Goal: Communication & Community: Share content

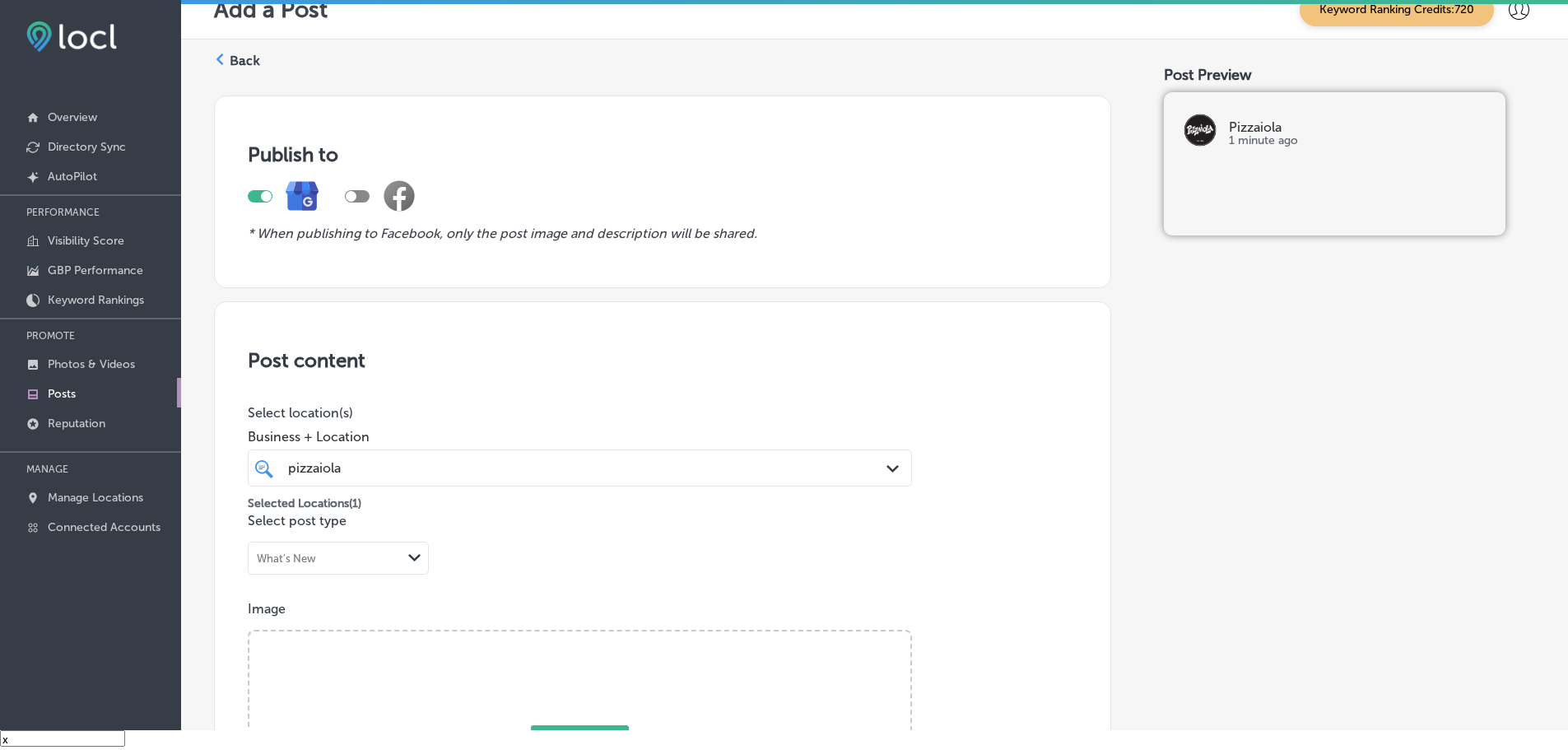
scroll to position [76, 0]
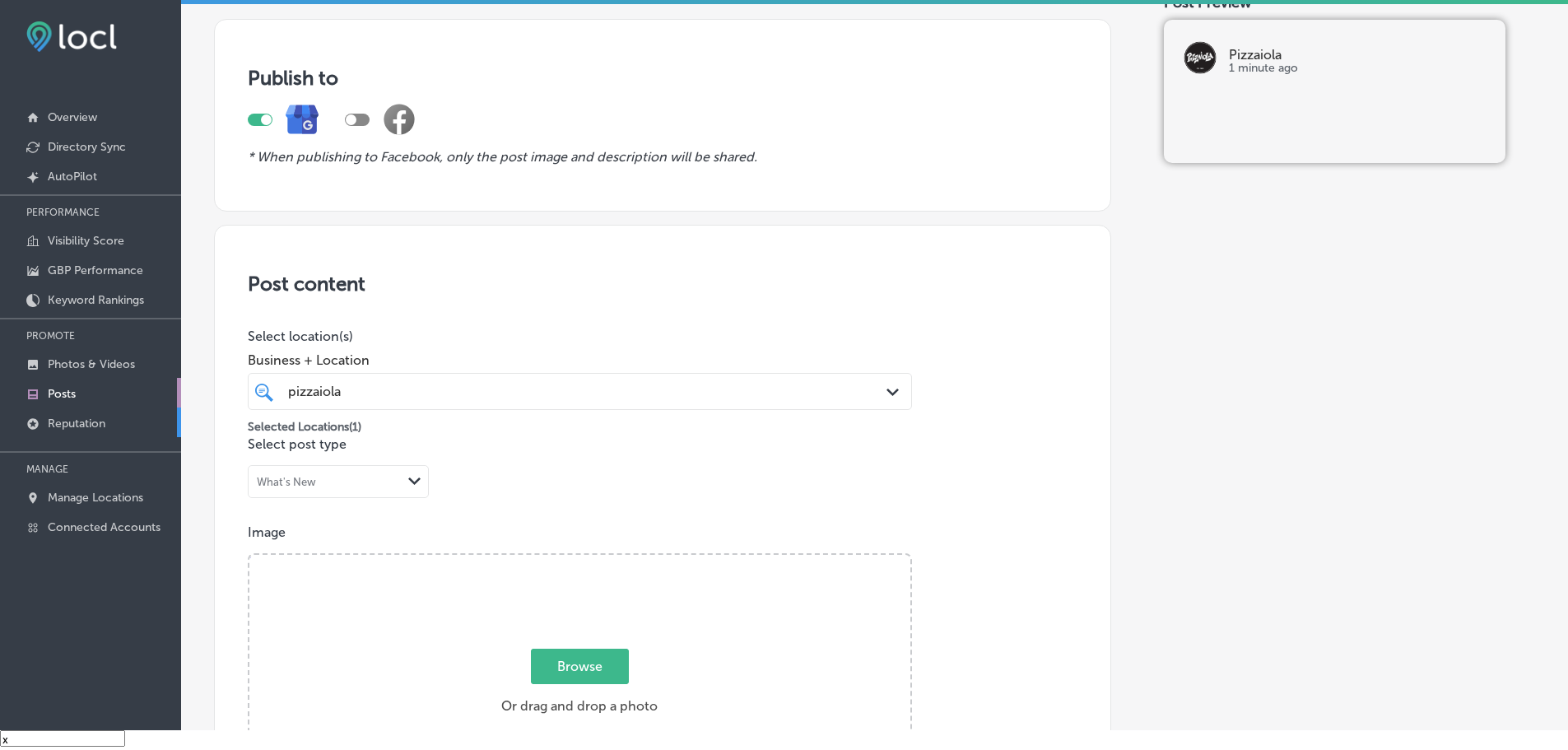
click at [79, 422] on p "Reputation" at bounding box center [76, 423] width 58 height 14
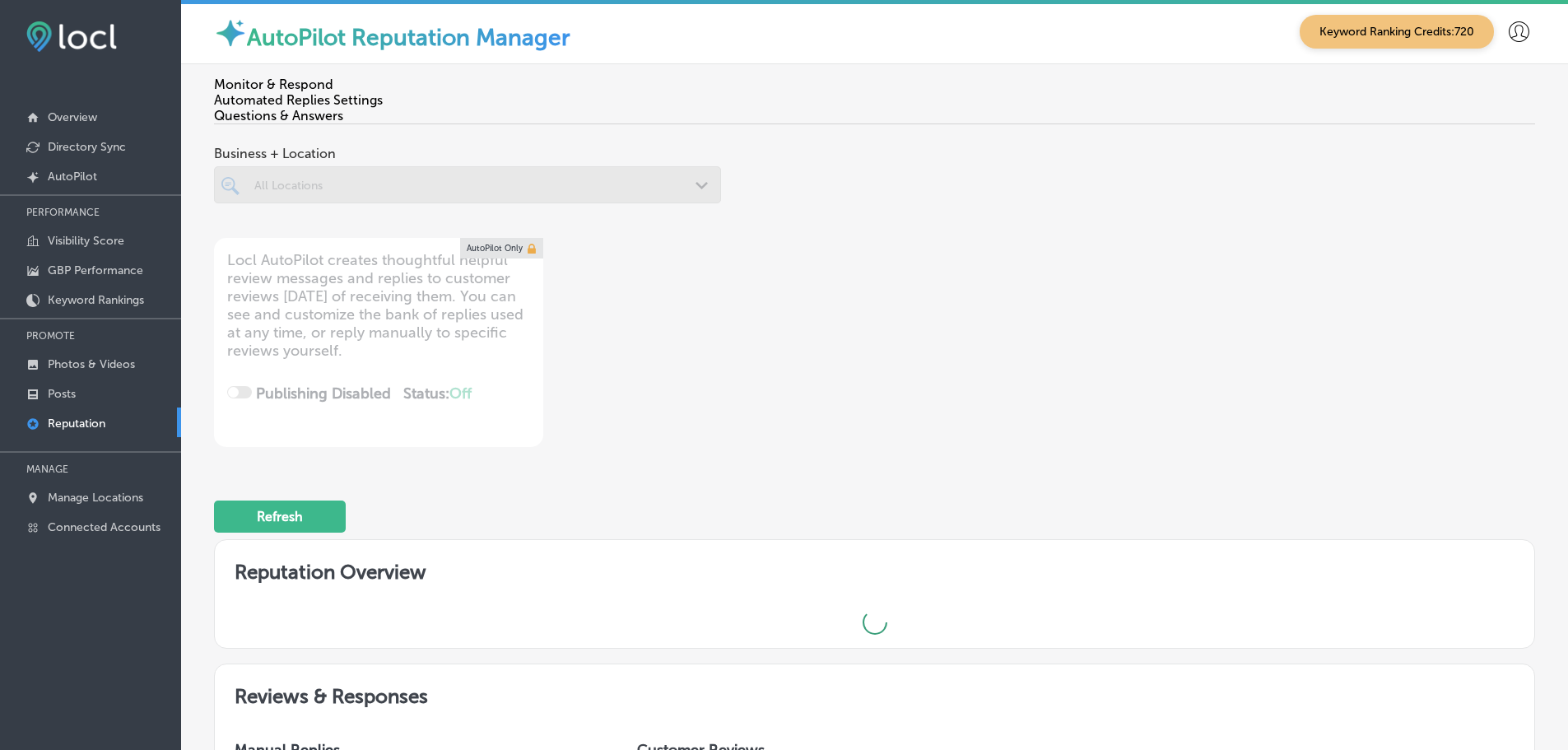
scroll to position [4, 0]
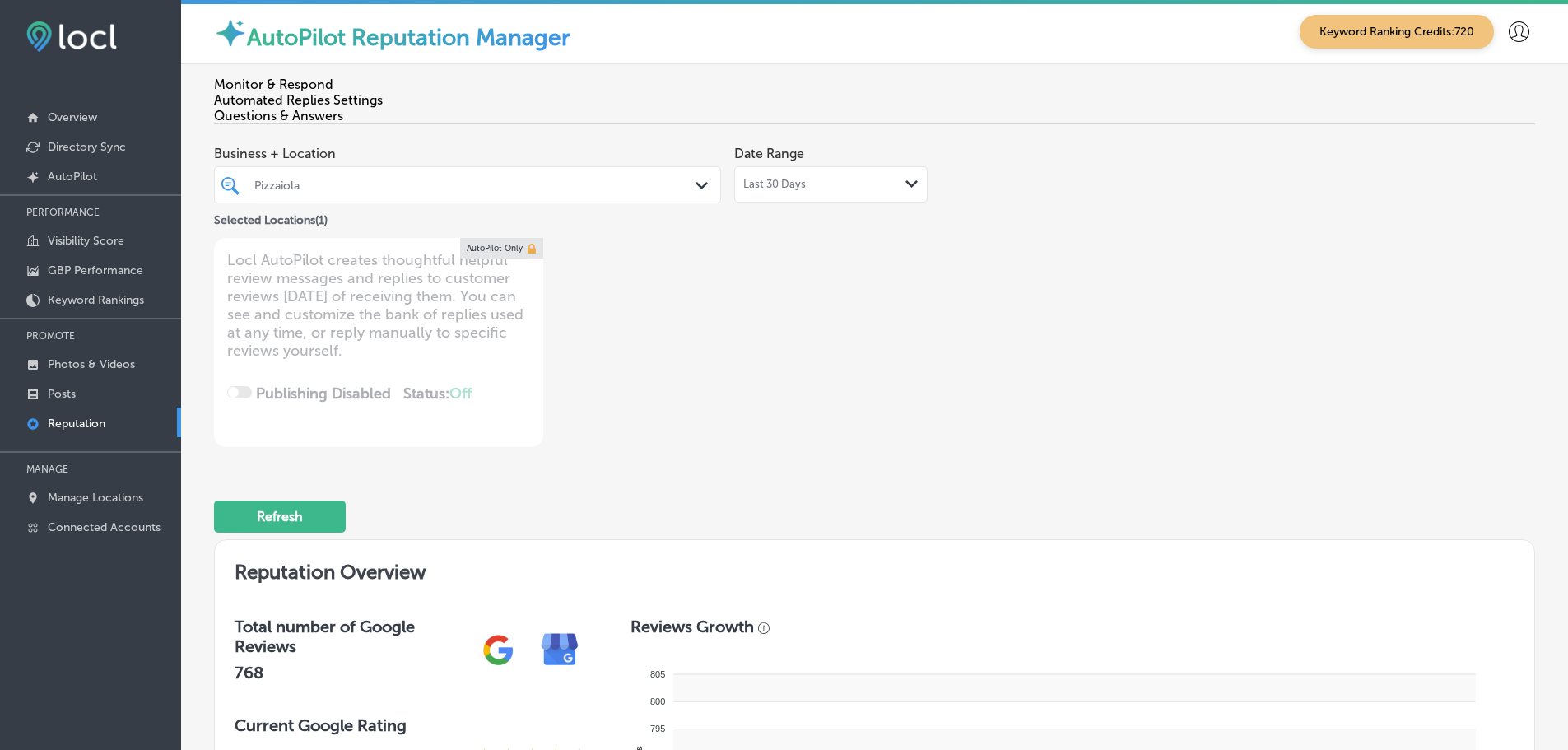
click at [690, 176] on div "Pizzaiola Path Created with Sketch." at bounding box center [467, 184] width 505 height 25
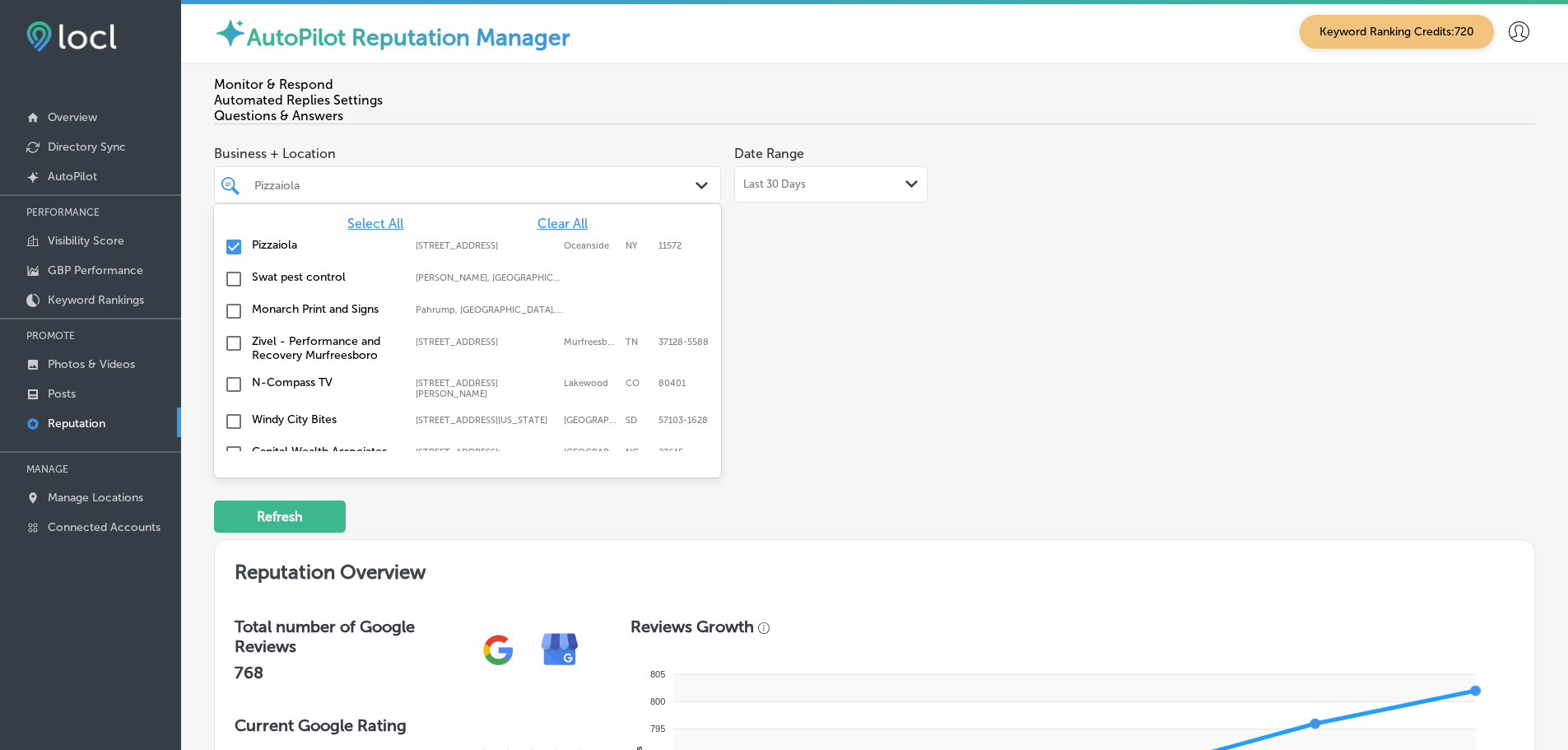
click at [548, 216] on span "Clear All" at bounding box center [563, 223] width 50 height 16
type textarea "x"
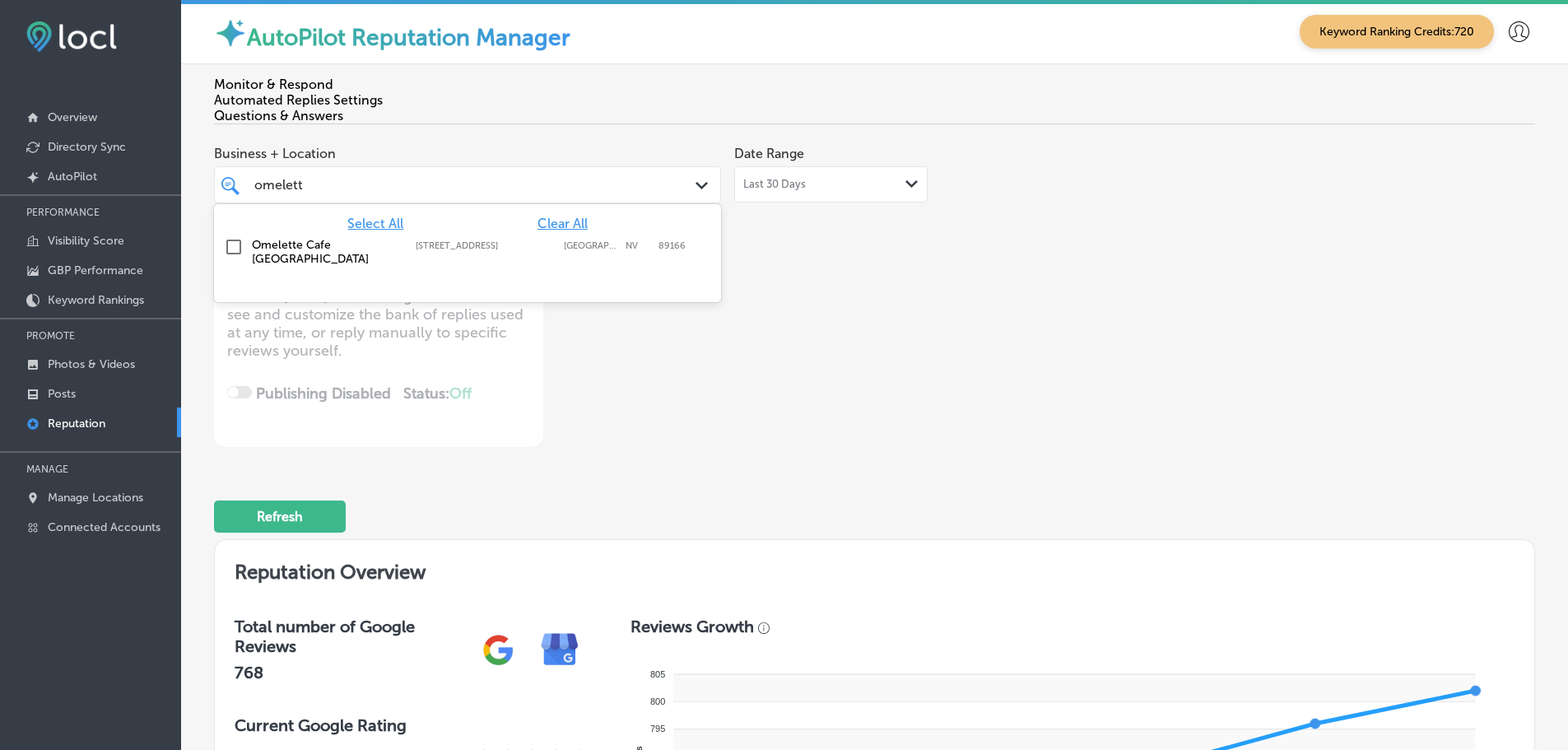
type input "omelette"
click at [332, 238] on label "Omelette Cafe [GEOGRAPHIC_DATA]" at bounding box center [326, 252] width 147 height 28
type textarea "x"
type input "omelette"
click at [772, 307] on div "Business + Location option [STREET_ADDRESS]. option [STREET_ADDRESS]. 2 results…" at bounding box center [610, 292] width 792 height 310
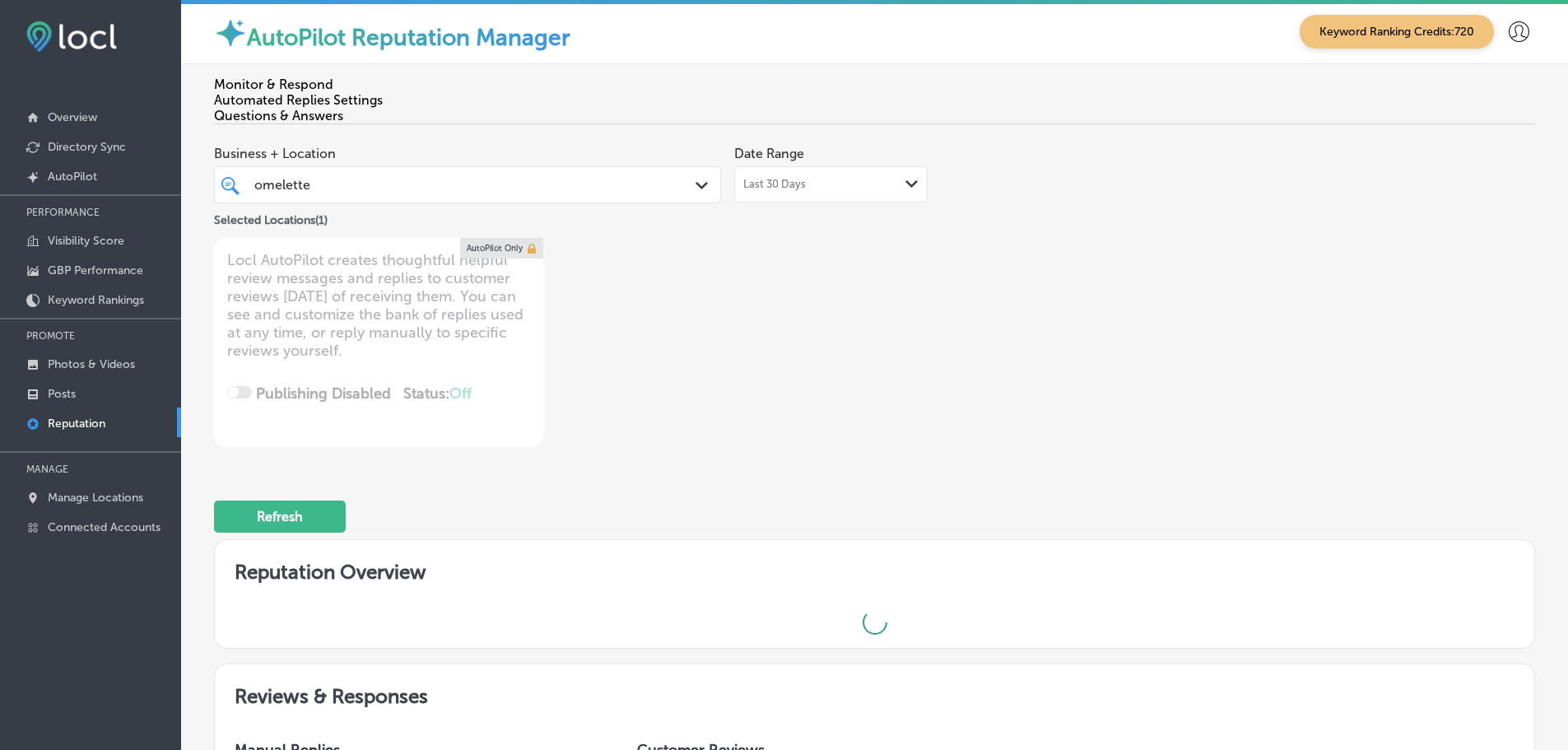
type textarea "x"
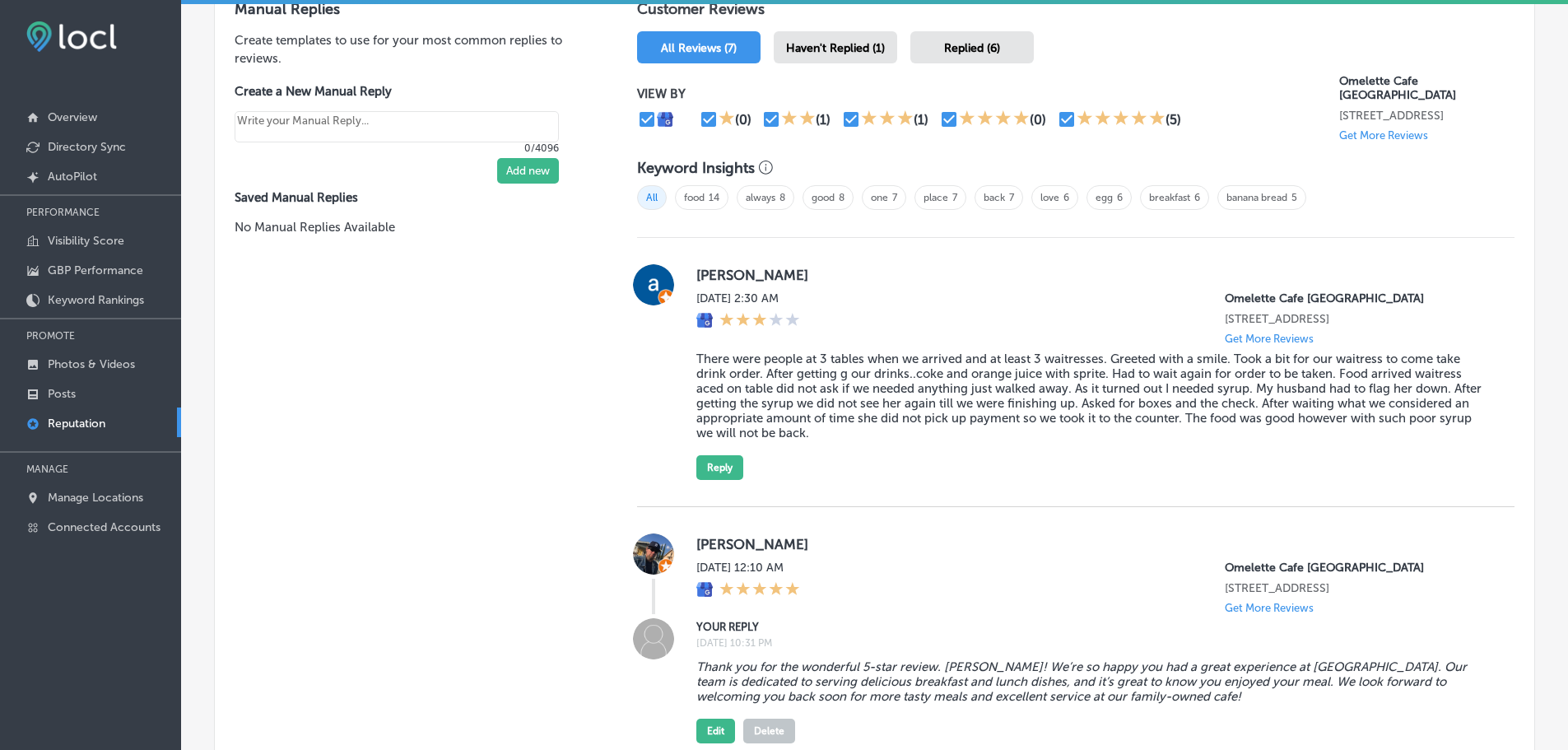
scroll to position [1070, 0]
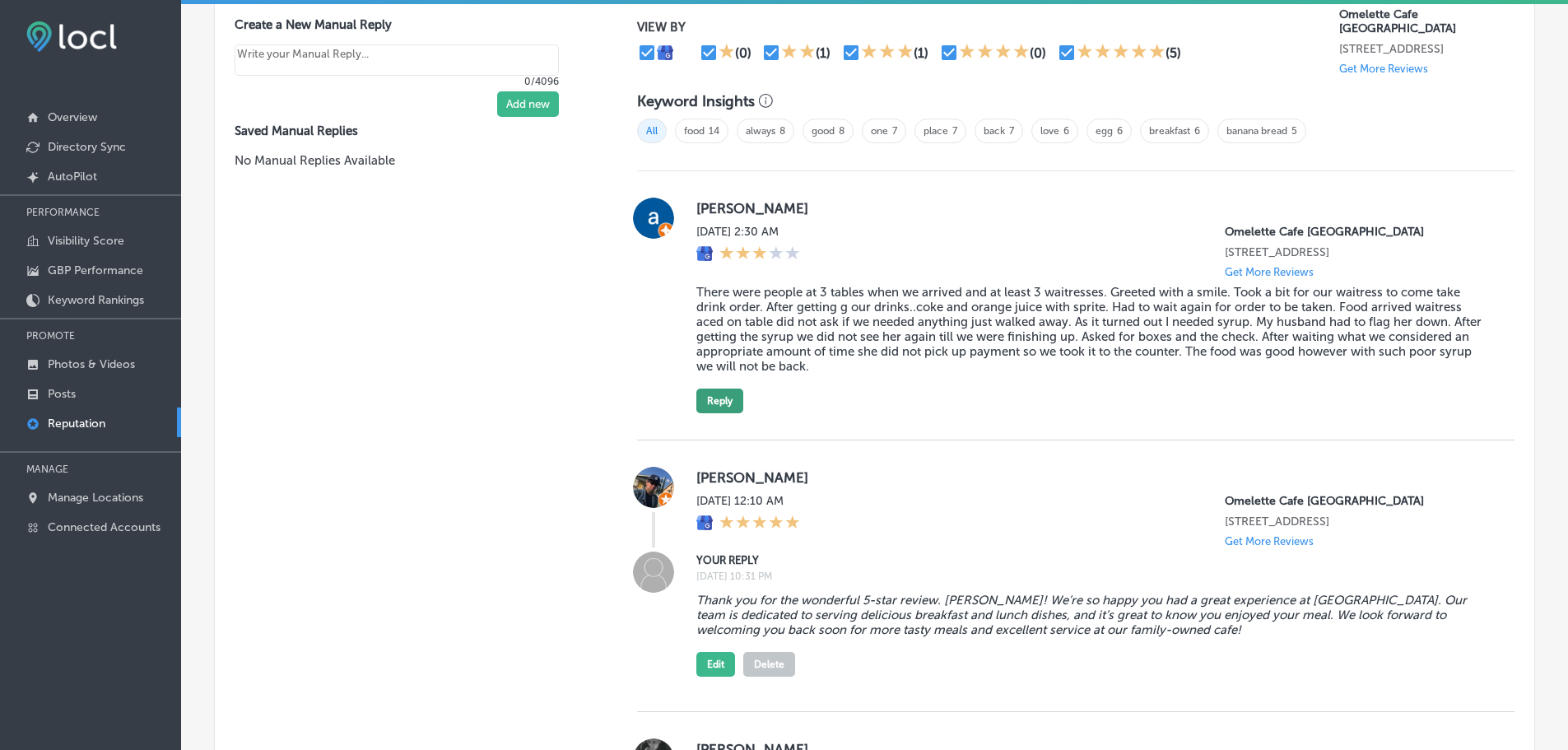
click at [724, 412] on button "Reply" at bounding box center [720, 401] width 47 height 25
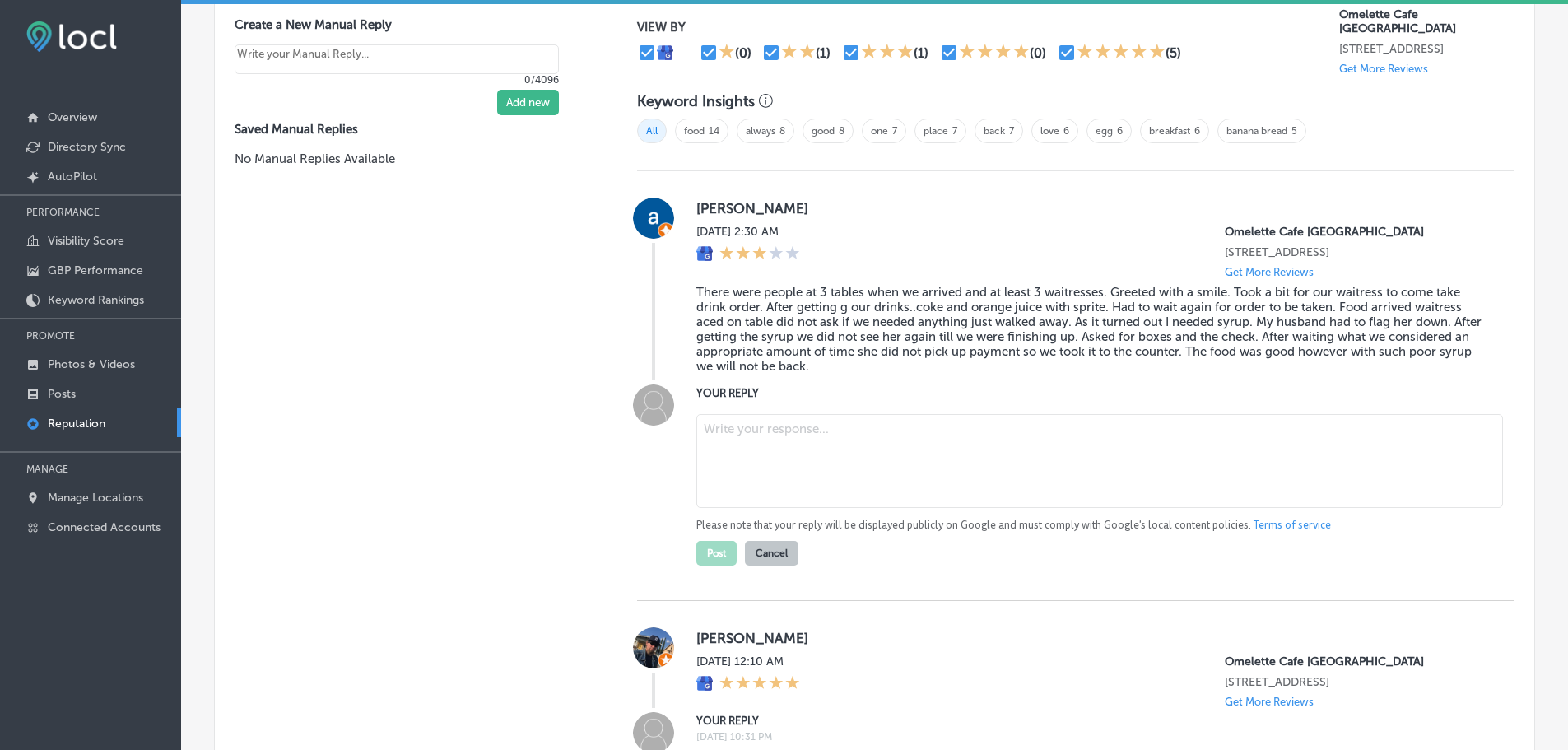
click at [811, 461] on textarea at bounding box center [1099, 461] width 806 height 94
paste textarea "Thank you for sharing your feedback, [PERSON_NAME]. We sincerely apologize for …"
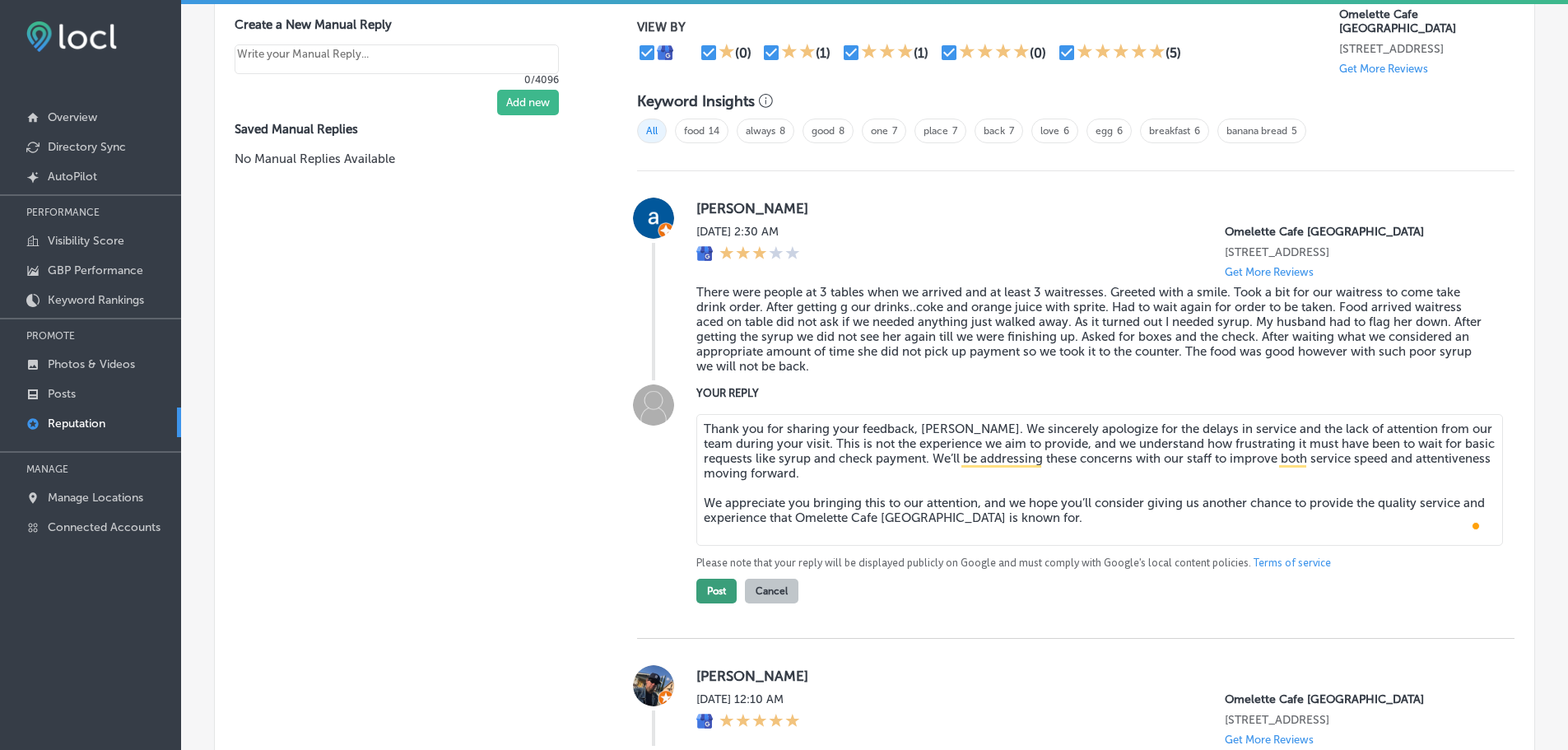
type textarea "Thank you for sharing your feedback, [PERSON_NAME]. We sincerely apologize for …"
click at [707, 604] on button "Post" at bounding box center [716, 591] width 40 height 25
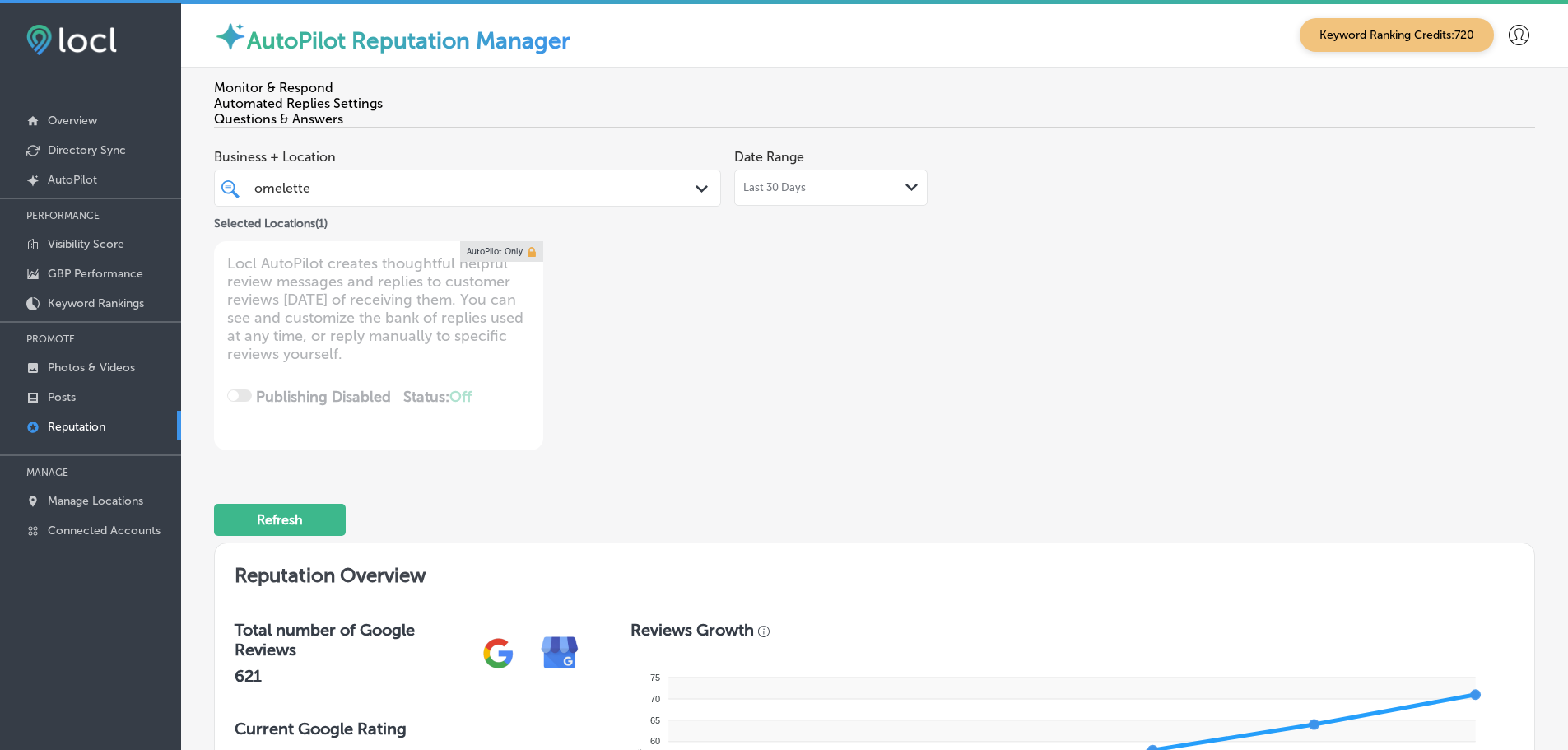
scroll to position [0, 0]
click at [698, 186] on icon "Path Created with Sketch." at bounding box center [701, 190] width 12 height 7
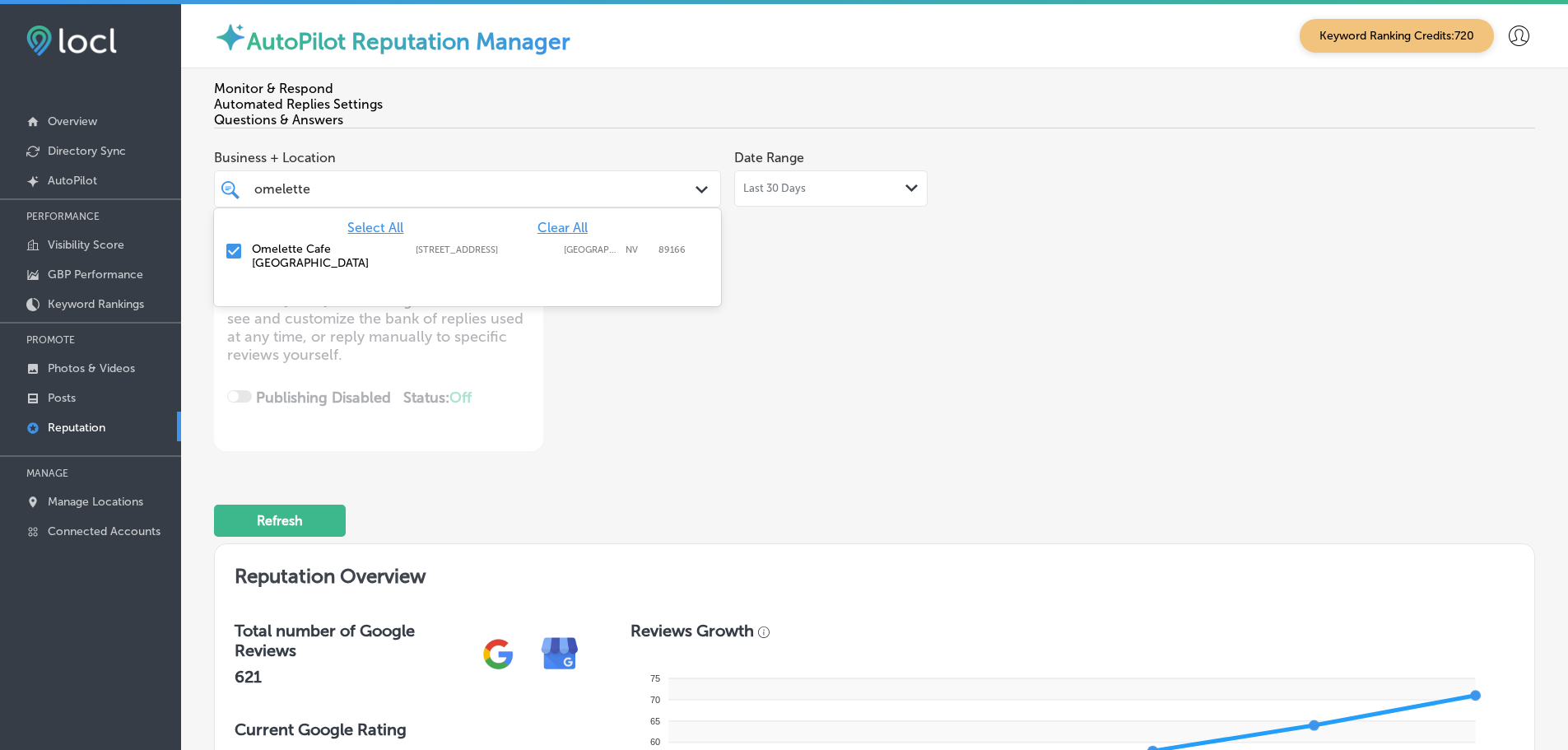
click at [561, 220] on span "Clear All" at bounding box center [563, 227] width 50 height 16
type textarea "x"
drag, startPoint x: 307, startPoint y: 176, endPoint x: 246, endPoint y: 170, distance: 61.3
click at [246, 176] on div "omelette omelette Path Created with Sketch." at bounding box center [467, 188] width 505 height 25
type input "robarts"
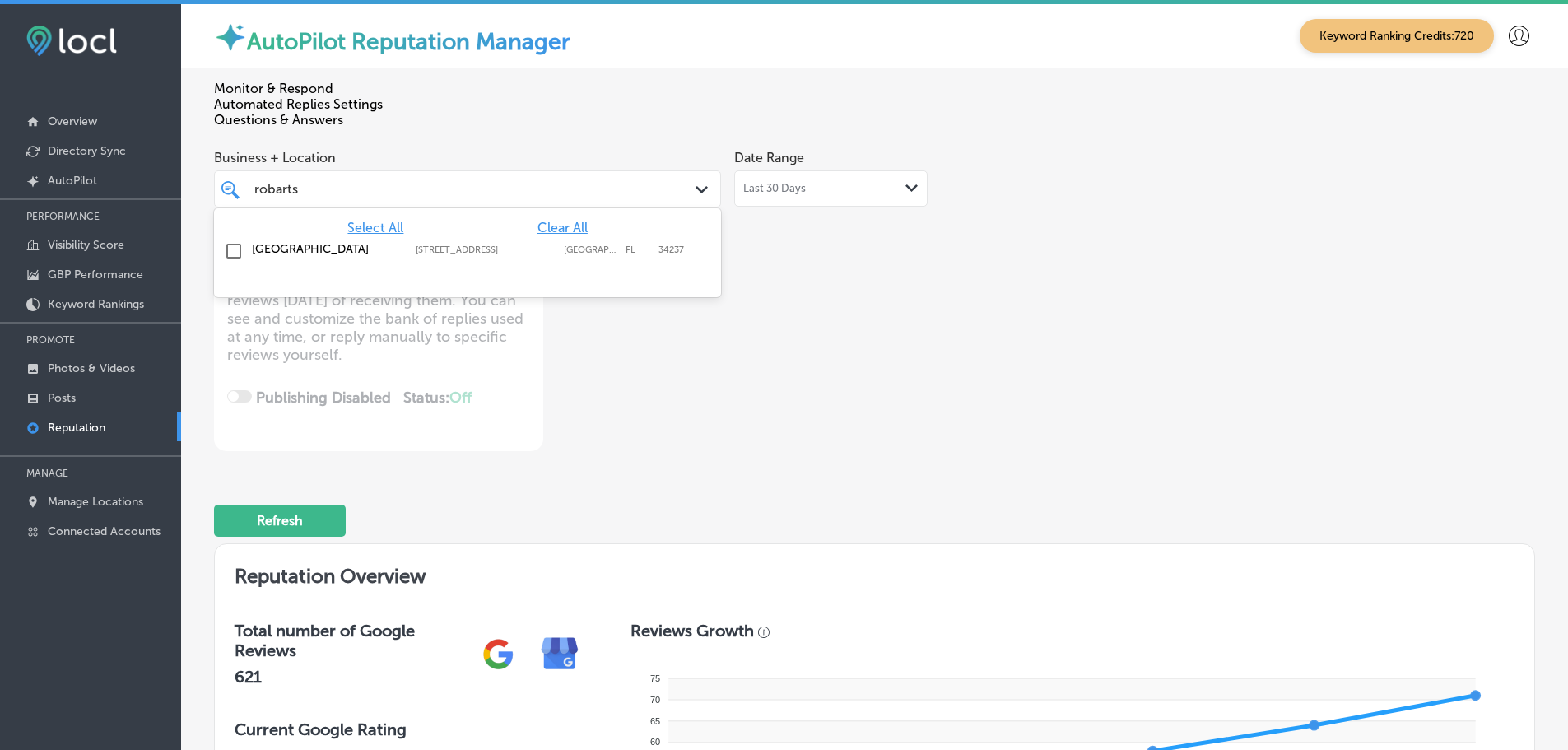
click at [274, 242] on label "[GEOGRAPHIC_DATA]" at bounding box center [326, 248] width 147 height 14
type textarea "x"
type input "robarts"
click at [966, 367] on div "Business + Location option [STREET_ADDRESS]. option [STREET_ADDRESS]. 2 results…" at bounding box center [610, 296] width 792 height 310
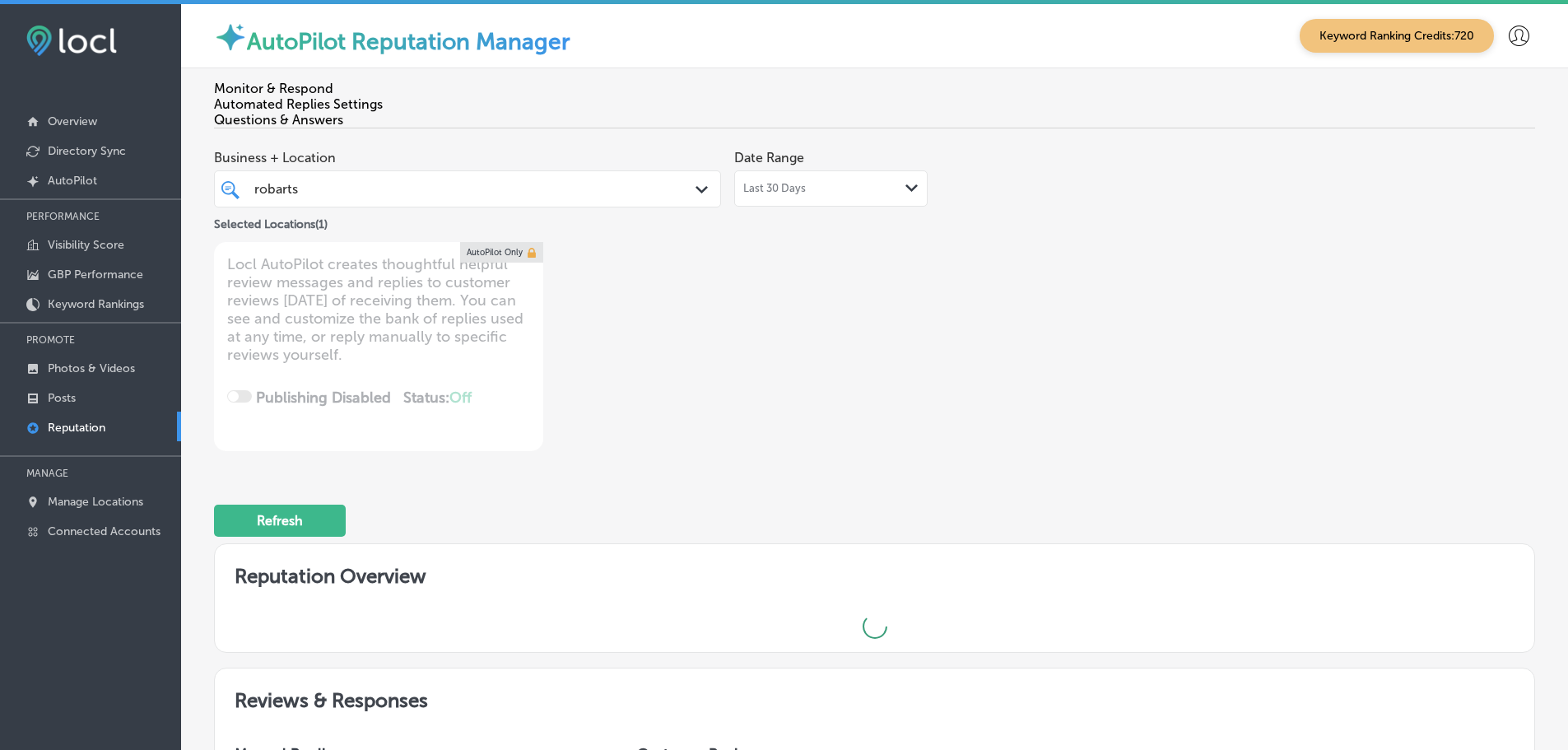
type textarea "x"
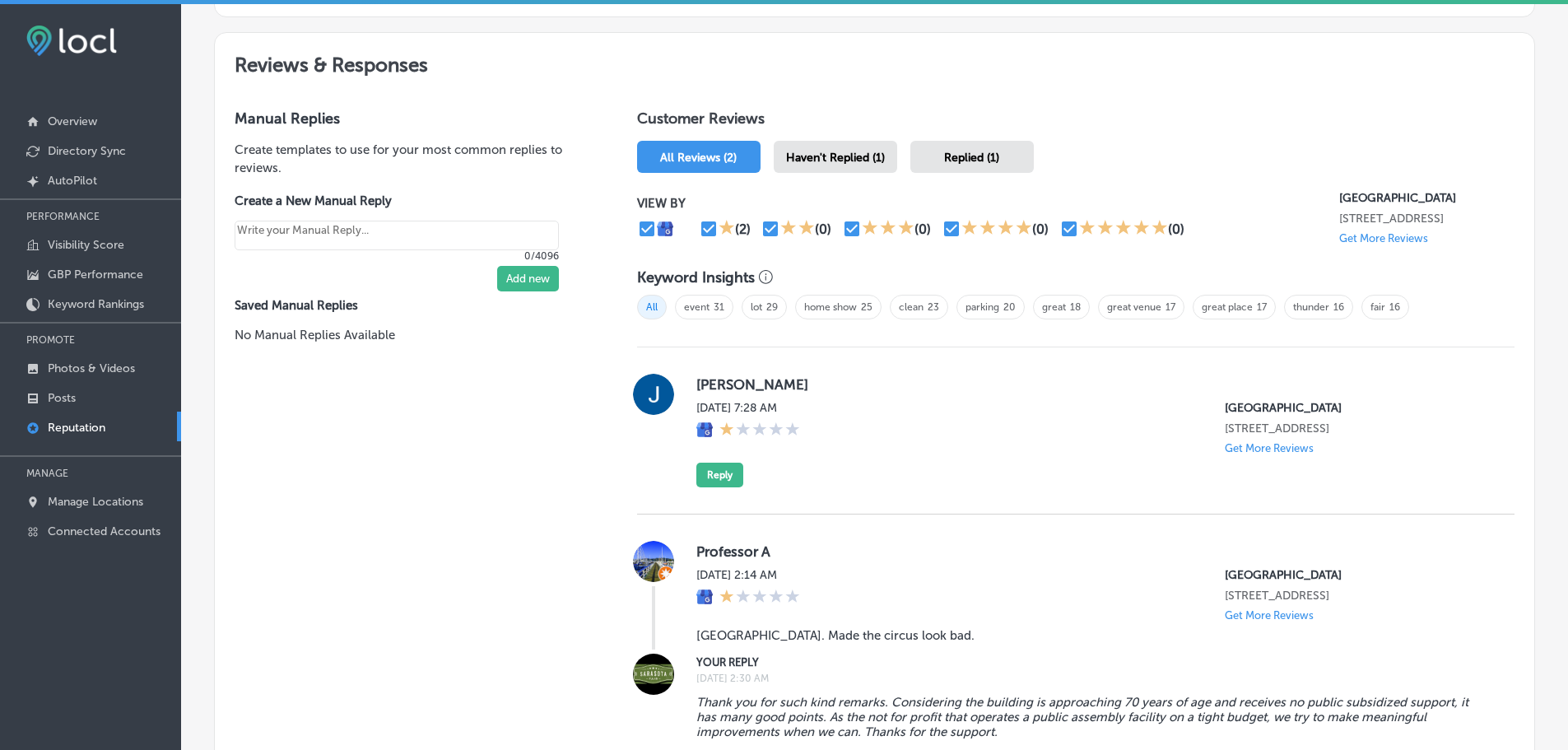
scroll to position [905, 0]
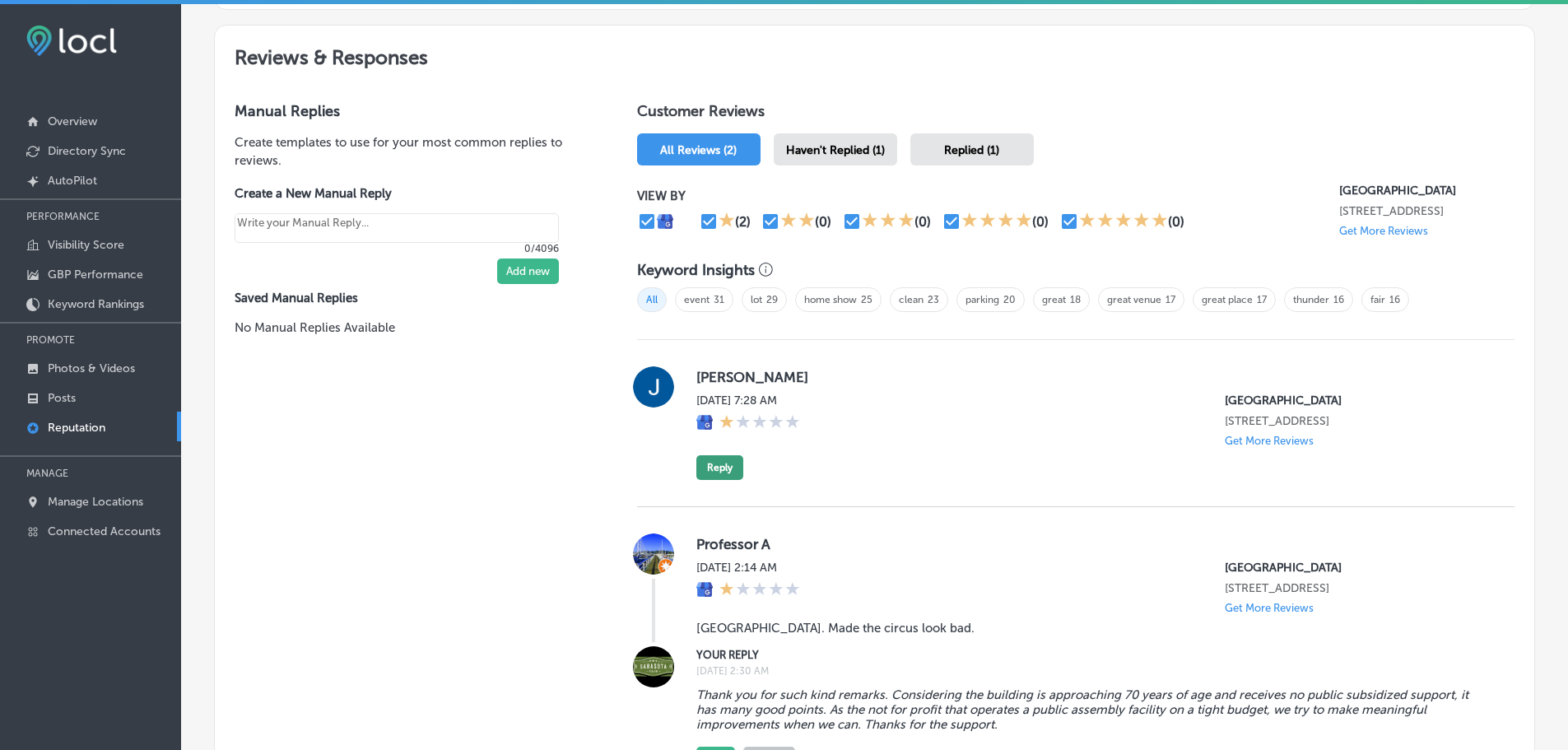
click at [718, 462] on button "Reply" at bounding box center [720, 467] width 47 height 25
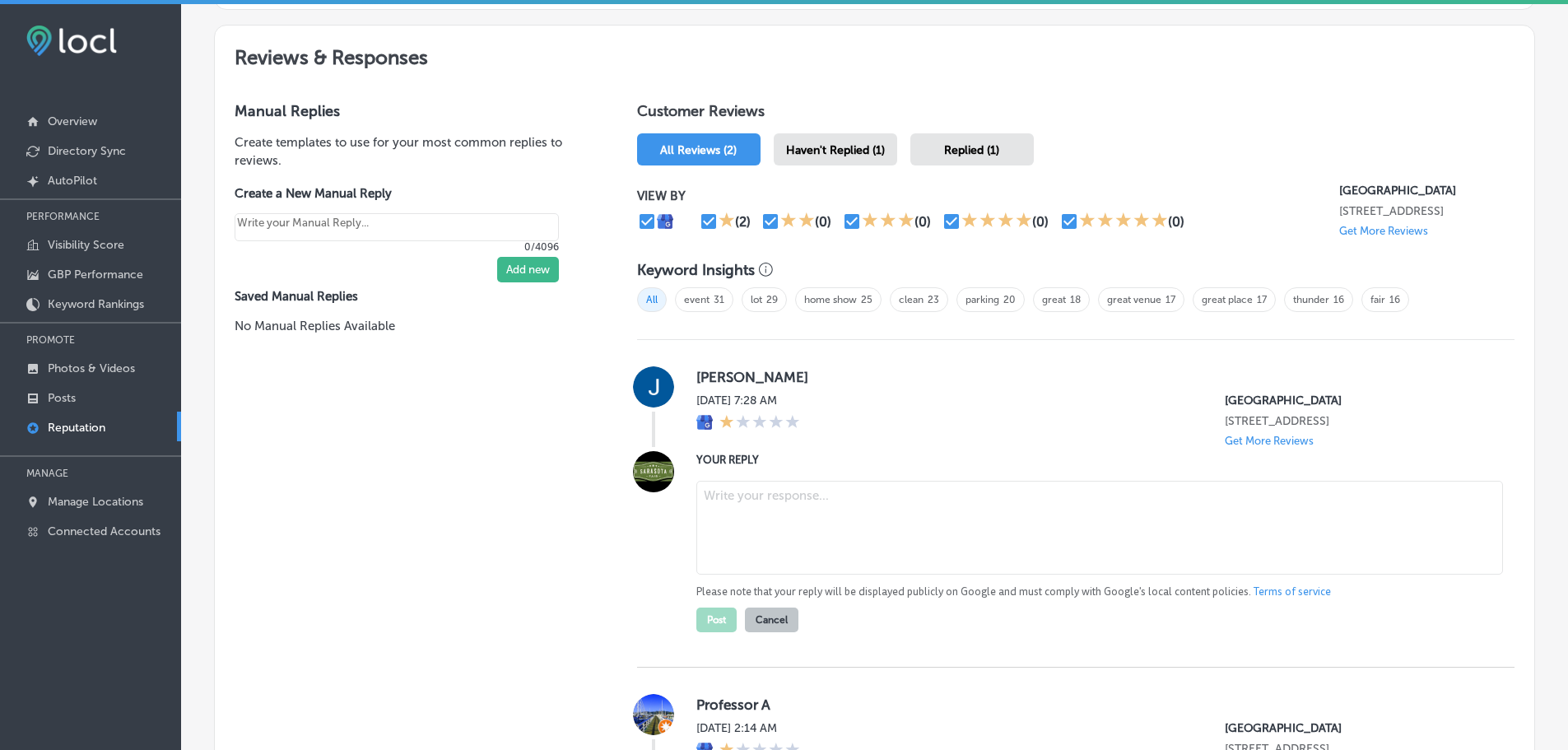
click at [789, 518] on textarea at bounding box center [1099, 528] width 806 height 94
paste textarea "We would love to understand more about your concerns so we can make things righ…"
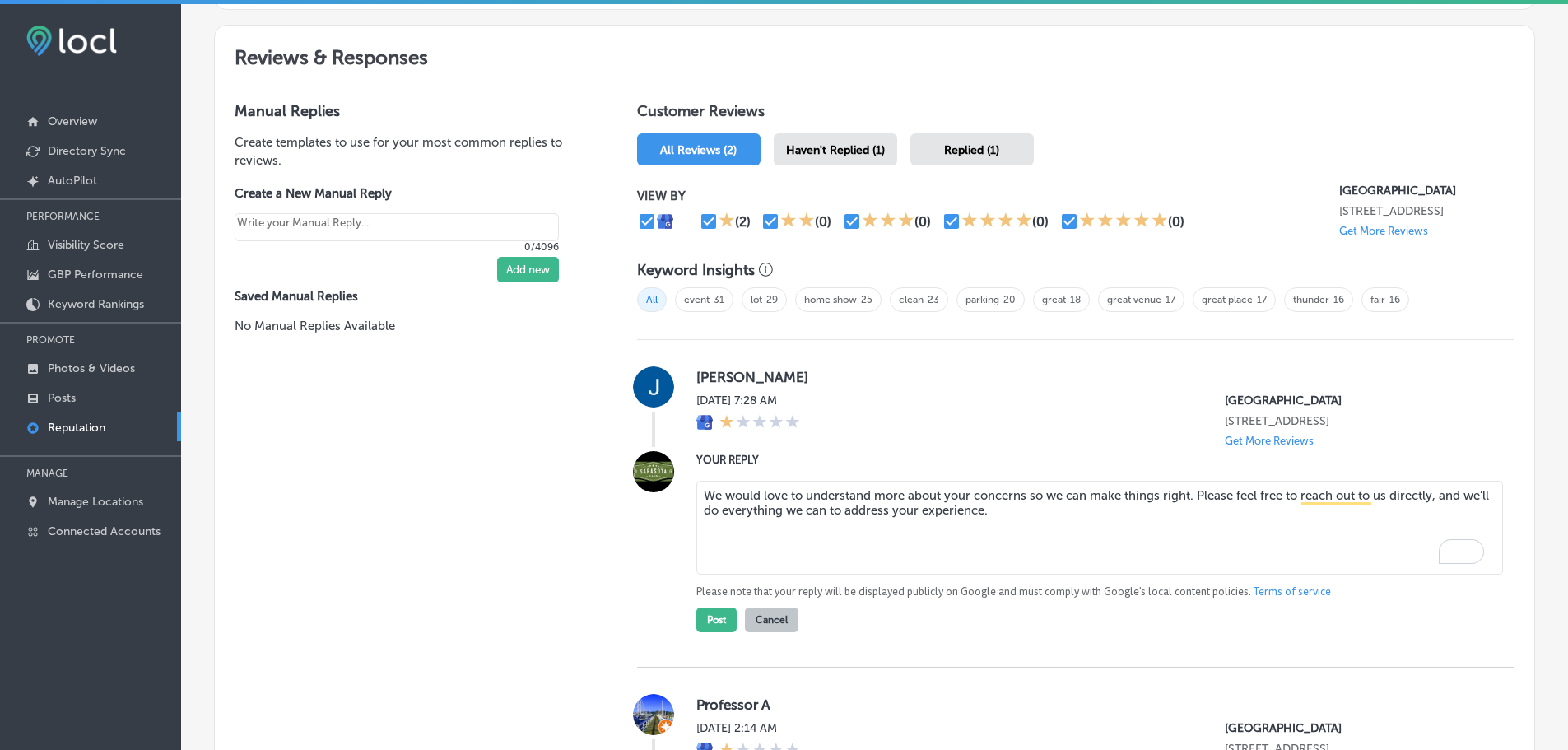
click at [701, 484] on textarea "We would love to understand more about your concerns so we can make things righ…" at bounding box center [1099, 528] width 806 height 94
click at [1004, 544] on textarea "Hi [PERSON_NAME], we would love to understand more about your concerns so we ca…" at bounding box center [1099, 528] width 806 height 94
type textarea "Hi [PERSON_NAME], we would love to understand more about your concerns so we ca…"
click at [709, 610] on button "Post" at bounding box center [716, 620] width 40 height 25
type textarea "x"
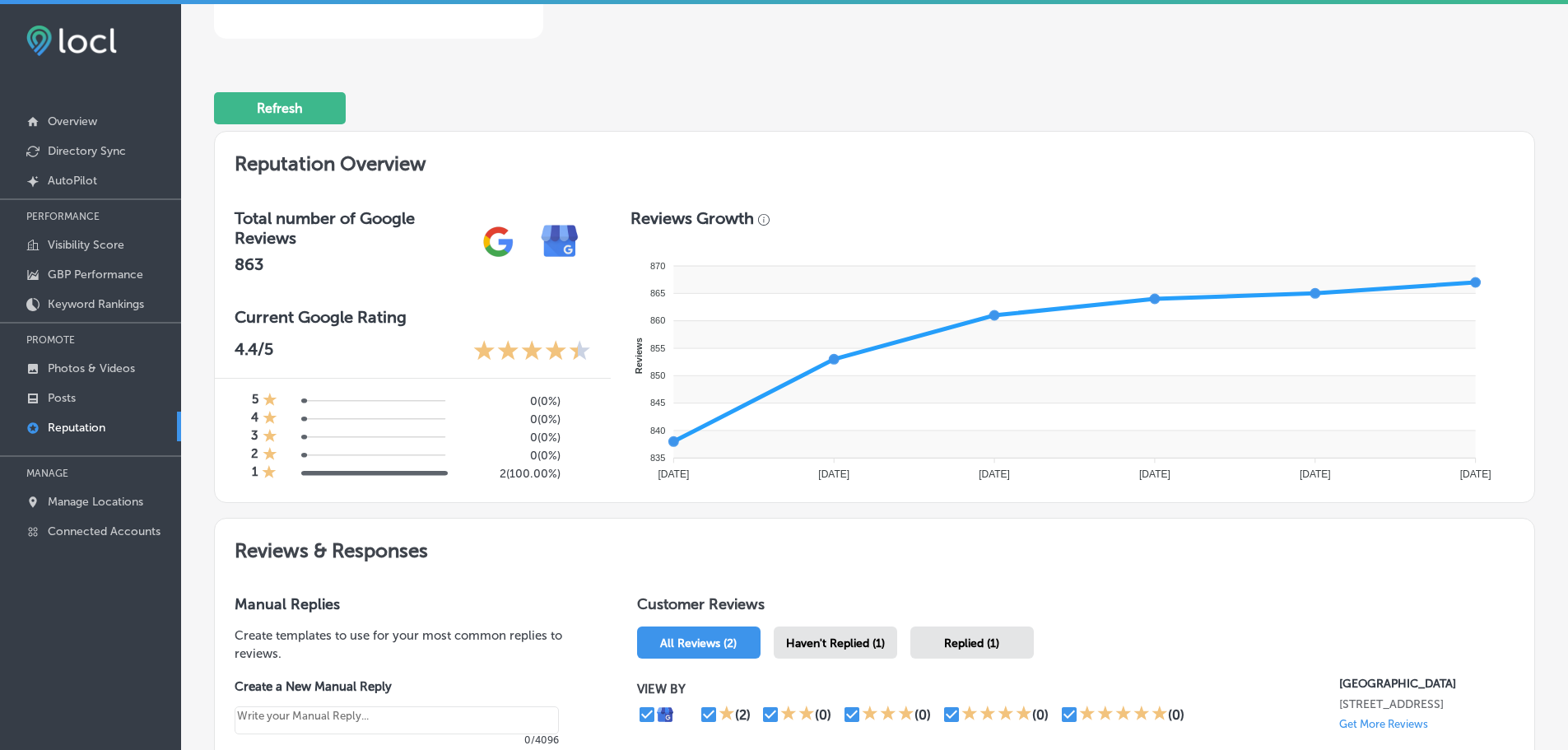
scroll to position [411, 0]
click at [63, 501] on p "Manage Locations" at bounding box center [95, 502] width 96 height 14
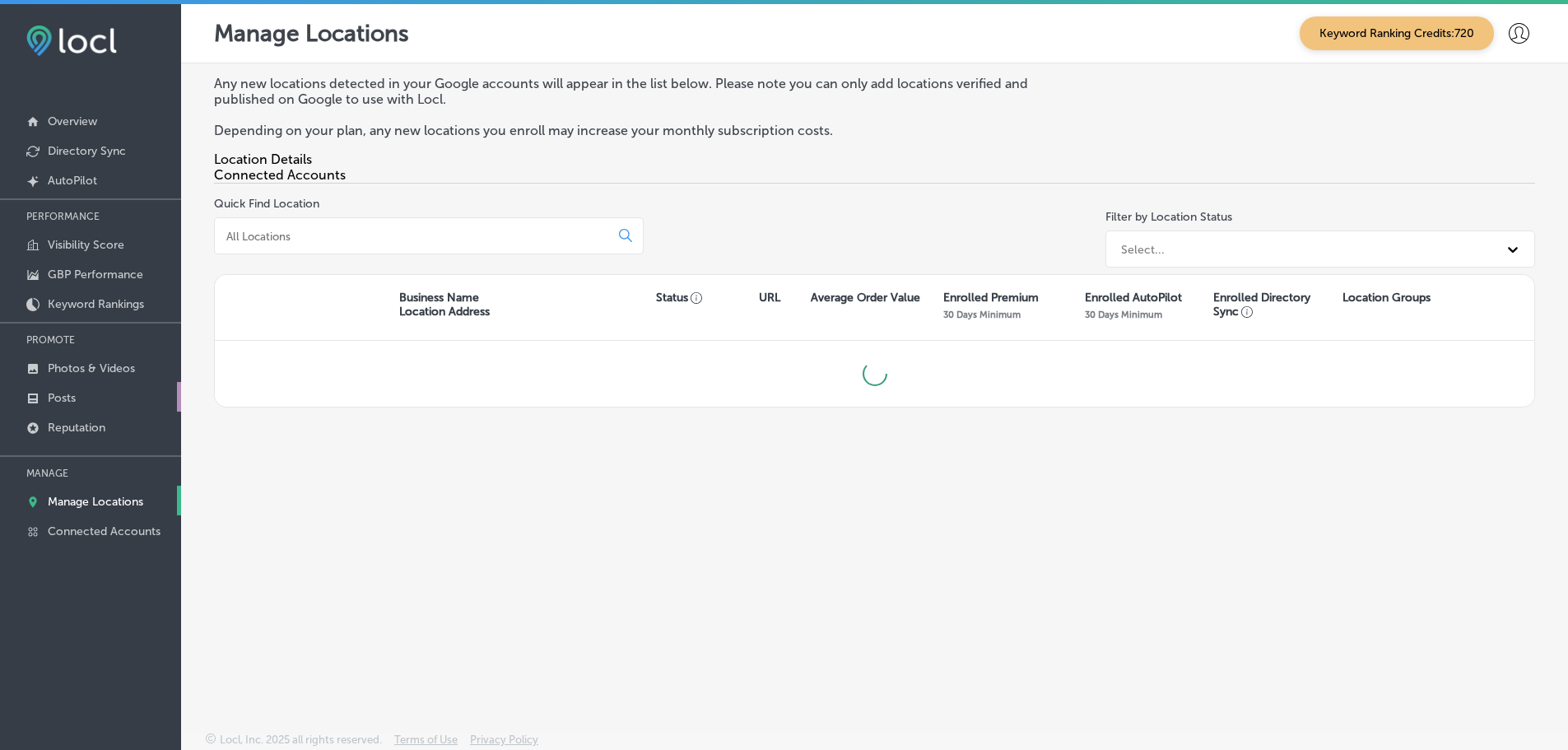
click at [65, 398] on p "Posts" at bounding box center [61, 397] width 28 height 14
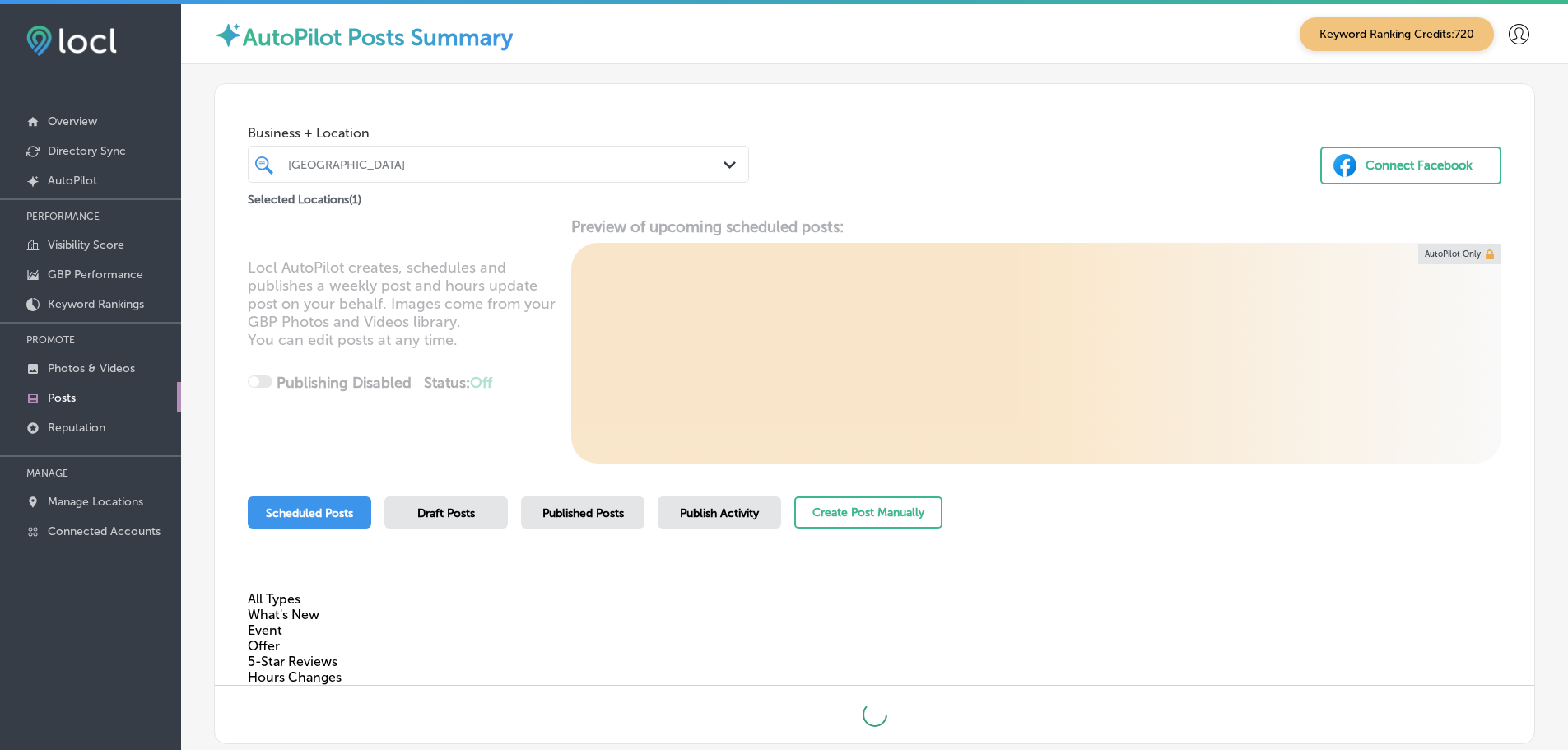
click at [724, 165] on icon "Path Created with Sketch." at bounding box center [729, 165] width 12 height 7
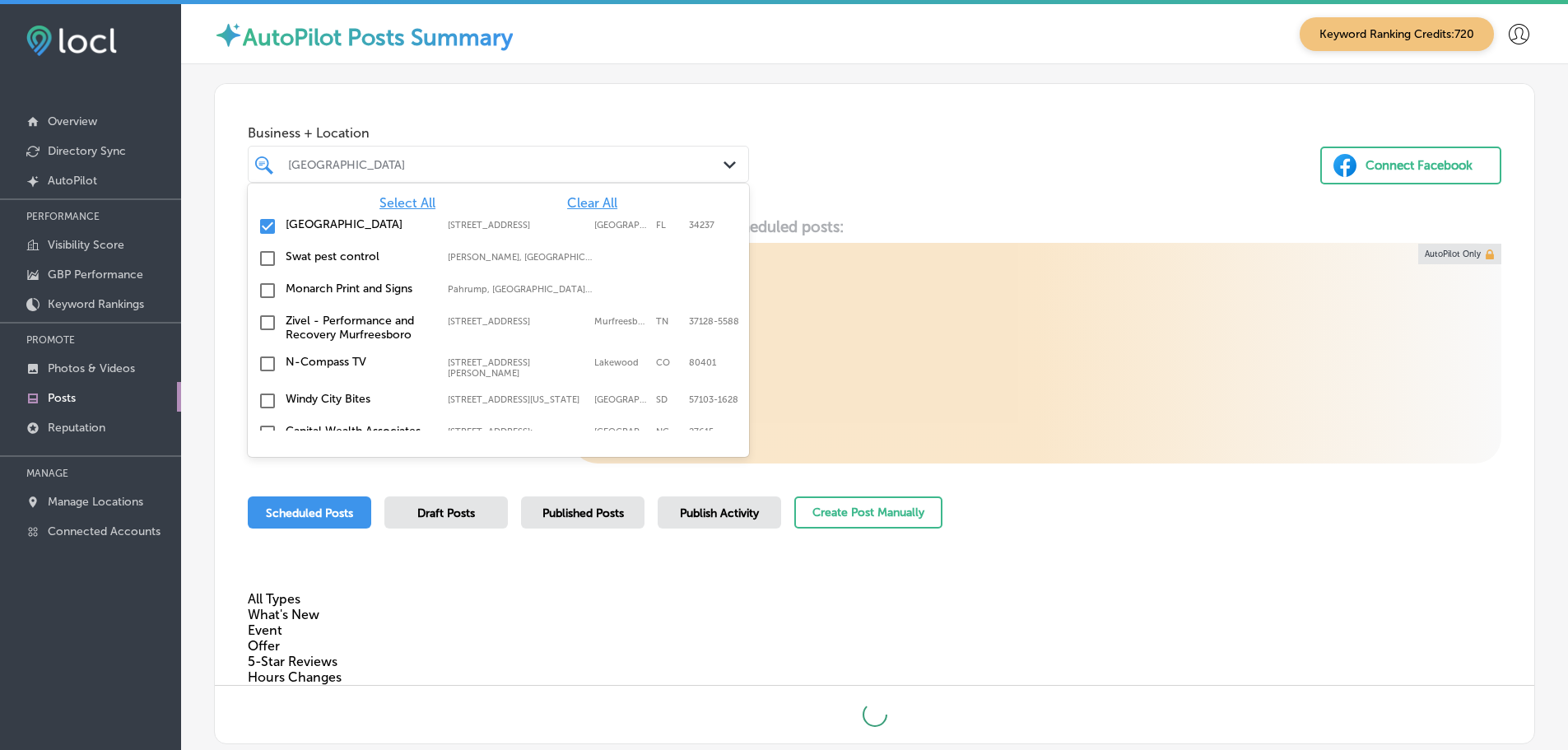
click at [576, 204] on span "Clear All" at bounding box center [592, 203] width 50 height 16
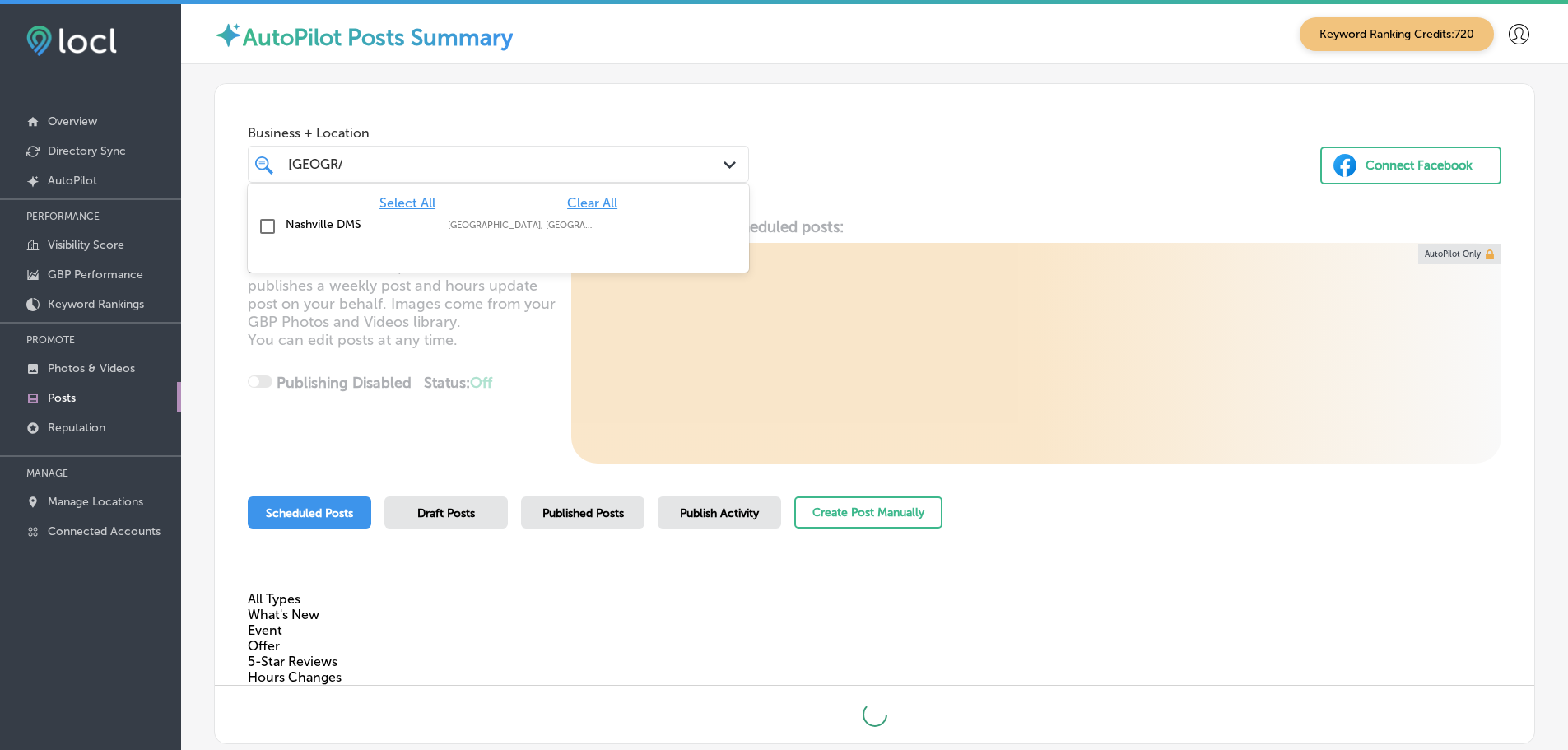
click at [349, 236] on div "Nashville DMS [GEOGRAPHIC_DATA], [GEOGRAPHIC_DATA], [GEOGRAPHIC_DATA] | [GEOGRA…" at bounding box center [498, 226] width 488 height 25
type input "[GEOGRAPHIC_DATA]"
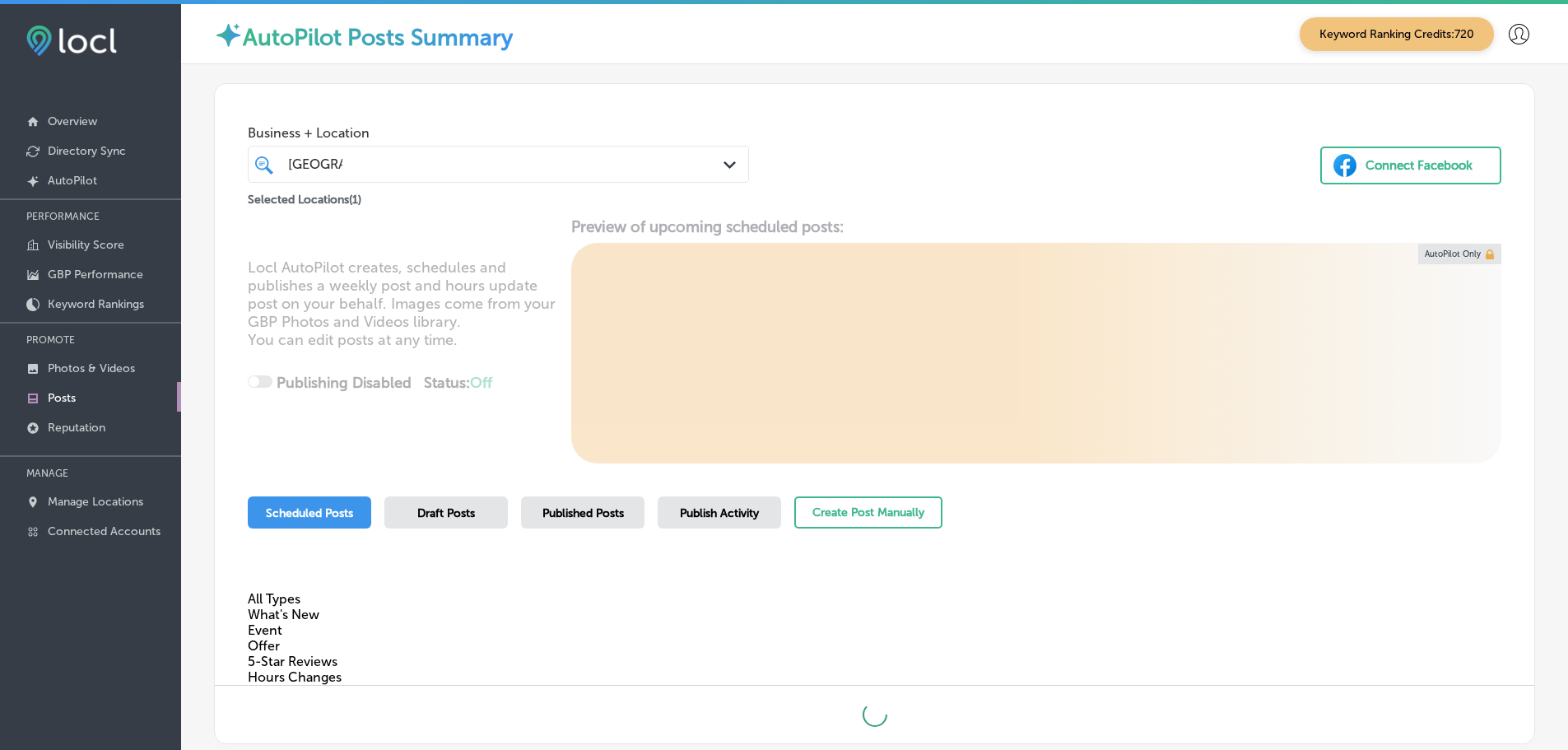
click at [874, 182] on div "Business + Location nashville [GEOGRAPHIC_DATA] Path Created with Sketch. Selec…" at bounding box center [874, 146] width 1319 height 126
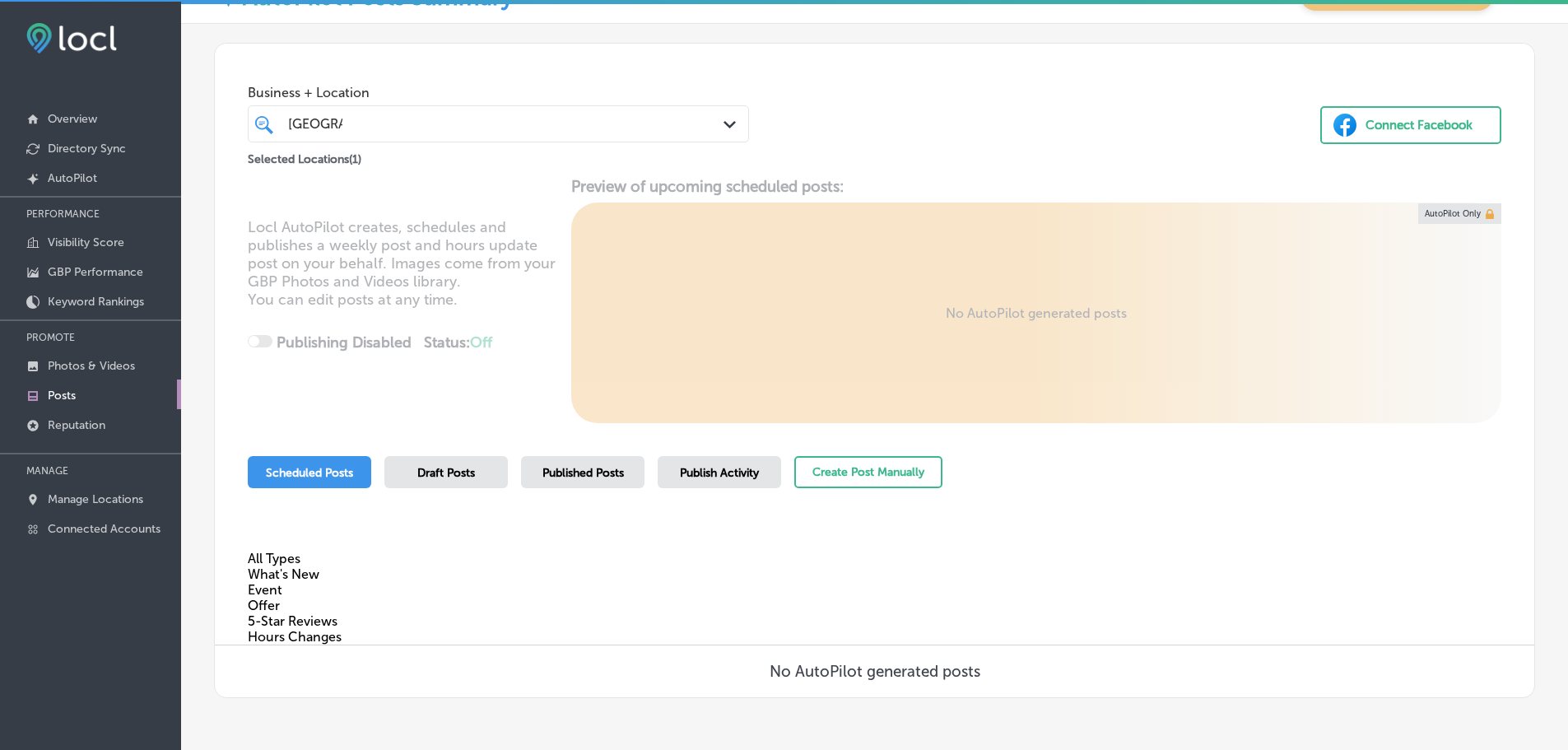
scroll to position [4, 0]
click at [76, 483] on link "Manage Locations" at bounding box center [90, 497] width 181 height 30
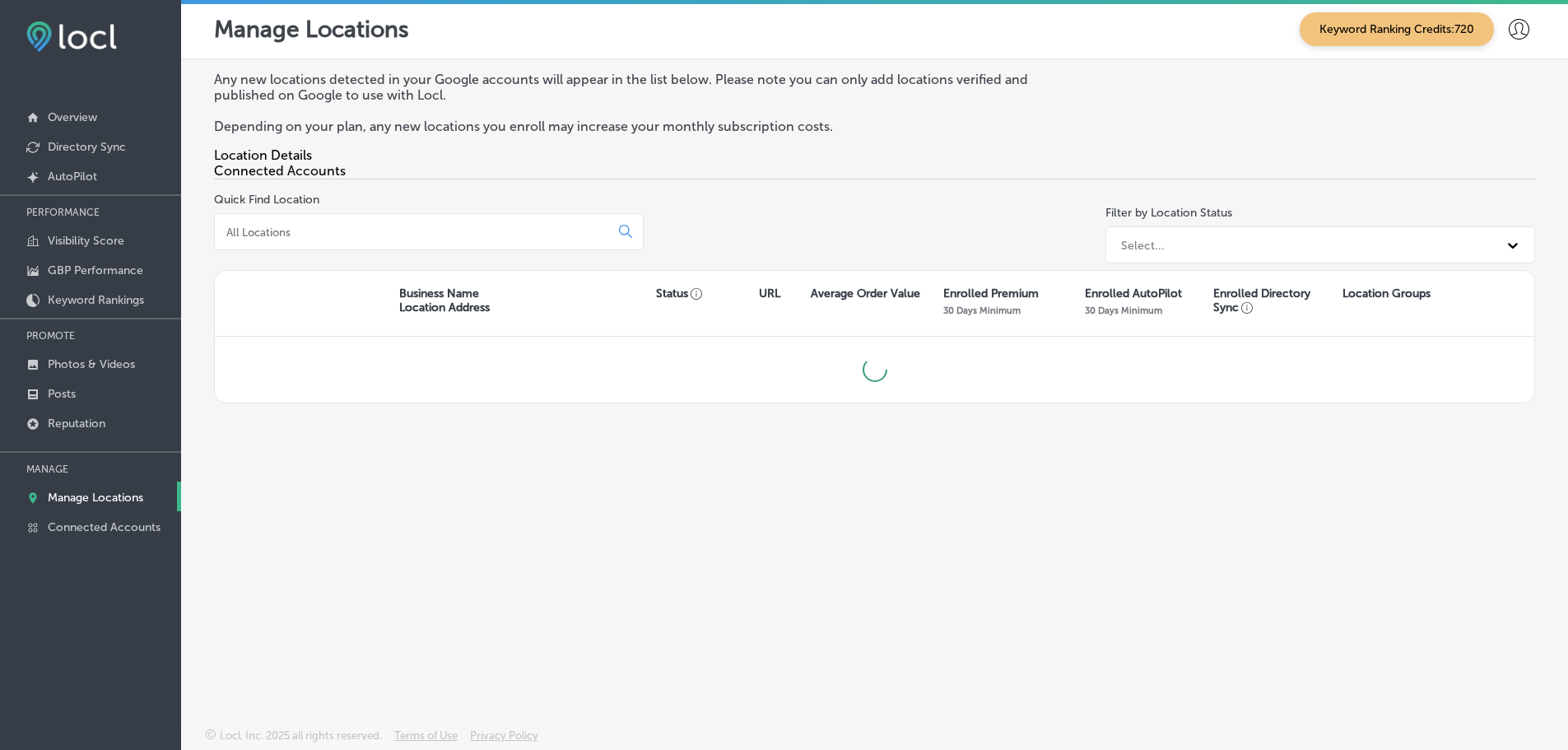
click at [417, 232] on input at bounding box center [416, 233] width 381 height 15
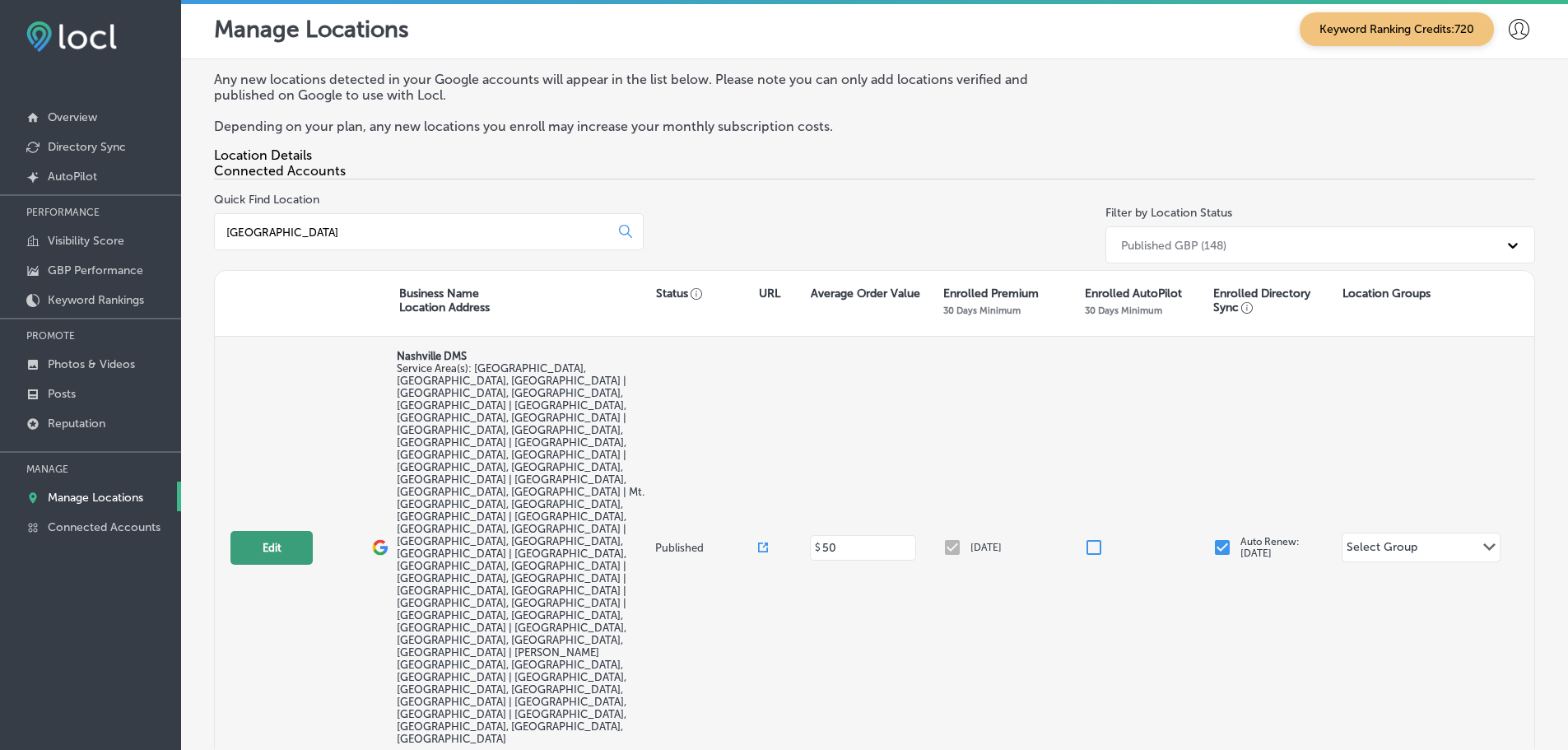
type input "[GEOGRAPHIC_DATA]"
click at [249, 531] on button "Edit" at bounding box center [272, 548] width 82 height 33
select select "US"
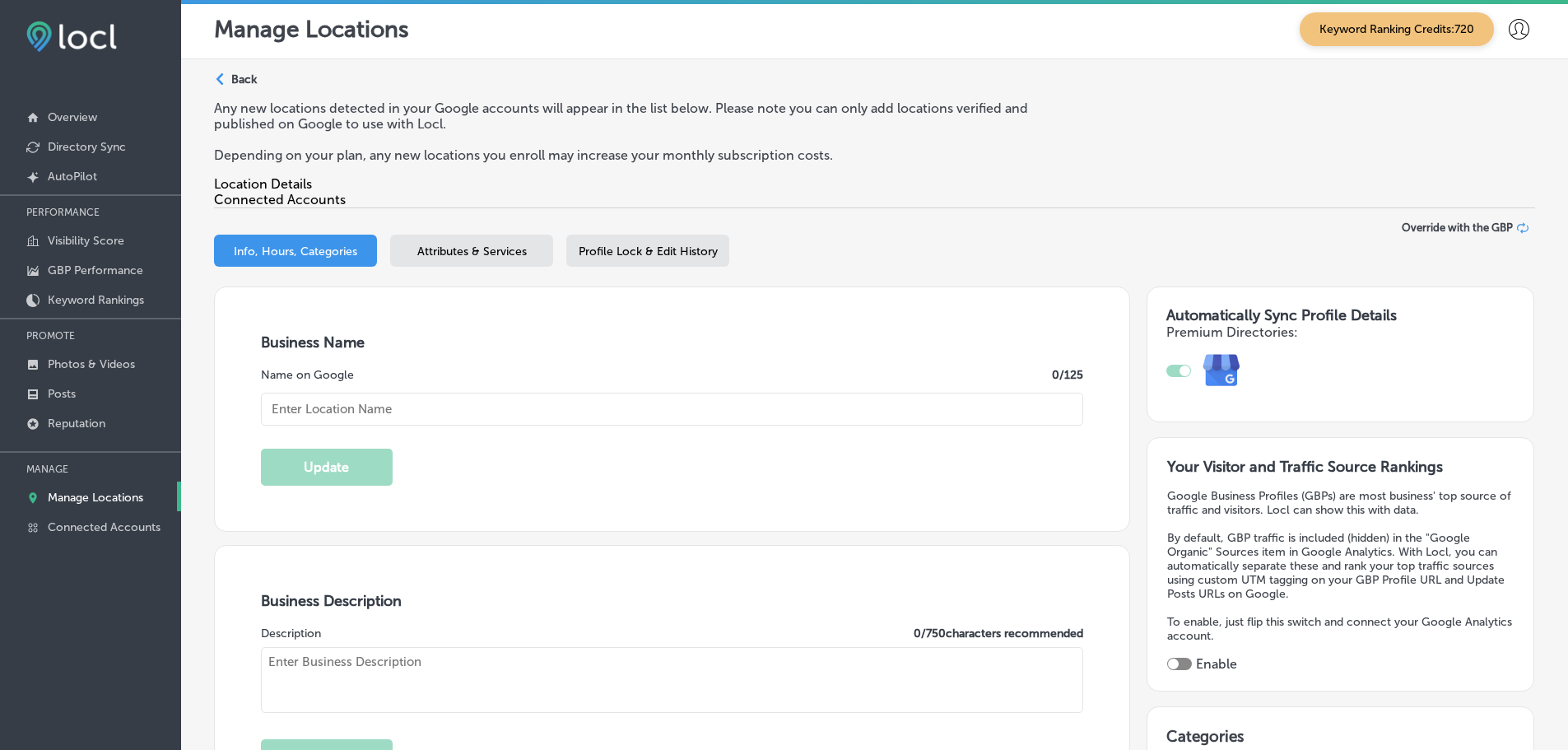
type input "Nashville DMS"
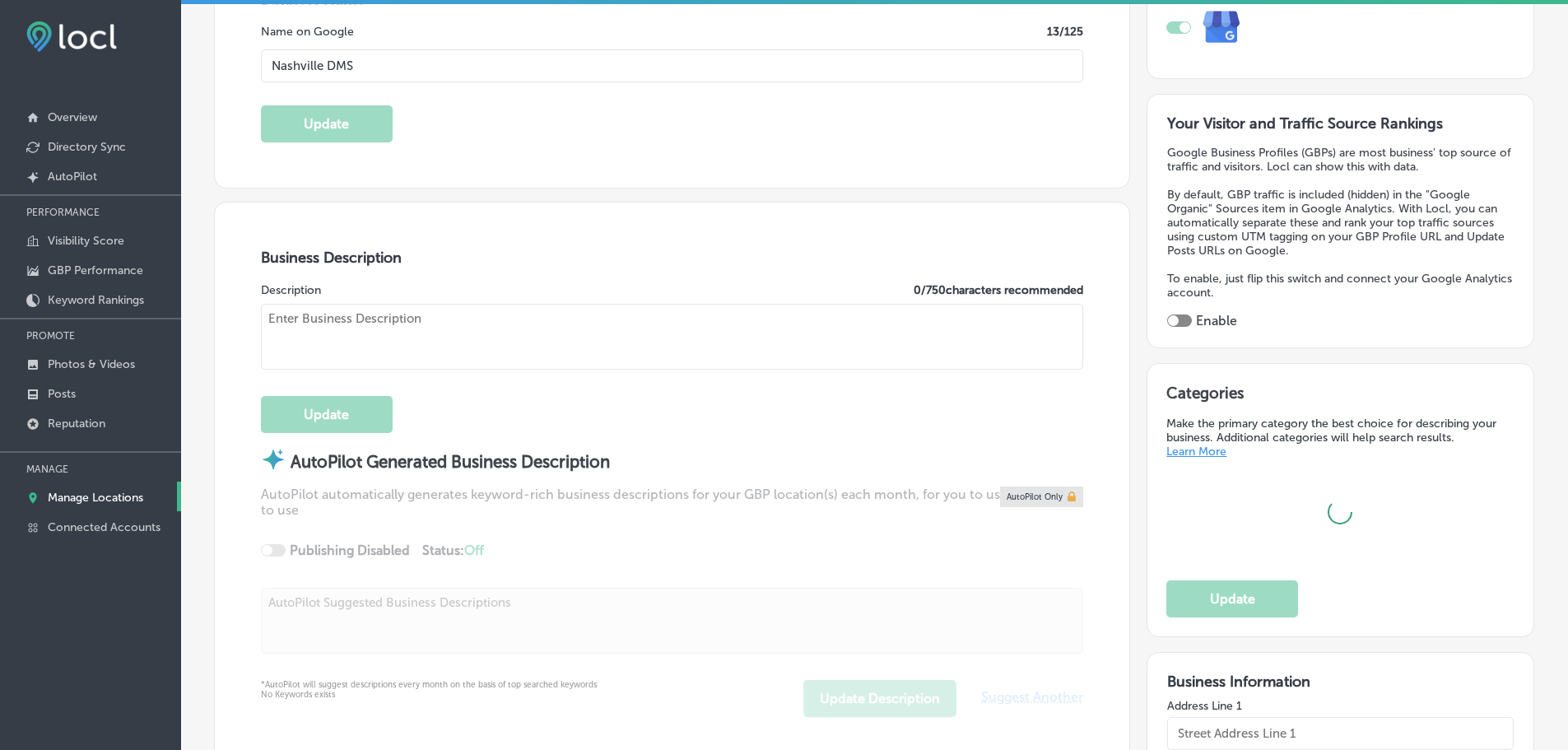
type input "[STREET_ADDRESS]"
type input "Franklin"
type input "37067"
type input "US"
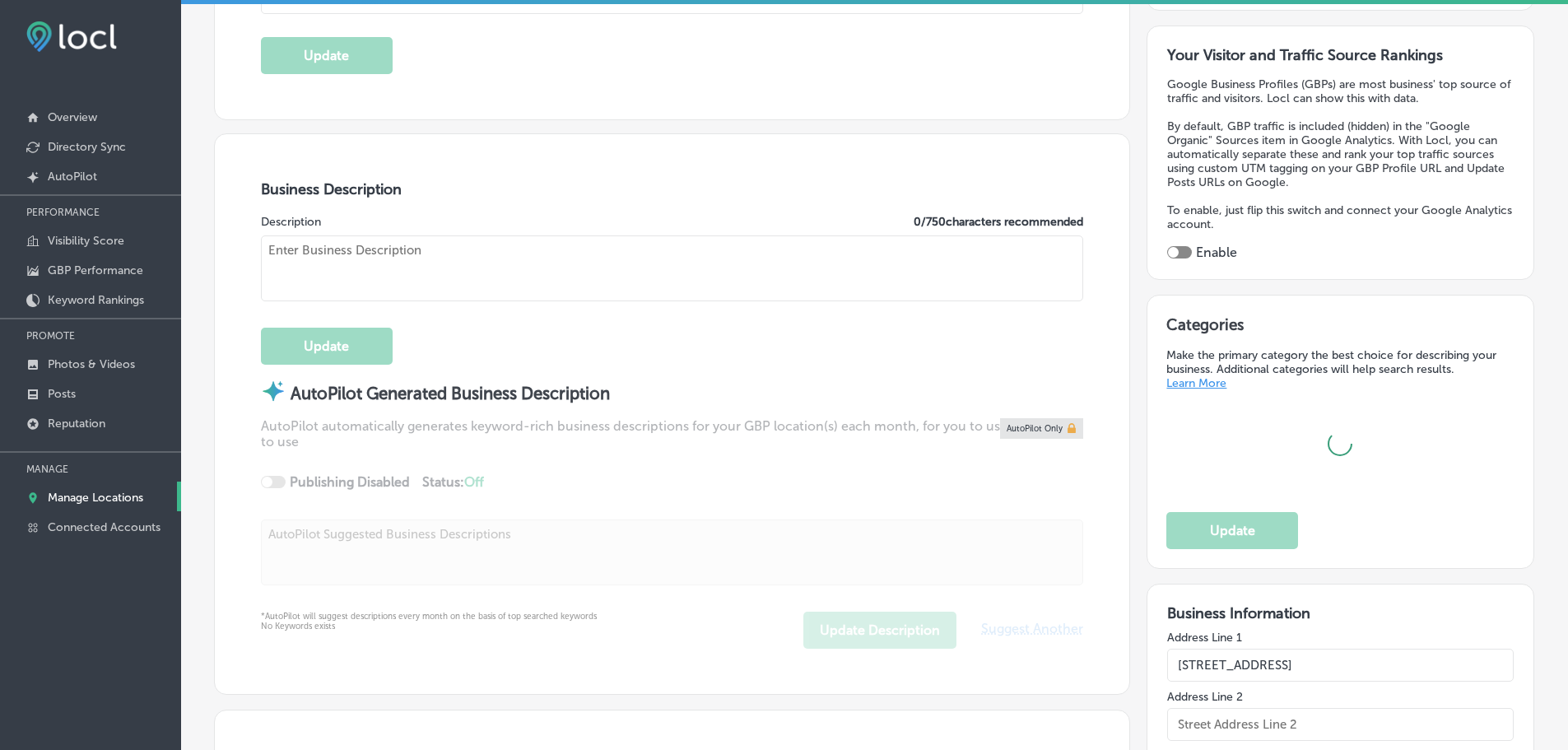
checkbox input "true"
type input "[URL][DOMAIN_NAME]"
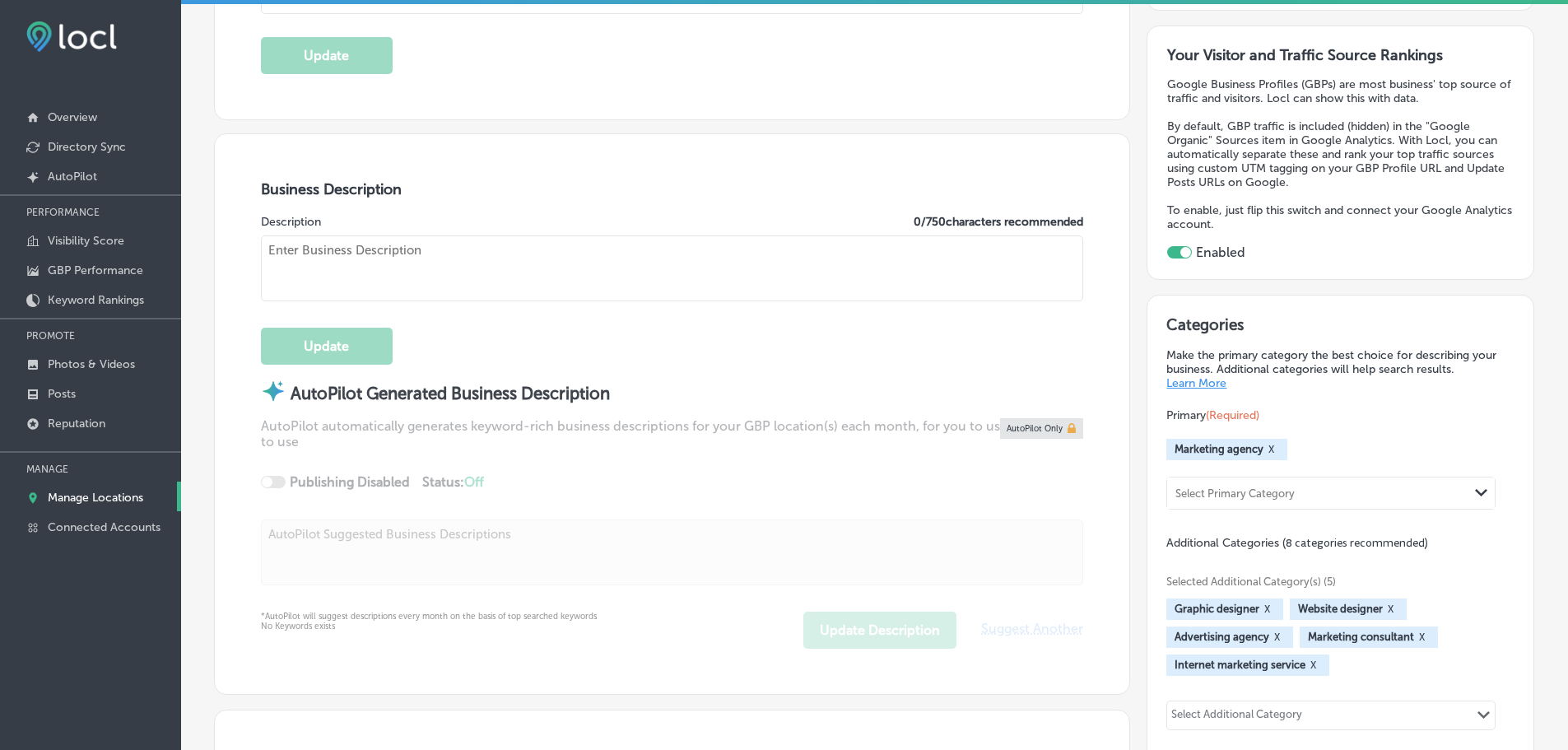
type textarea "We are a local business in [GEOGRAPHIC_DATA]. We connect local businesses to th…"
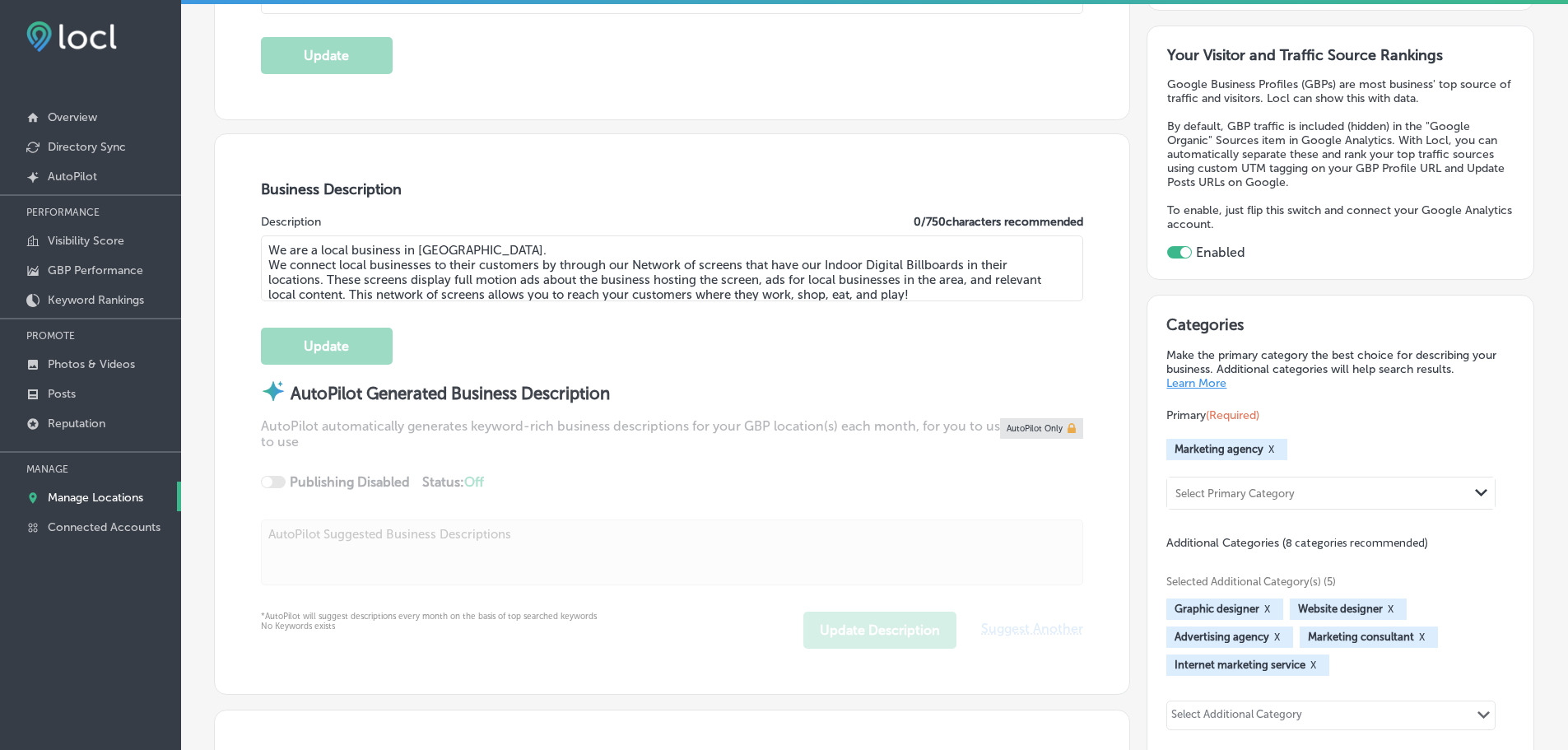
type input "[PHONE_NUMBER]"
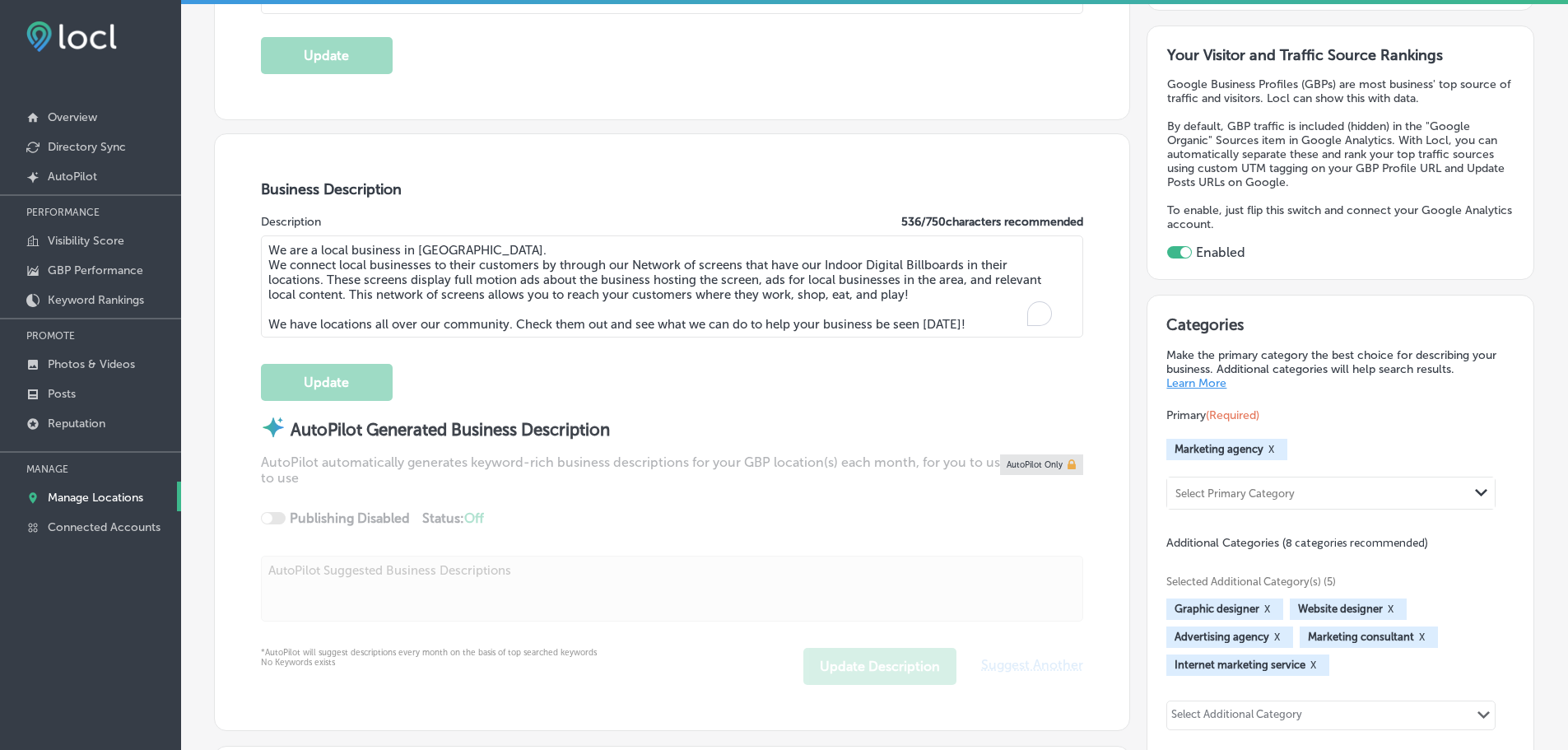
drag, startPoint x: 964, startPoint y: 325, endPoint x: 289, endPoint y: 244, distance: 679.8
click at [248, 238] on div "Business Description Description 536 / 750 characters recommended We are a loca…" at bounding box center [671, 432] width 914 height 596
paste textarea "At [GEOGRAPHIC_DATA] Digital Marketing Solutions, we're passionate about helpin…"
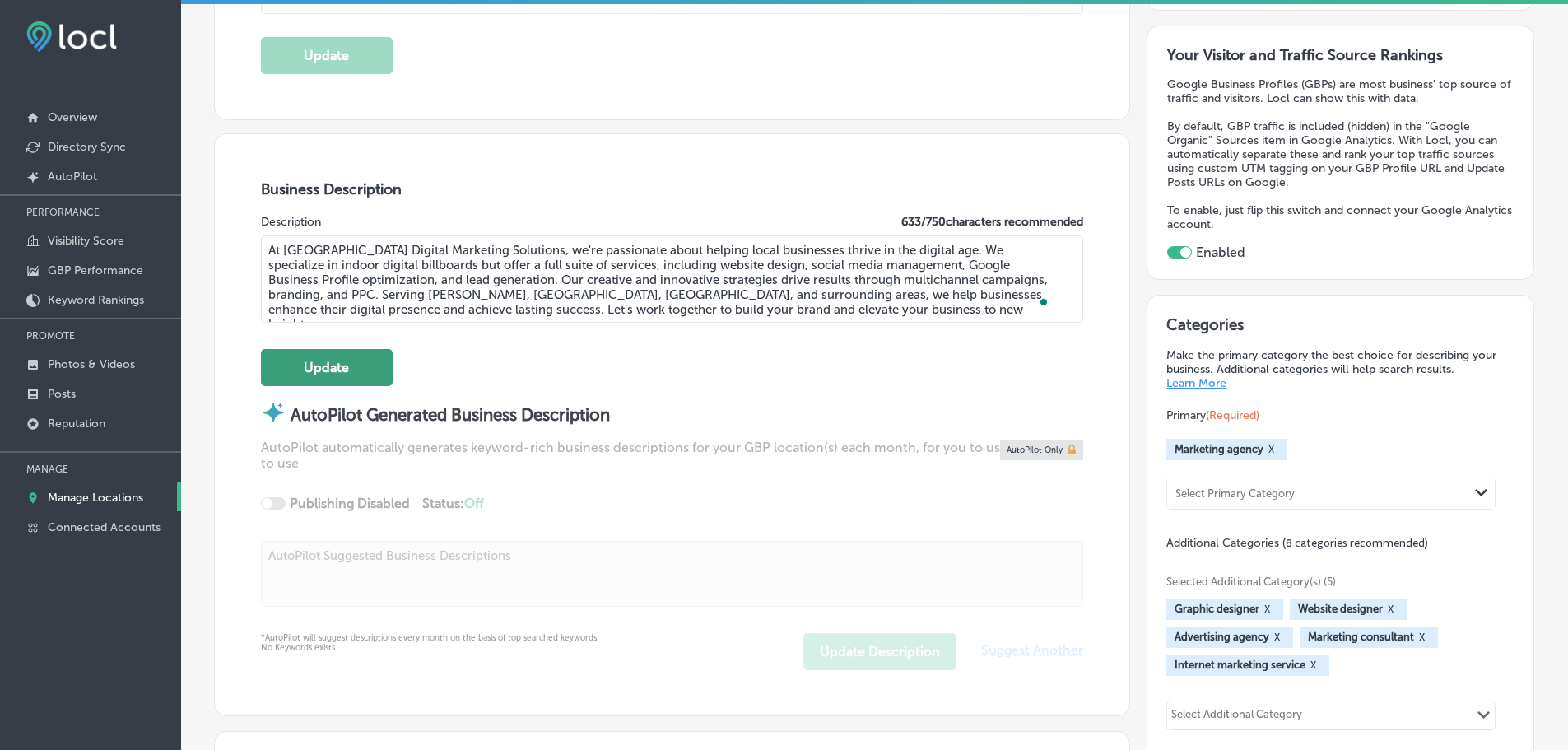
type textarea "At [GEOGRAPHIC_DATA] Digital Marketing Solutions, we're passionate about helpin…"
click at [366, 368] on button "Update" at bounding box center [327, 368] width 132 height 37
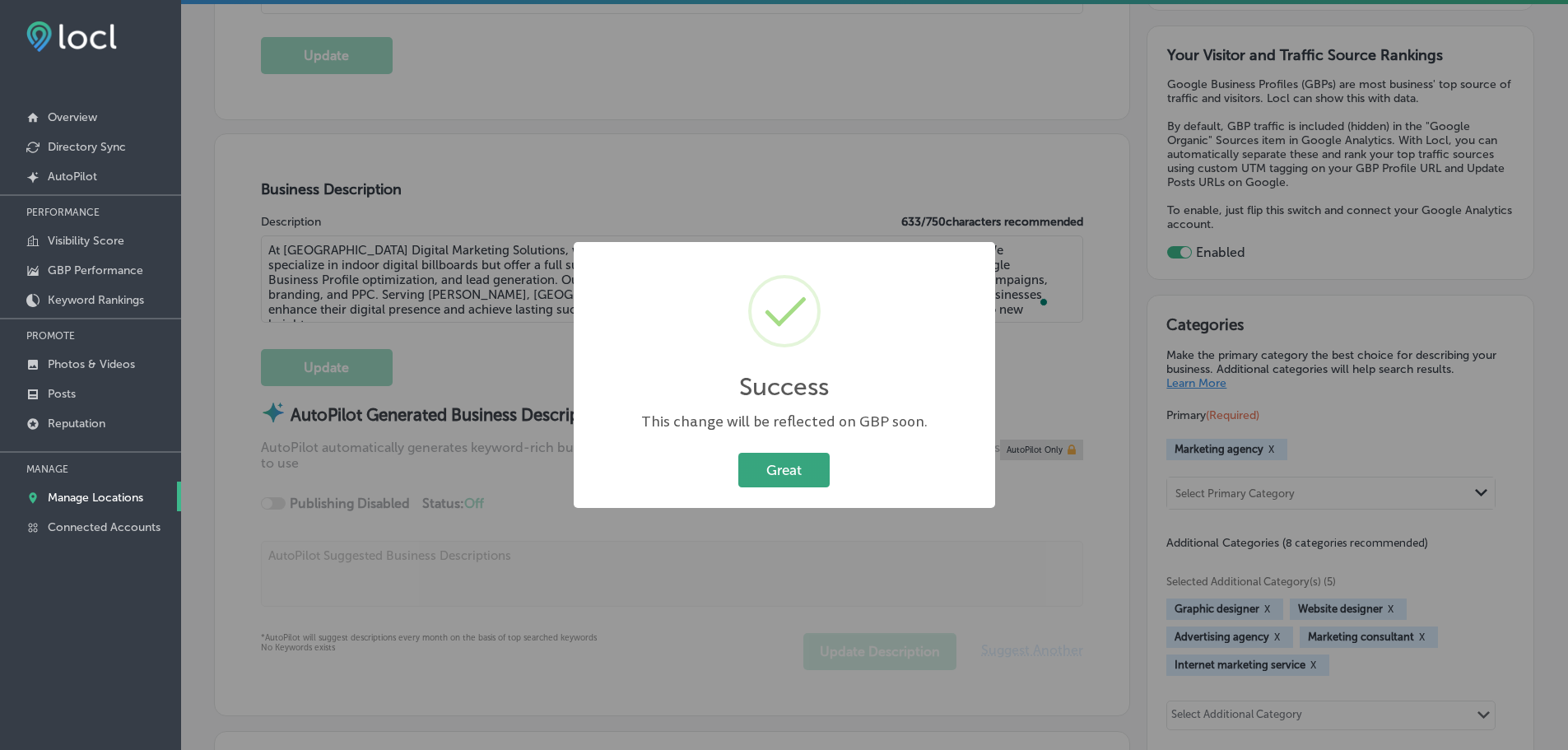
click at [777, 462] on button "Great" at bounding box center [784, 470] width 91 height 33
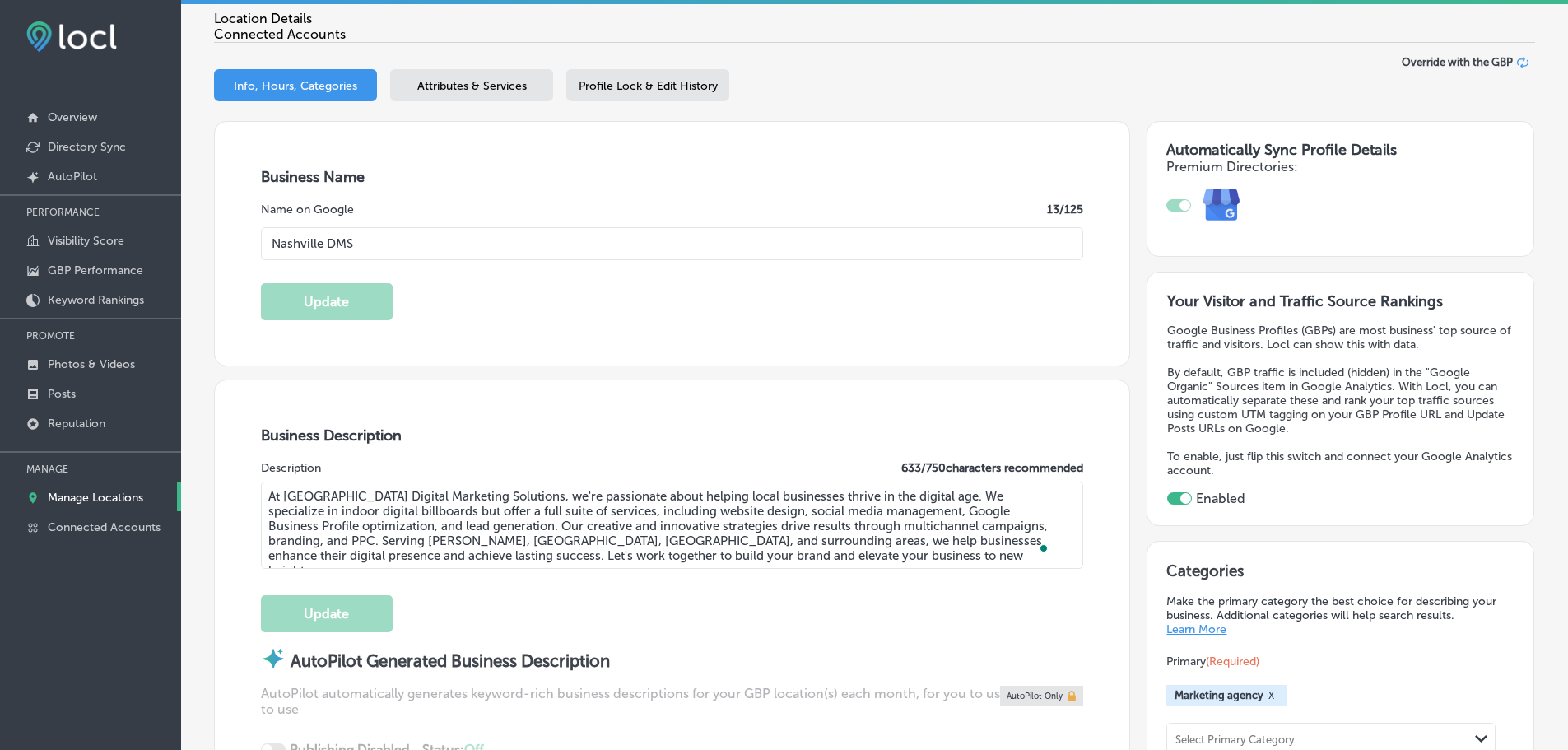
scroll to position [0, 0]
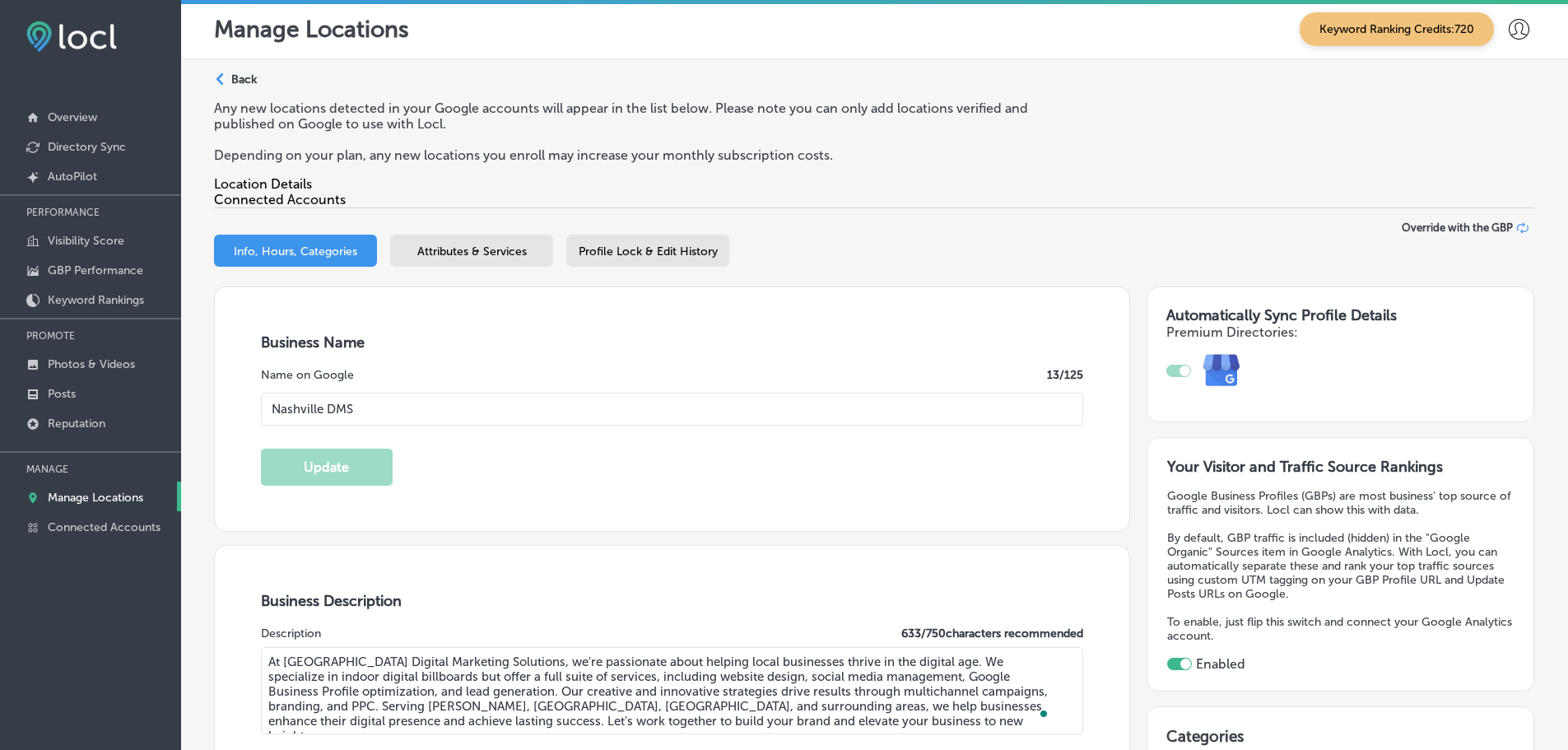
click at [615, 266] on div "Profile Lock & Edit History" at bounding box center [647, 250] width 163 height 33
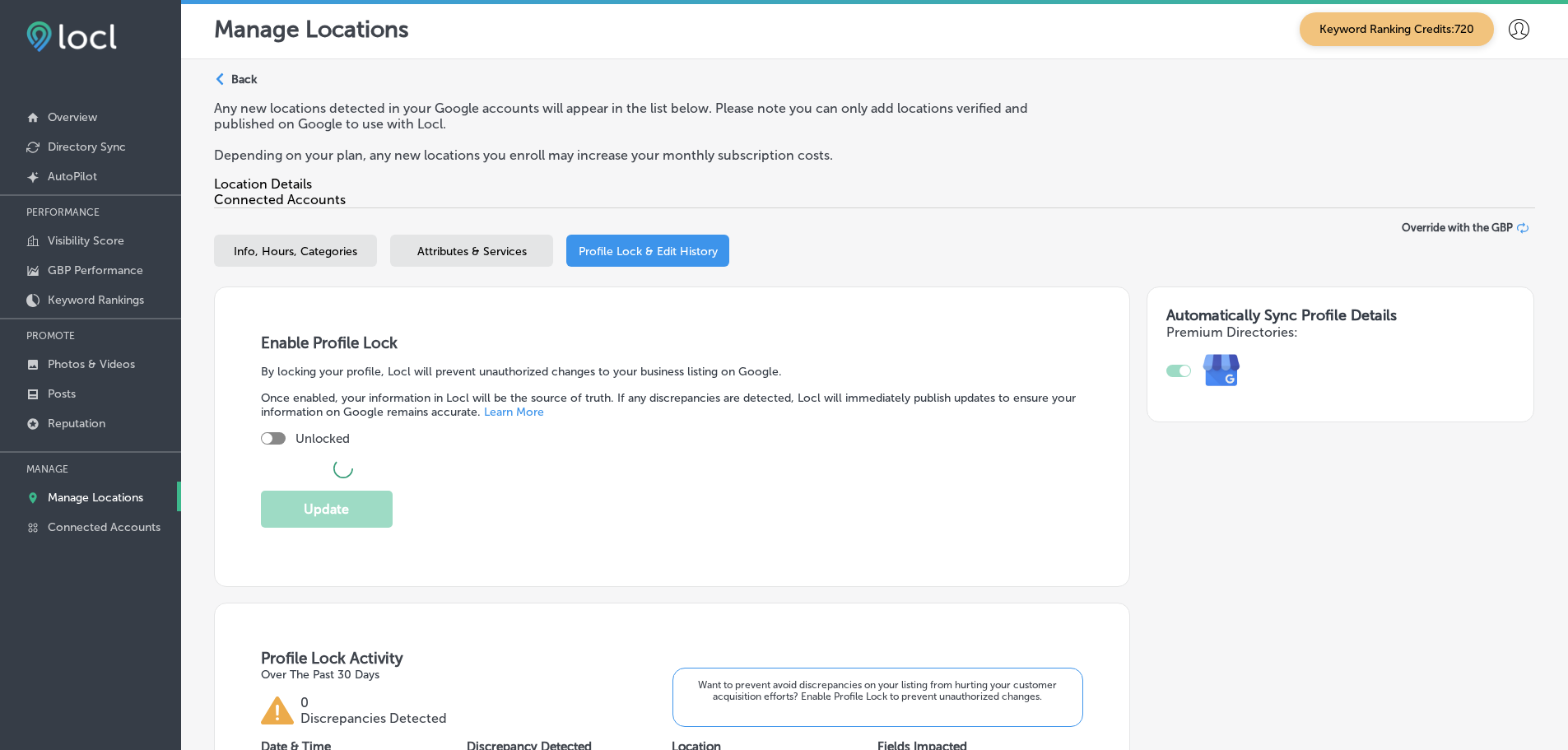
checkbox input "true"
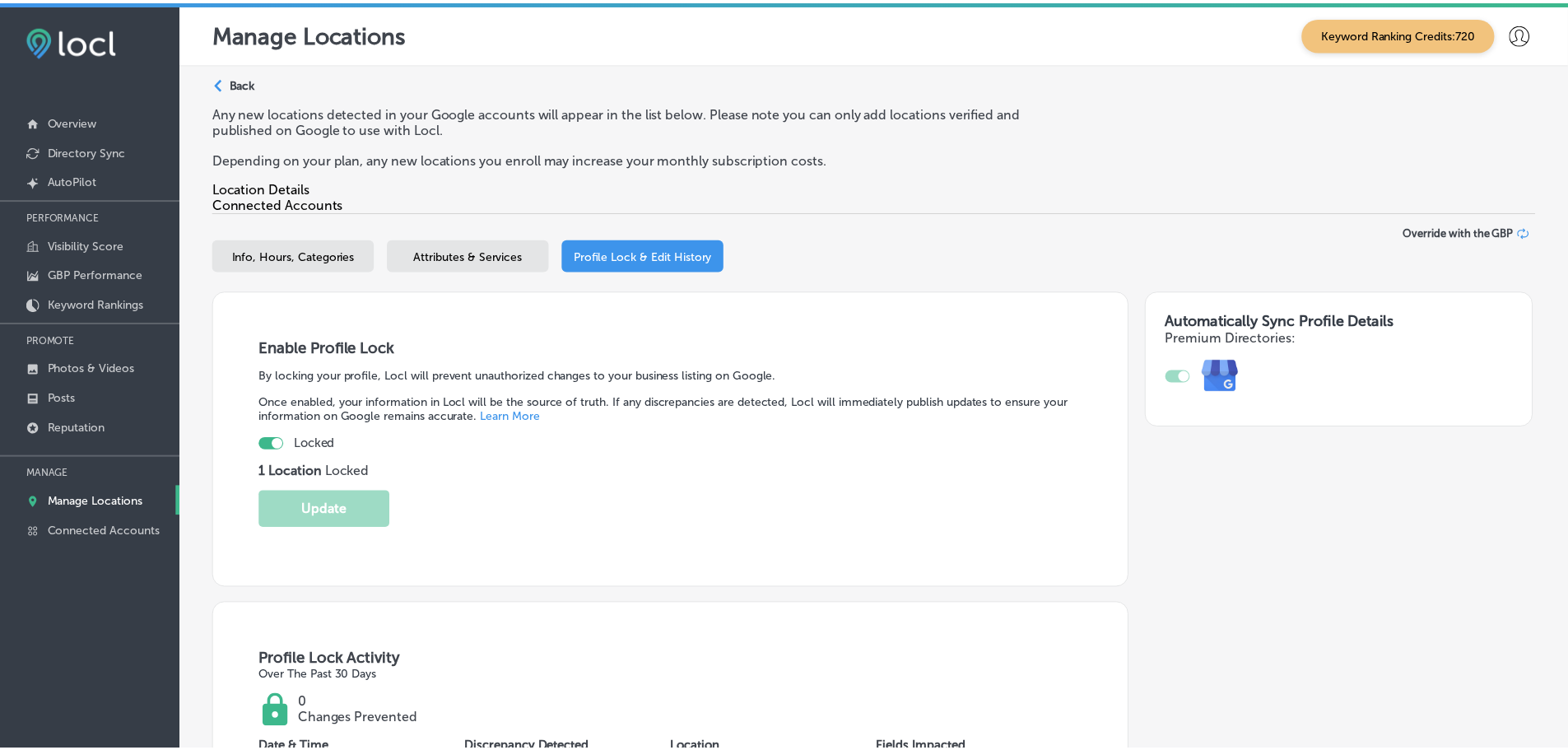
scroll to position [24, 0]
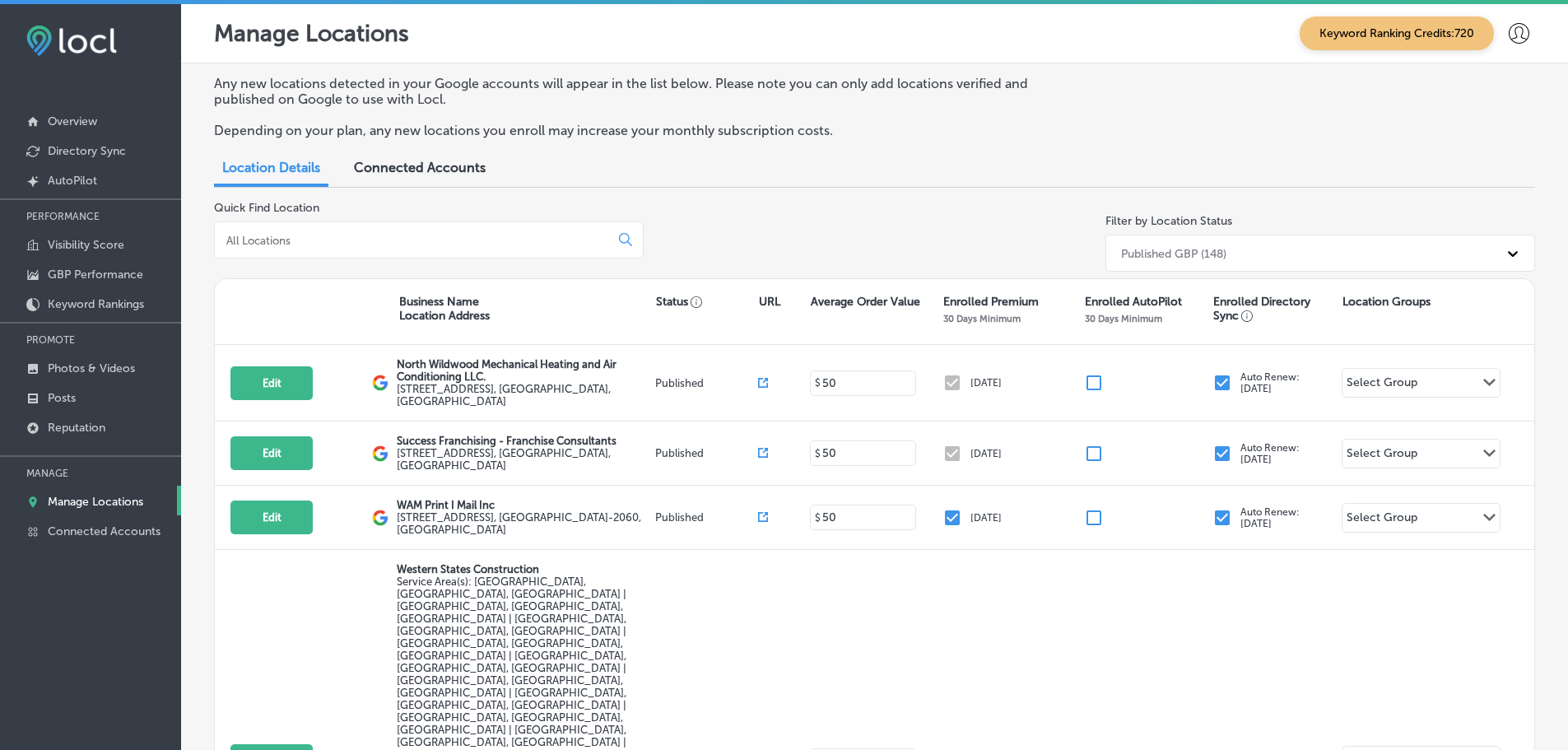
click at [465, 248] on div at bounding box center [429, 240] width 430 height 37
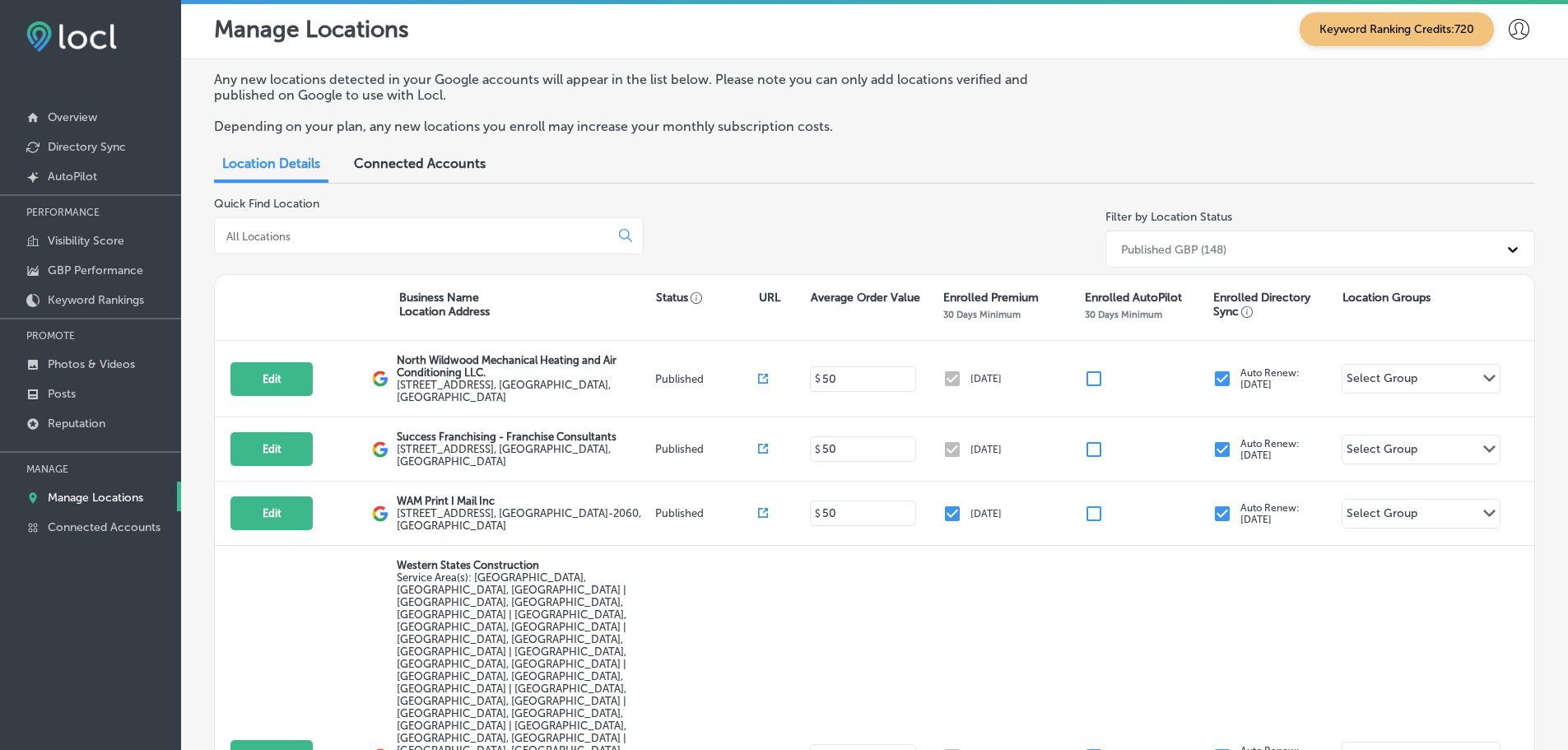
click at [466, 247] on div at bounding box center [429, 236] width 430 height 37
click at [466, 235] on input at bounding box center [416, 236] width 381 height 15
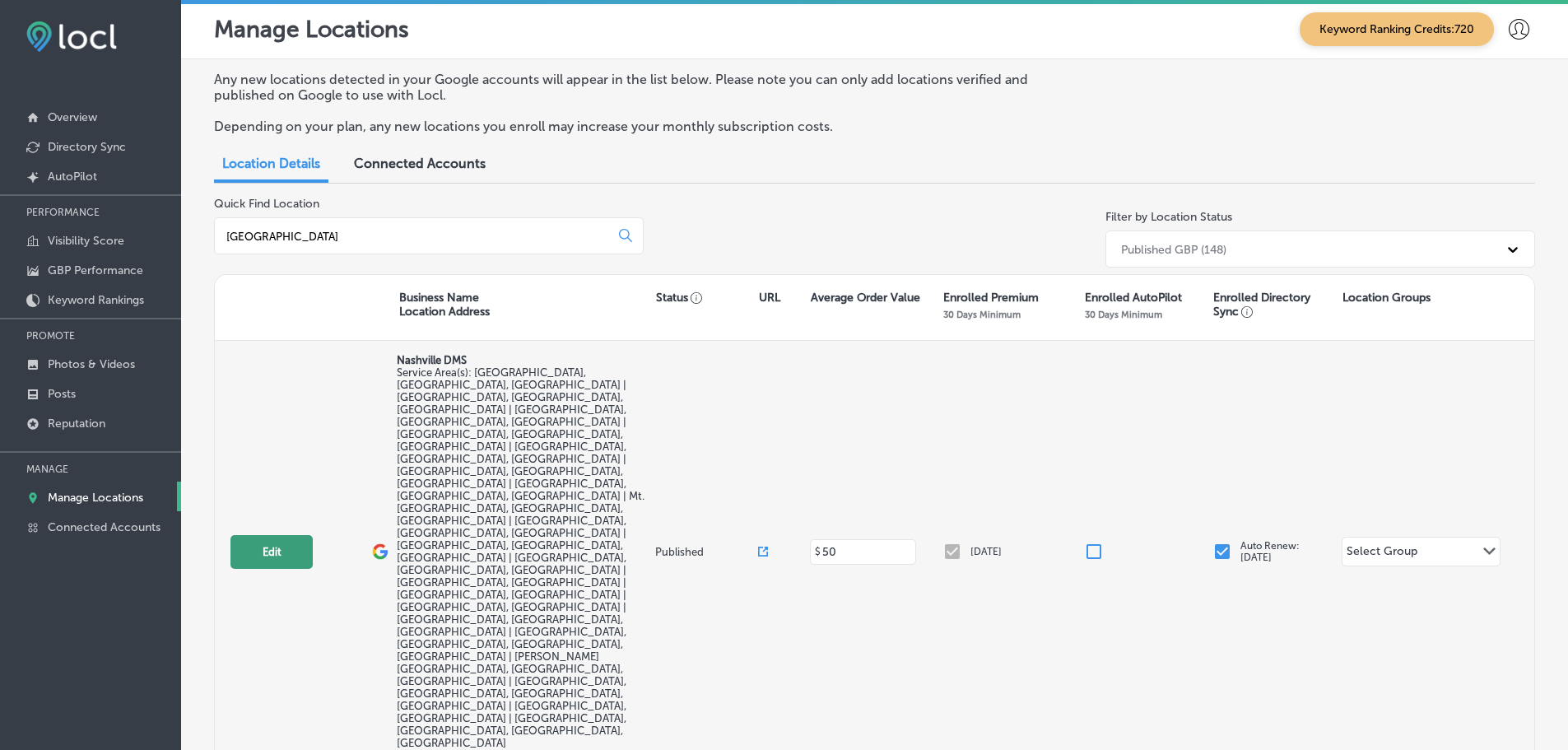
type input "[GEOGRAPHIC_DATA]"
click at [266, 535] on button "Edit" at bounding box center [272, 552] width 82 height 33
select select "US"
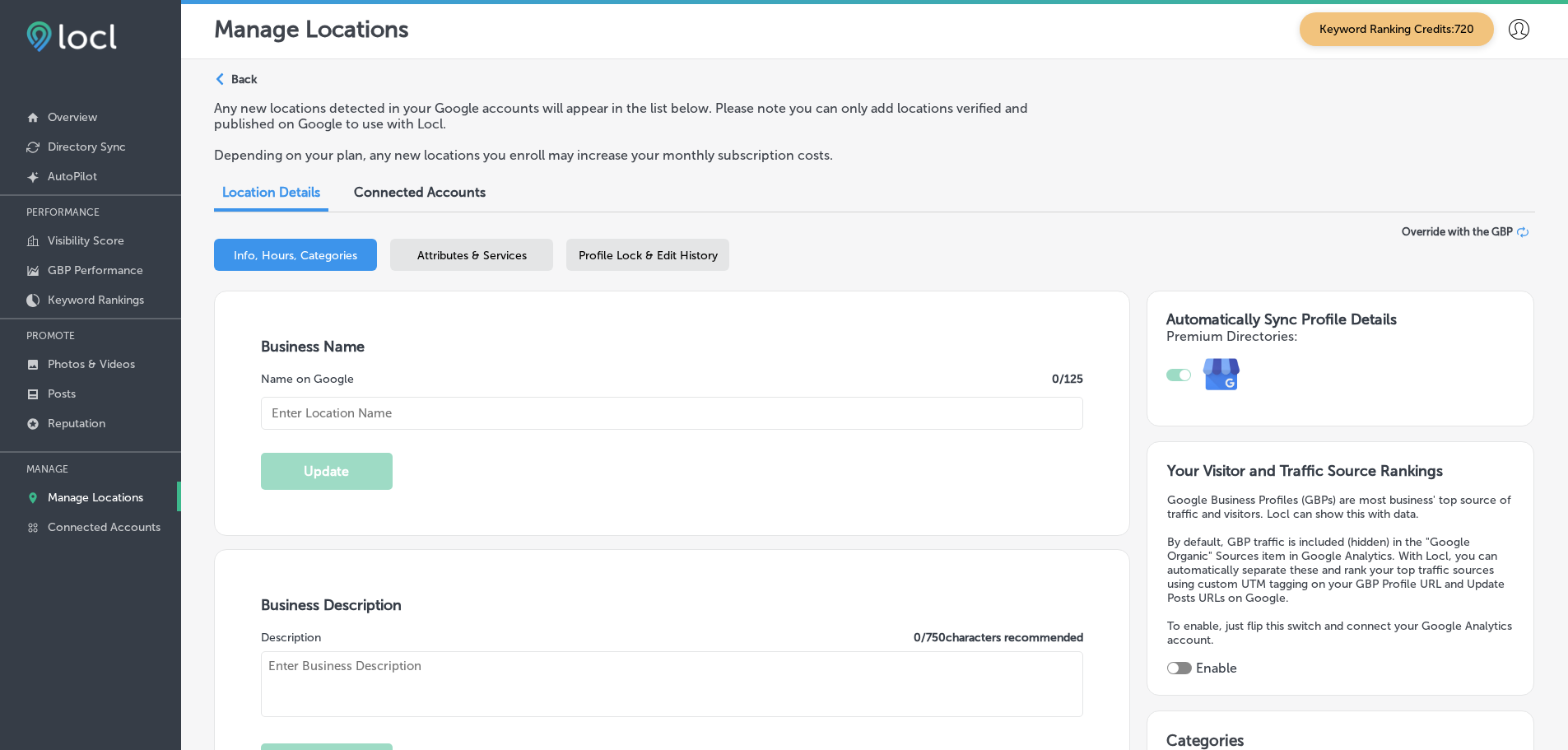
type input "Nashville DMS"
type input "[STREET_ADDRESS]"
type input "Franklin"
type input "37067"
type input "US"
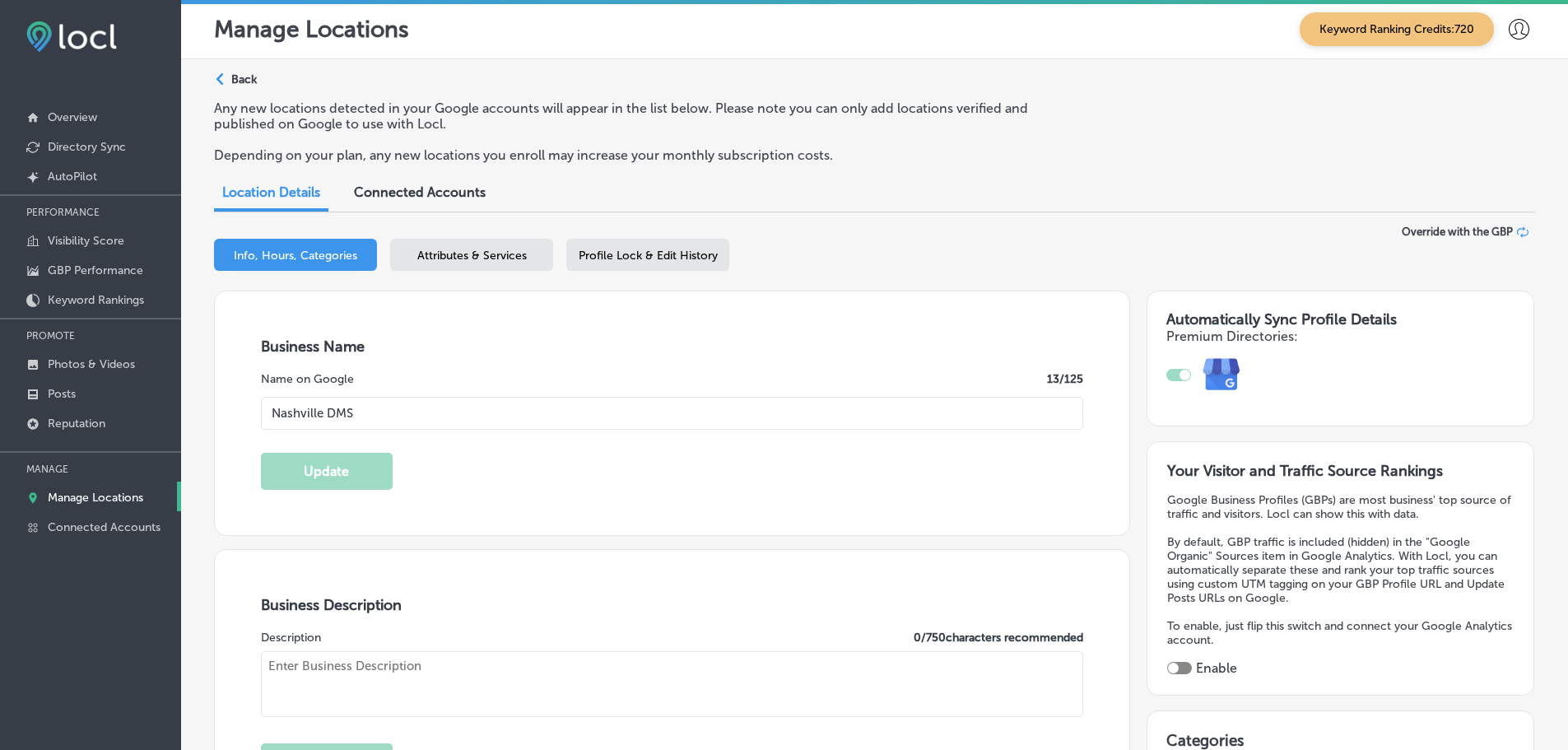
checkbox input "true"
type input "[URL][DOMAIN_NAME]"
type textarea "At [GEOGRAPHIC_DATA] Digital Marketing Solutions, we're passionate about helpin…"
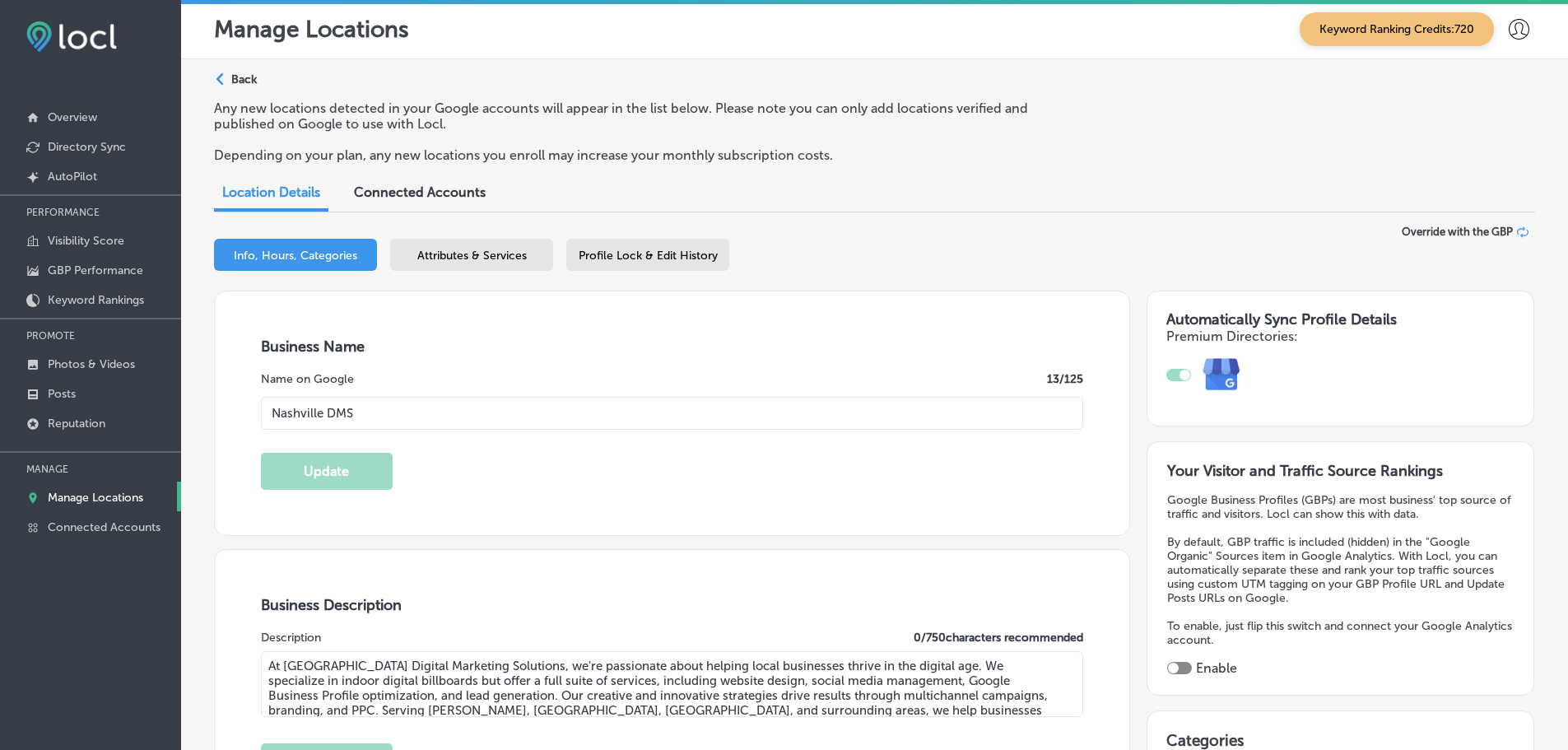
type input "[PHONE_NUMBER]"
click at [612, 254] on span "Profile Lock & Edit History" at bounding box center [648, 255] width 140 height 14
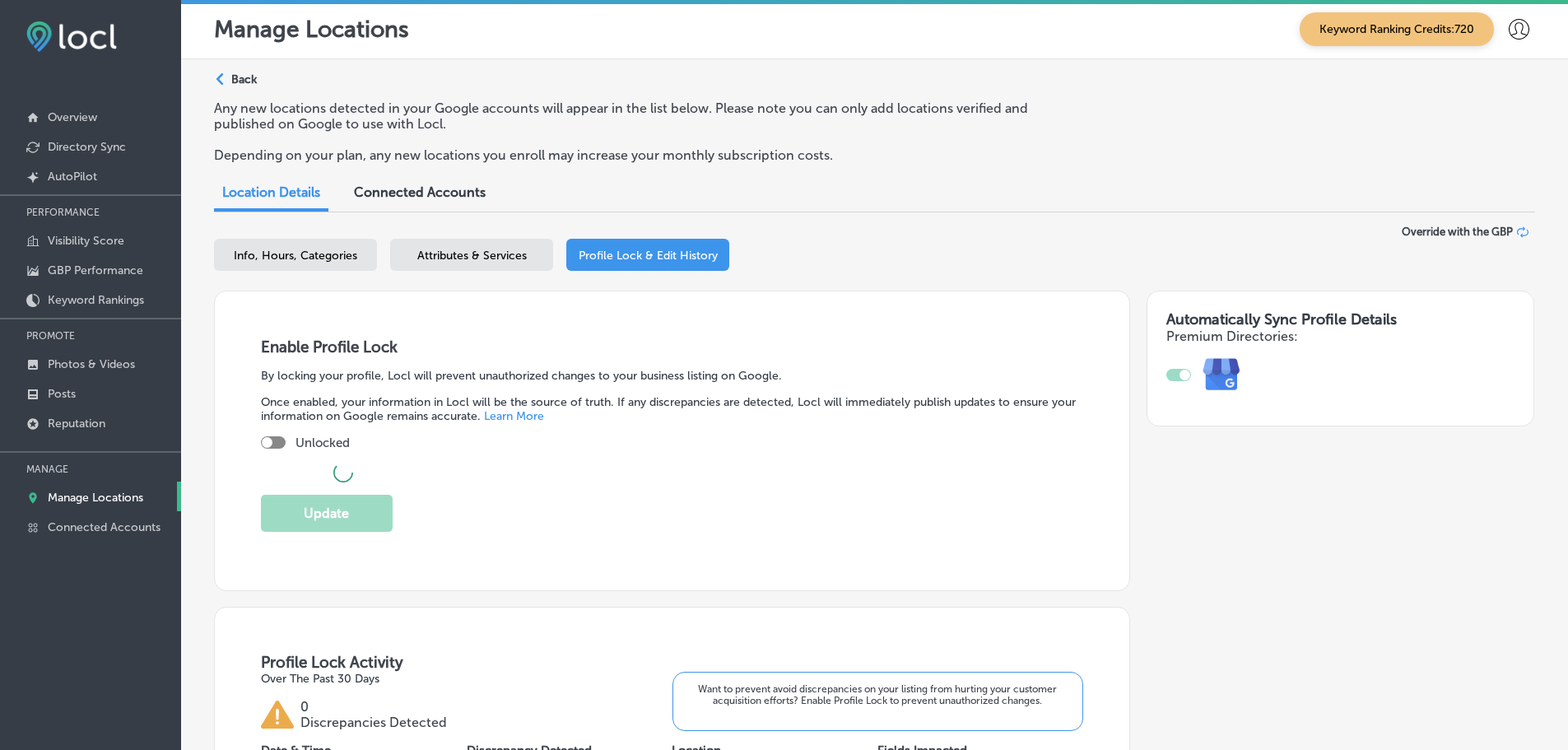
checkbox input "true"
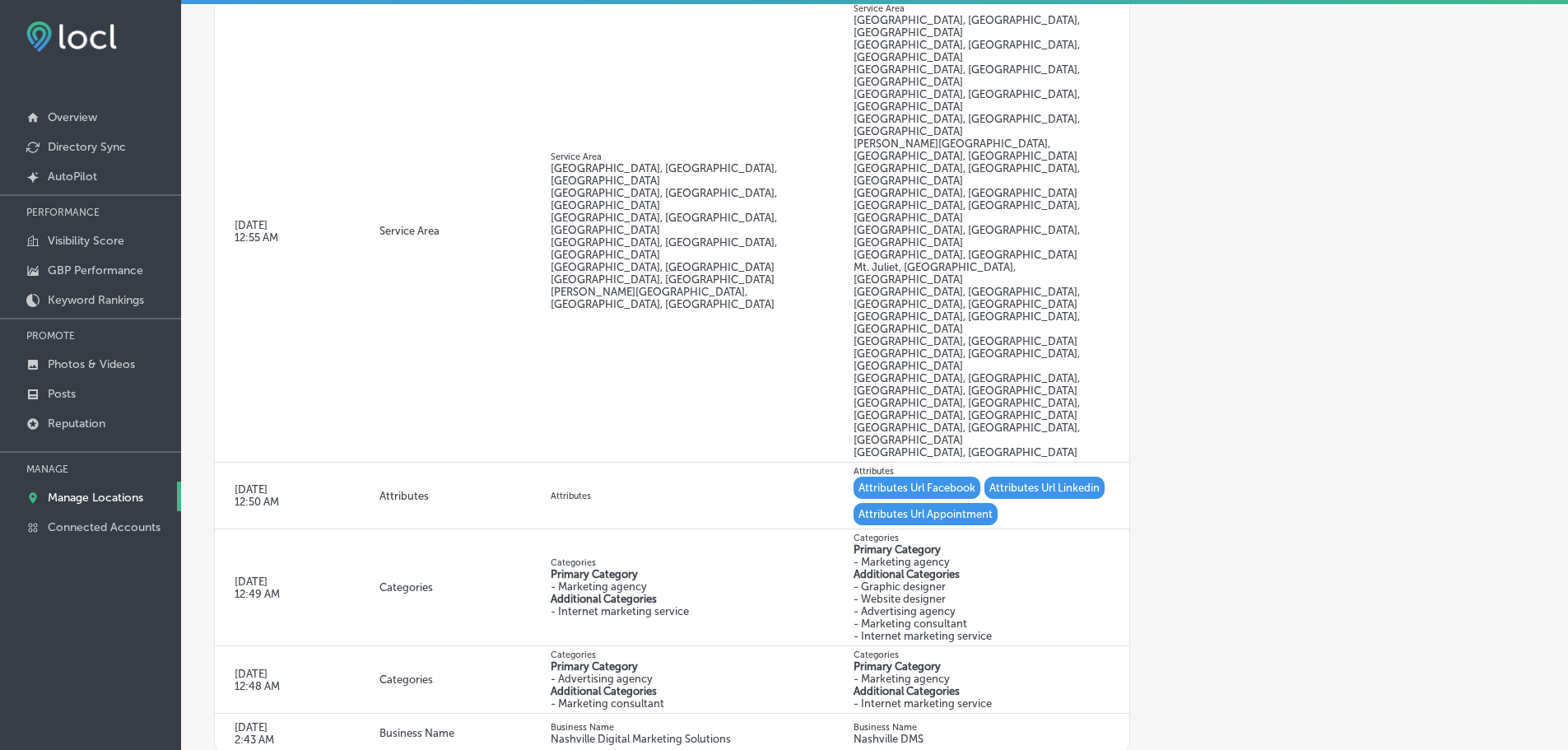
scroll to position [1620, 0]
click at [73, 388] on p "Posts" at bounding box center [61, 394] width 28 height 14
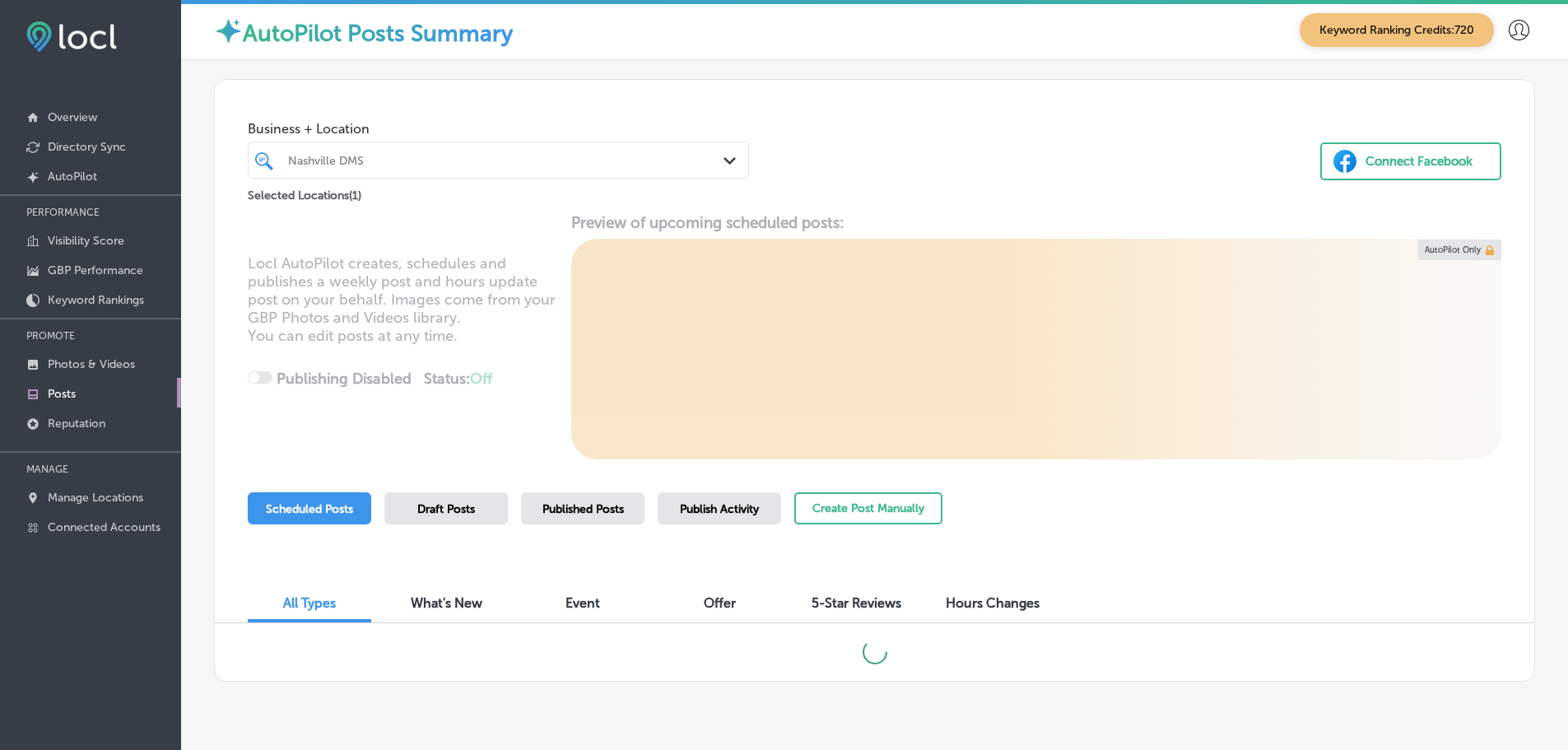
click at [698, 159] on div "Nashville DMS" at bounding box center [507, 160] width 437 height 14
click at [821, 161] on div "Business + Location Nashville DMS Path Created with Sketch. Selected Locations …" at bounding box center [874, 142] width 1319 height 126
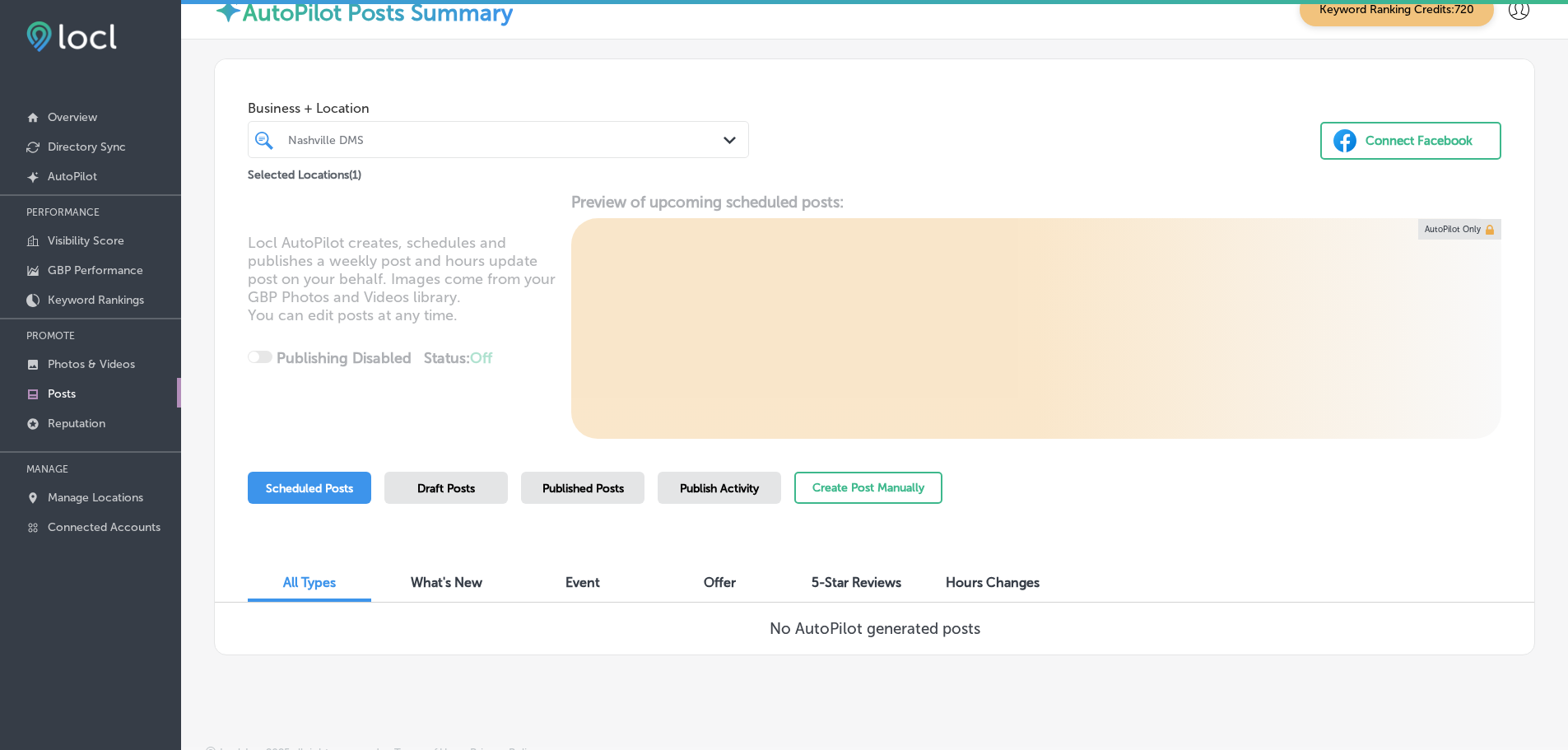
scroll to position [38, 0]
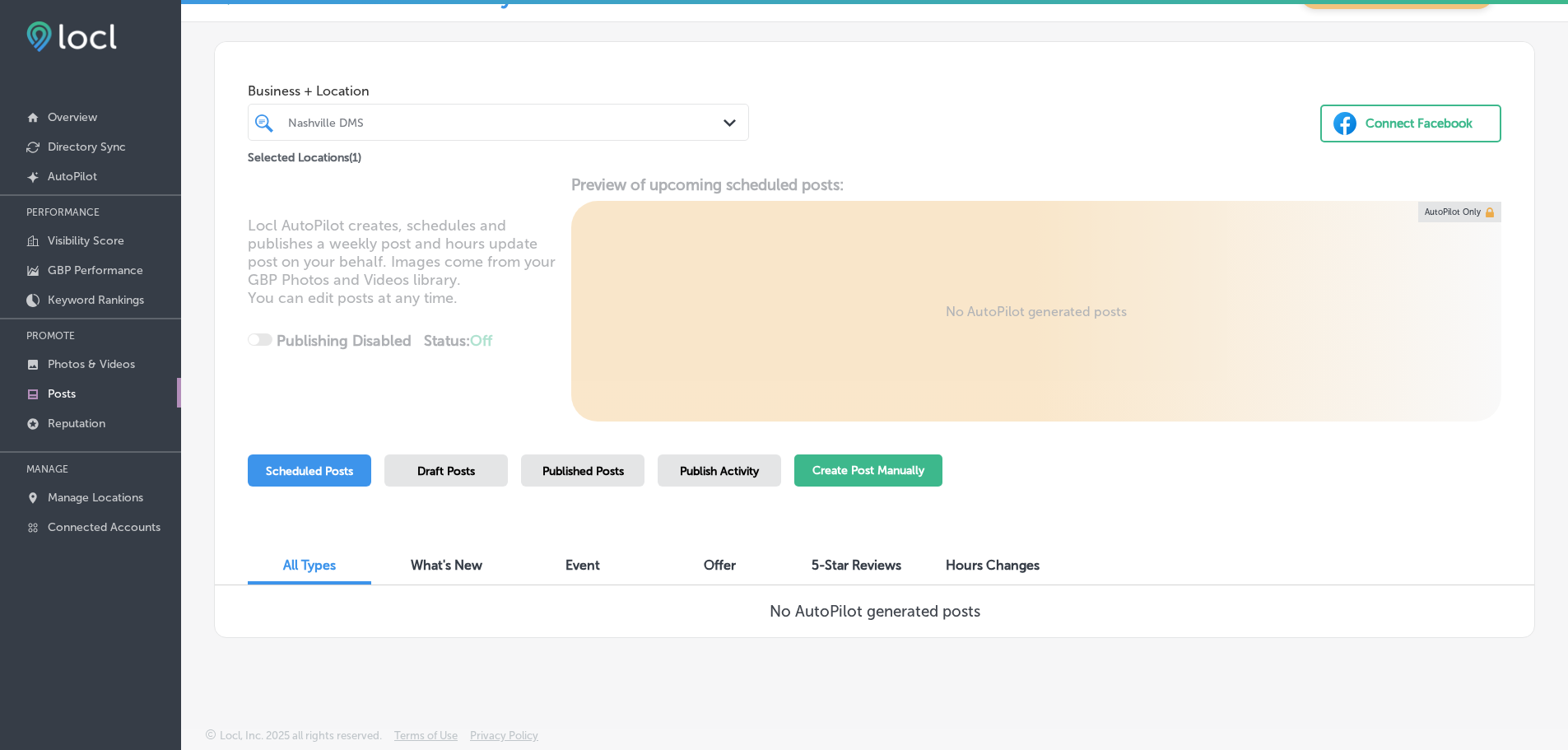
click at [862, 475] on button "Create Post Manually" at bounding box center [868, 470] width 148 height 33
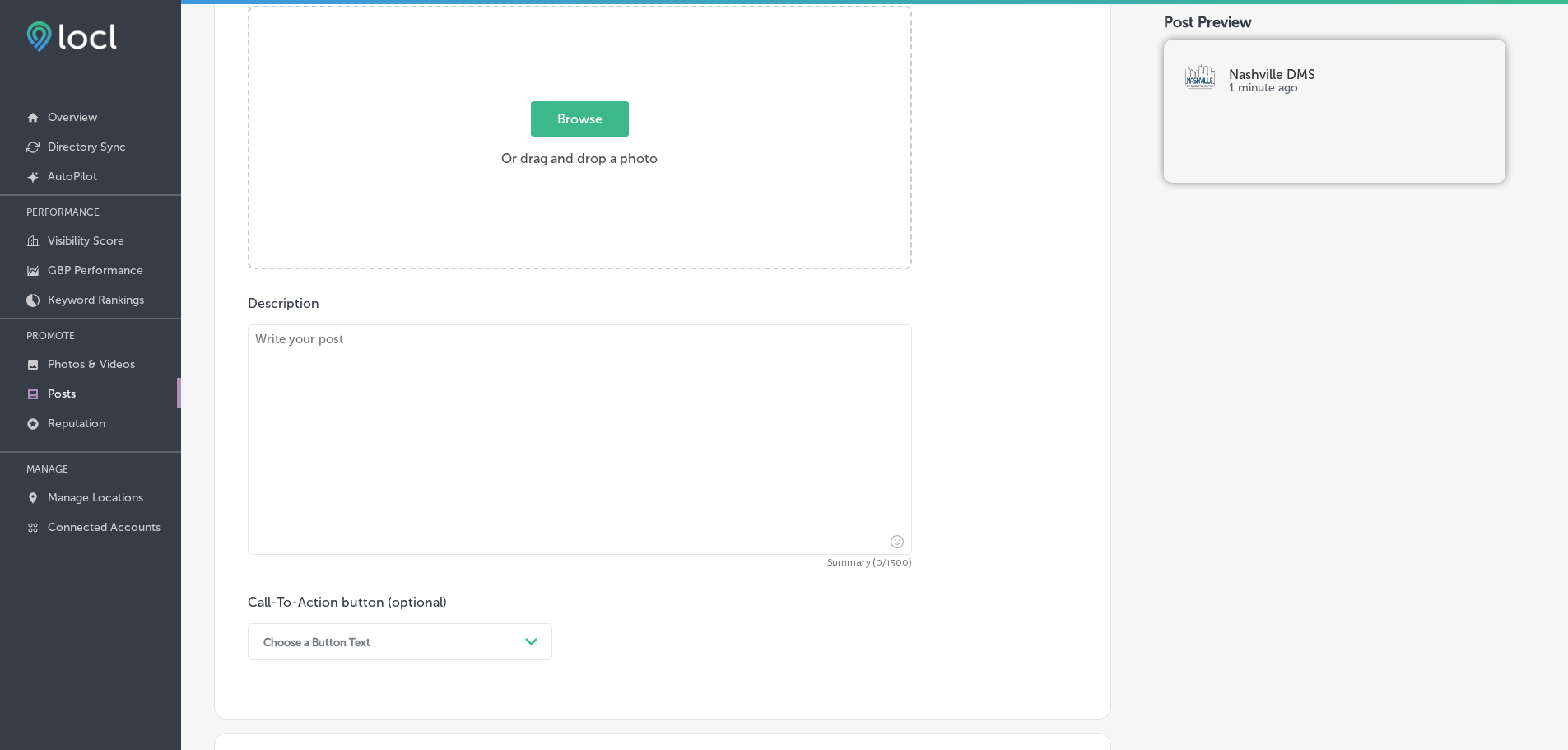
scroll to position [659, 0]
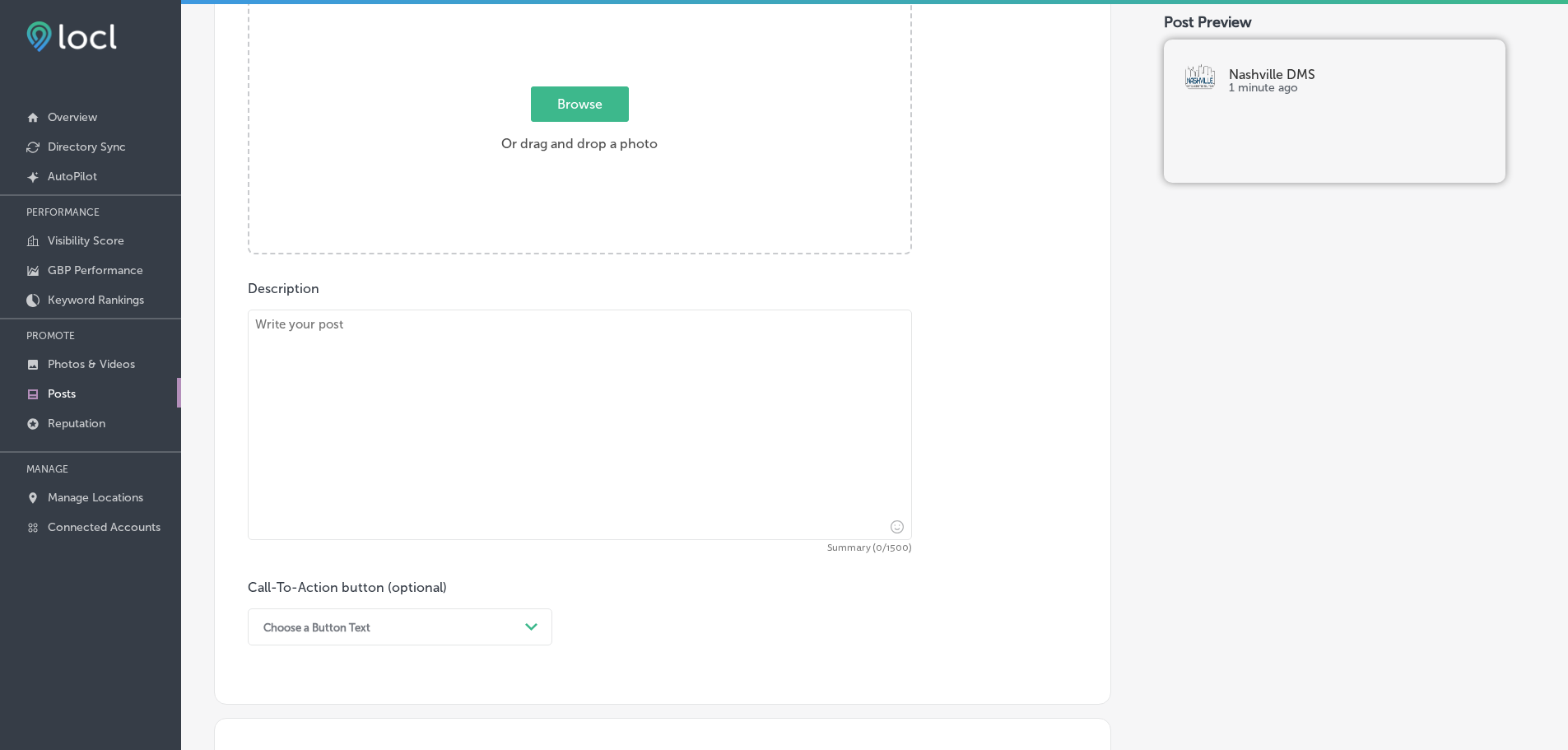
click at [647, 413] on textarea at bounding box center [579, 425] width 664 height 231
paste textarea "Nashville Digital Marketing Solutions provides comprehensive digital marketing …"
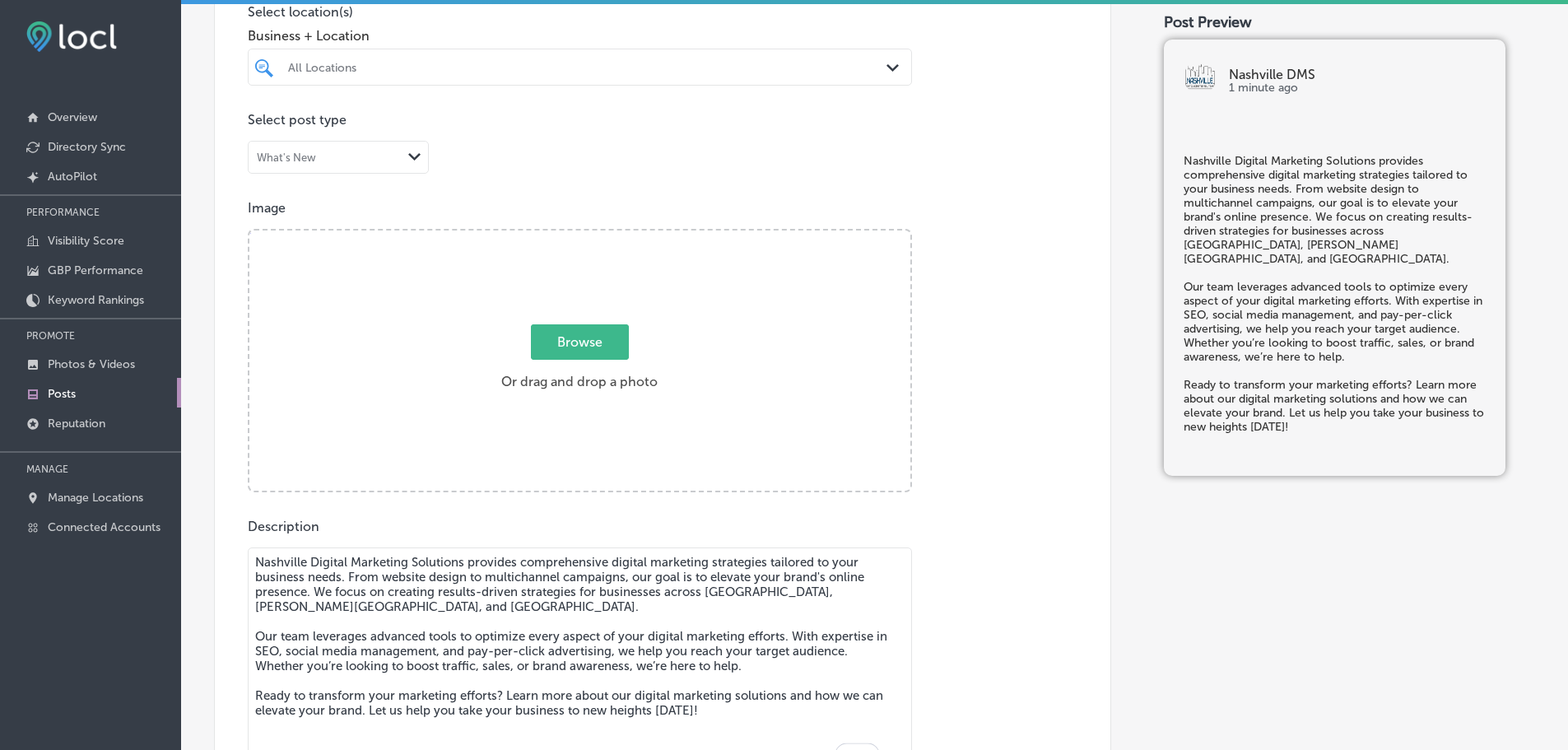
scroll to position [329, 0]
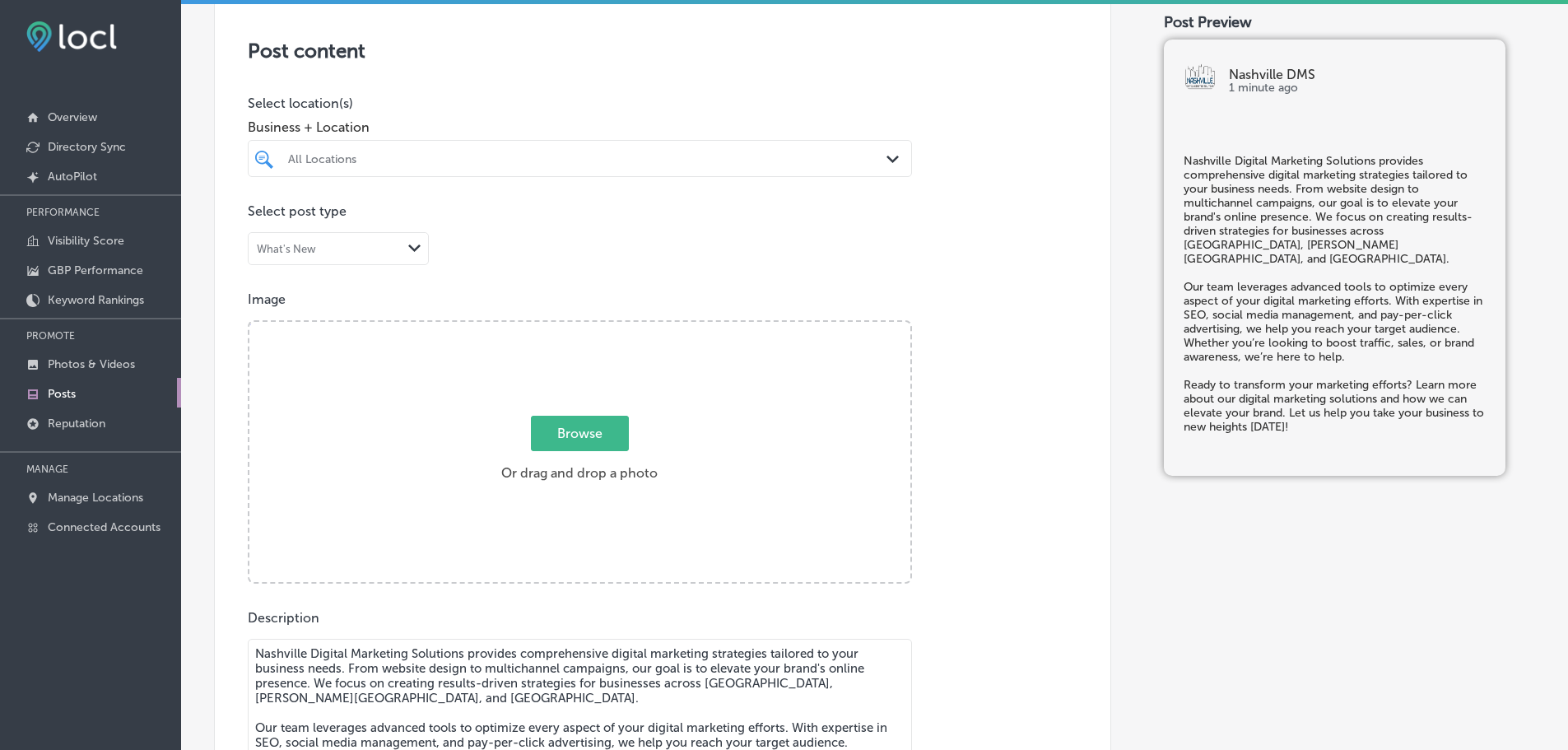
type textarea "Nashville Digital Marketing Solutions provides comprehensive digital marketing …"
click at [642, 165] on div "All Locations" at bounding box center [588, 158] width 600 height 14
click at [626, 221] on label "Smyrna, TN, USA | Dickson, TN, USA | Leb ..." at bounding box center [593, 220] width 194 height 11
type input "[PERSON_NAME]"
click at [635, 430] on label "Browse Or drag and drop a photo" at bounding box center [579, 454] width 169 height 73
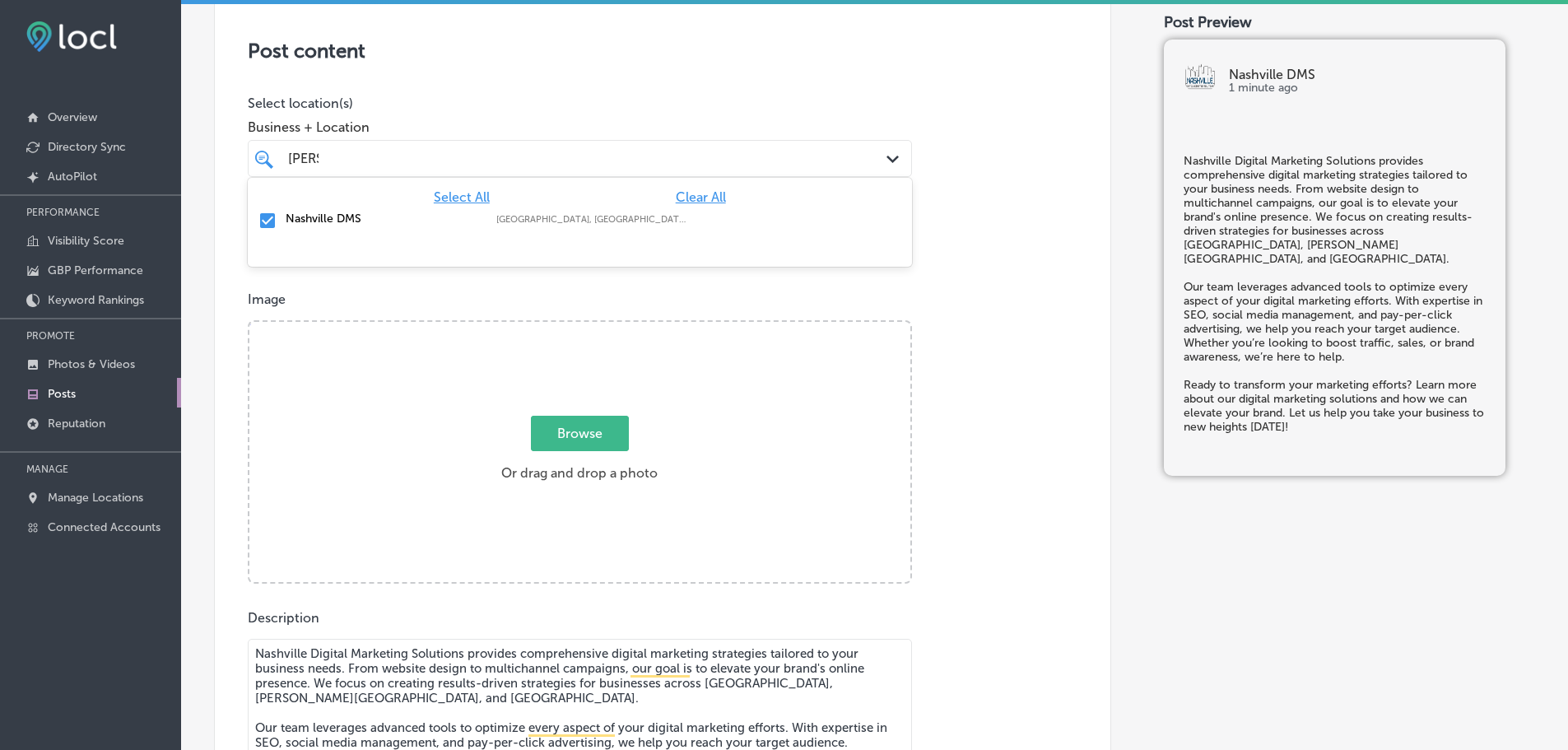
click at [635, 327] on input "Browse Or drag and drop a photo" at bounding box center [579, 324] width 661 height 5
type input "C:\fakepath\Nashville DMS-2.png"
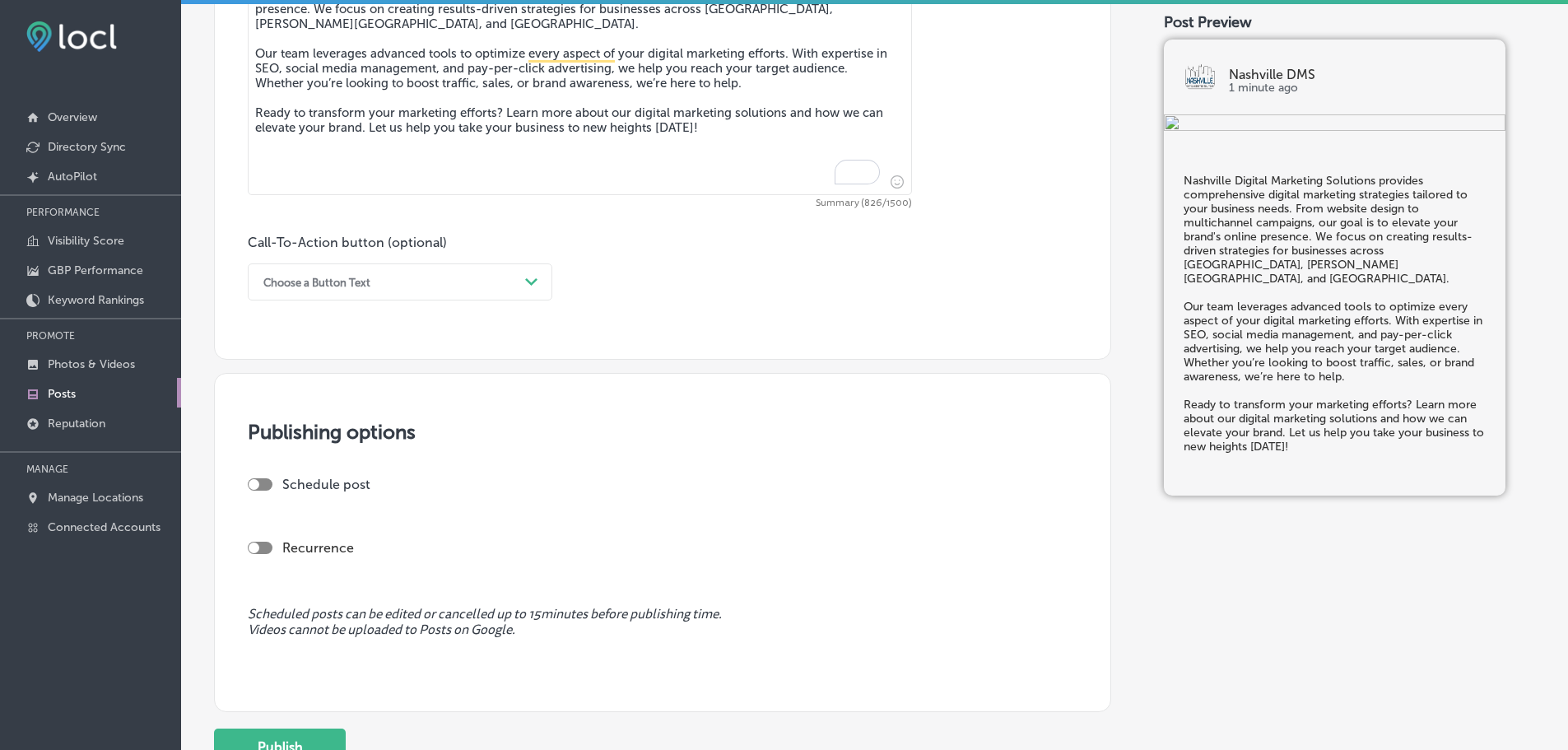
scroll to position [1147, 0]
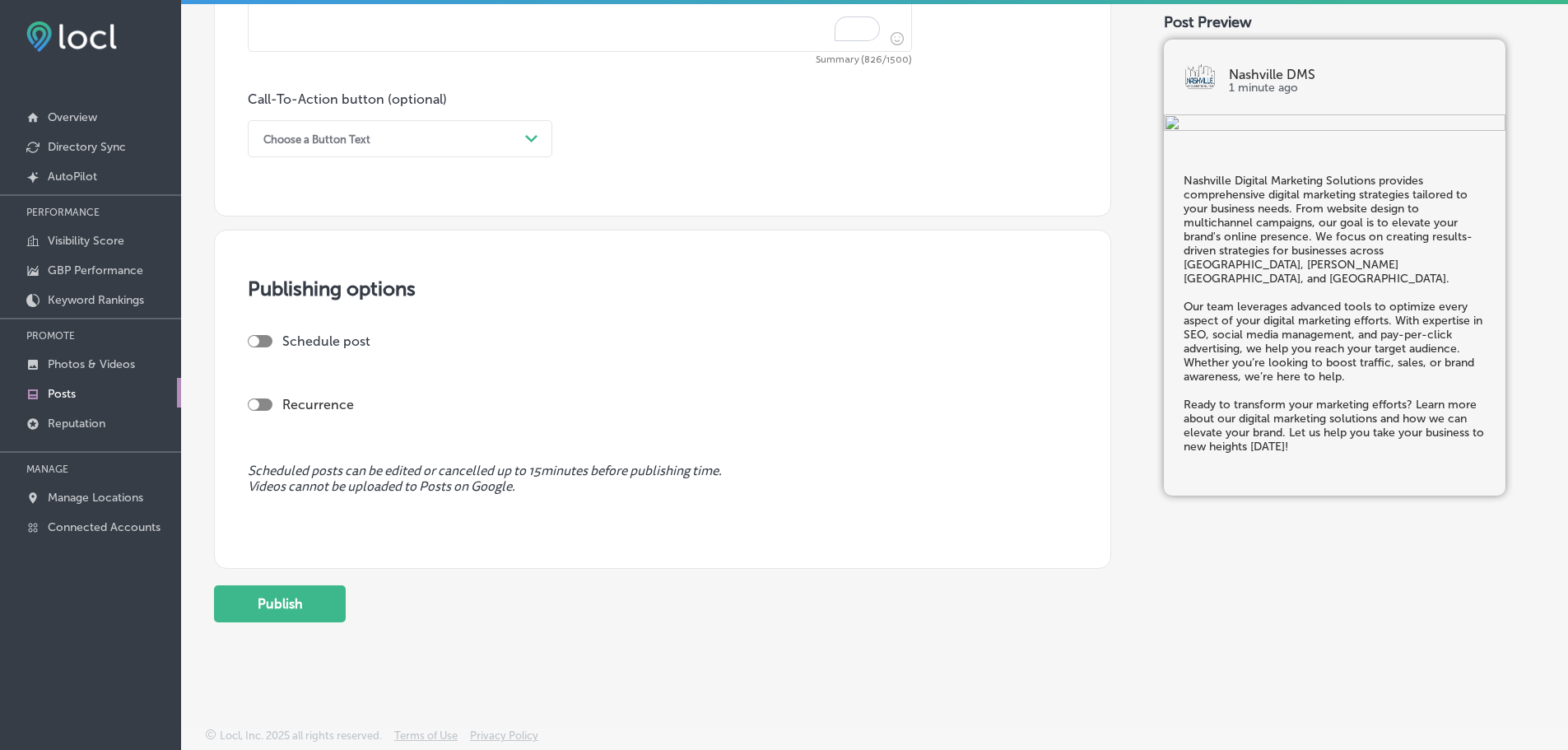
click at [453, 141] on div "Choose a Button Text" at bounding box center [386, 138] width 263 height 25
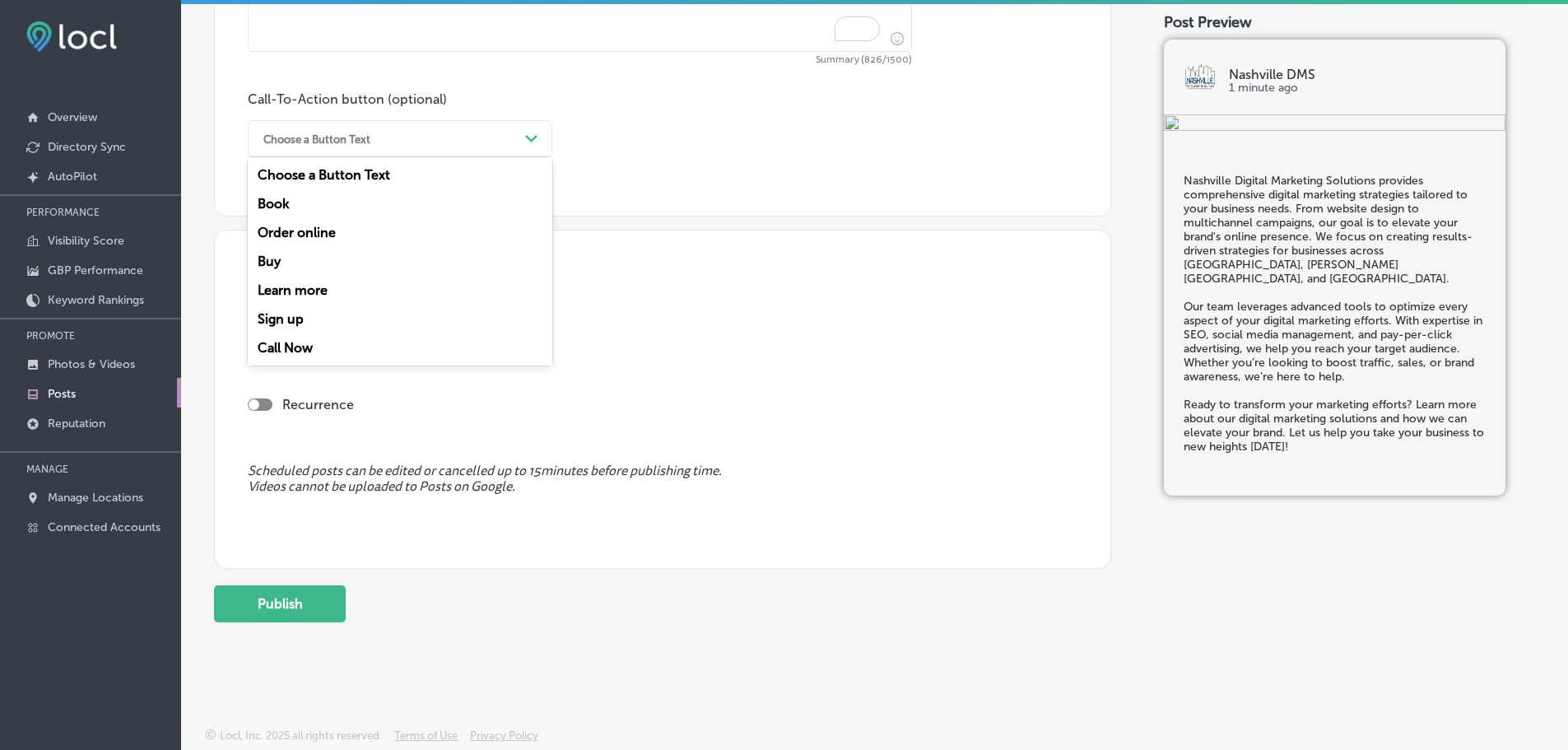
click at [283, 290] on div "Learn more" at bounding box center [399, 289] width 304 height 29
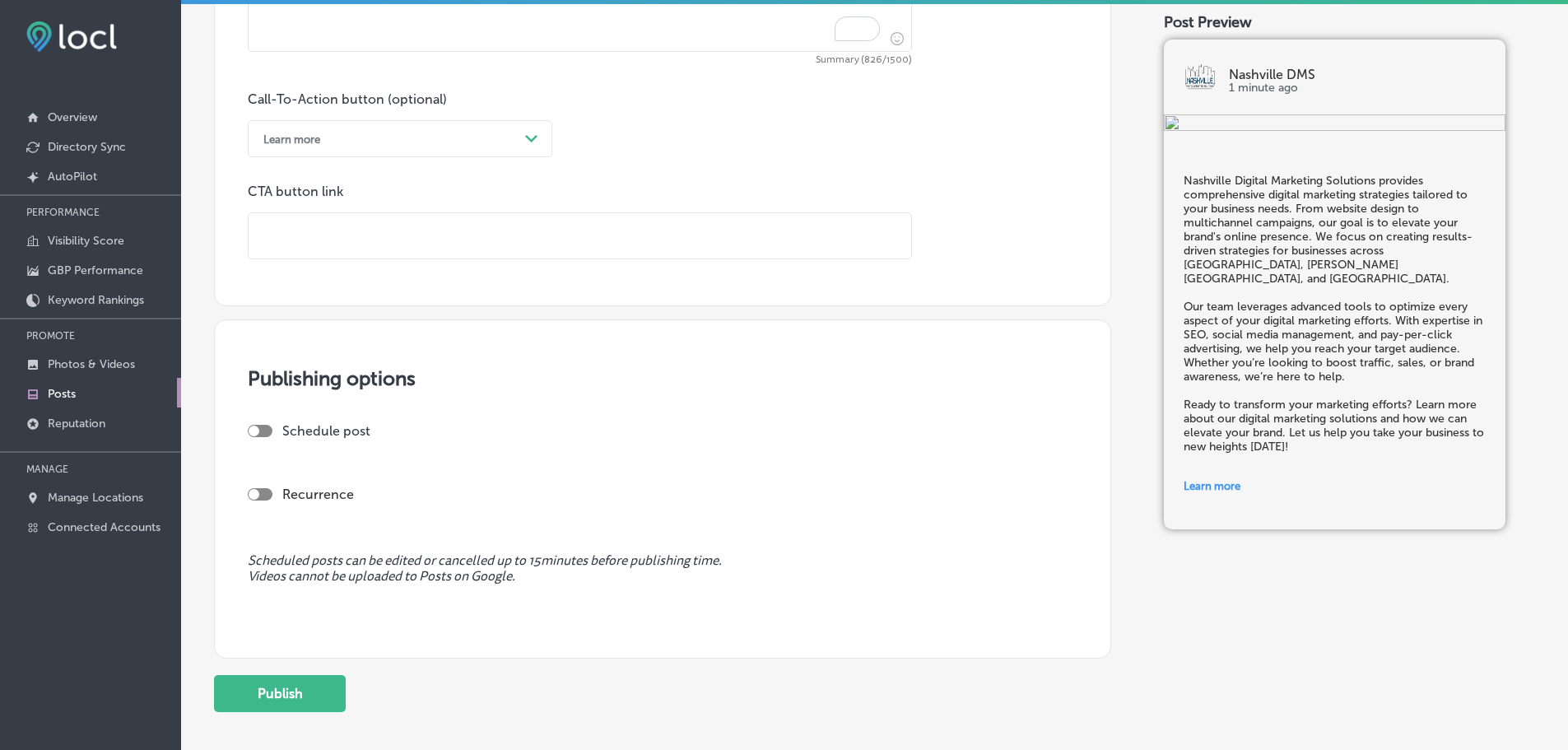
click at [381, 236] on input "text" at bounding box center [579, 235] width 662 height 46
paste input "[URL][DOMAIN_NAME]"
type input "[URL][DOMAIN_NAME]"
click at [256, 432] on div "Publishing options Schedule post Recurrence Scheduled posts can be edited or ca…" at bounding box center [662, 489] width 897 height 340
checkbox input "true"
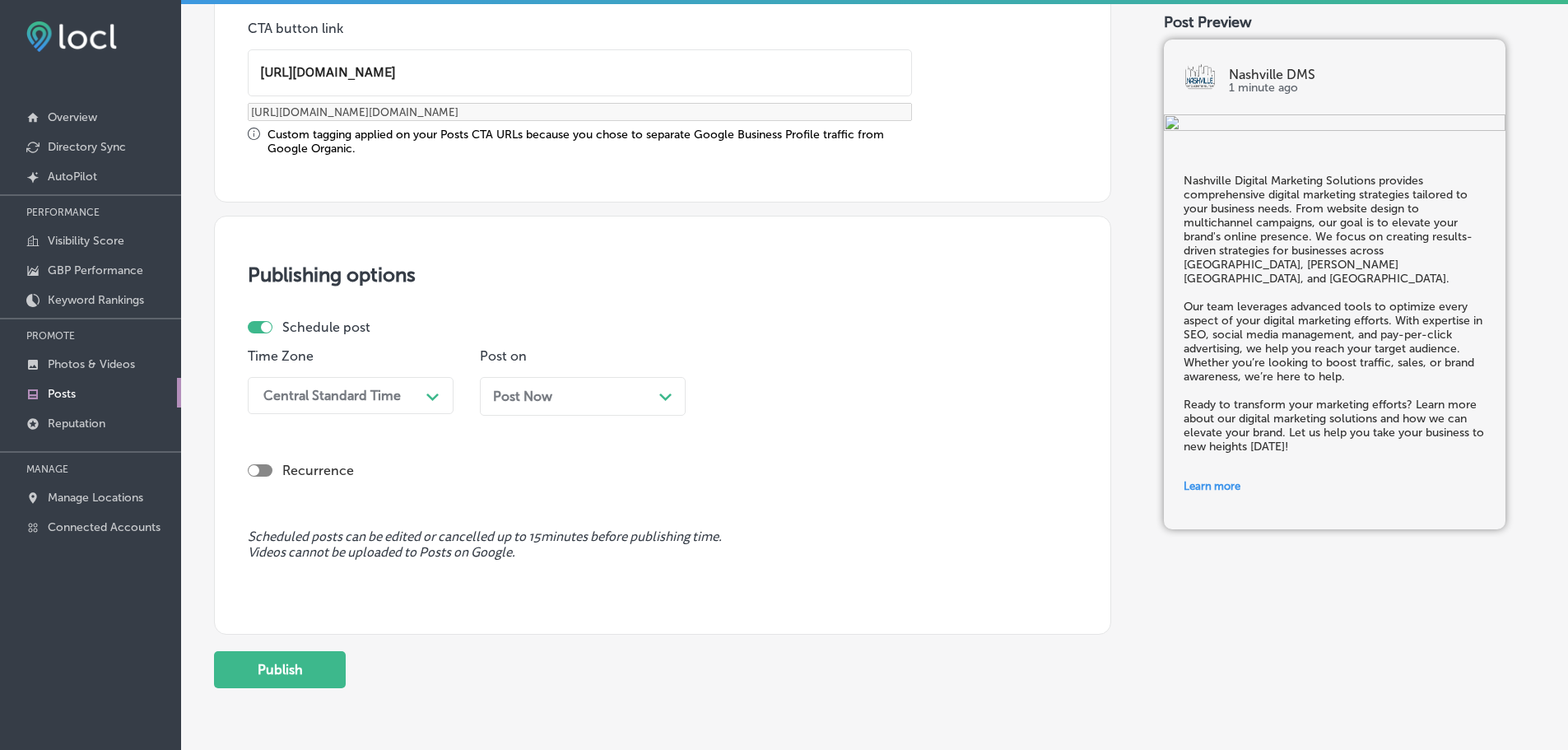
scroll to position [1312, 0]
click at [425, 390] on div "Path Created with Sketch." at bounding box center [432, 394] width 26 height 26
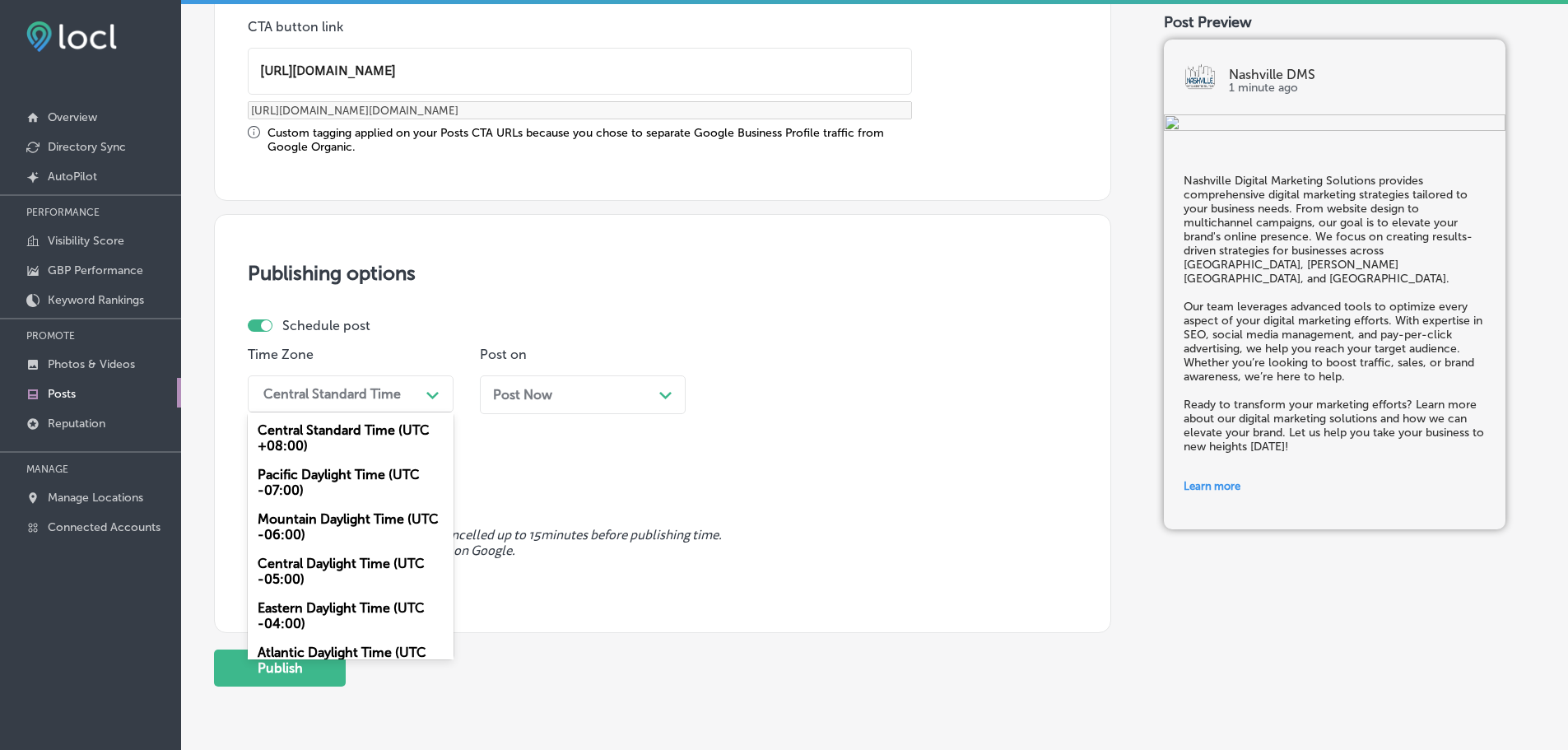
drag, startPoint x: 297, startPoint y: 522, endPoint x: 454, endPoint y: 470, distance: 165.4
click at [298, 522] on div "Mountain Daylight Time (UTC -06:00)" at bounding box center [350, 527] width 206 height 45
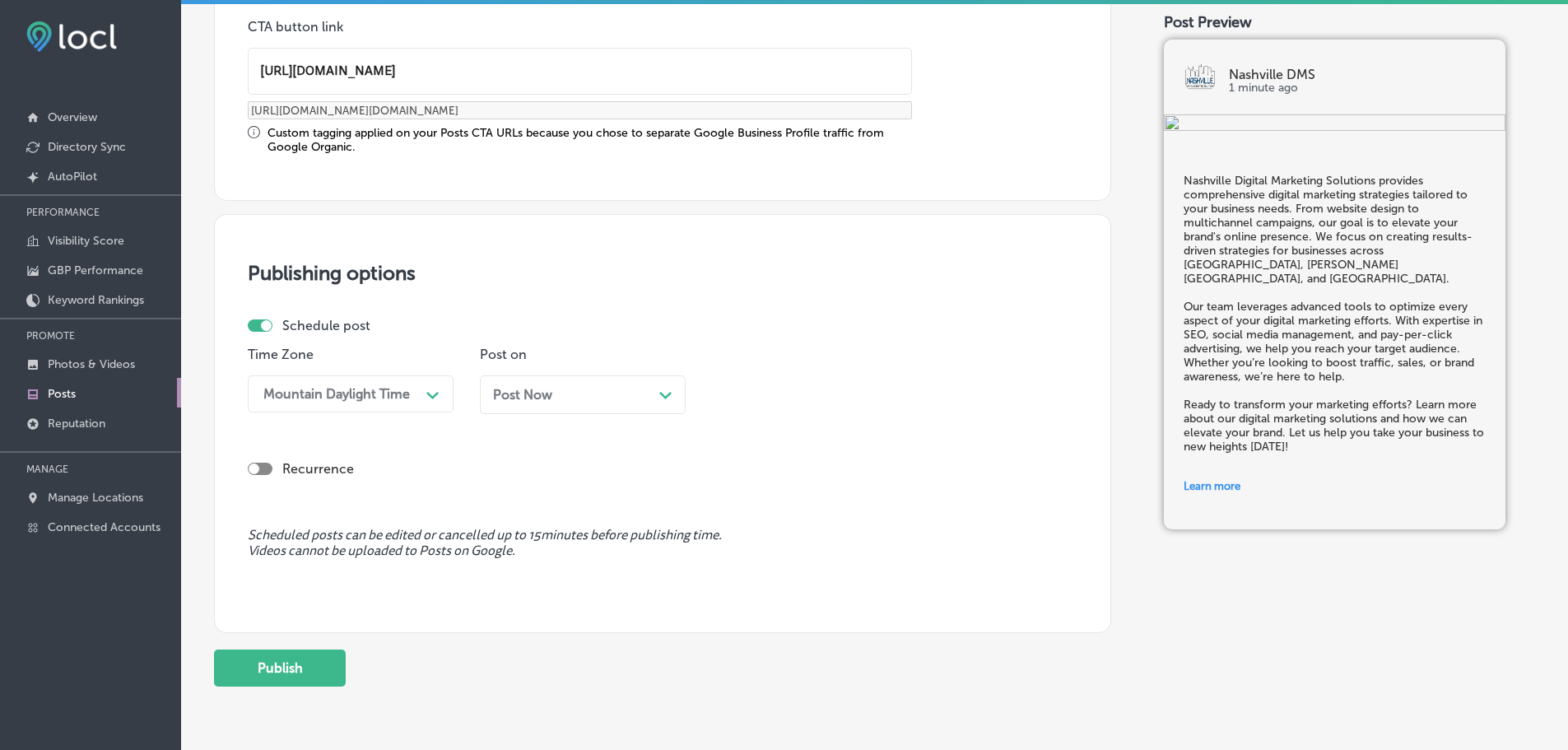
click at [658, 398] on div "Post Now Path Created with Sketch." at bounding box center [582, 395] width 179 height 16
click at [810, 404] on div "03:30 PM" at bounding box center [801, 394] width 165 height 29
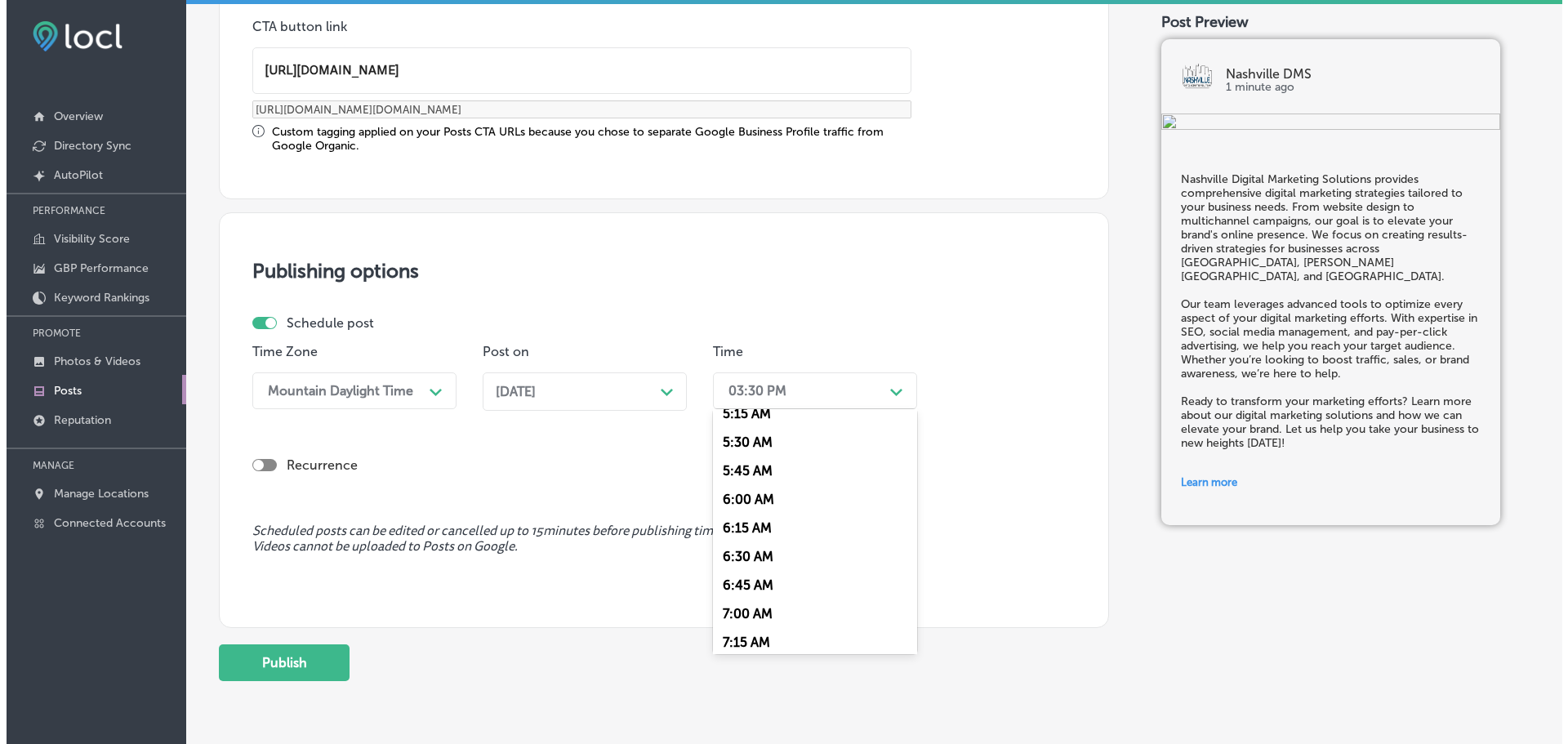
scroll to position [654, 0]
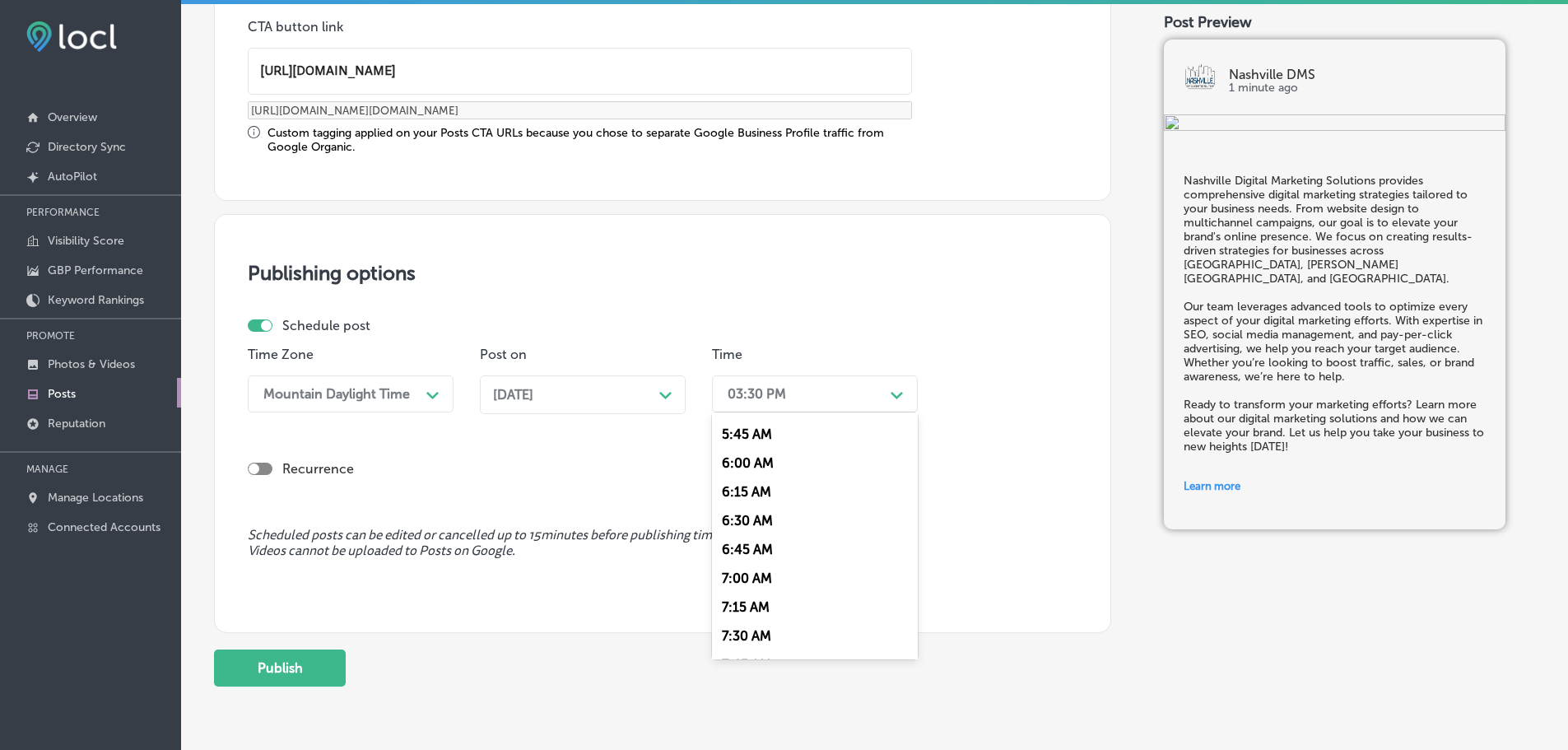
click at [783, 576] on div "7:00 AM" at bounding box center [814, 578] width 206 height 29
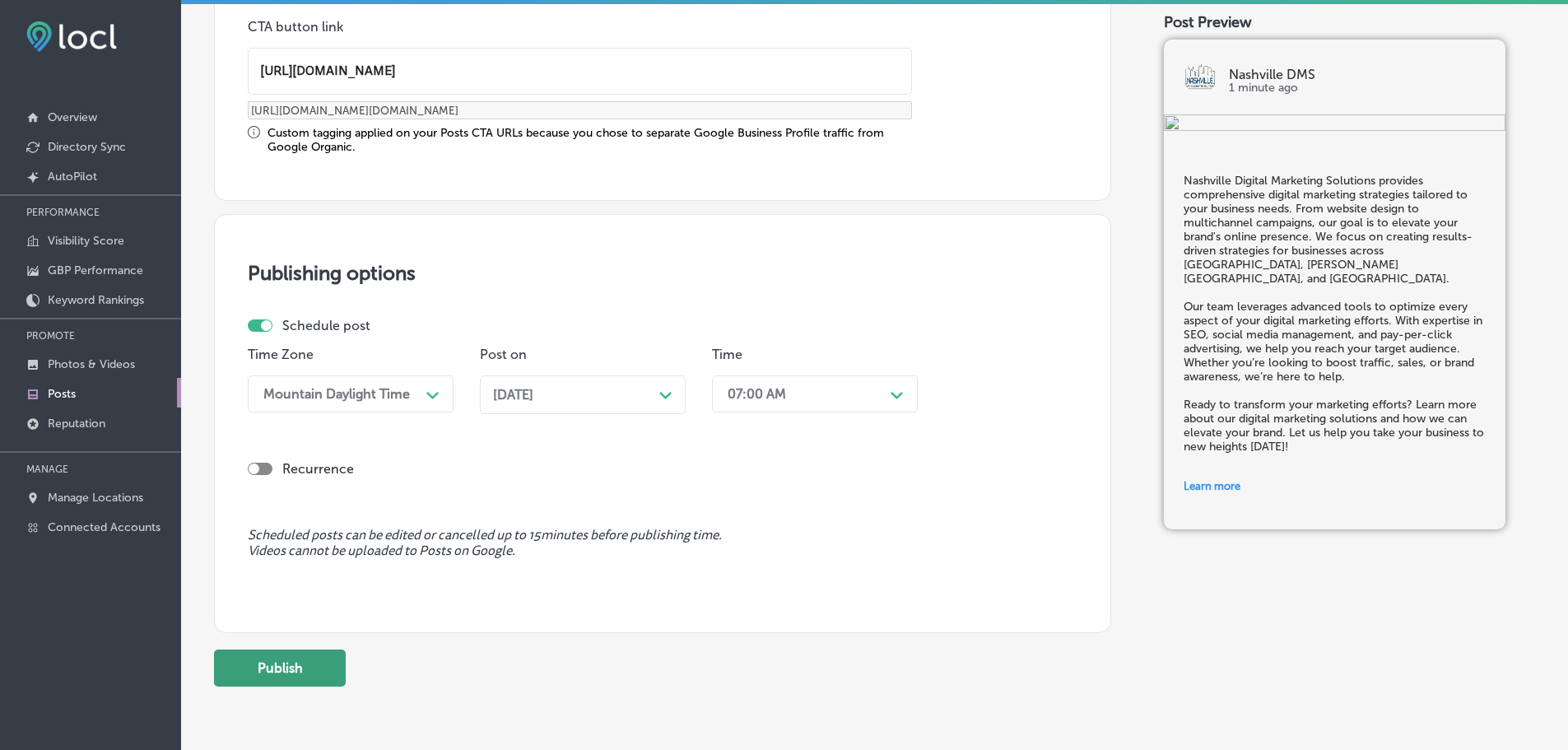
click at [297, 681] on button "Publish" at bounding box center [280, 668] width 132 height 37
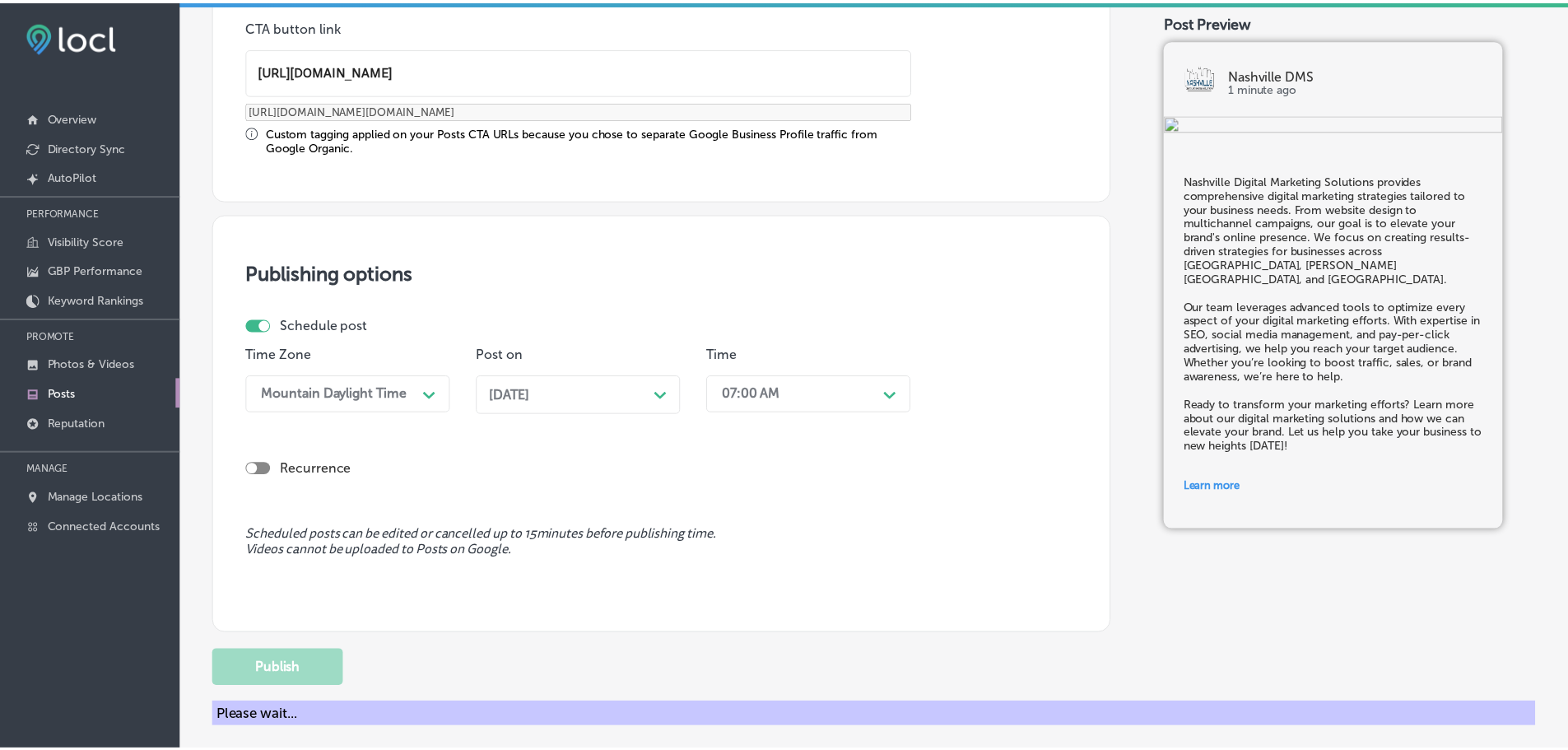
scroll to position [1226, 0]
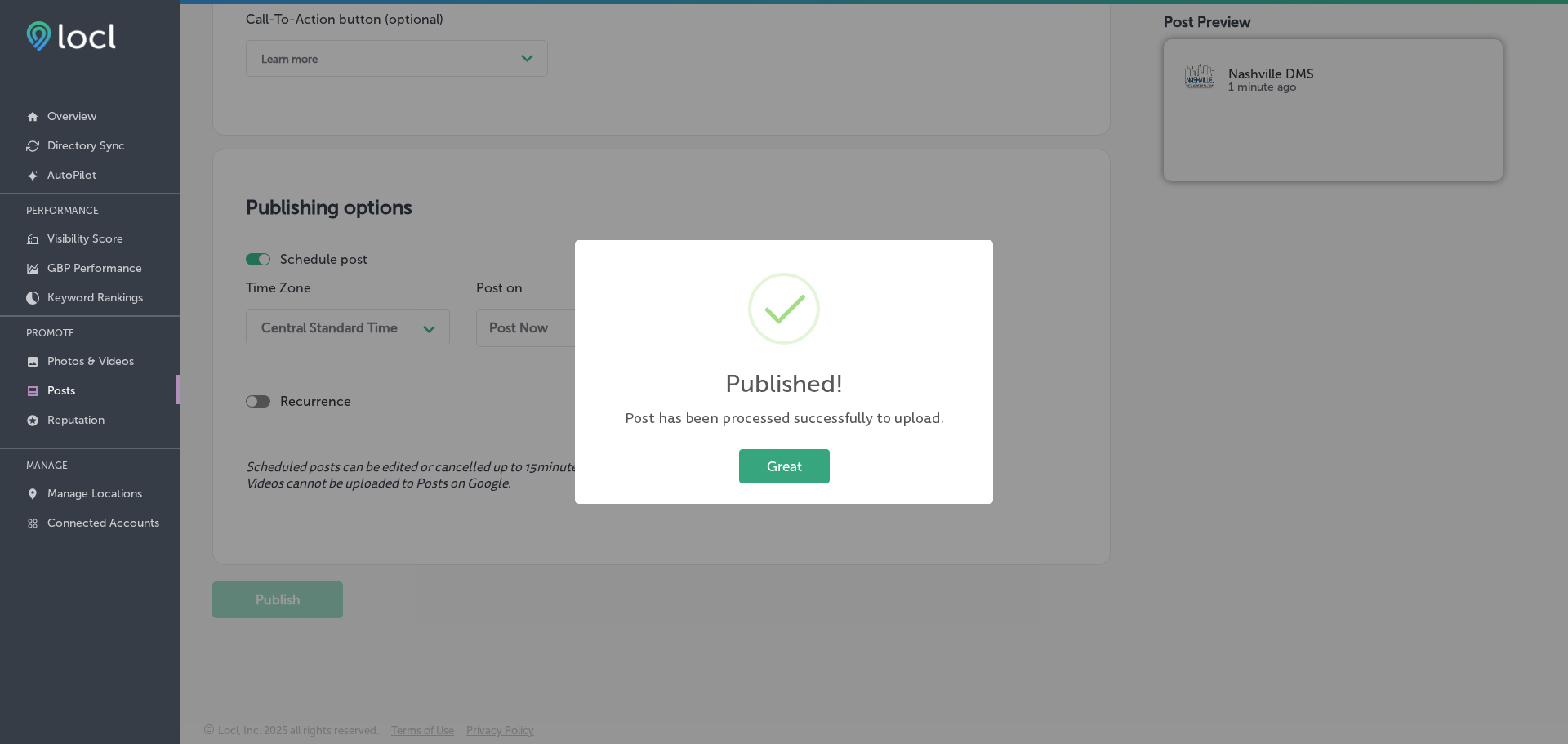
click at [802, 472] on button "Great" at bounding box center [784, 466] width 90 height 33
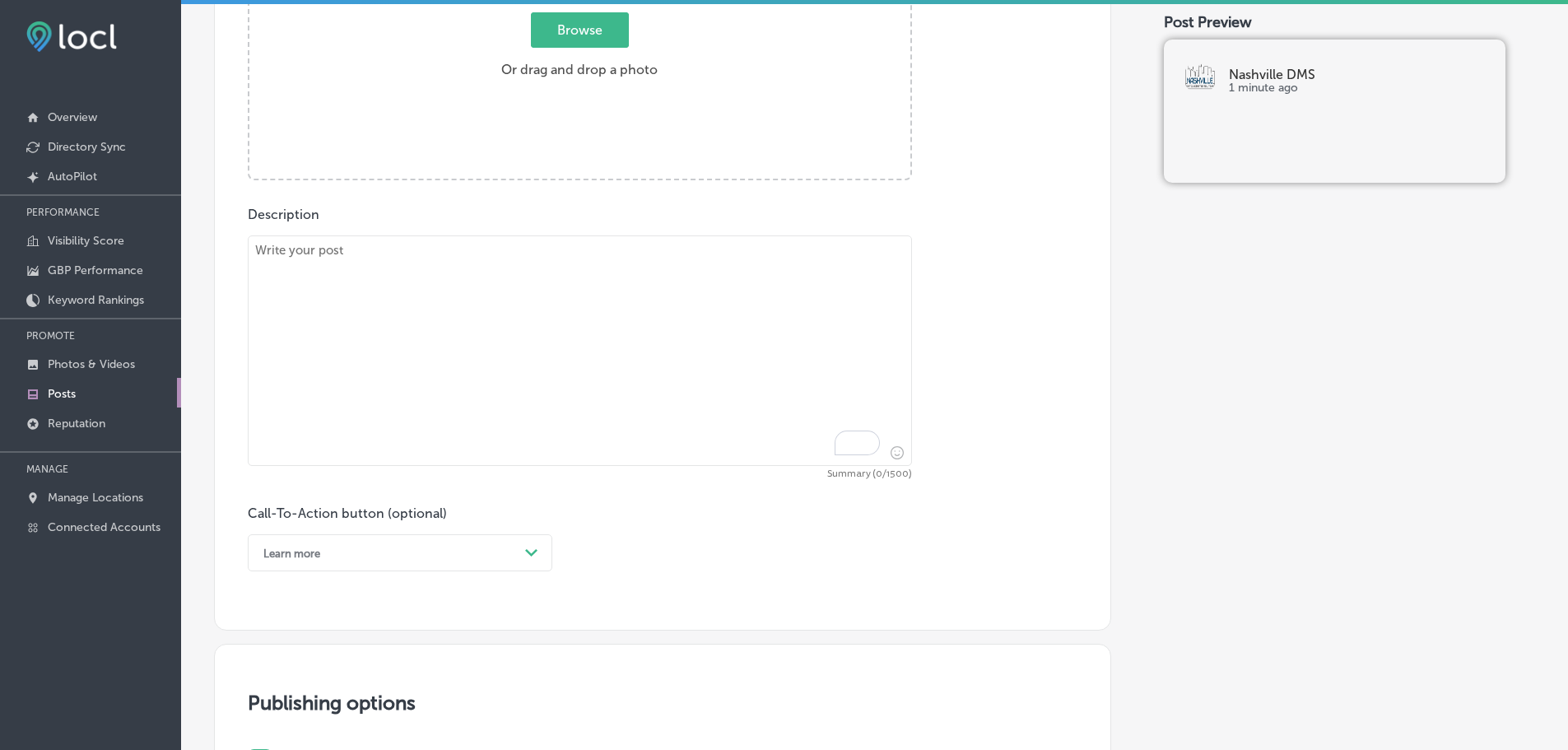
scroll to position [569, 0]
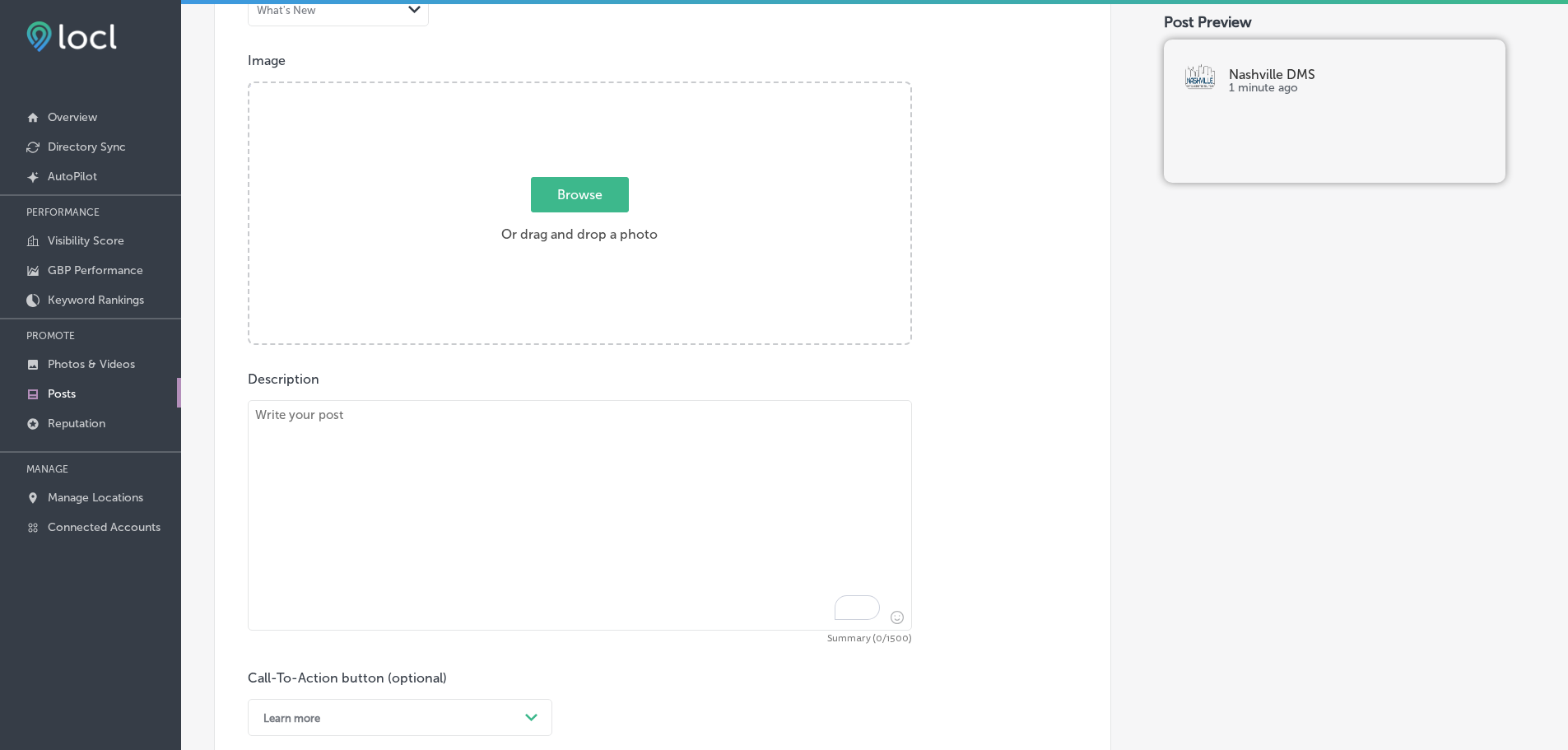
click at [508, 449] on textarea "To enrich screen reader interactions, please activate Accessibility in Grammarl…" at bounding box center [579, 516] width 664 height 231
paste textarea "Indoor digital billboards are a powerful way to capture your audience's attenti…"
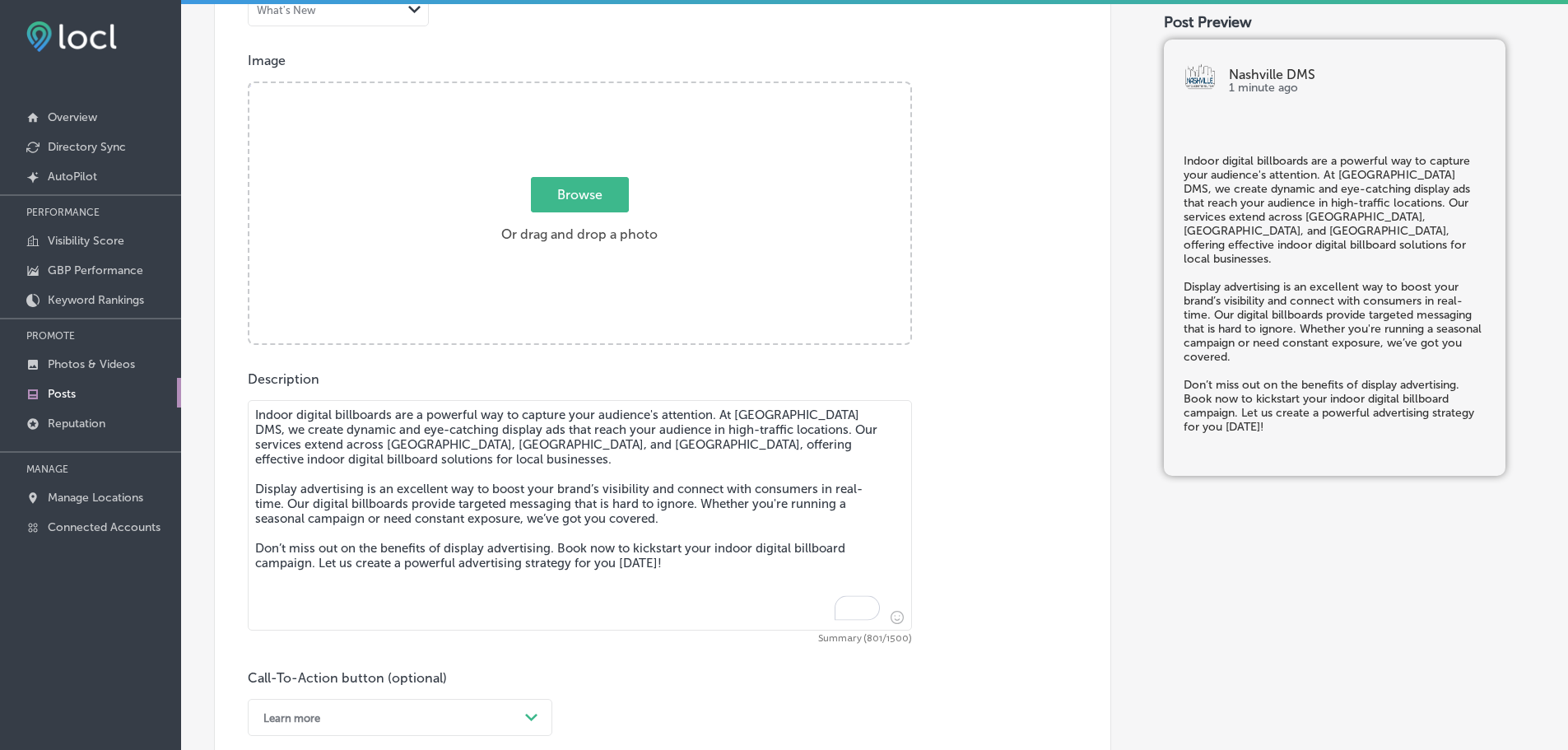
type textarea "Indoor digital billboards are a powerful way to capture your audience's attenti…"
click at [589, 199] on span "Browse" at bounding box center [579, 194] width 98 height 35
click at [589, 88] on input "Browse Or drag and drop a photo" at bounding box center [579, 85] width 661 height 5
type input "C:\fakepath\Nashville DMS-3.png"
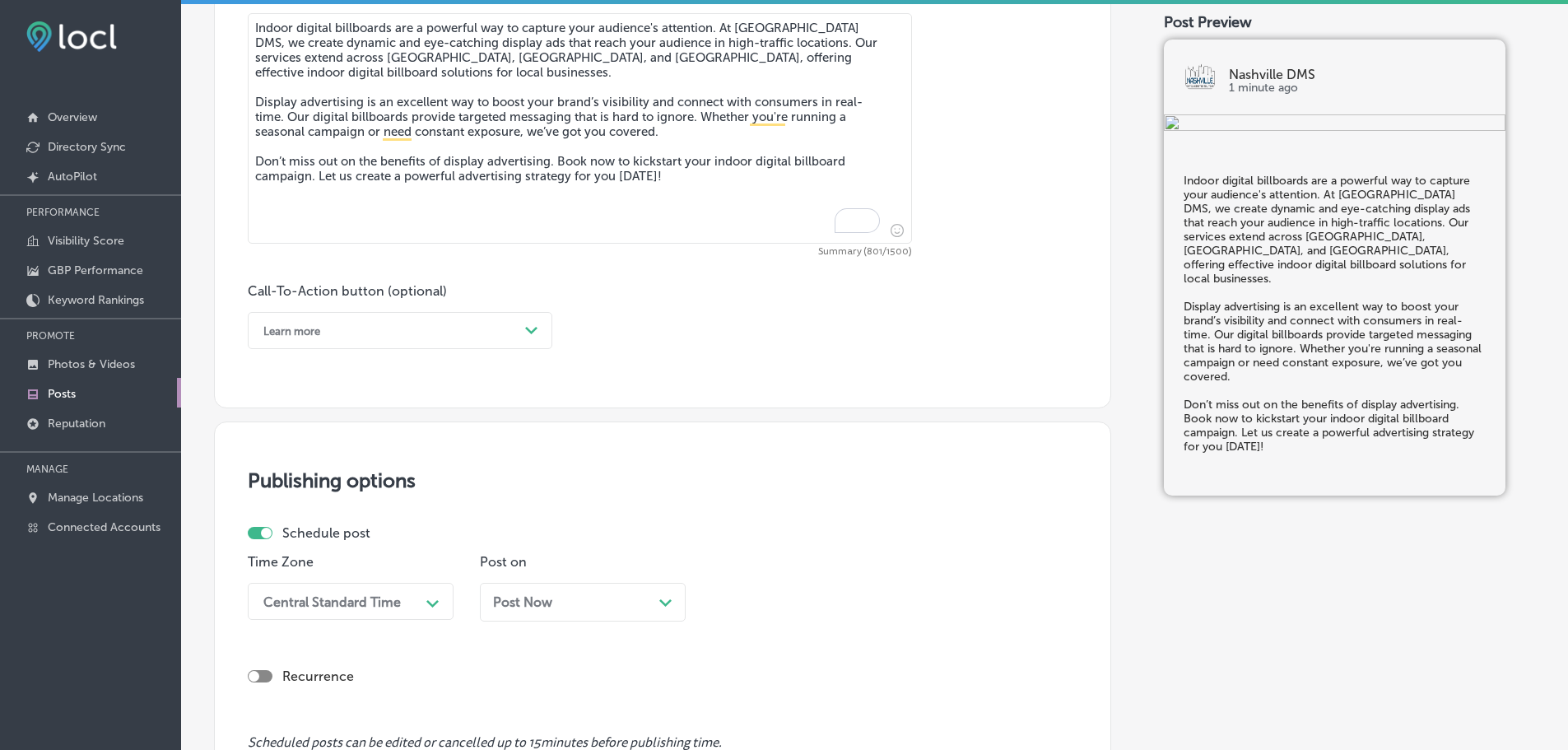
scroll to position [980, 0]
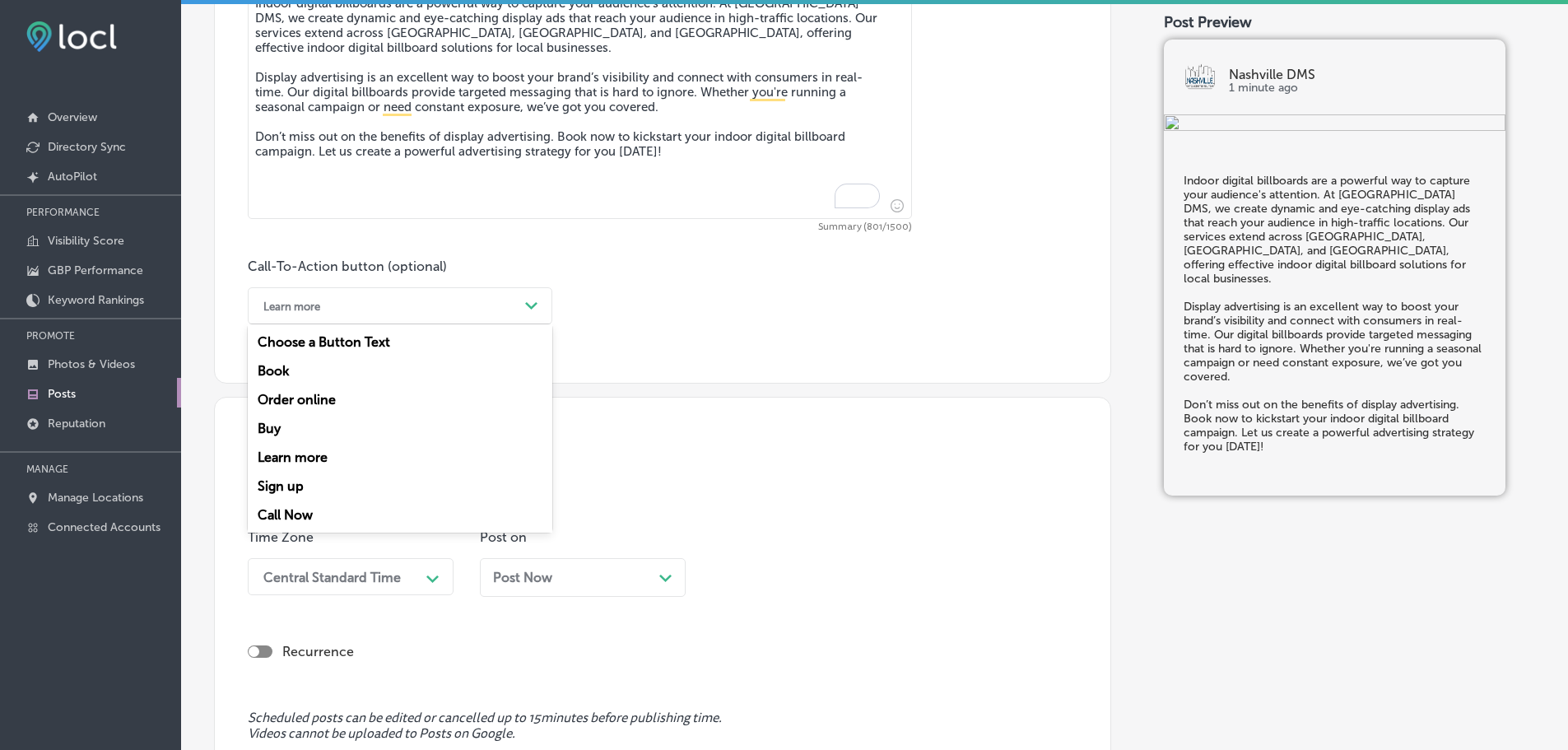
click at [516, 299] on div "Learn more" at bounding box center [386, 305] width 263 height 25
click at [278, 368] on div "Book" at bounding box center [399, 370] width 304 height 29
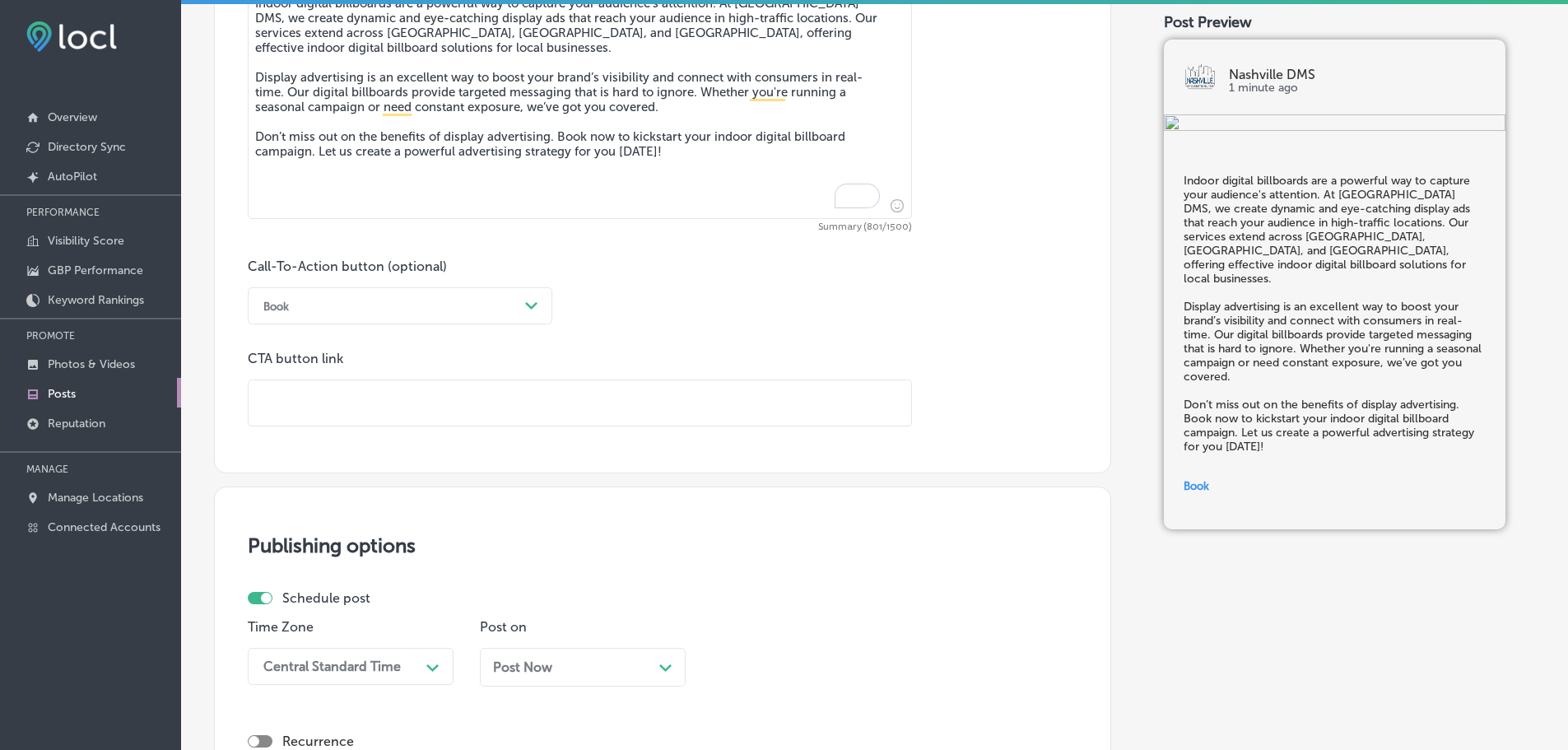
click at [332, 403] on input "text" at bounding box center [579, 403] width 662 height 46
paste input "[URL][DOMAIN_NAME]"
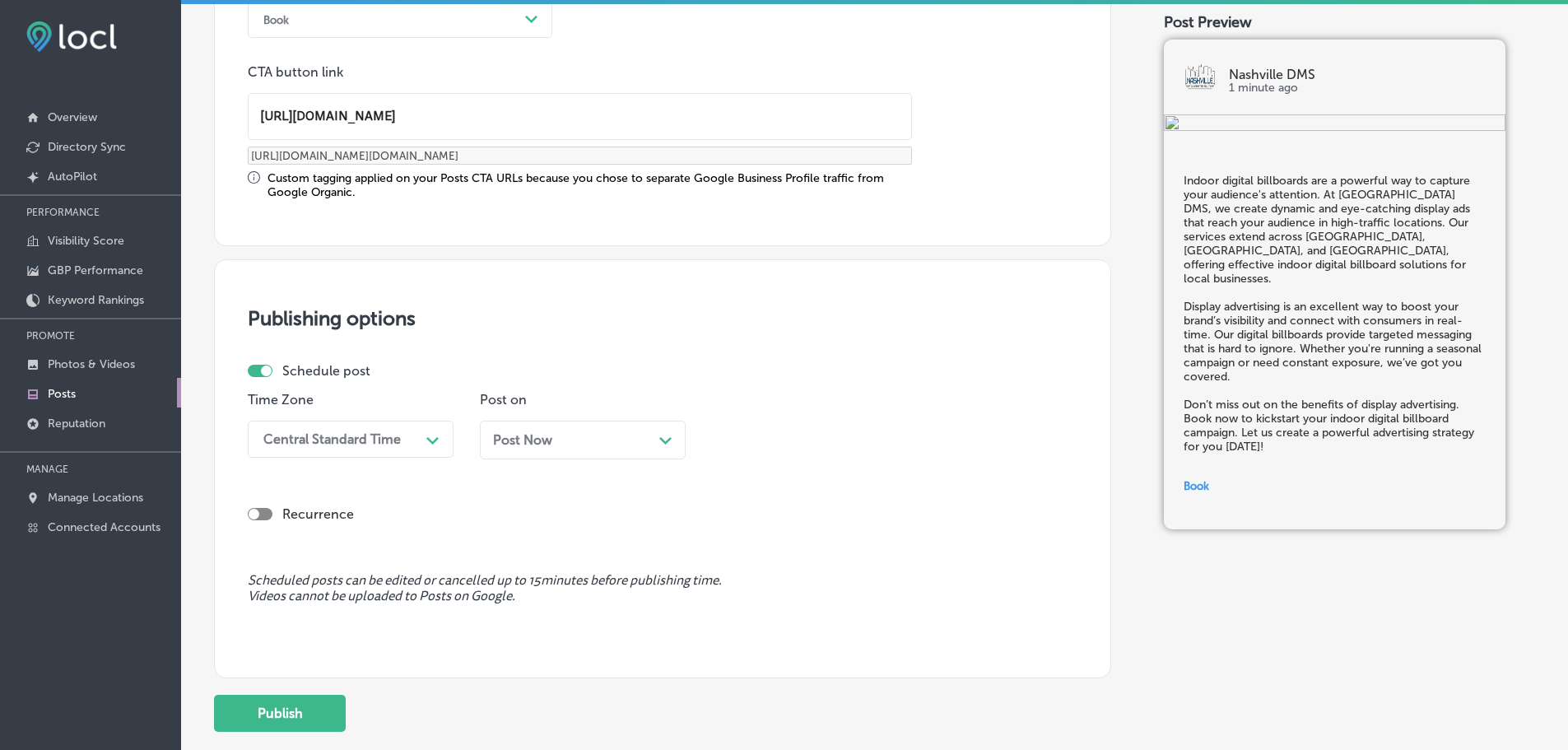
scroll to position [1309, 0]
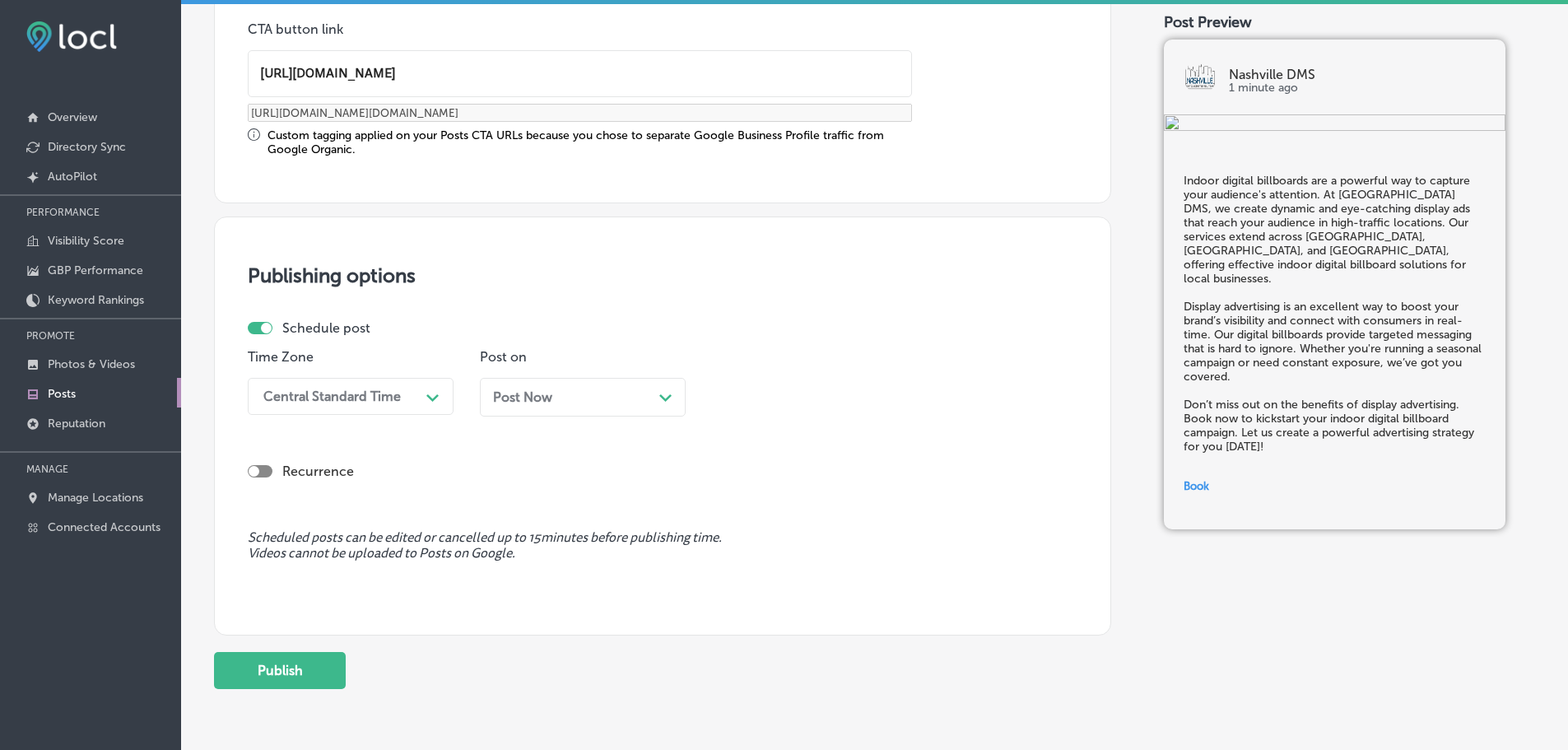
type input "[URL][DOMAIN_NAME]"
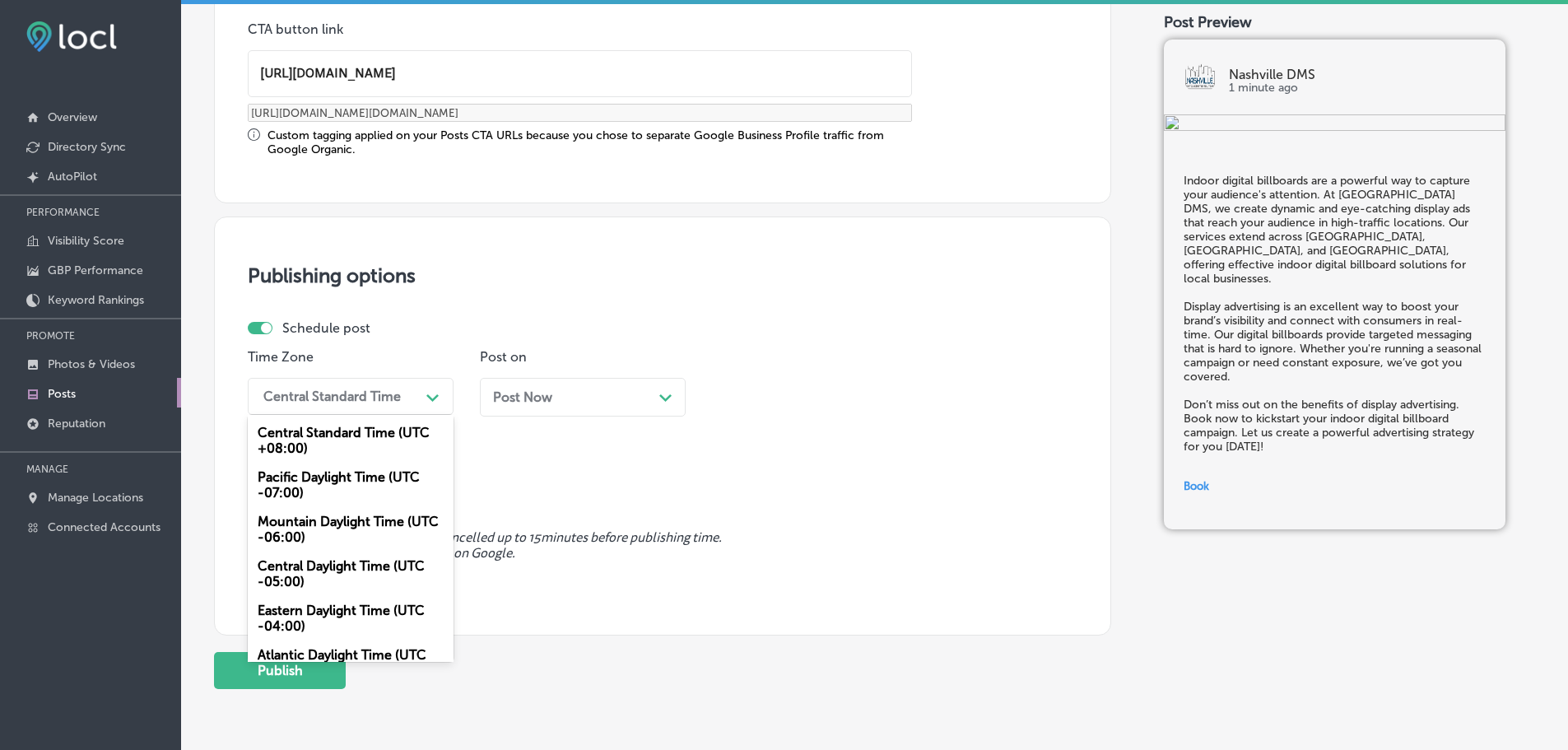
click at [416, 404] on div "Central Standard Time" at bounding box center [337, 396] width 165 height 29
drag, startPoint x: 347, startPoint y: 523, endPoint x: 457, endPoint y: 461, distance: 126.3
click at [347, 522] on div "Mountain Daylight Time (UTC -06:00)" at bounding box center [350, 529] width 206 height 45
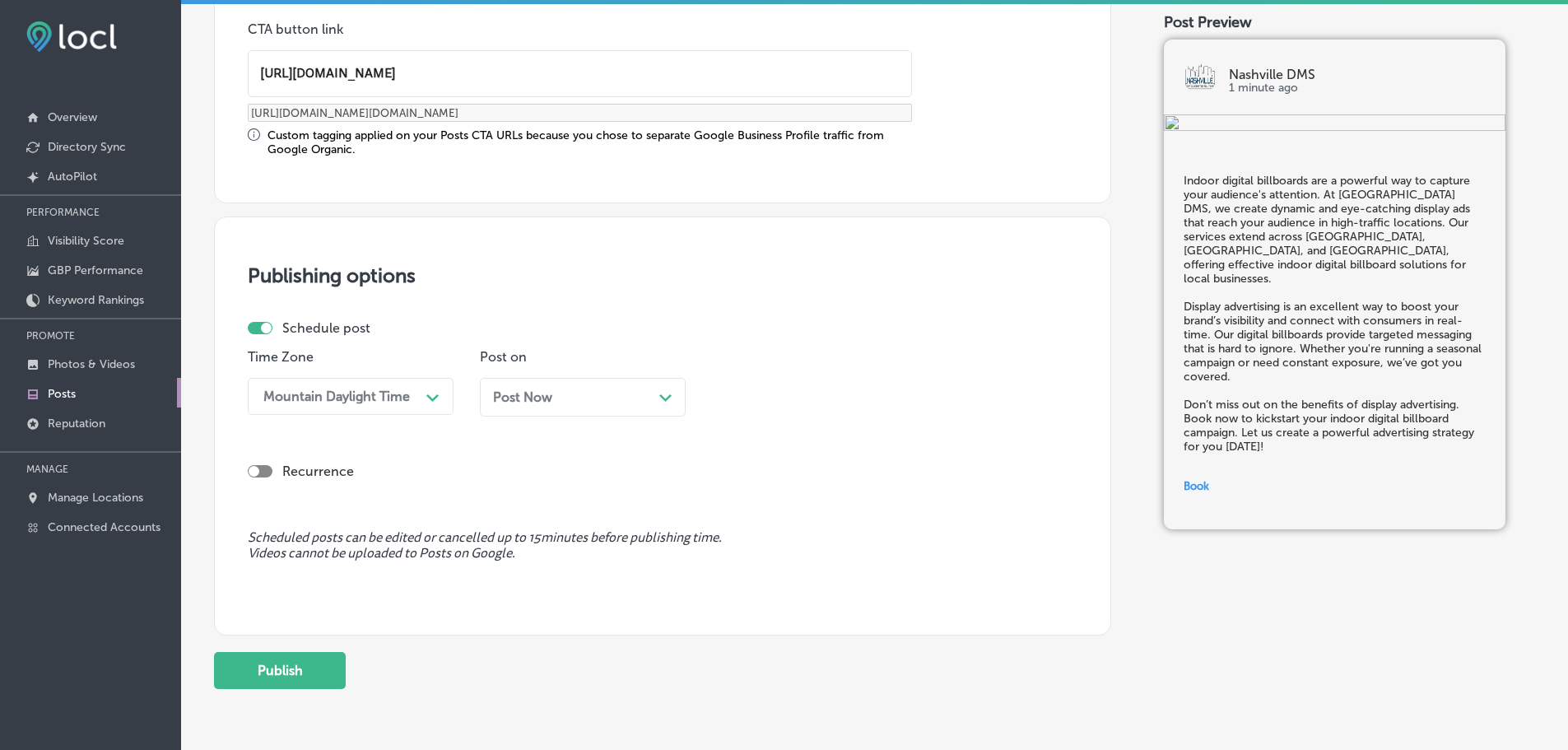
click at [655, 403] on div "Post Now Path Created with Sketch." at bounding box center [582, 397] width 179 height 16
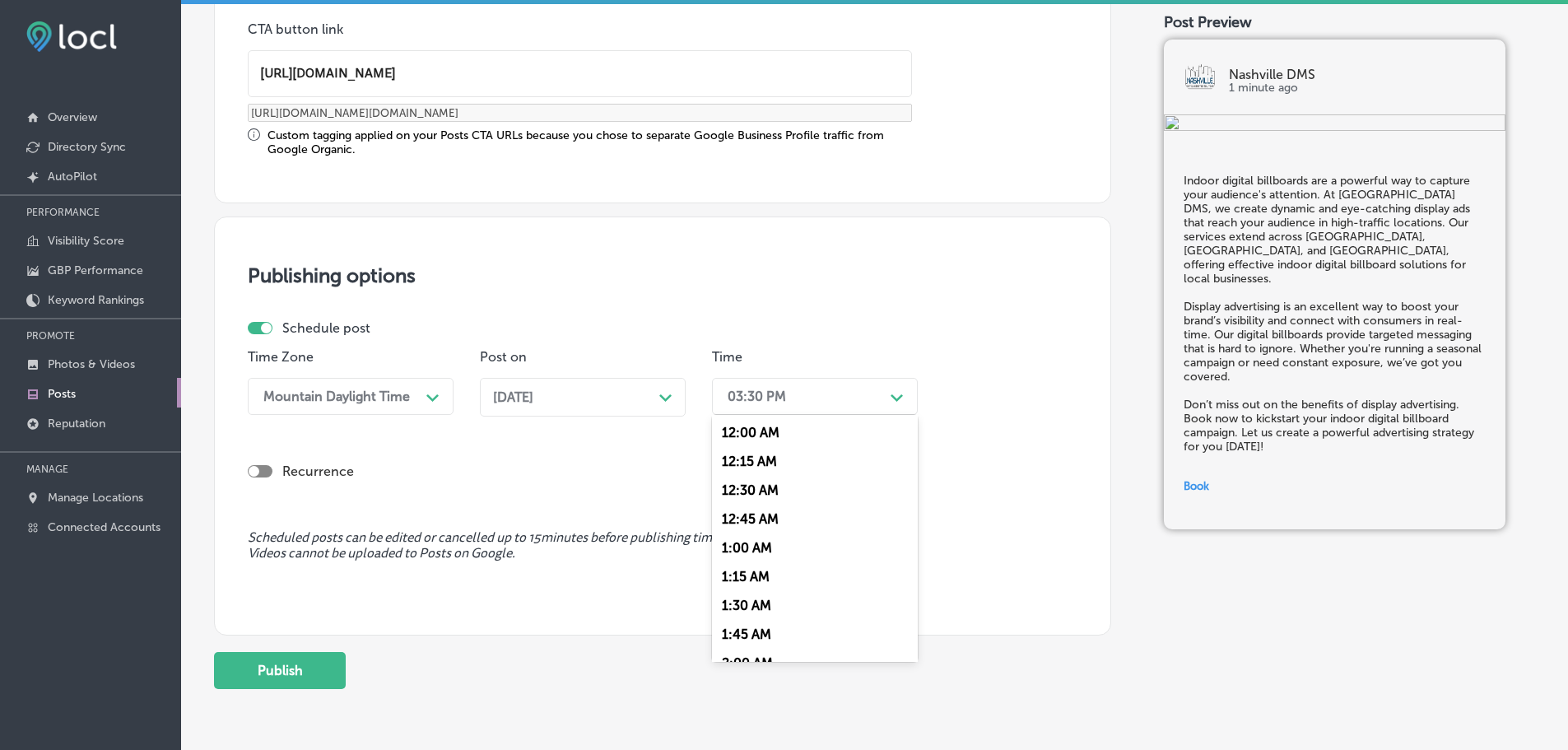
click at [821, 400] on div "03:30 PM" at bounding box center [801, 396] width 165 height 29
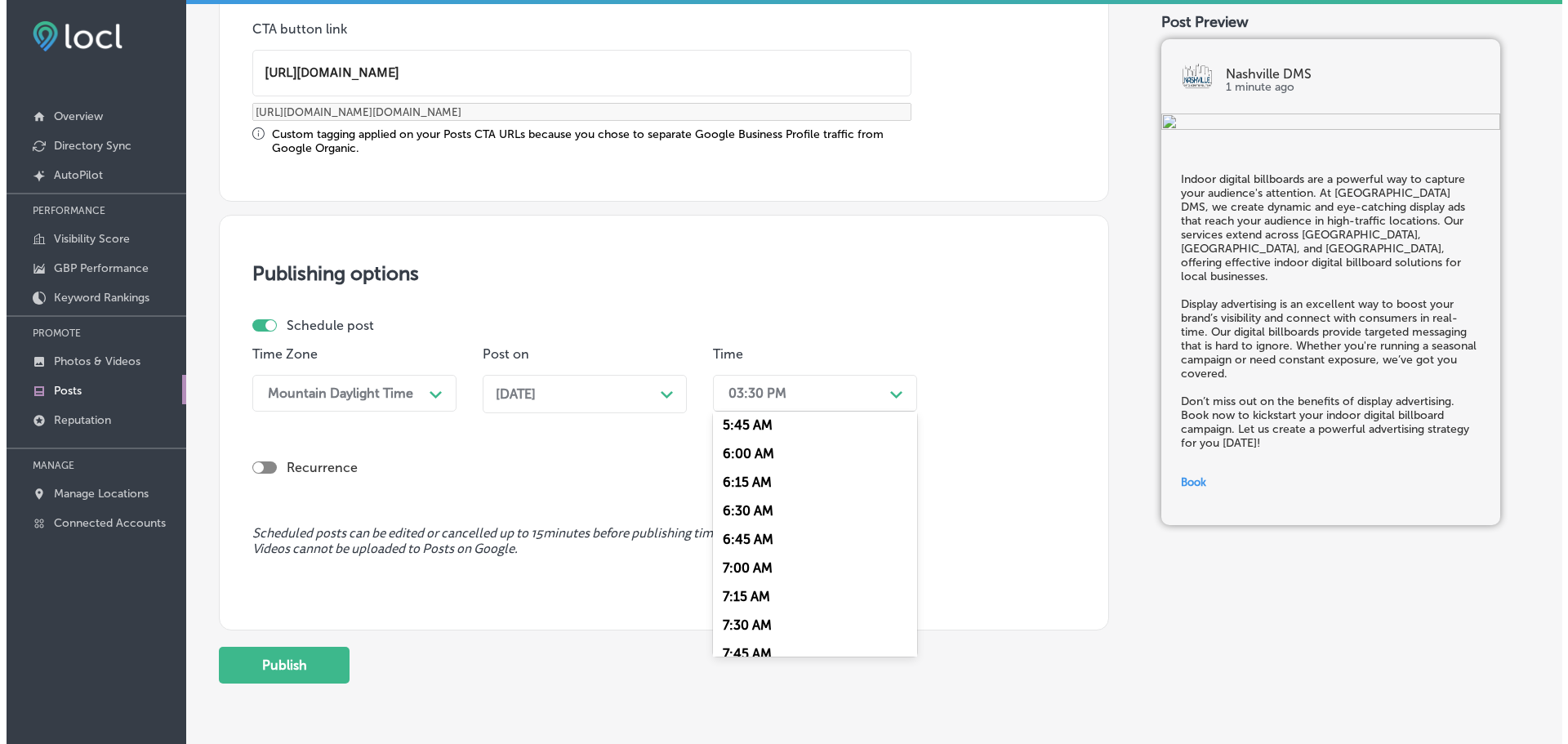
scroll to position [735, 0]
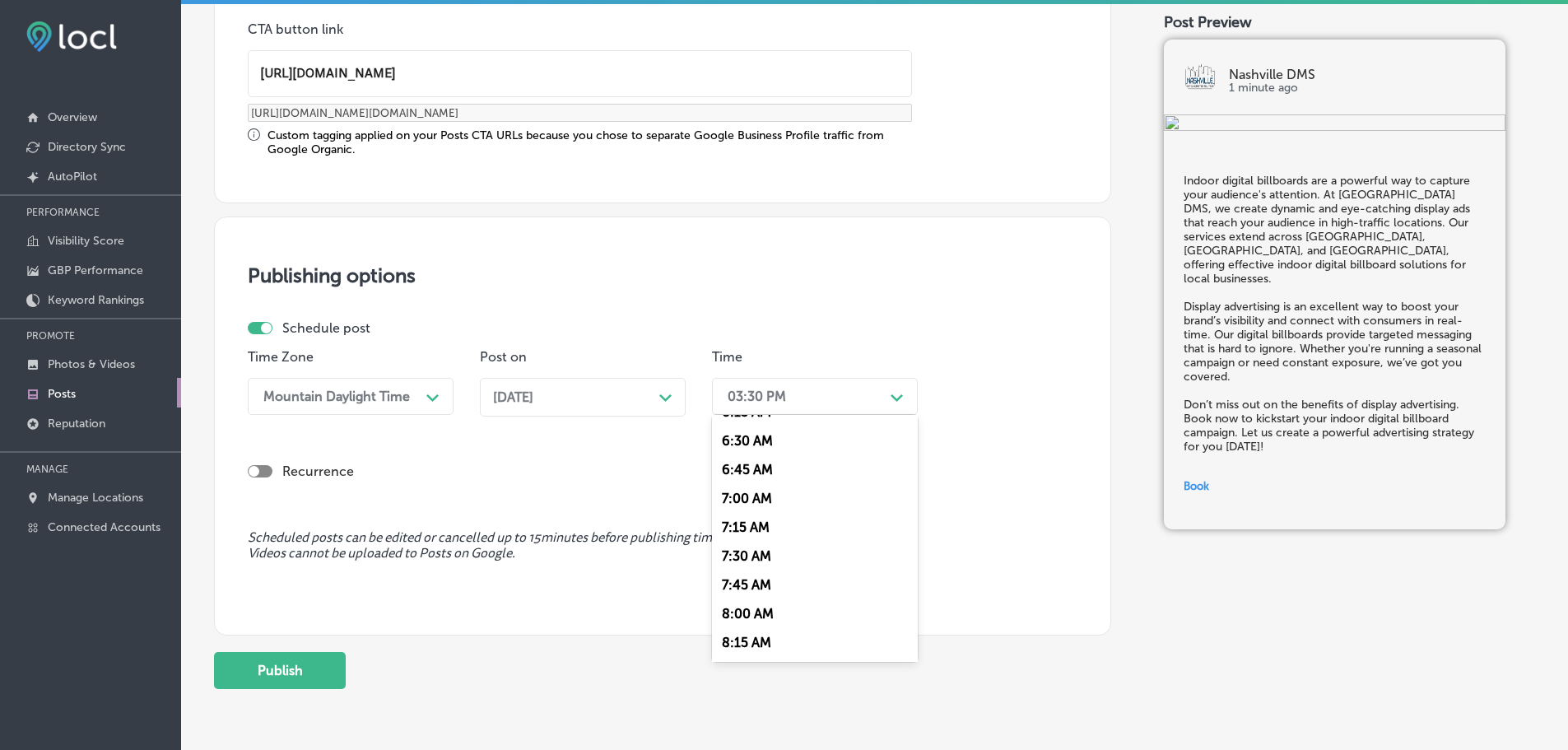
click at [775, 497] on div "7:00 AM" at bounding box center [814, 498] width 206 height 29
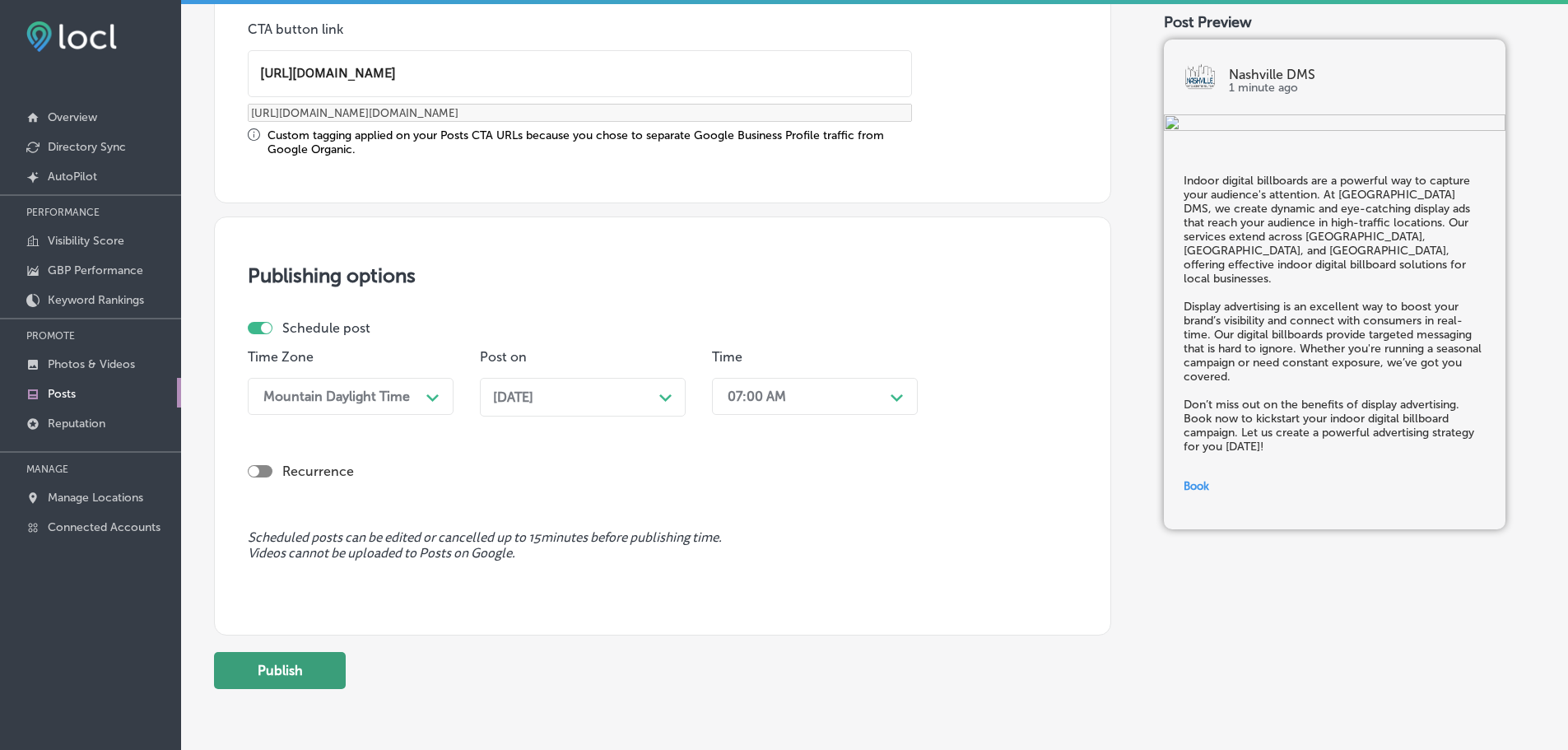
click at [290, 676] on button "Publish" at bounding box center [280, 671] width 132 height 37
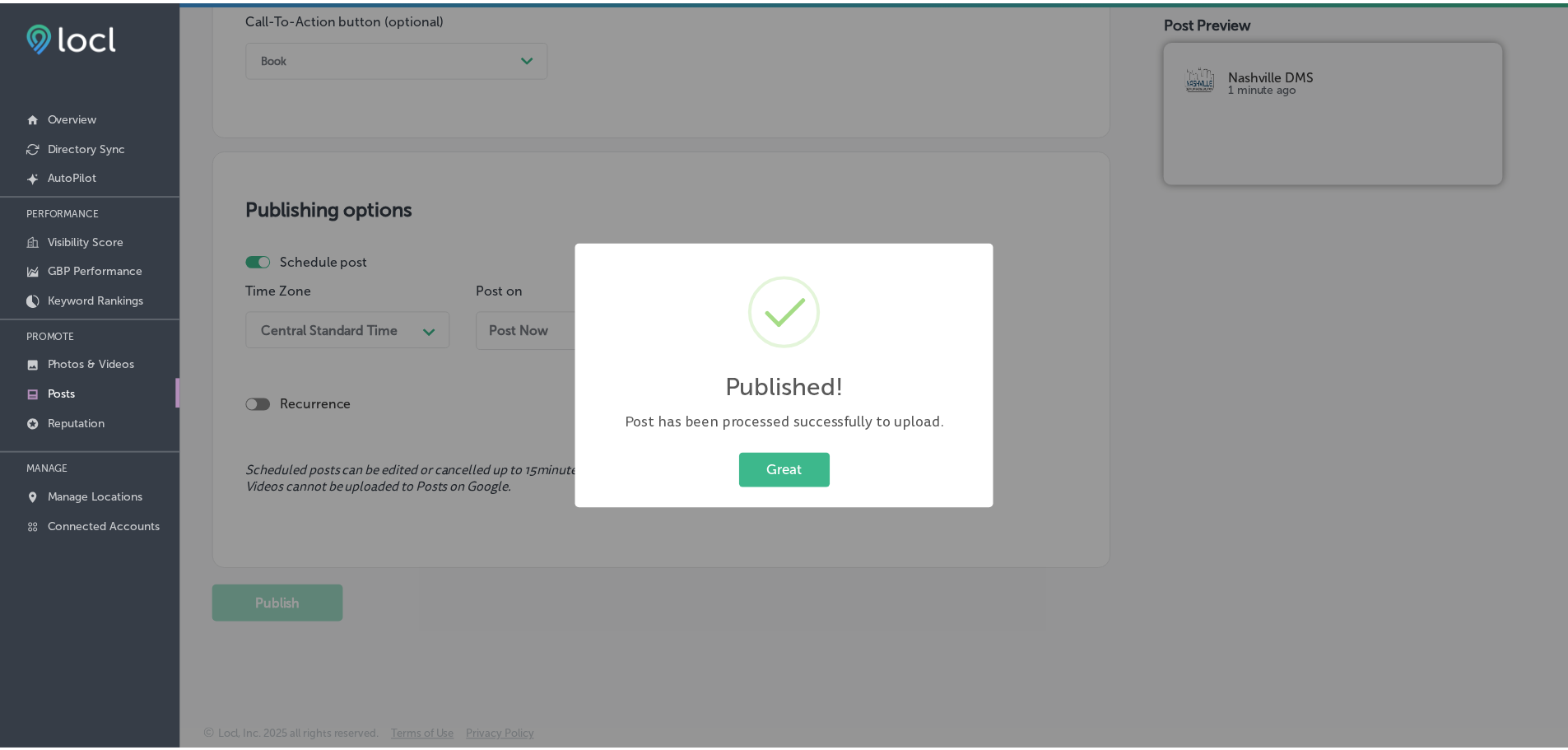
scroll to position [1226, 0]
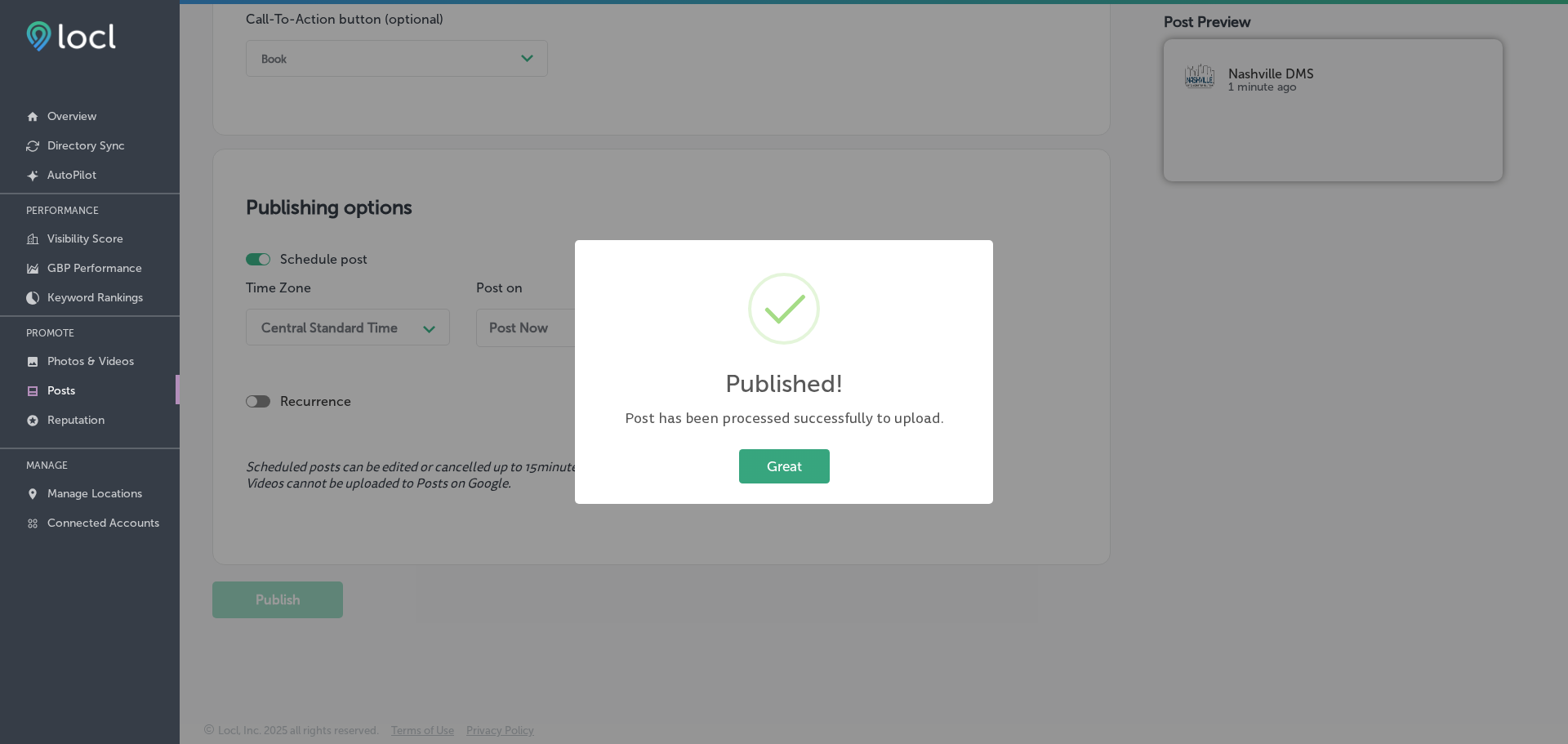
click at [759, 450] on button "Great" at bounding box center [784, 466] width 90 height 33
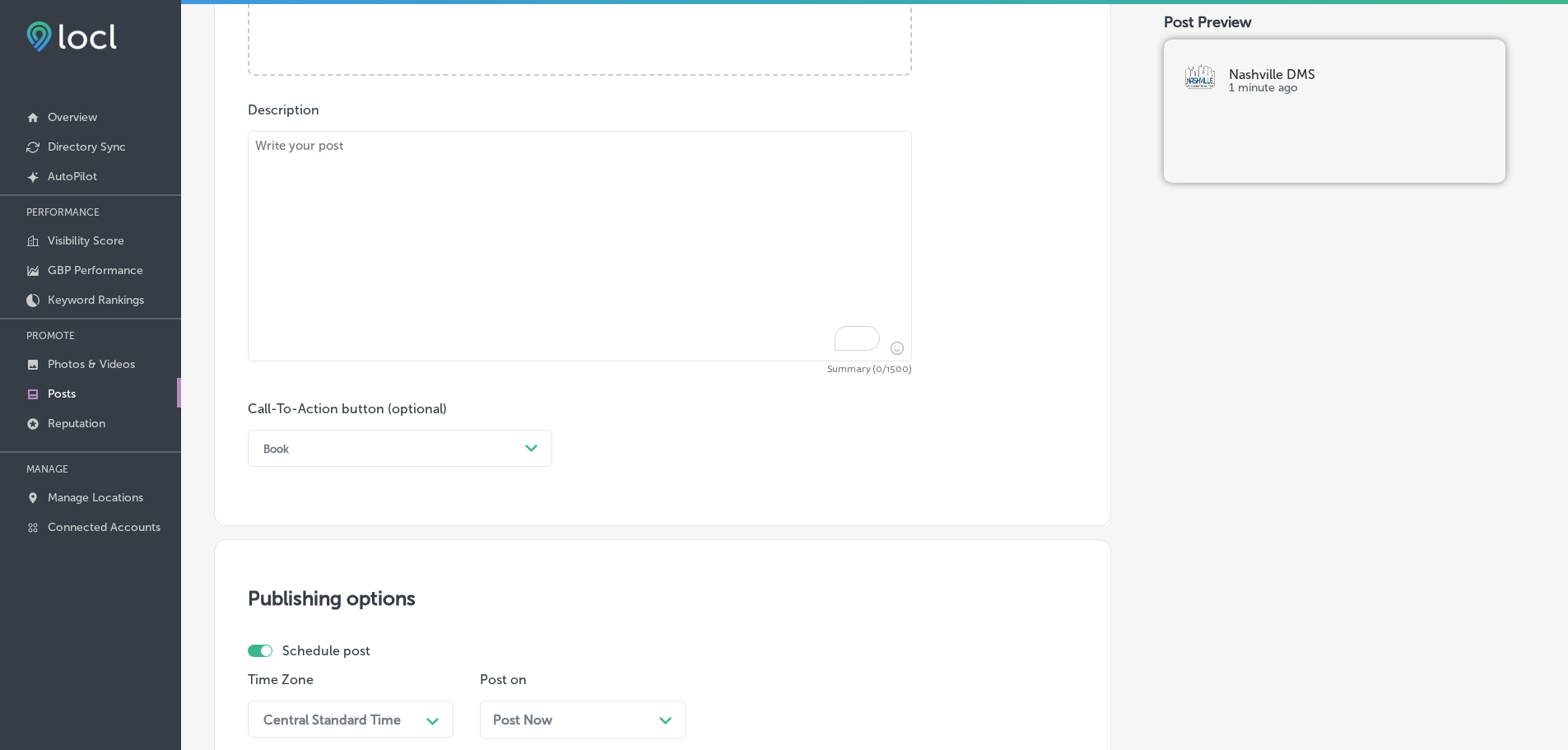
scroll to position [650, 0]
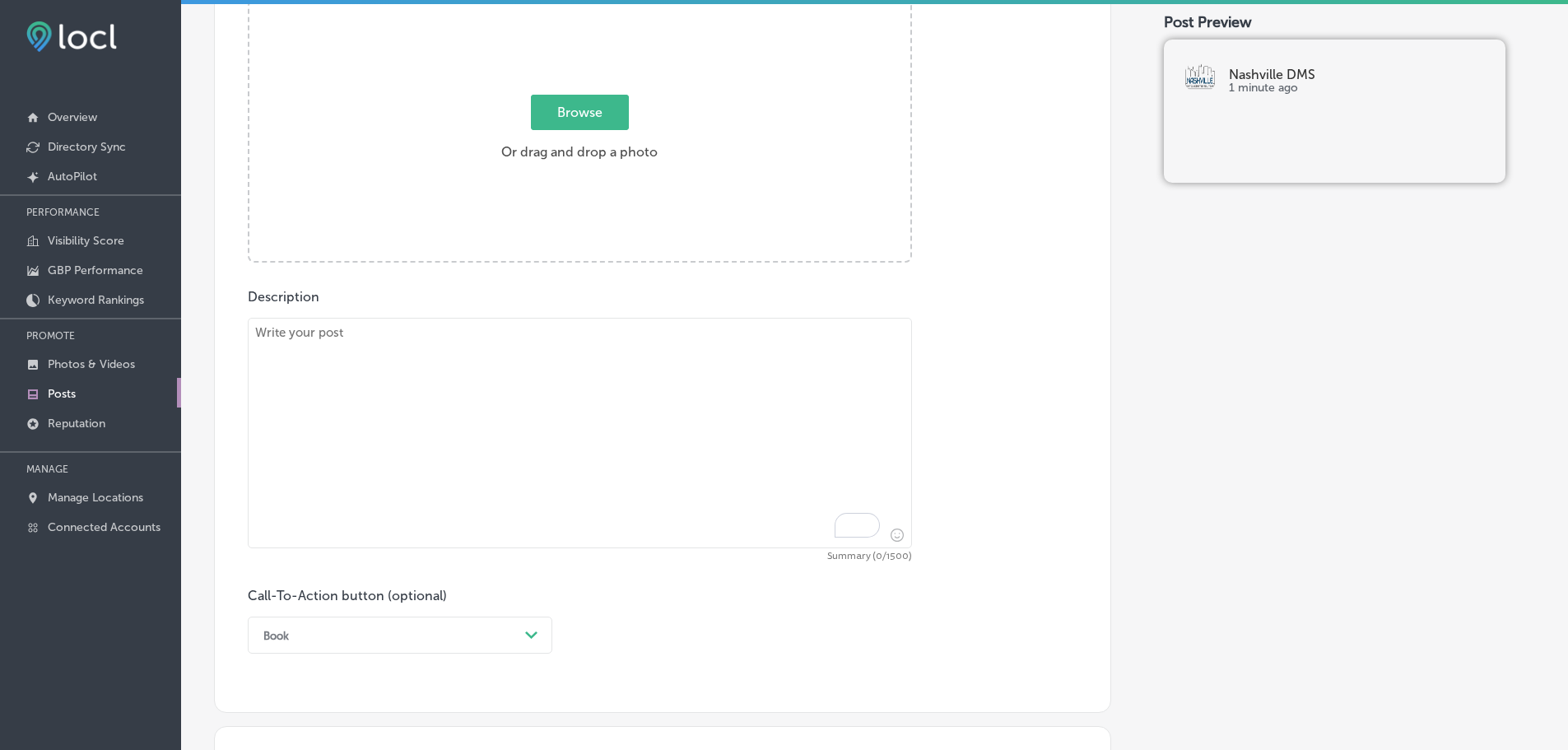
drag, startPoint x: 542, startPoint y: 445, endPoint x: 554, endPoint y: 422, distance: 25.9
click at [543, 442] on textarea "To enrich screen reader interactions, please activate Accessibility in Grammarl…" at bounding box center [579, 434] width 664 height 231
paste textarea "Social media management is crucial to building an engaged online community for …"
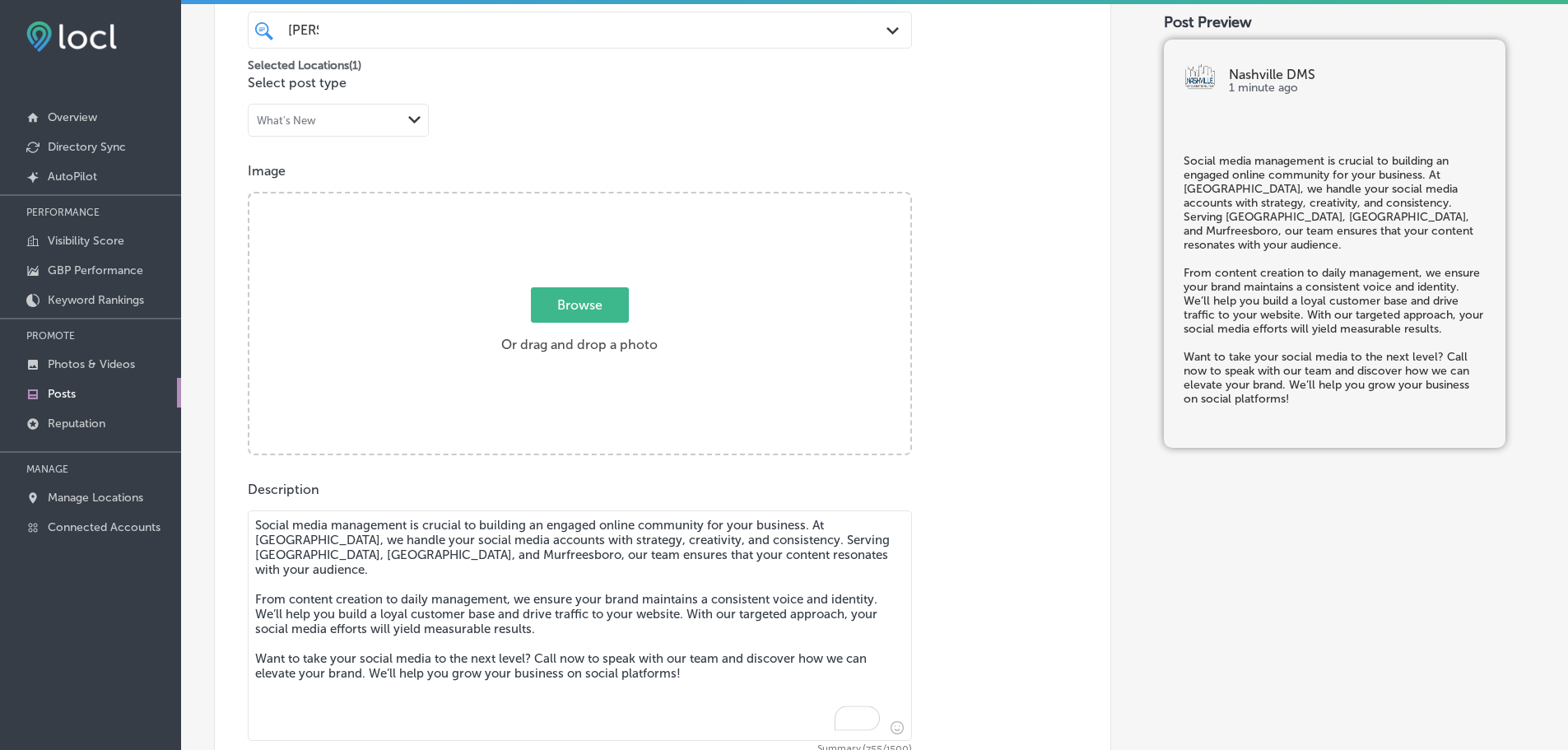
scroll to position [404, 0]
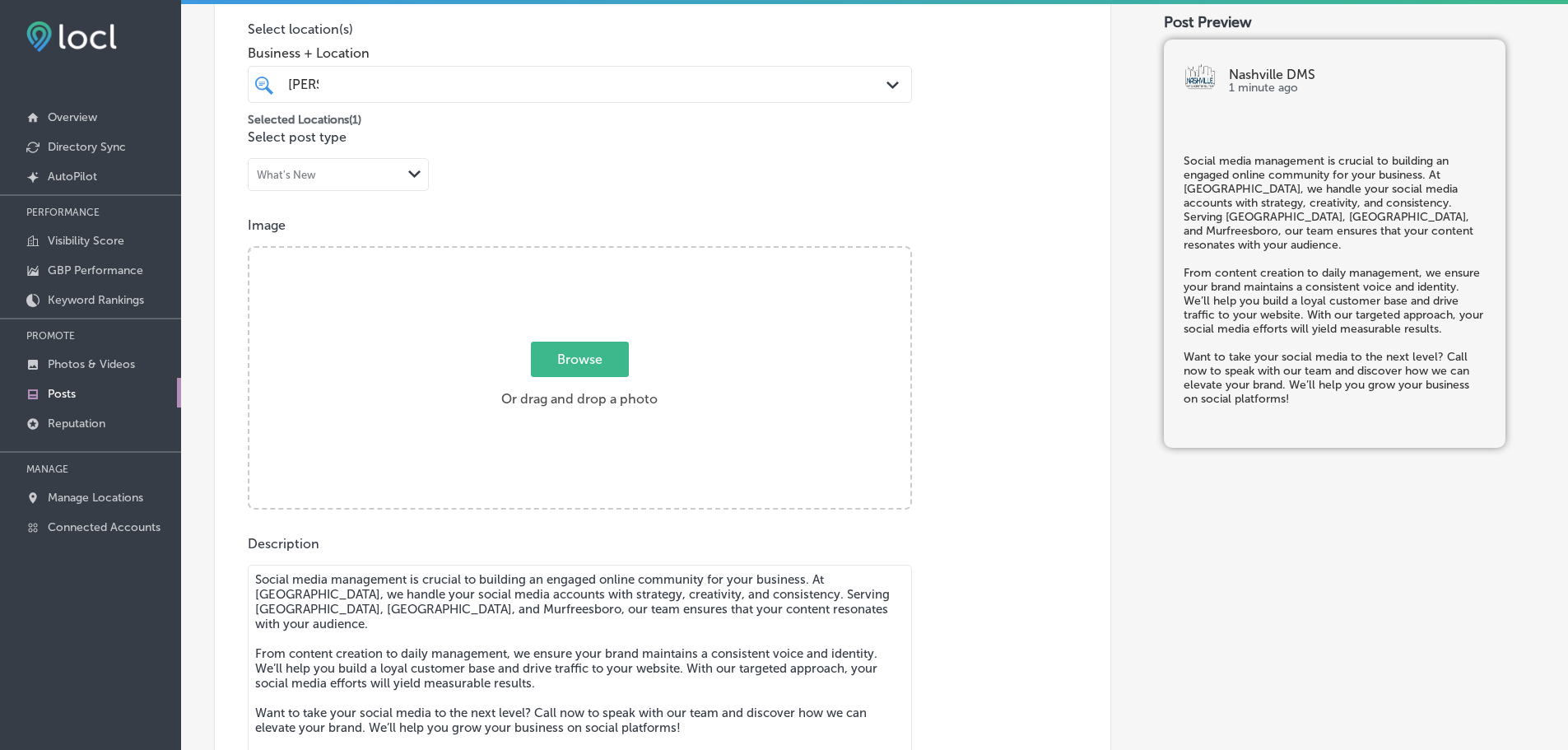
type textarea "Social media management is crucial to building an engaged online community for …"
click at [608, 345] on span "Browse" at bounding box center [579, 359] width 98 height 35
click at [608, 253] on input "Browse Or drag and drop a photo" at bounding box center [579, 249] width 661 height 5
type input "C:\fakepath\Nashville DMS-4.png"
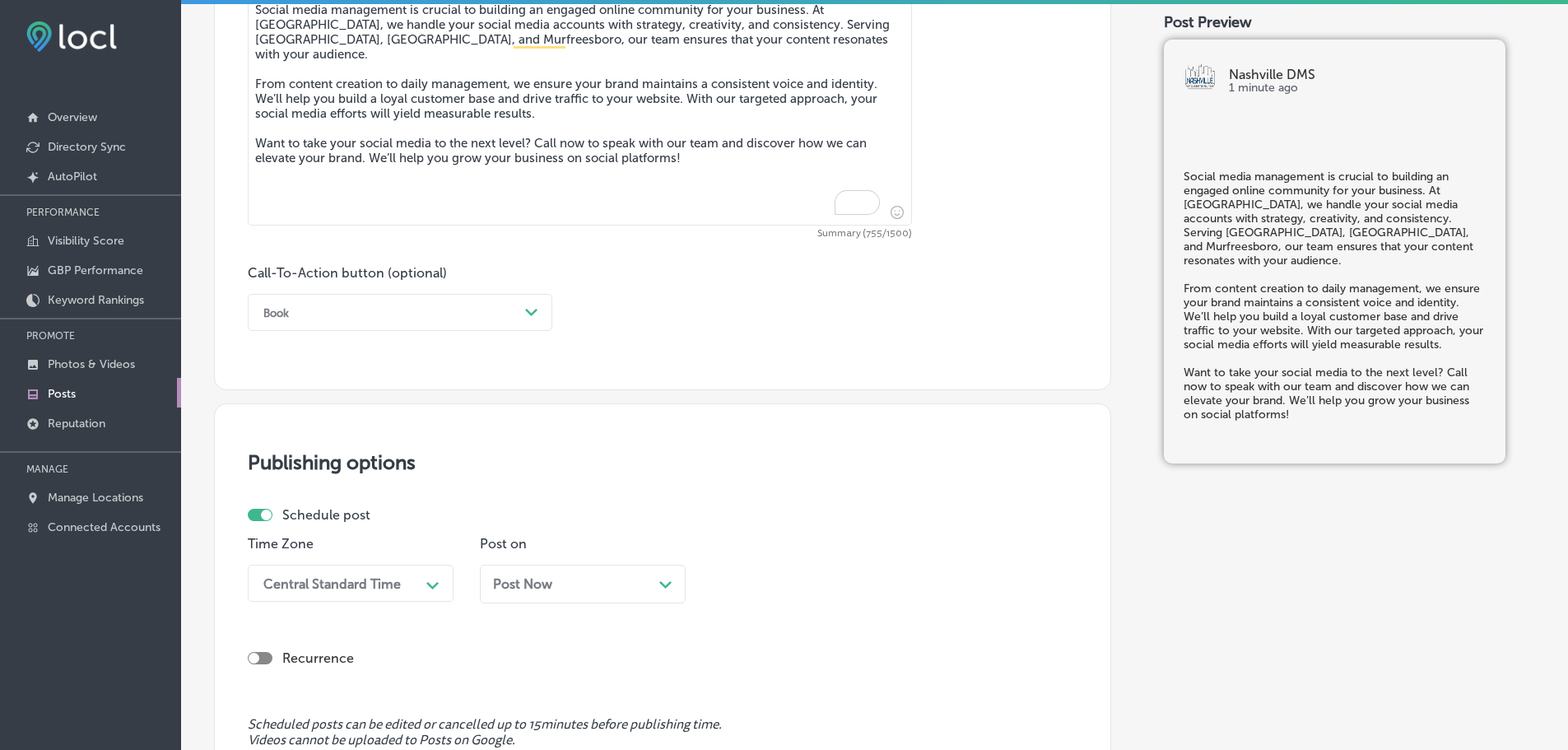
scroll to position [980, 0]
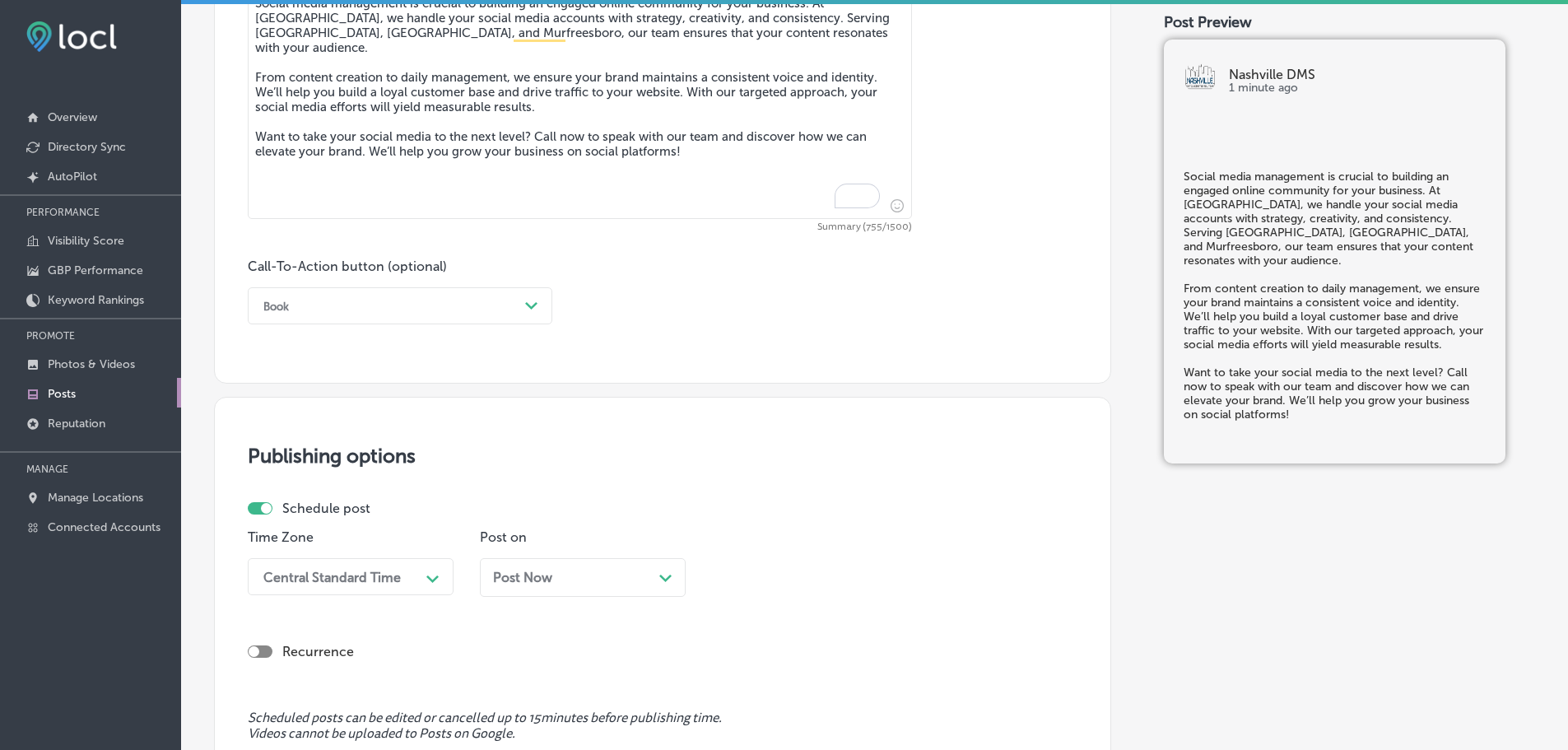
click at [461, 301] on div "Book" at bounding box center [386, 305] width 263 height 25
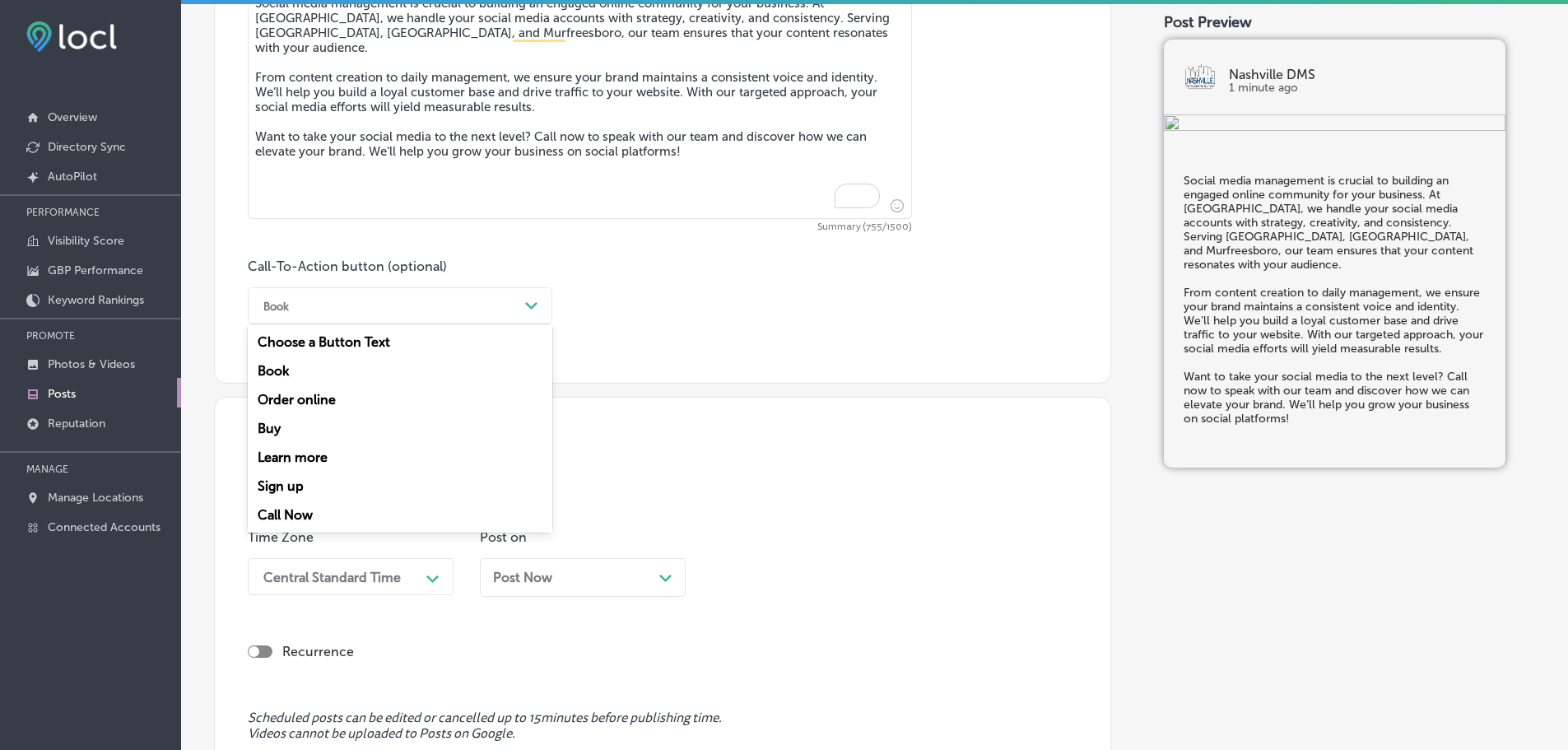
click at [301, 509] on div "Call Now" at bounding box center [399, 515] width 304 height 29
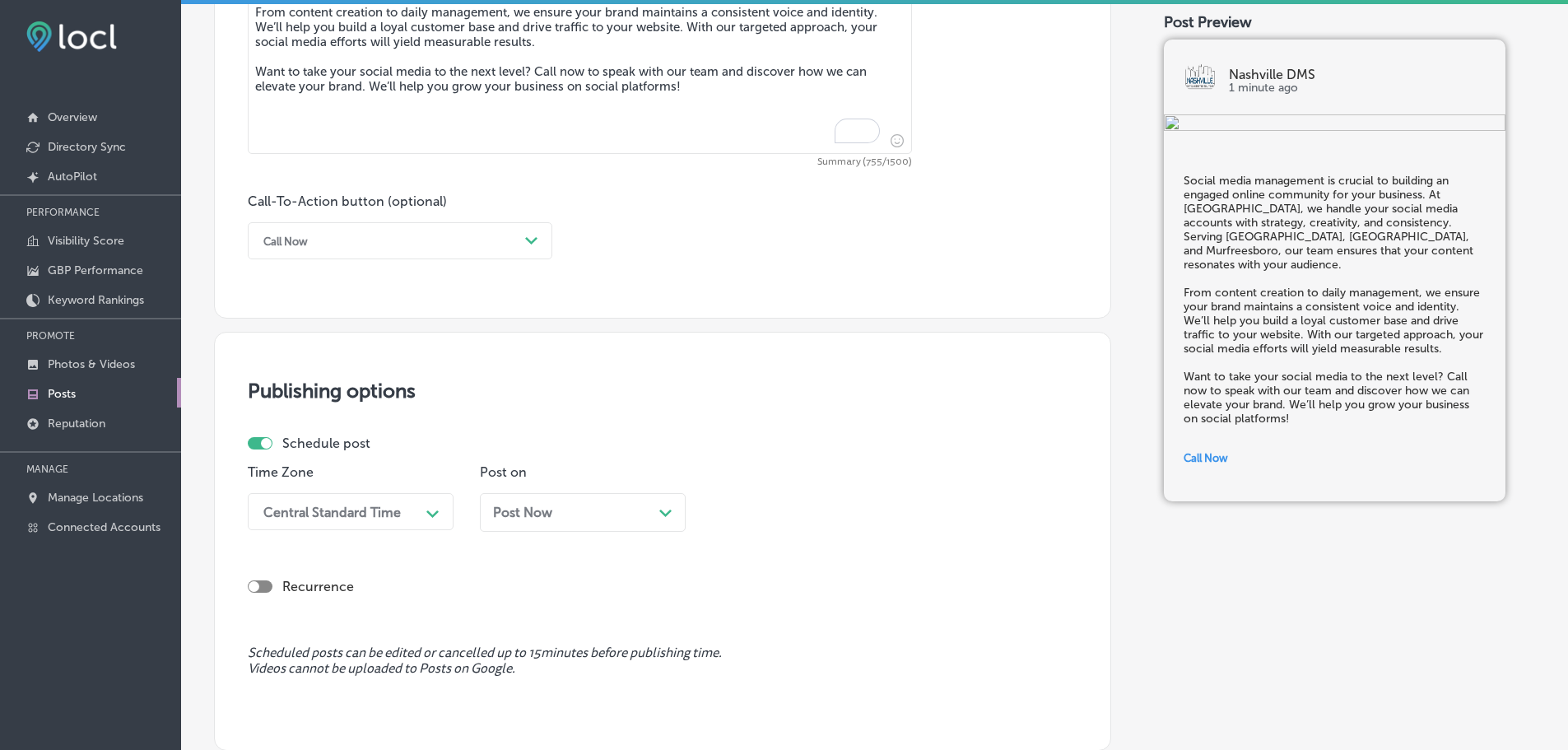
scroll to position [1145, 0]
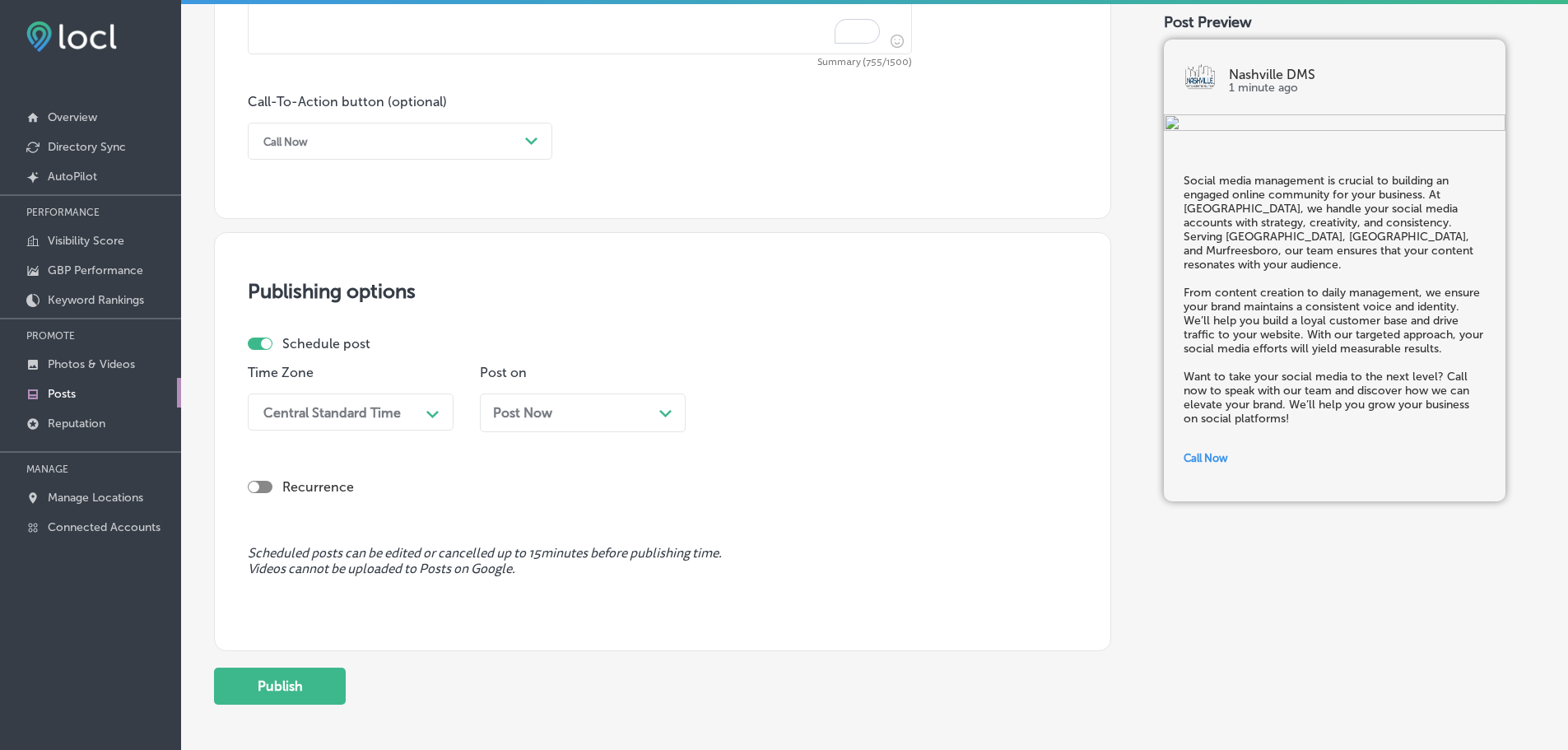
click at [429, 407] on div "Path Created with Sketch." at bounding box center [432, 412] width 13 height 13
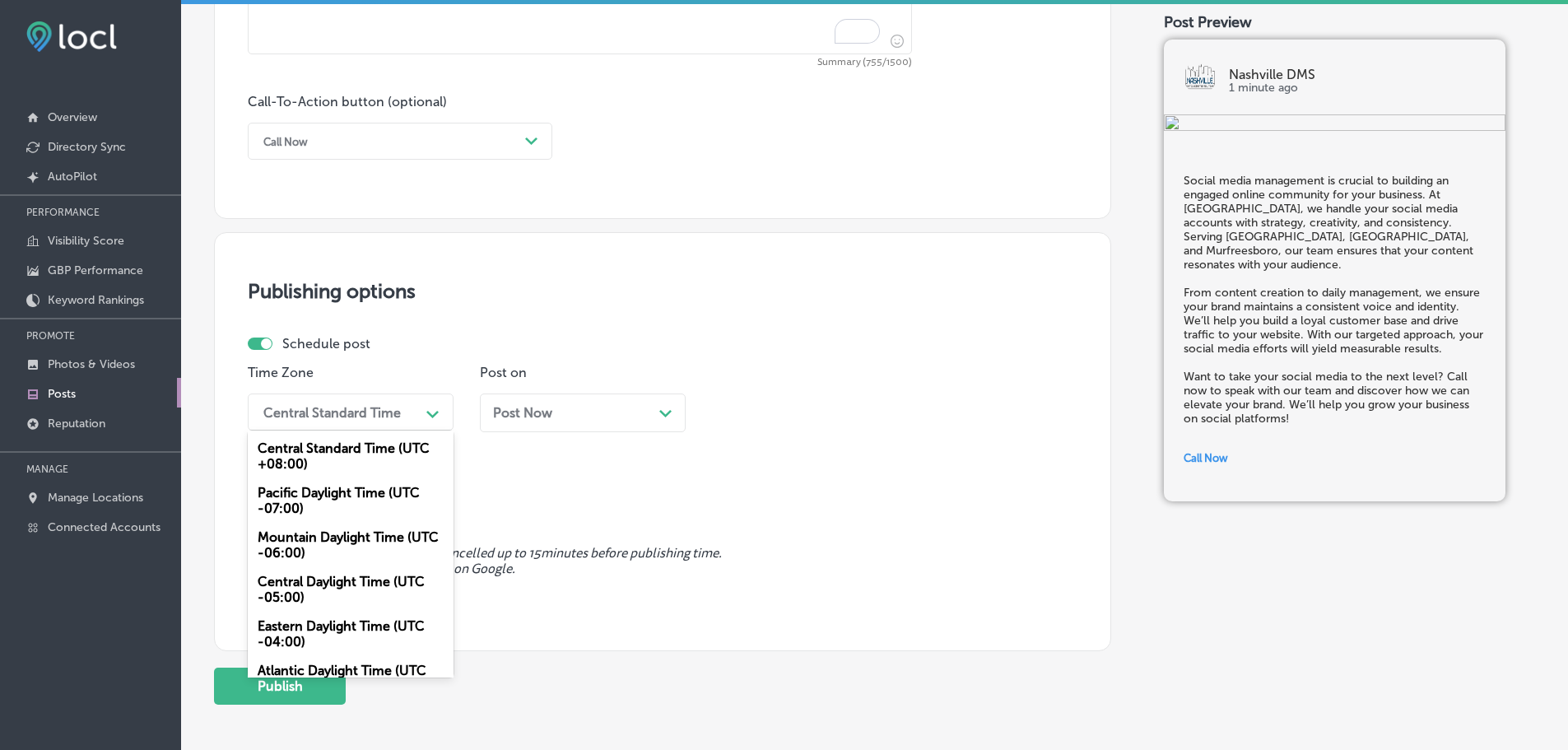
click at [321, 537] on div "Mountain Daylight Time (UTC -06:00)" at bounding box center [350, 545] width 206 height 45
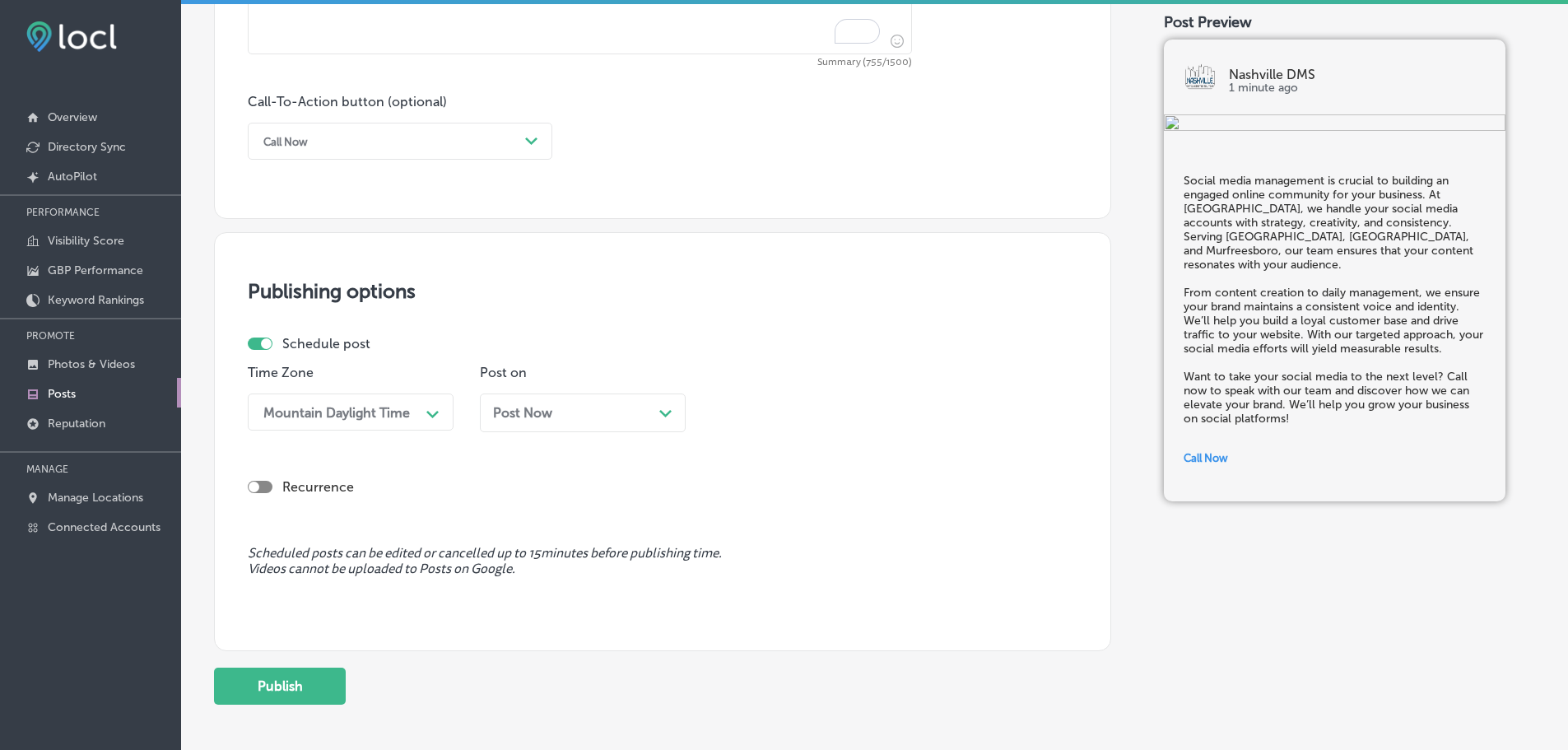
click at [659, 413] on icon "Path Created with Sketch." at bounding box center [665, 414] width 12 height 7
click at [884, 411] on div "Path Created with Sketch." at bounding box center [897, 412] width 26 height 26
click at [771, 510] on div "7:00 AM" at bounding box center [814, 514] width 206 height 29
click at [324, 683] on button "Publish" at bounding box center [280, 687] width 132 height 37
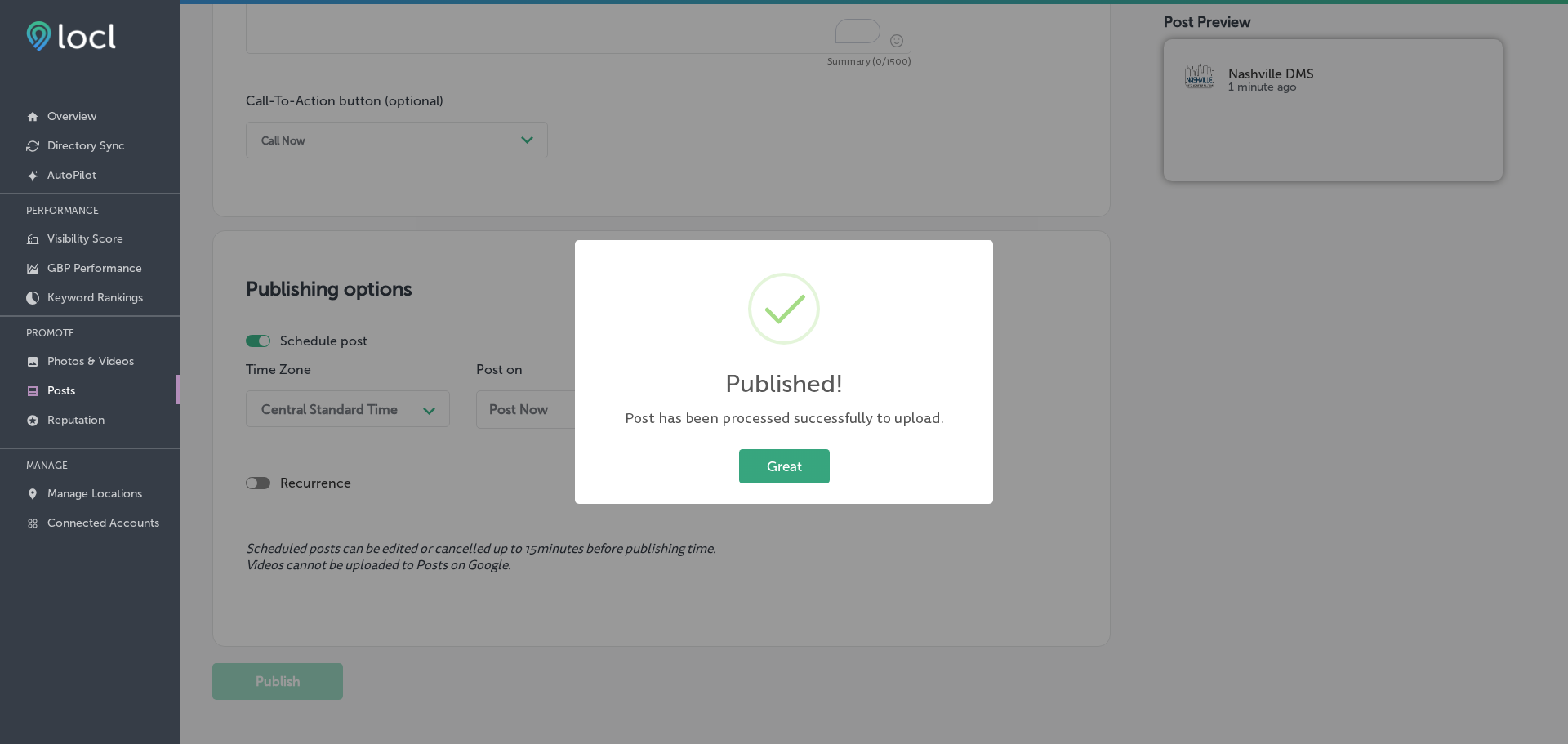
click at [800, 474] on button "Great" at bounding box center [784, 466] width 90 height 33
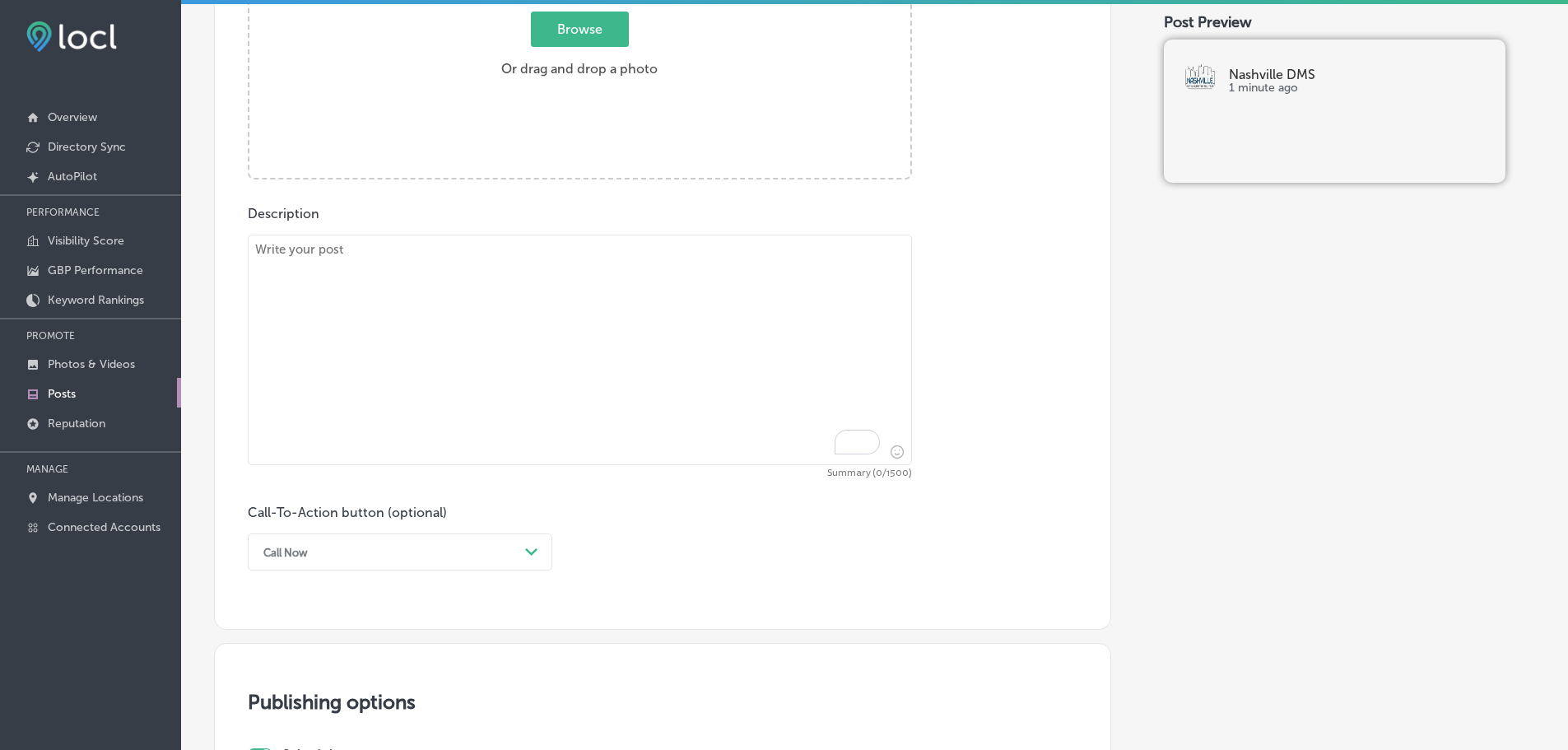
scroll to position [733, 0]
click at [524, 354] on textarea "To enrich screen reader interactions, please activate Accessibility in Grammarl…" at bounding box center [579, 351] width 664 height 231
paste textarea "Optimizing your business for local search is essential for visibility in today’…"
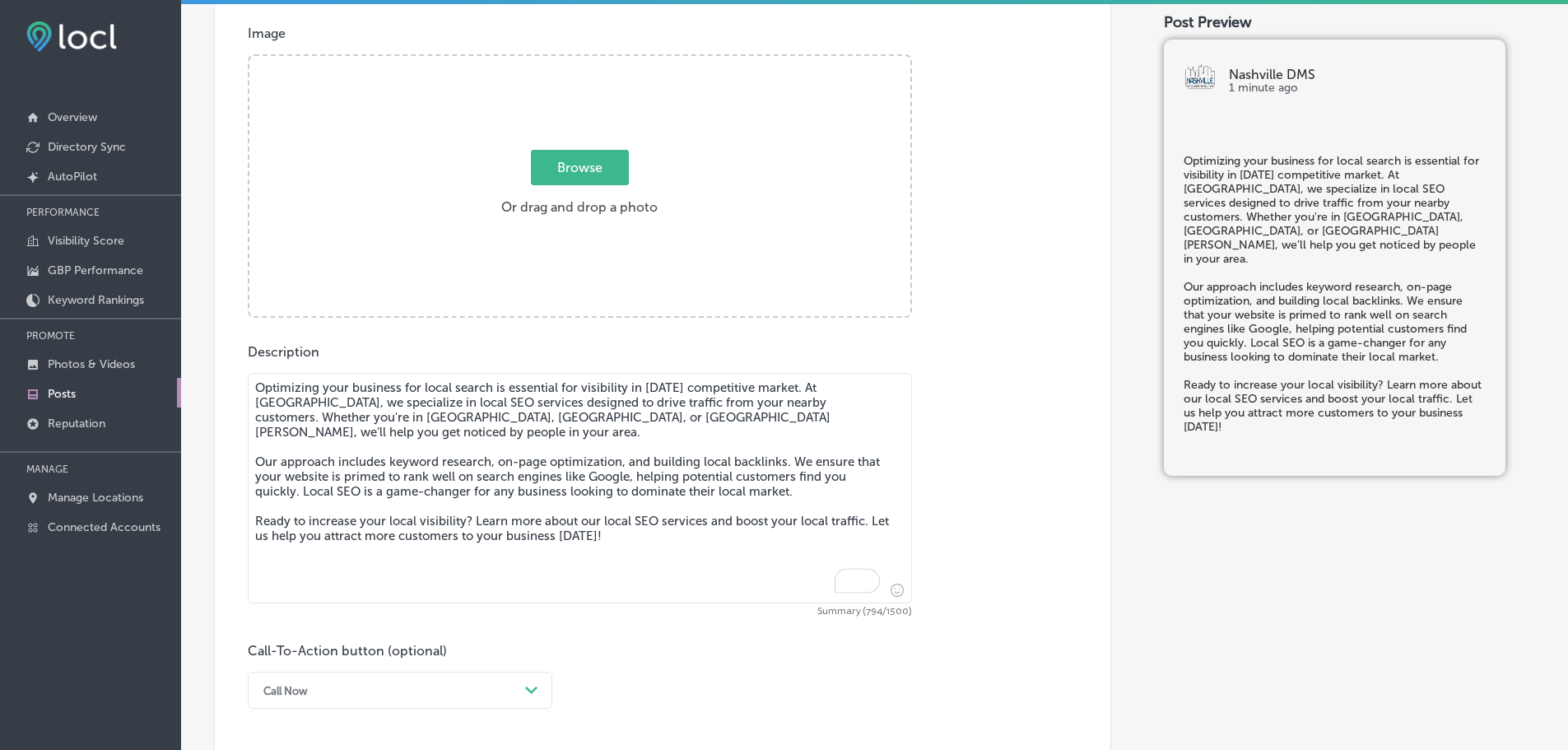
scroll to position [486, 0]
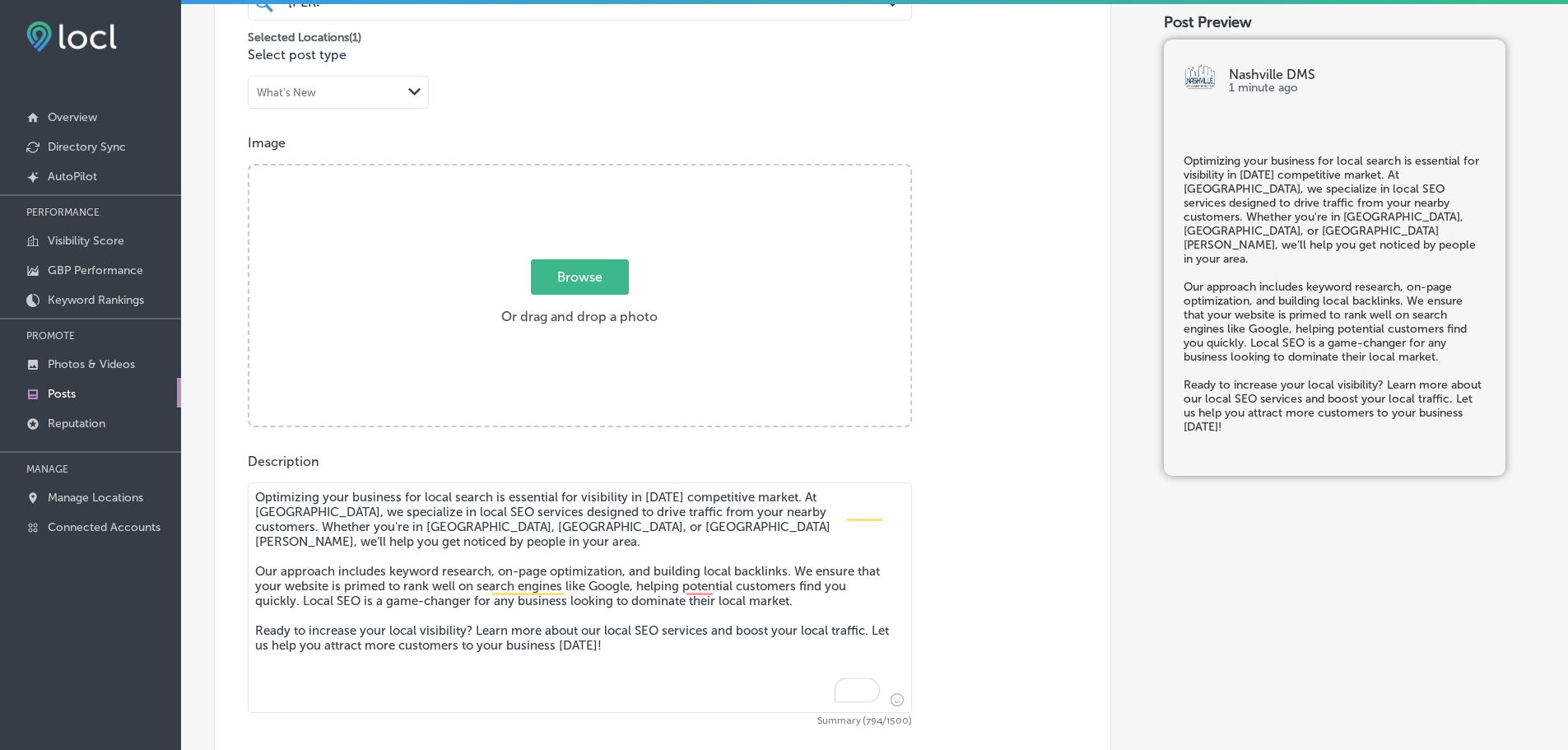
type textarea "Optimizing your business for local search is essential for visibility in today’…"
click at [598, 281] on span "Browse" at bounding box center [579, 277] width 98 height 35
click at [598, 170] on input "Browse Or drag and drop a photo" at bounding box center [579, 167] width 661 height 5
type input "C:\fakepath\Nashville DMS-5.png"
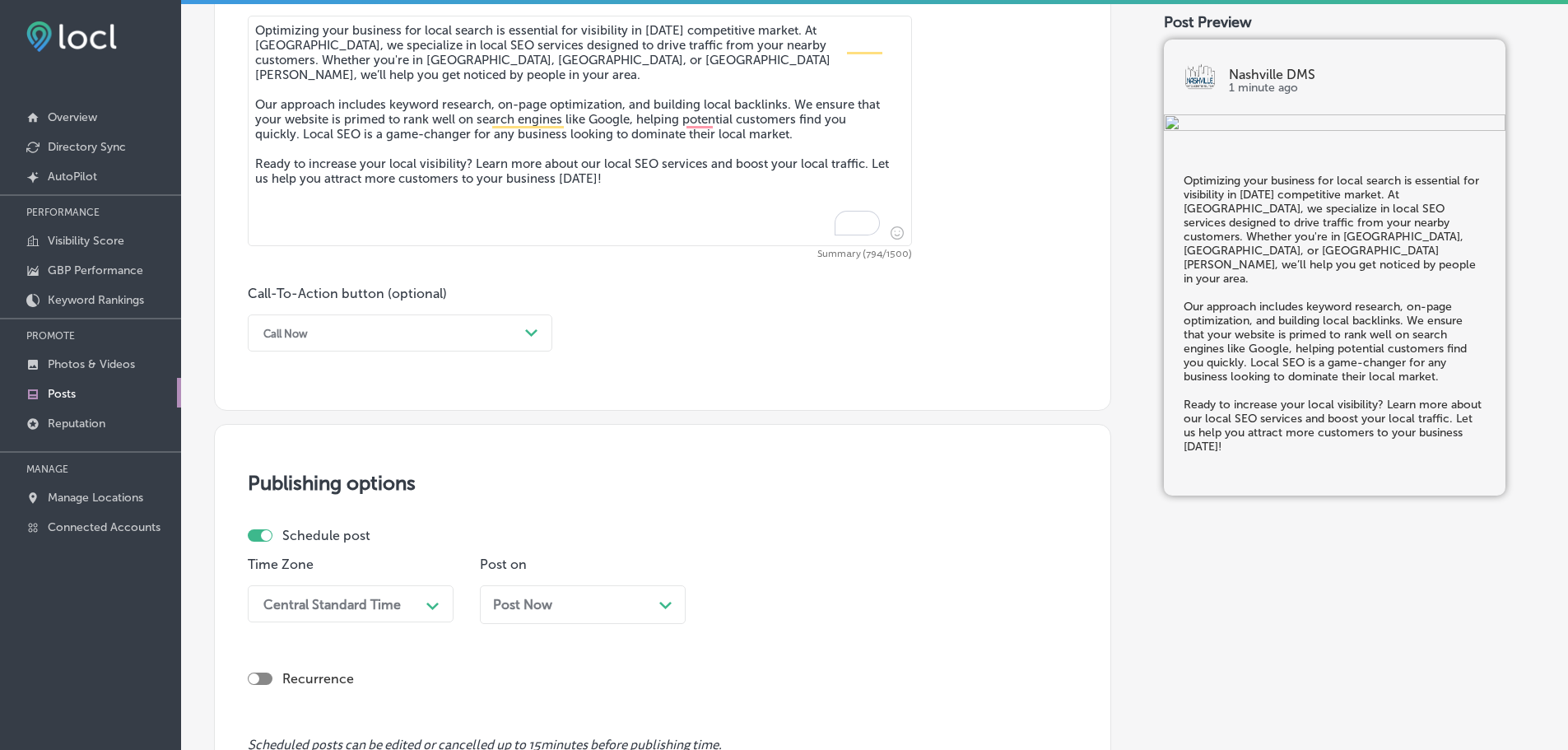
scroll to position [980, 0]
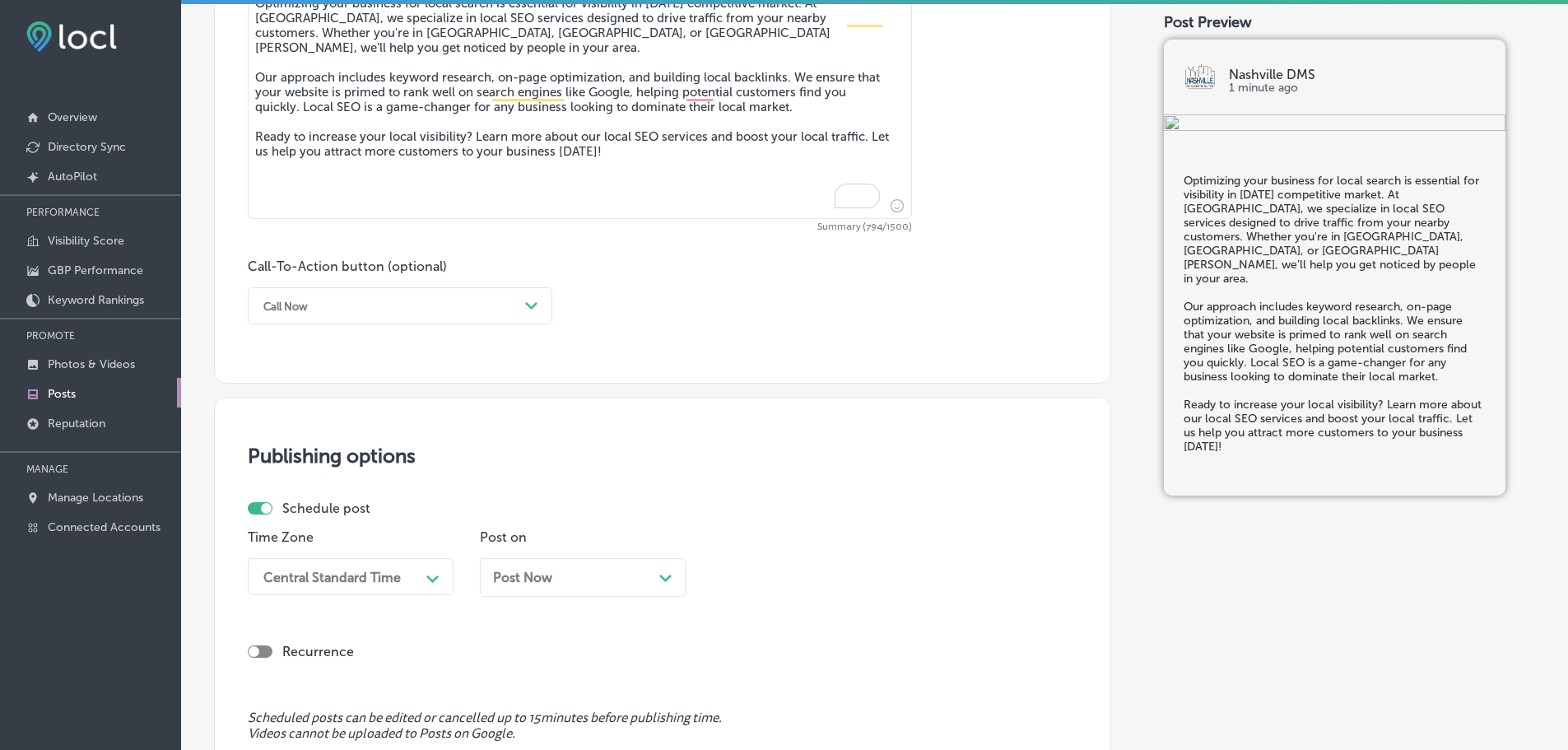
click at [537, 304] on icon "Path Created with Sketch." at bounding box center [531, 306] width 12 height 7
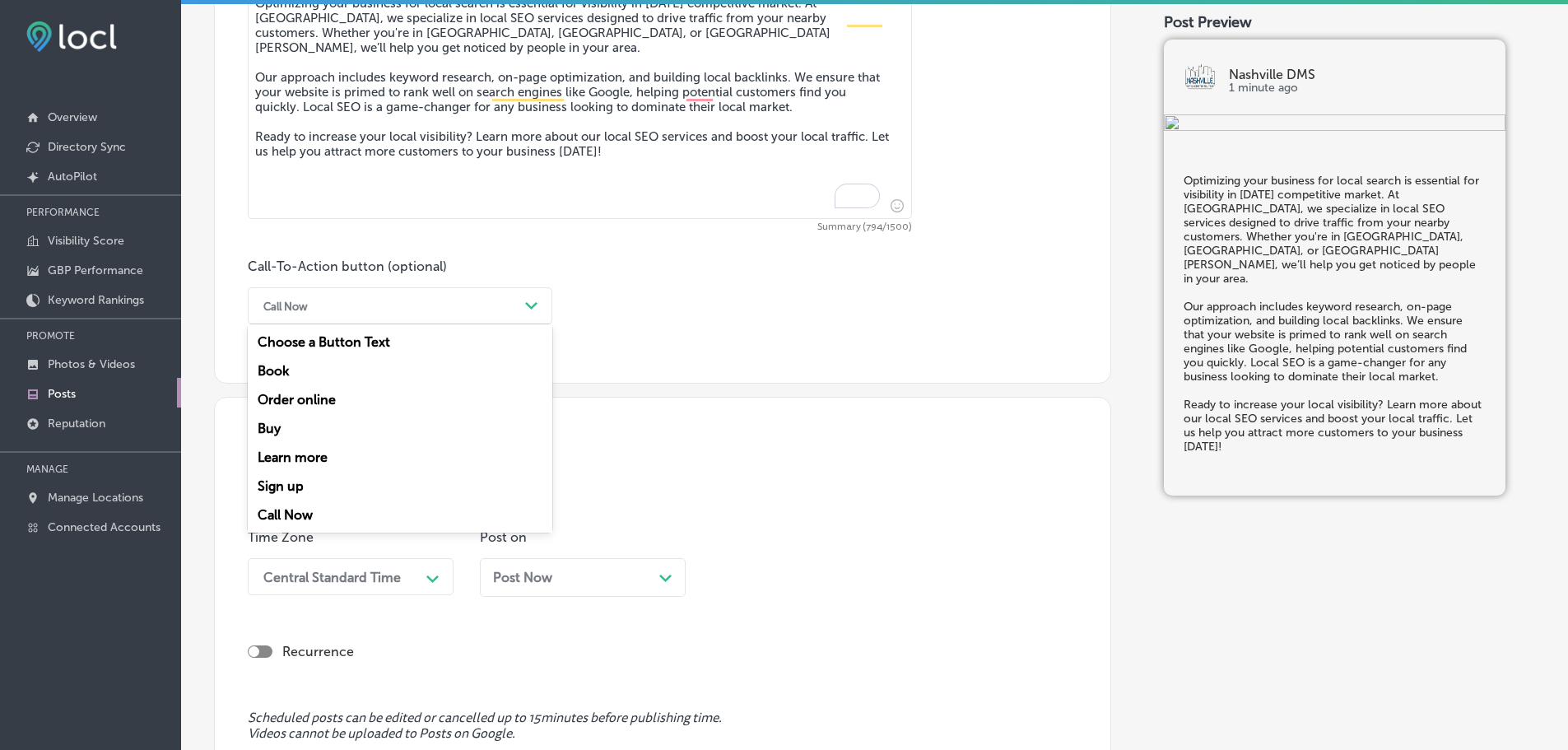
click at [313, 456] on div "Learn more" at bounding box center [399, 457] width 304 height 29
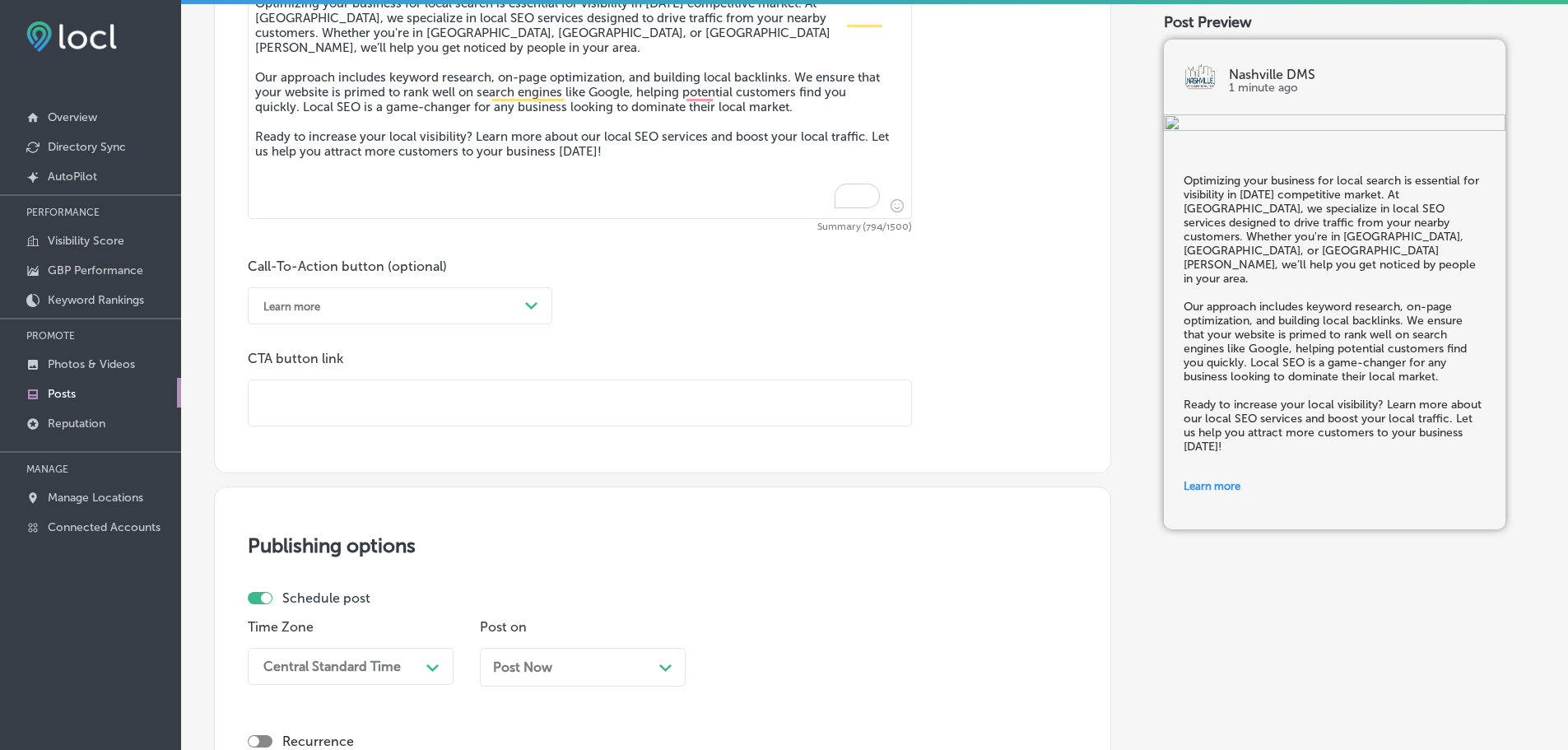
click at [388, 415] on input "text" at bounding box center [579, 403] width 662 height 46
paste input "[URL][DOMAIN_NAME]"
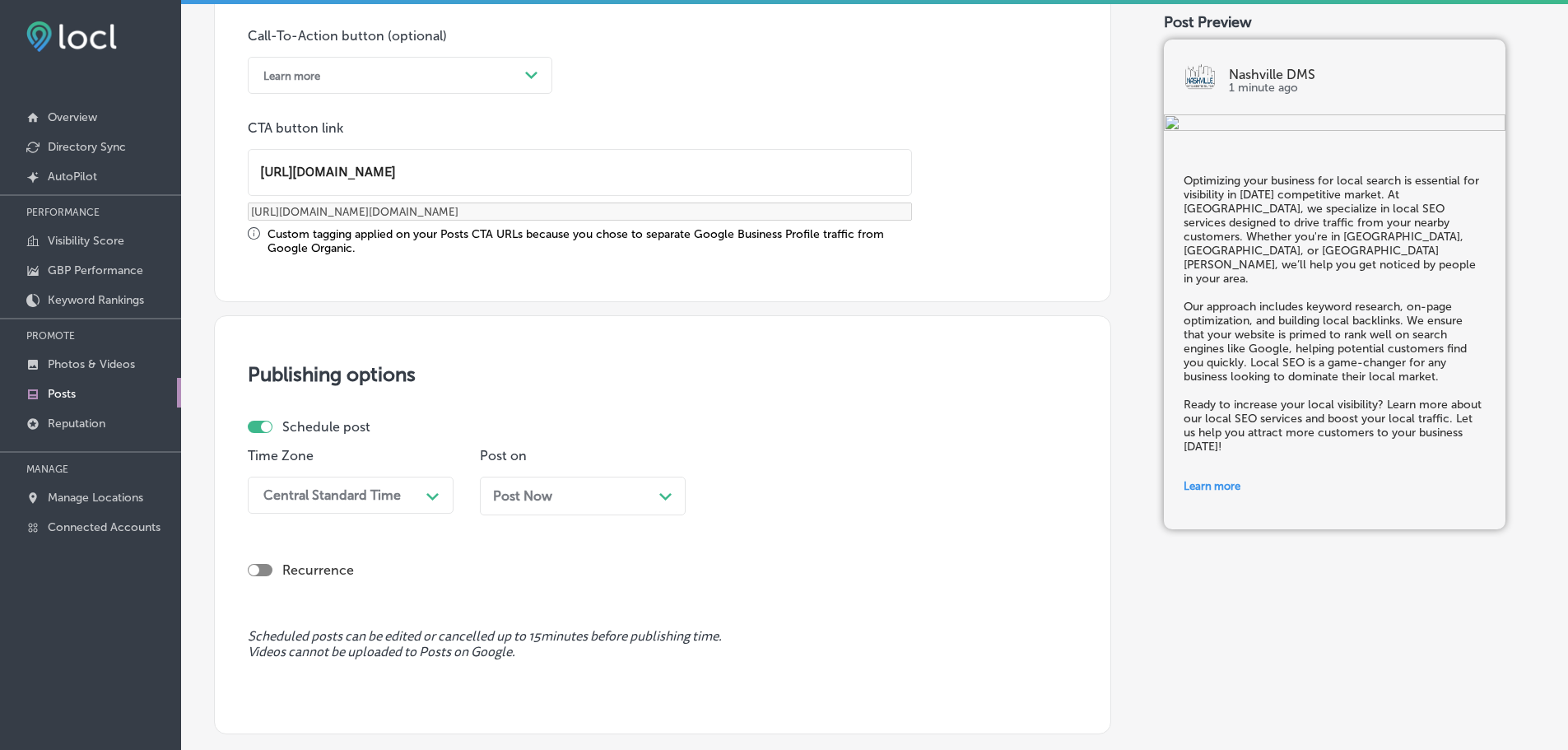
scroll to position [1226, 0]
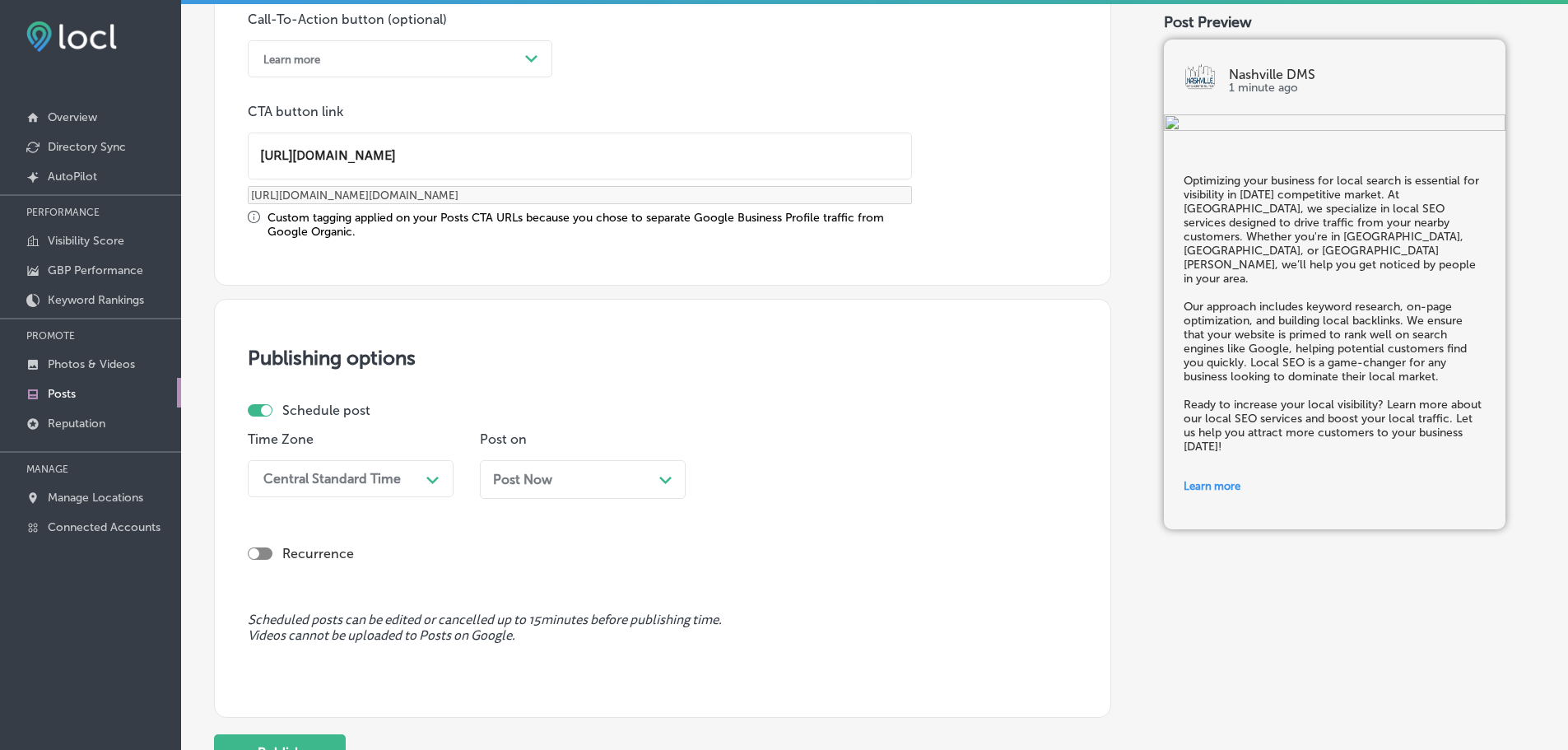
type input "[URL][DOMAIN_NAME]"
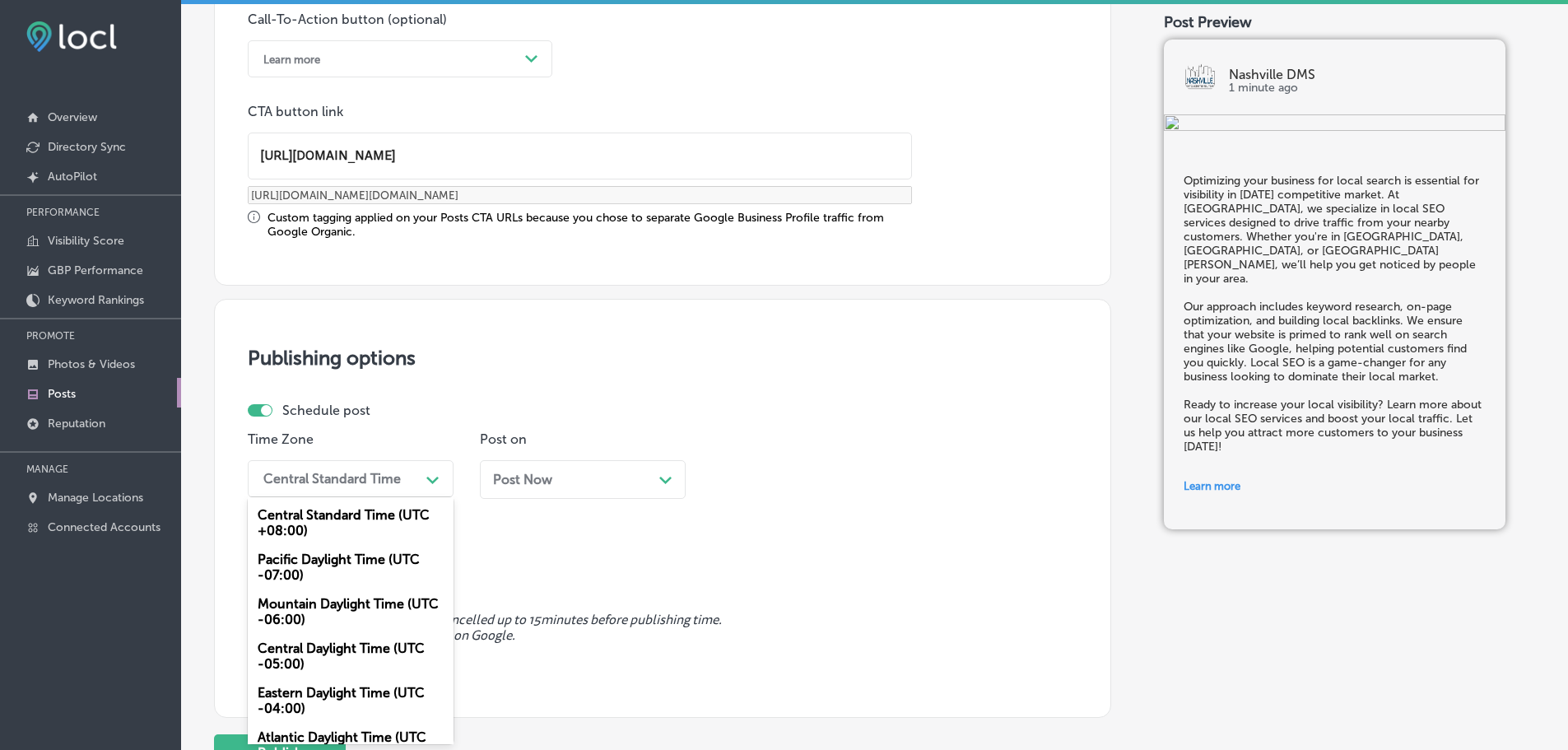
click at [297, 475] on div "Central Standard Time" at bounding box center [332, 478] width 138 height 16
drag, startPoint x: 319, startPoint y: 617, endPoint x: 332, endPoint y: 610, distance: 14.8
click at [320, 616] on div "Mountain Daylight Time (UTC -06:00)" at bounding box center [350, 612] width 206 height 45
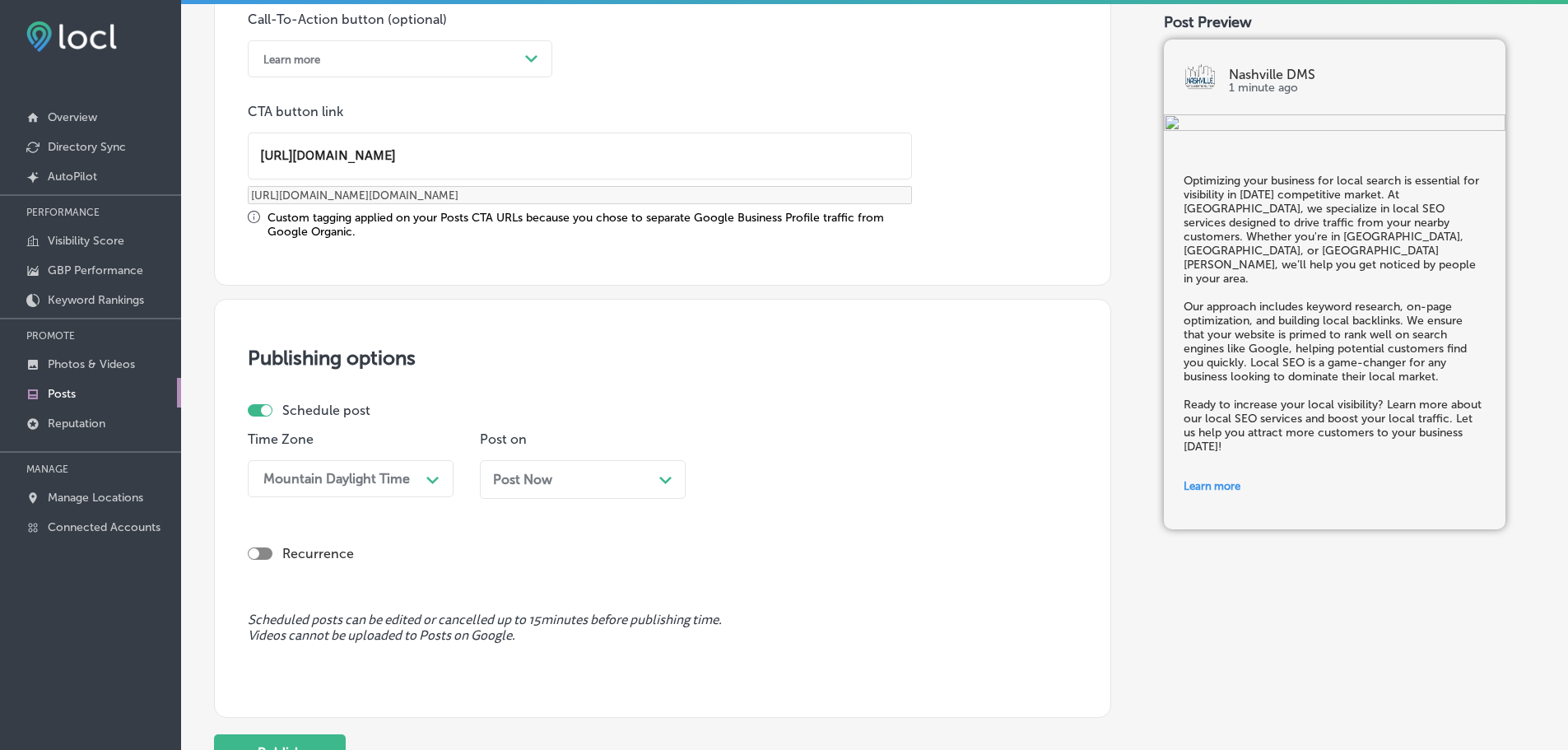
click at [672, 479] on div "Post Now Path Created with Sketch." at bounding box center [582, 480] width 206 height 39
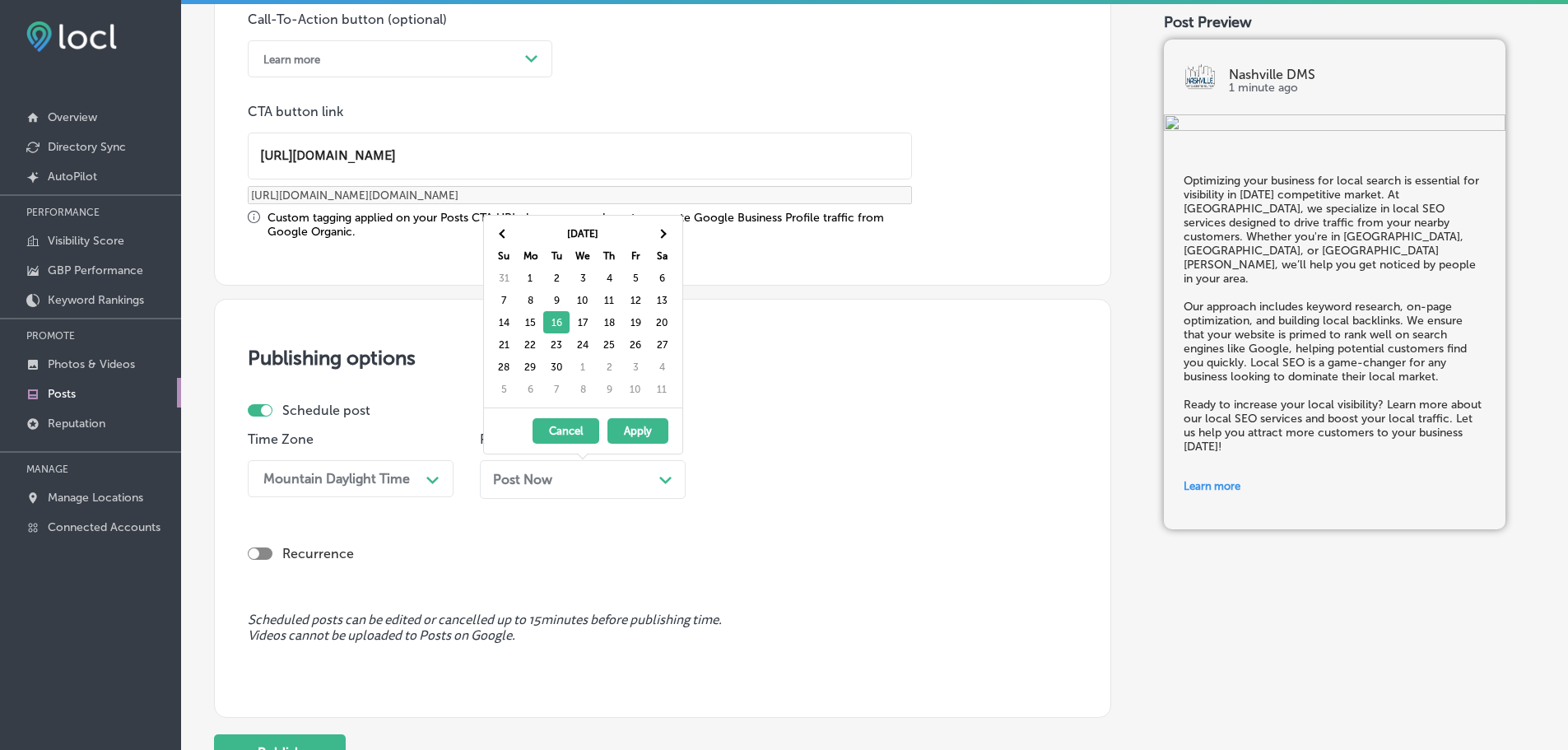
drag, startPoint x: 556, startPoint y: 344, endPoint x: 567, endPoint y: 355, distance: 15.6
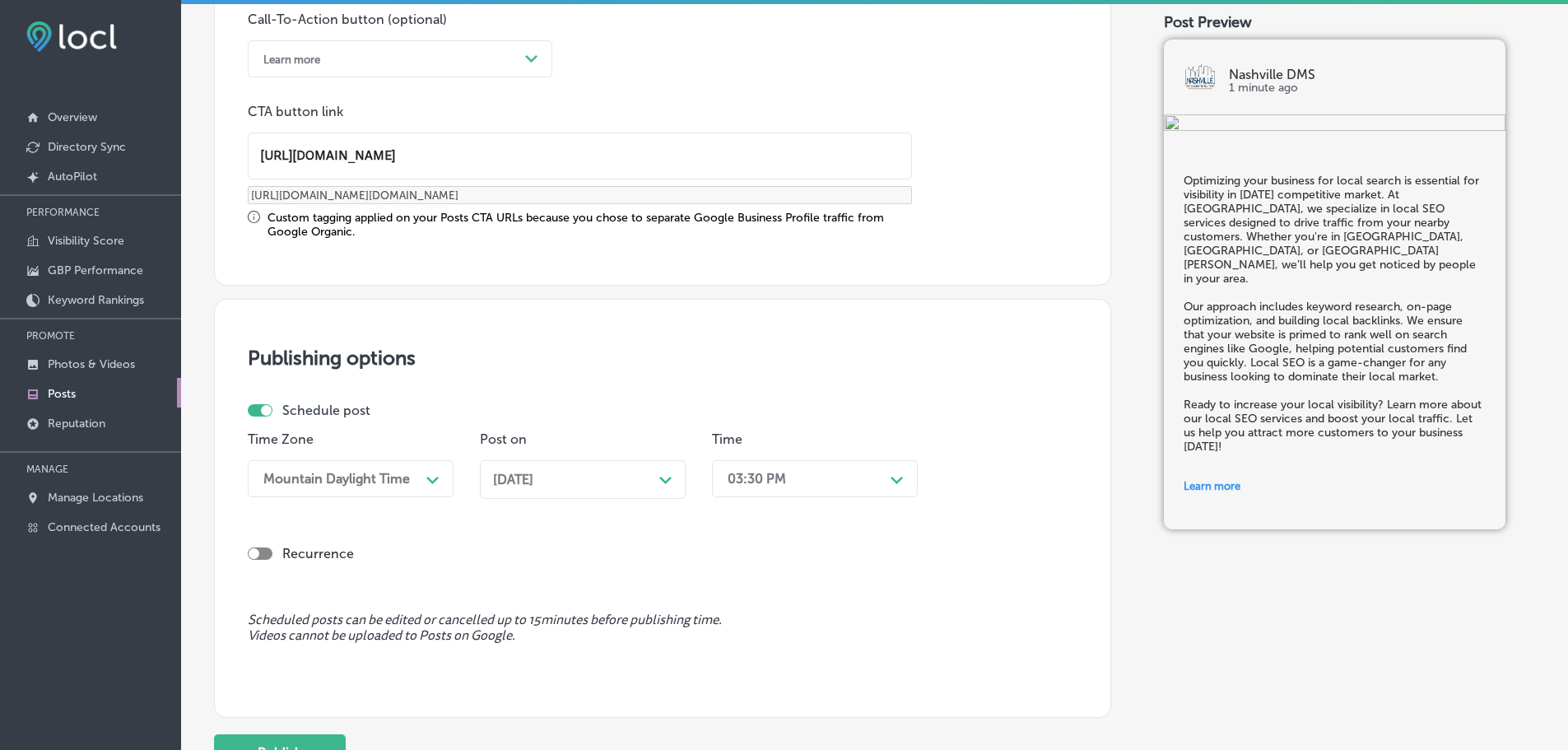
click at [832, 470] on div "03:30 PM" at bounding box center [801, 478] width 165 height 29
click at [775, 575] on div "7:00 AM" at bounding box center [814, 581] width 206 height 29
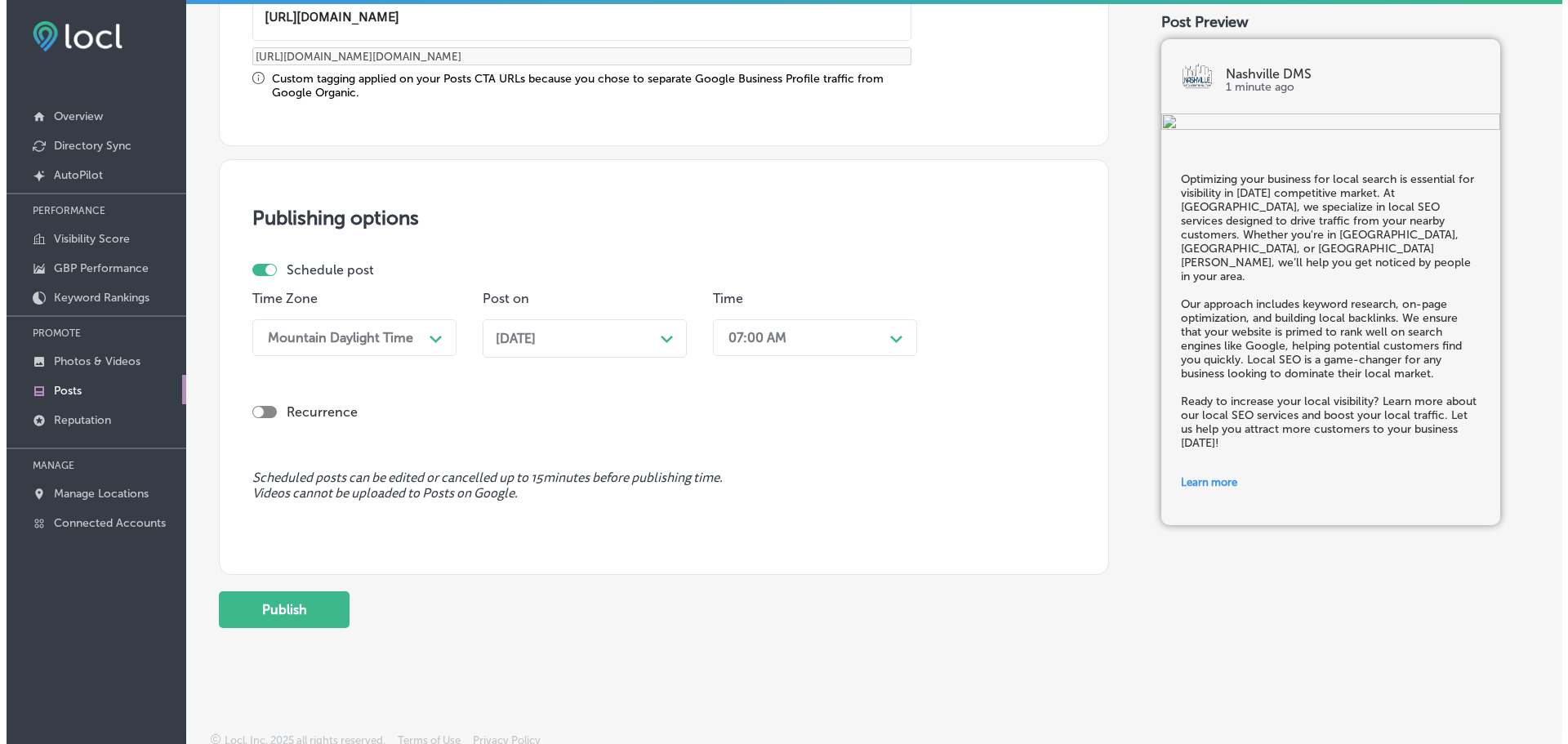
scroll to position [1365, 0]
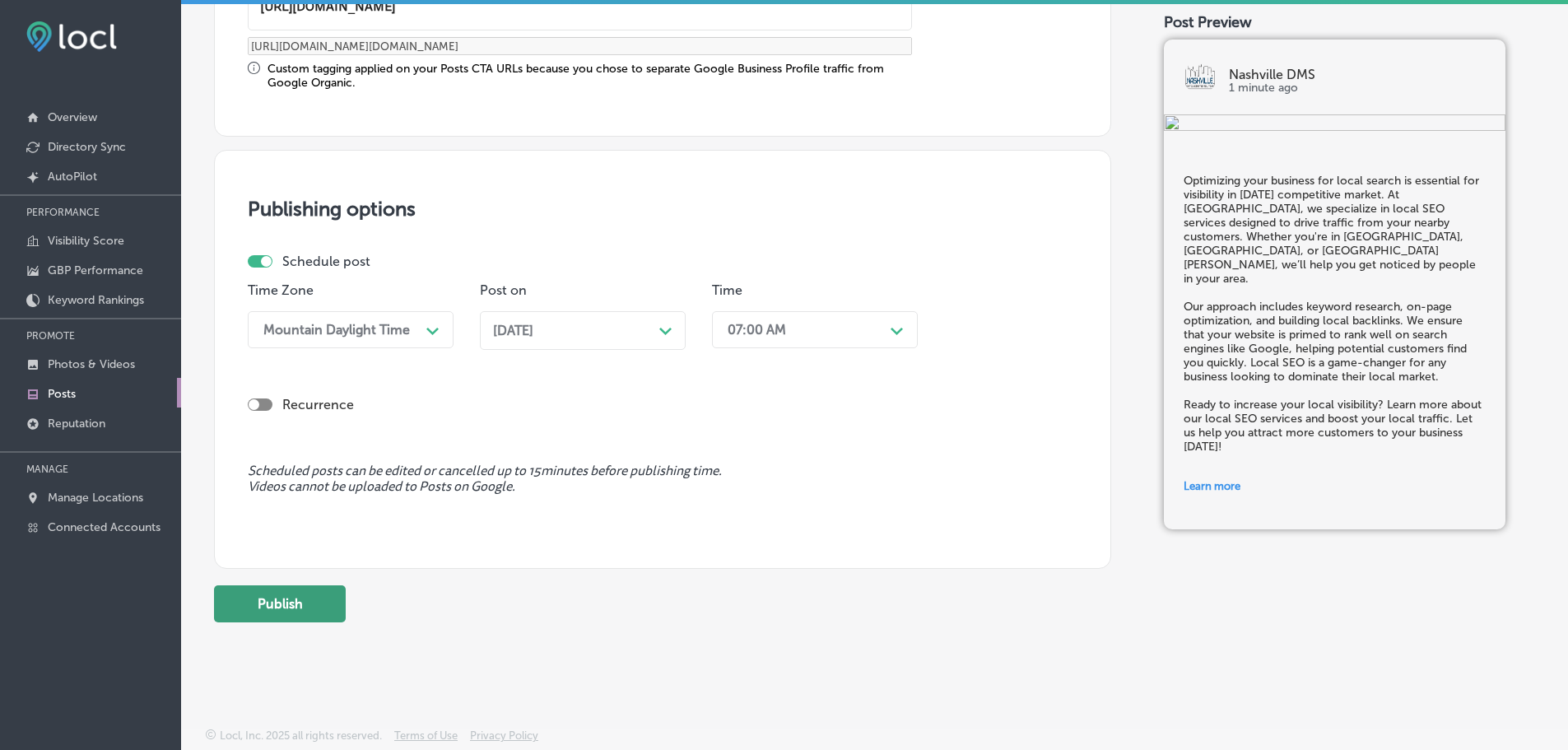
click at [302, 608] on button "Publish" at bounding box center [280, 604] width 132 height 37
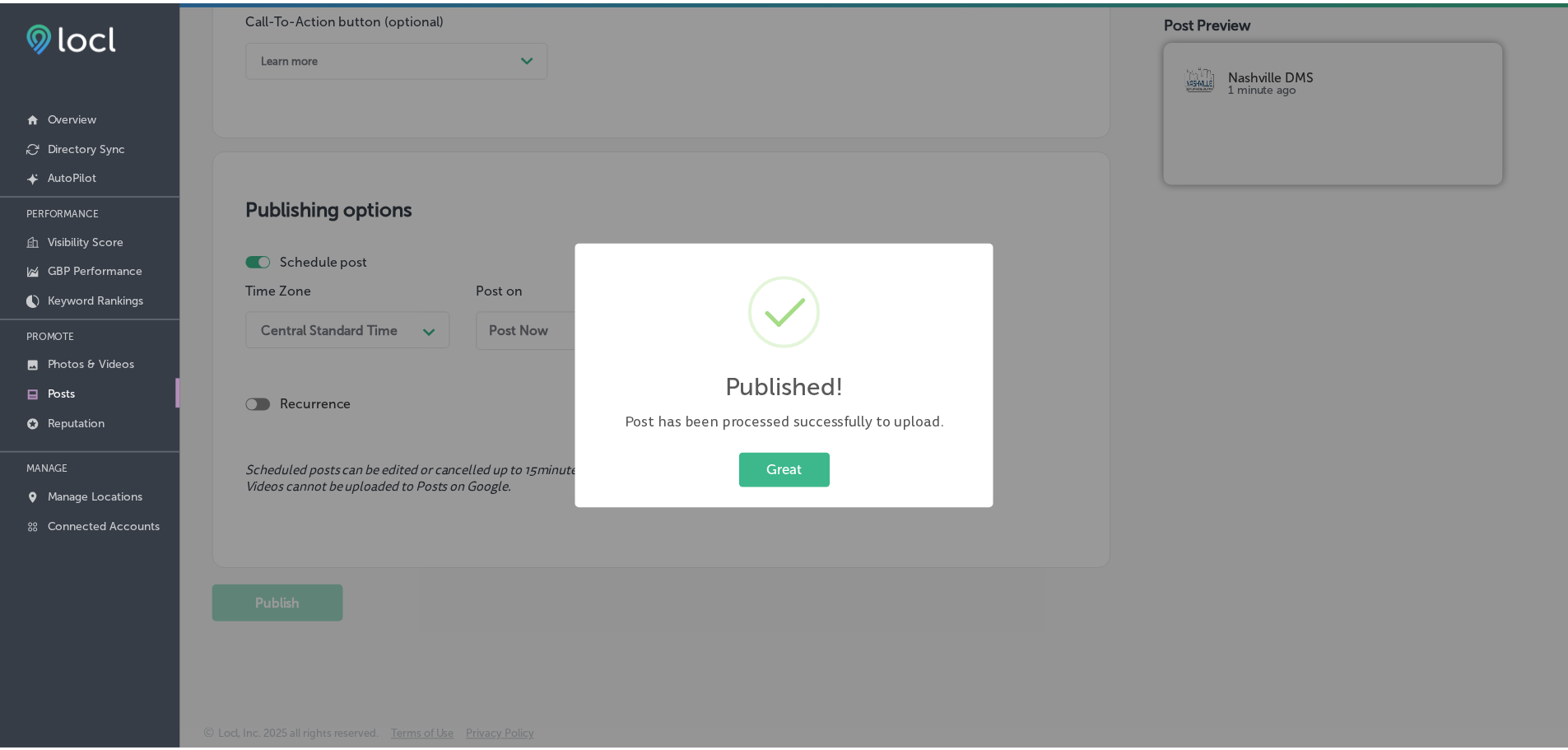
scroll to position [1226, 0]
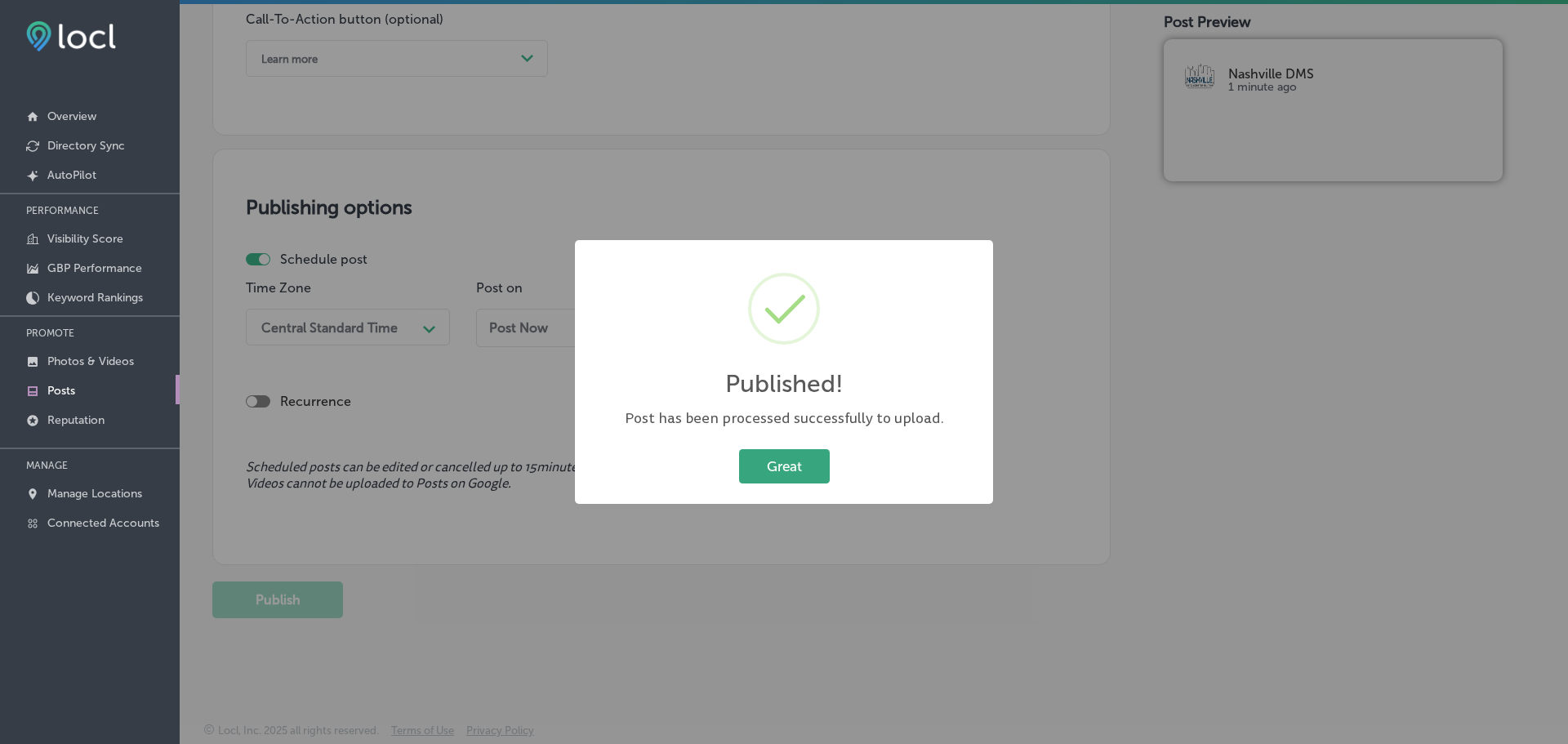
click at [776, 473] on button "Great" at bounding box center [784, 466] width 90 height 33
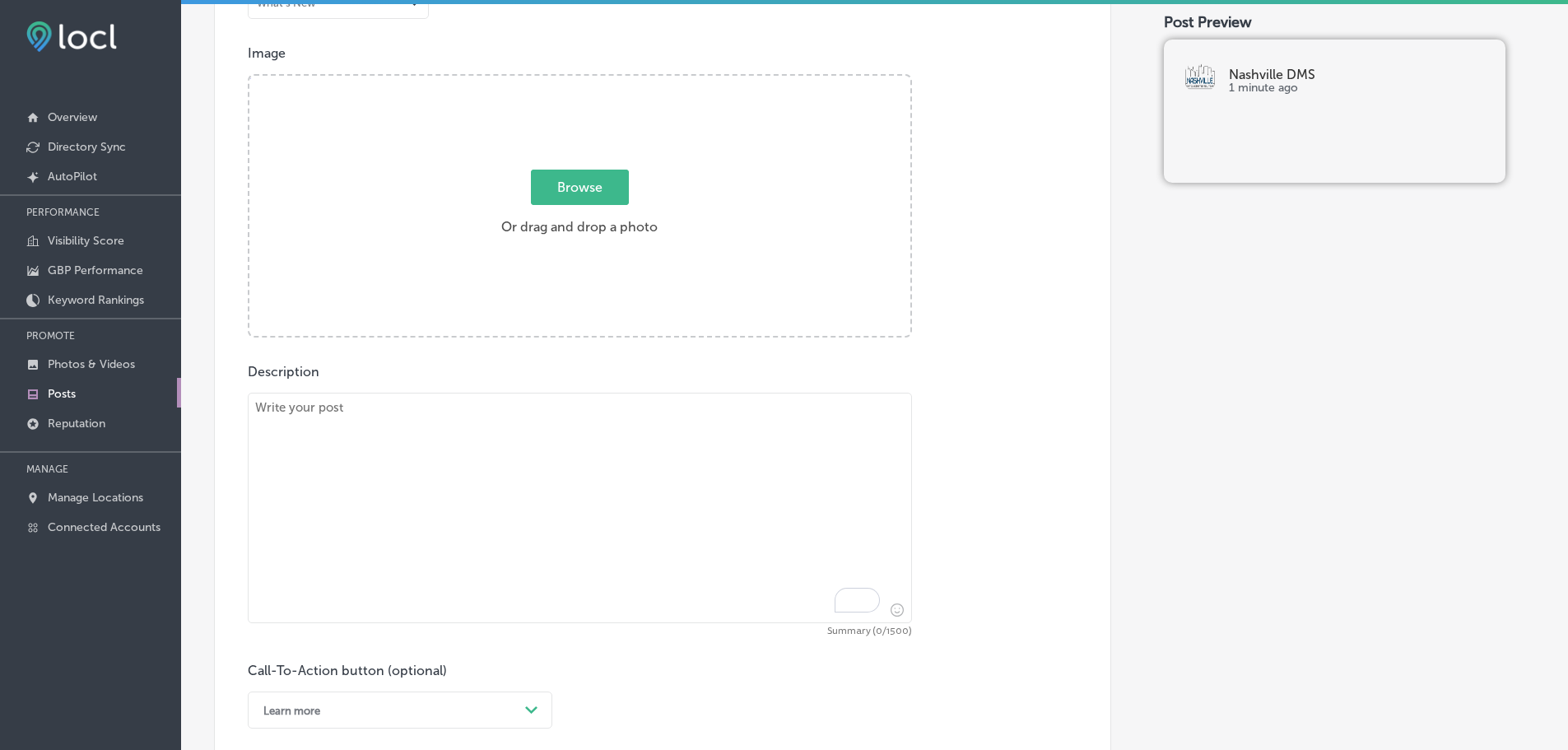
scroll to position [404, 0]
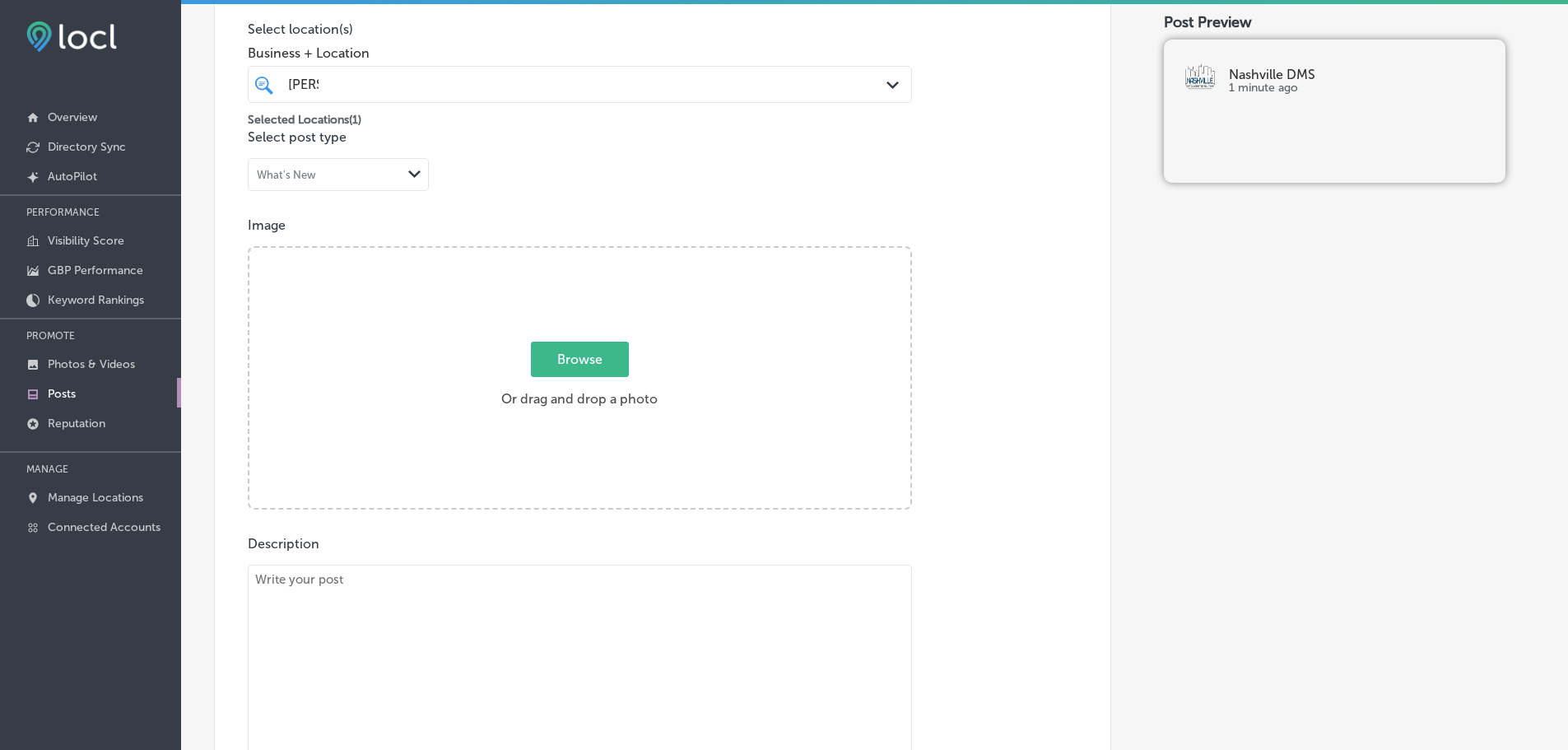
click at [516, 599] on textarea "To enrich screen reader interactions, please activate Accessibility in Grammarl…" at bounding box center [579, 680] width 664 height 231
paste textarea "Having an optimized Google Business Profile is crucial for any local business. …"
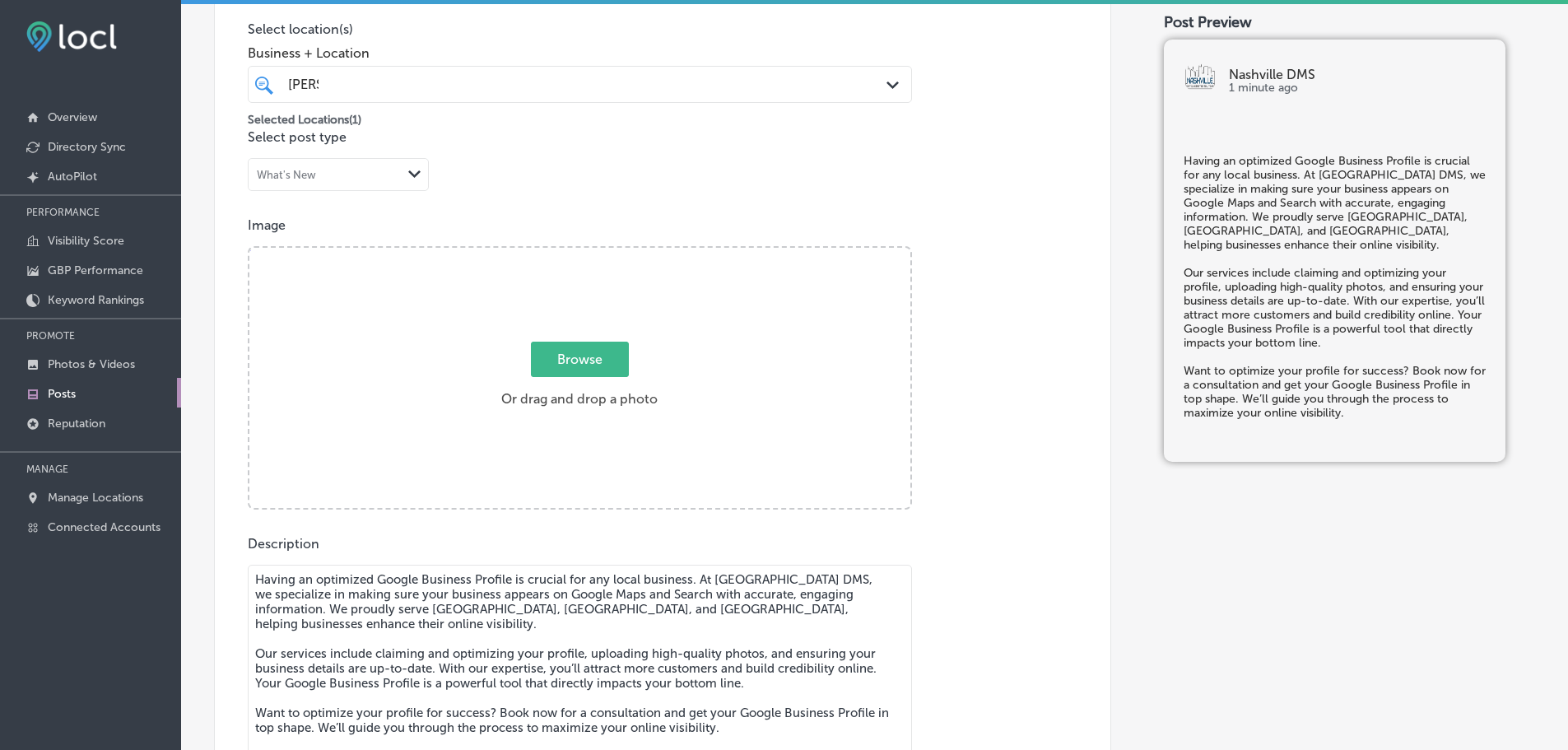
type textarea "Having an optimized Google Business Profile is crucial for any local business. …"
click at [567, 366] on span "Browse" at bounding box center [579, 359] width 98 height 35
click at [567, 253] on input "Browse Or drag and drop a photo" at bounding box center [579, 249] width 661 height 5
type input "C:\fakepath\Nashville DMS-6.png"
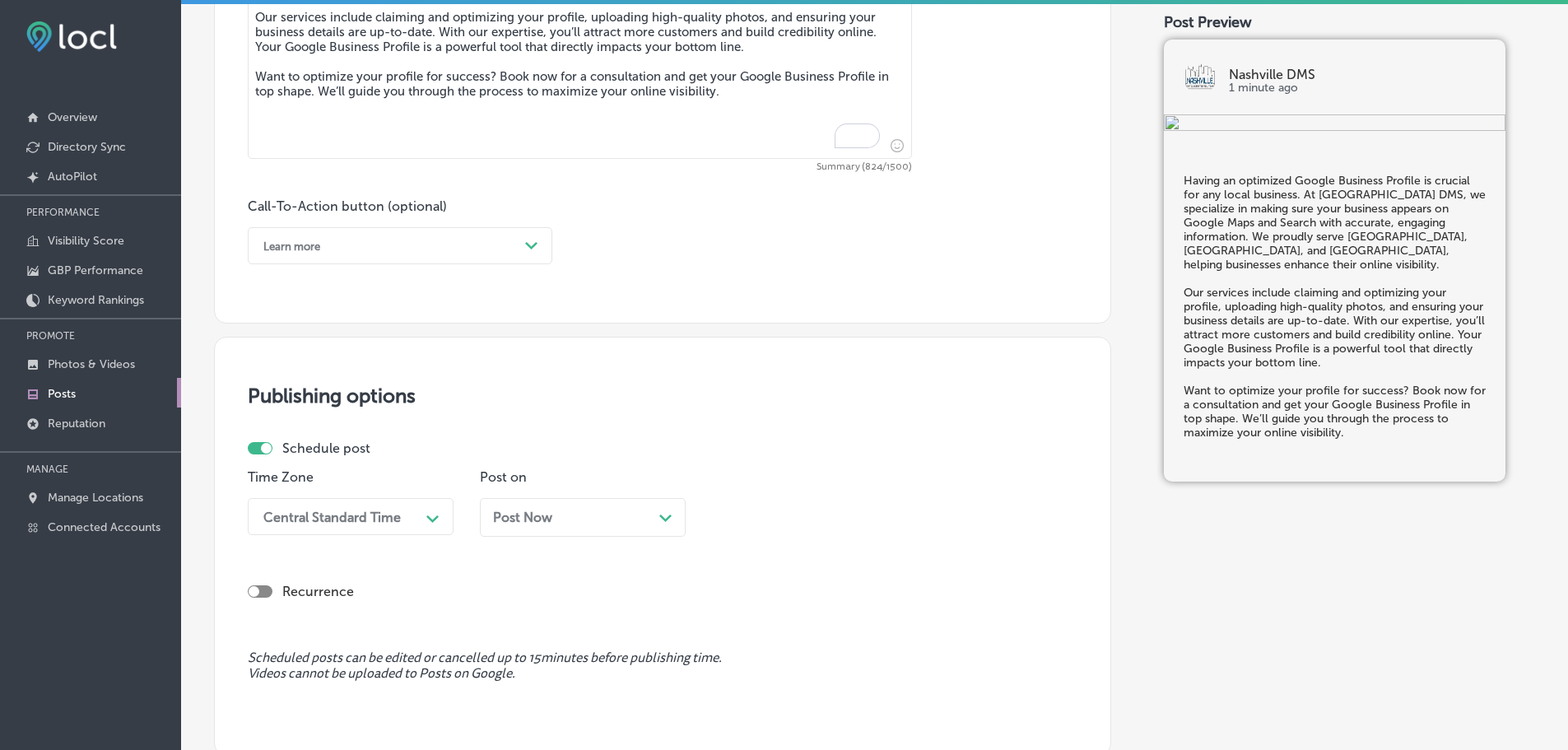
scroll to position [1145, 0]
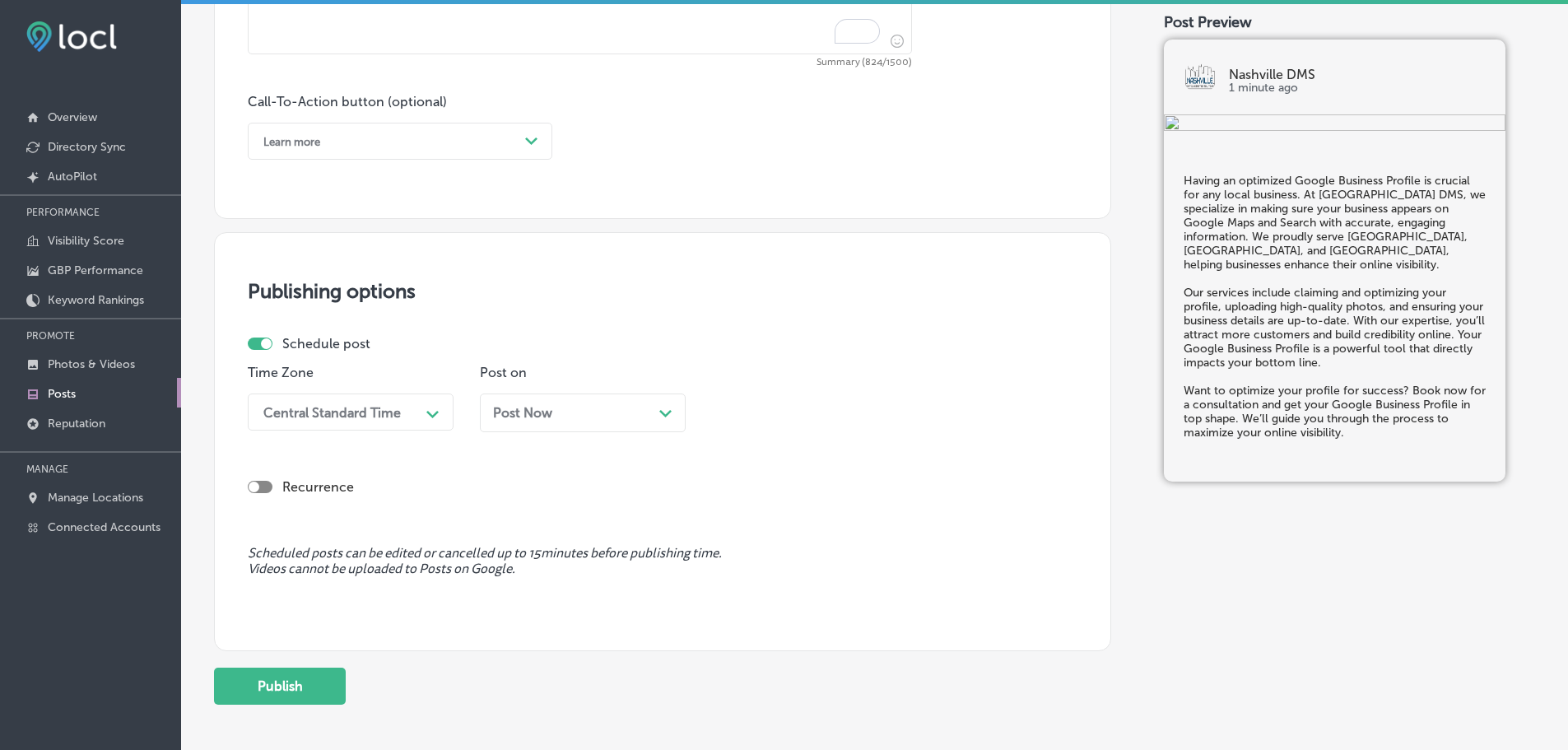
click at [485, 125] on div "Learn more Path Created with Sketch." at bounding box center [399, 141] width 304 height 37
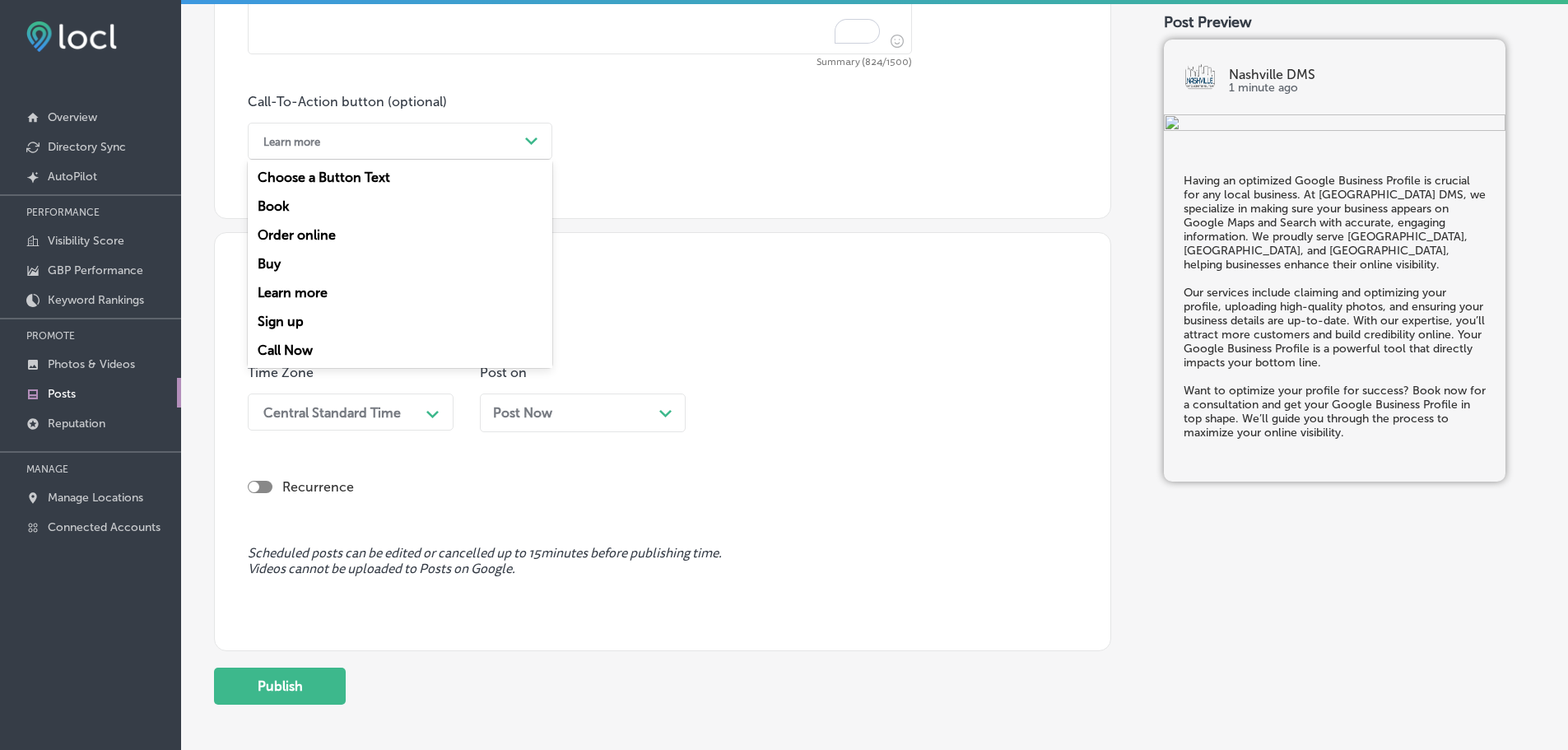
click at [283, 201] on div "Book" at bounding box center [399, 206] width 304 height 29
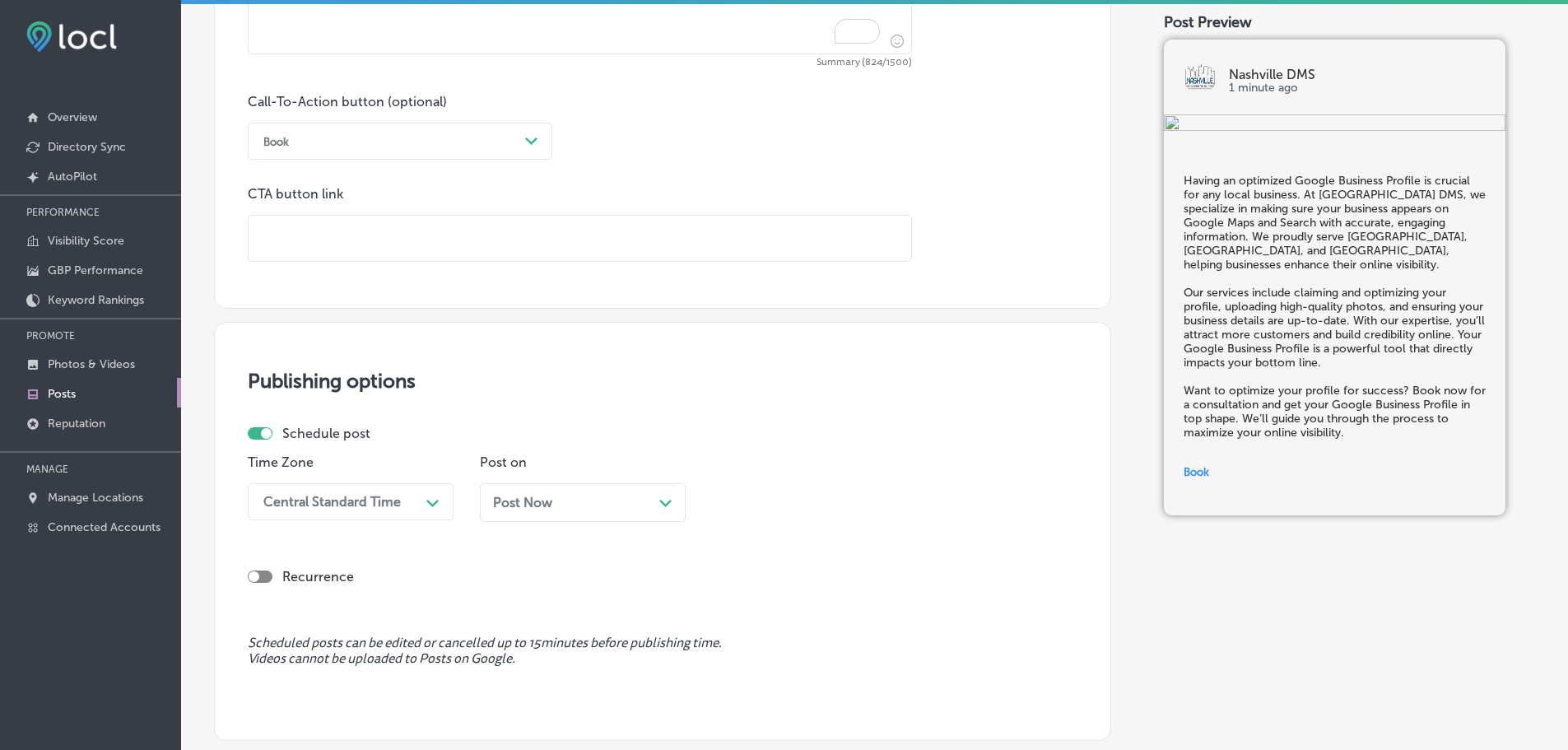
click at [409, 240] on input "text" at bounding box center [579, 238] width 662 height 46
paste input "[URL][DOMAIN_NAME]"
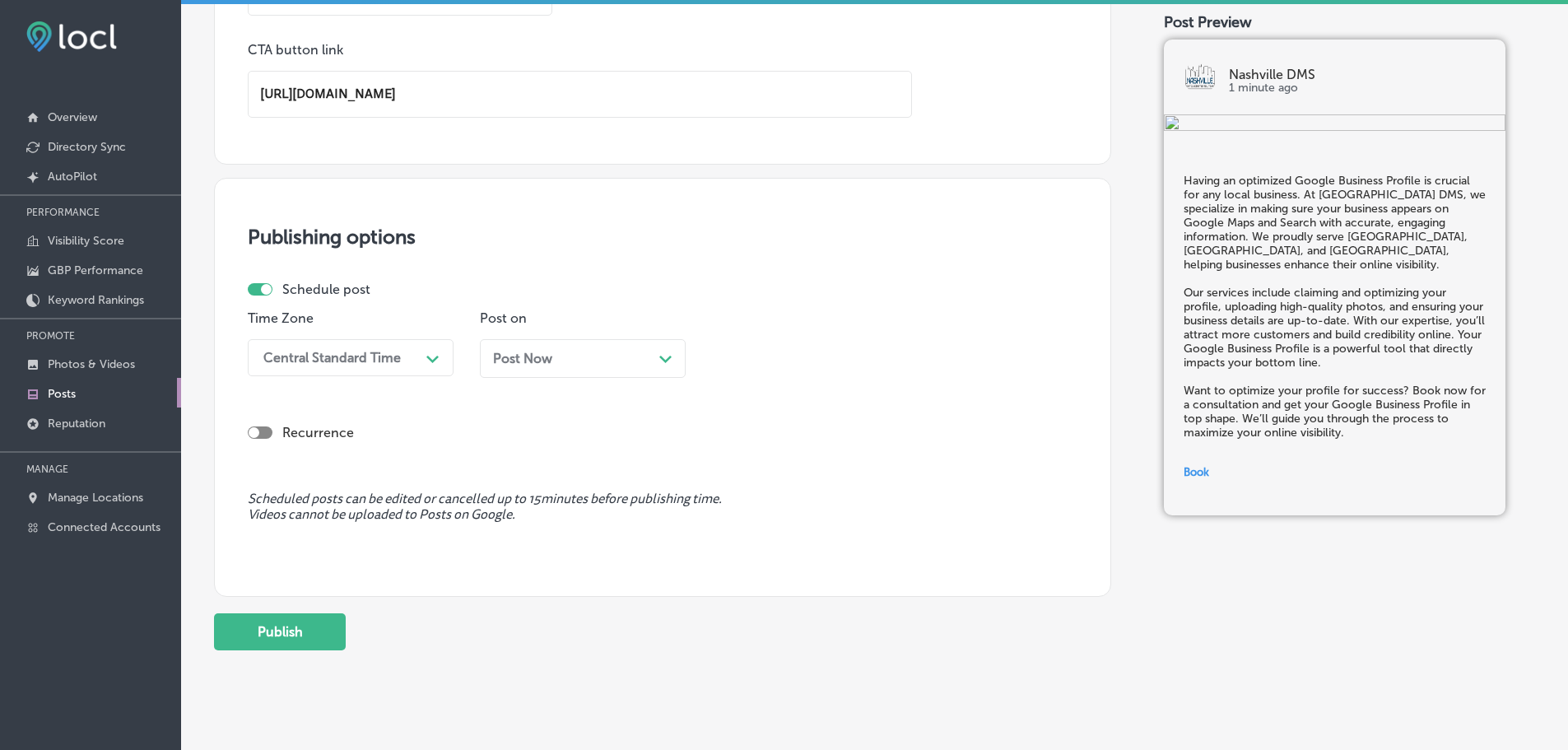
scroll to position [1317, 0]
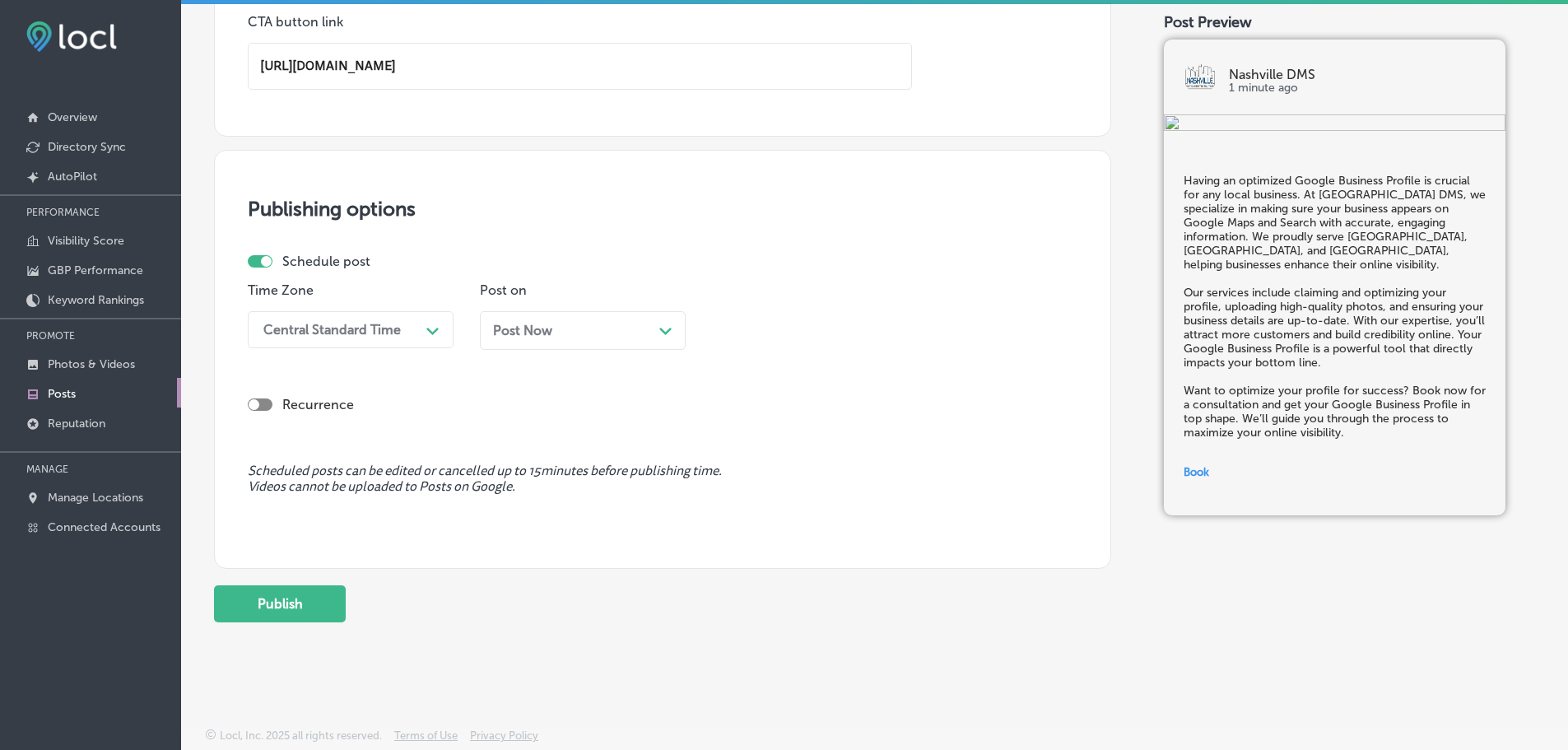
type input "[URL][DOMAIN_NAME]"
click at [375, 269] on div "Schedule post" at bounding box center [656, 261] width 817 height 16
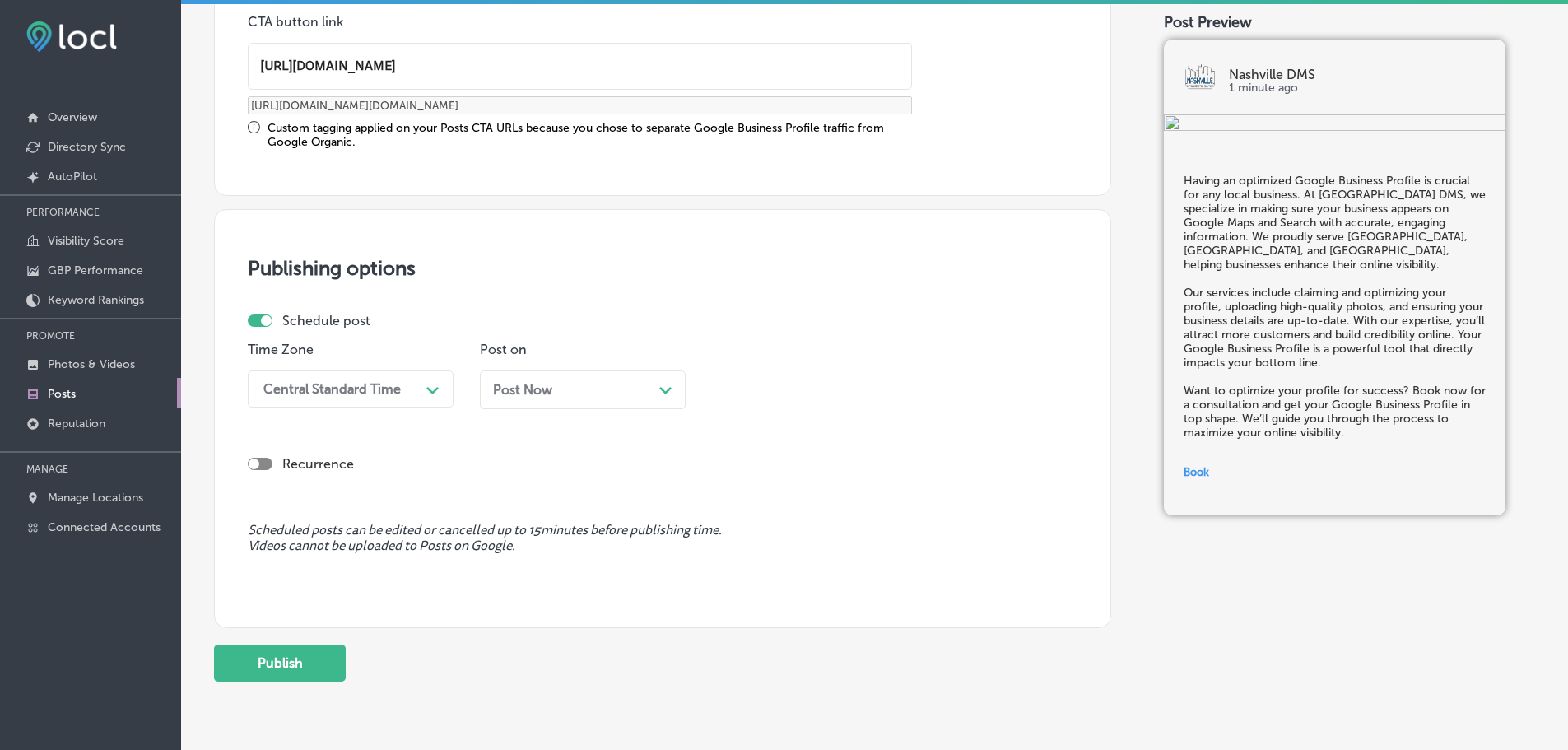
click at [376, 389] on div "Central Standard Time" at bounding box center [332, 389] width 138 height 16
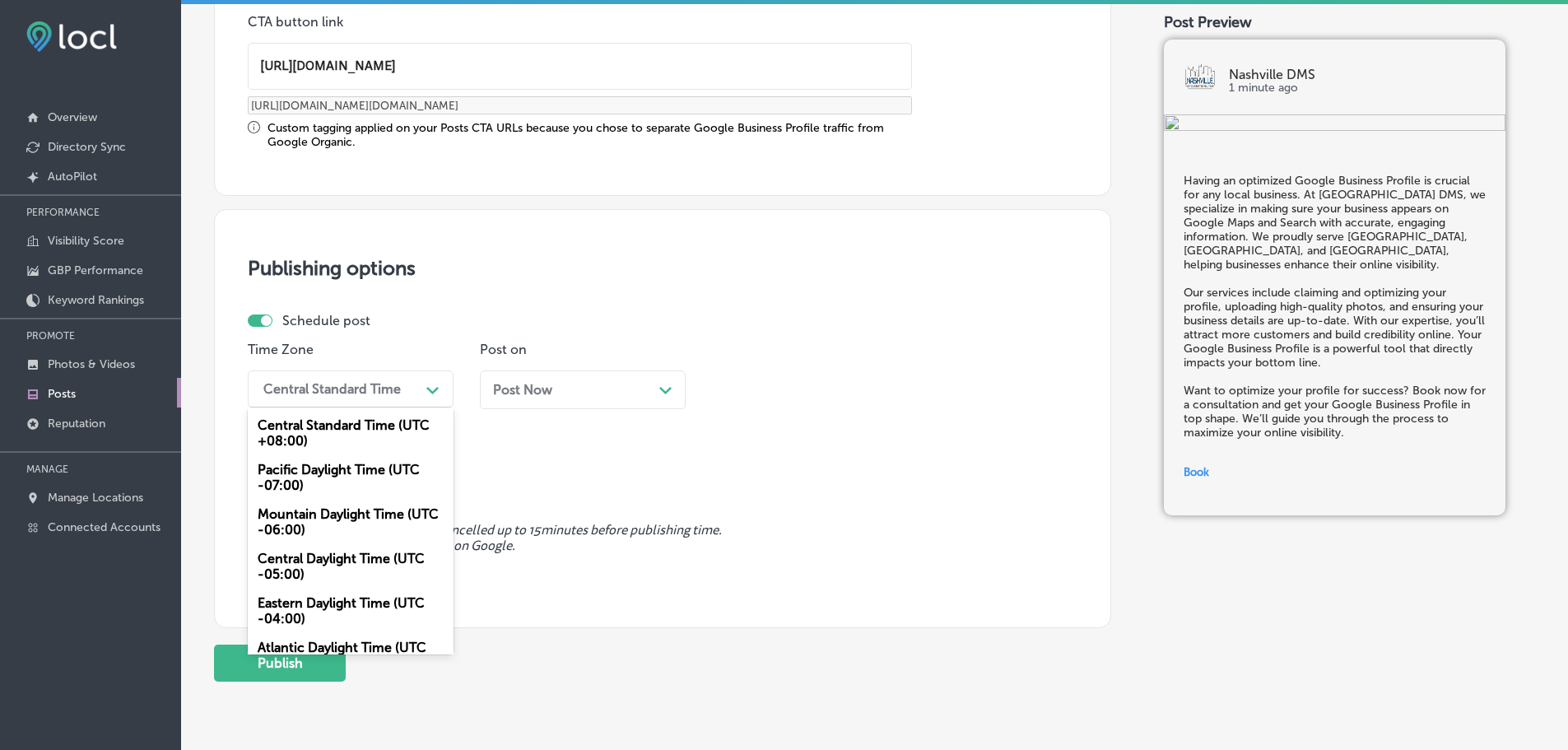
click at [326, 527] on div "Mountain Daylight Time (UTC -06:00)" at bounding box center [350, 522] width 206 height 45
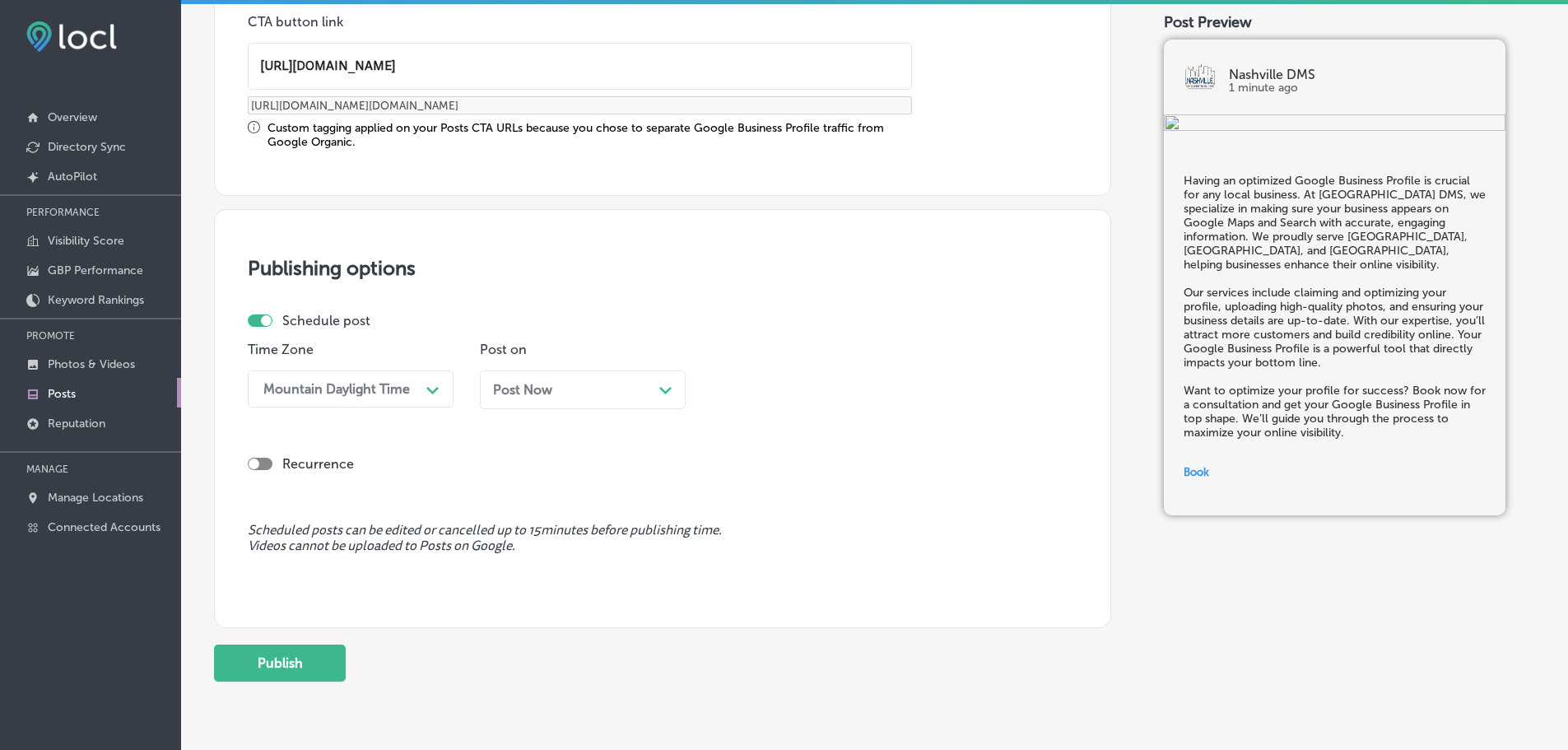
click at [659, 391] on icon "Path Created with Sketch." at bounding box center [665, 391] width 12 height 7
click at [808, 402] on div "03:30 PM" at bounding box center [801, 389] width 165 height 29
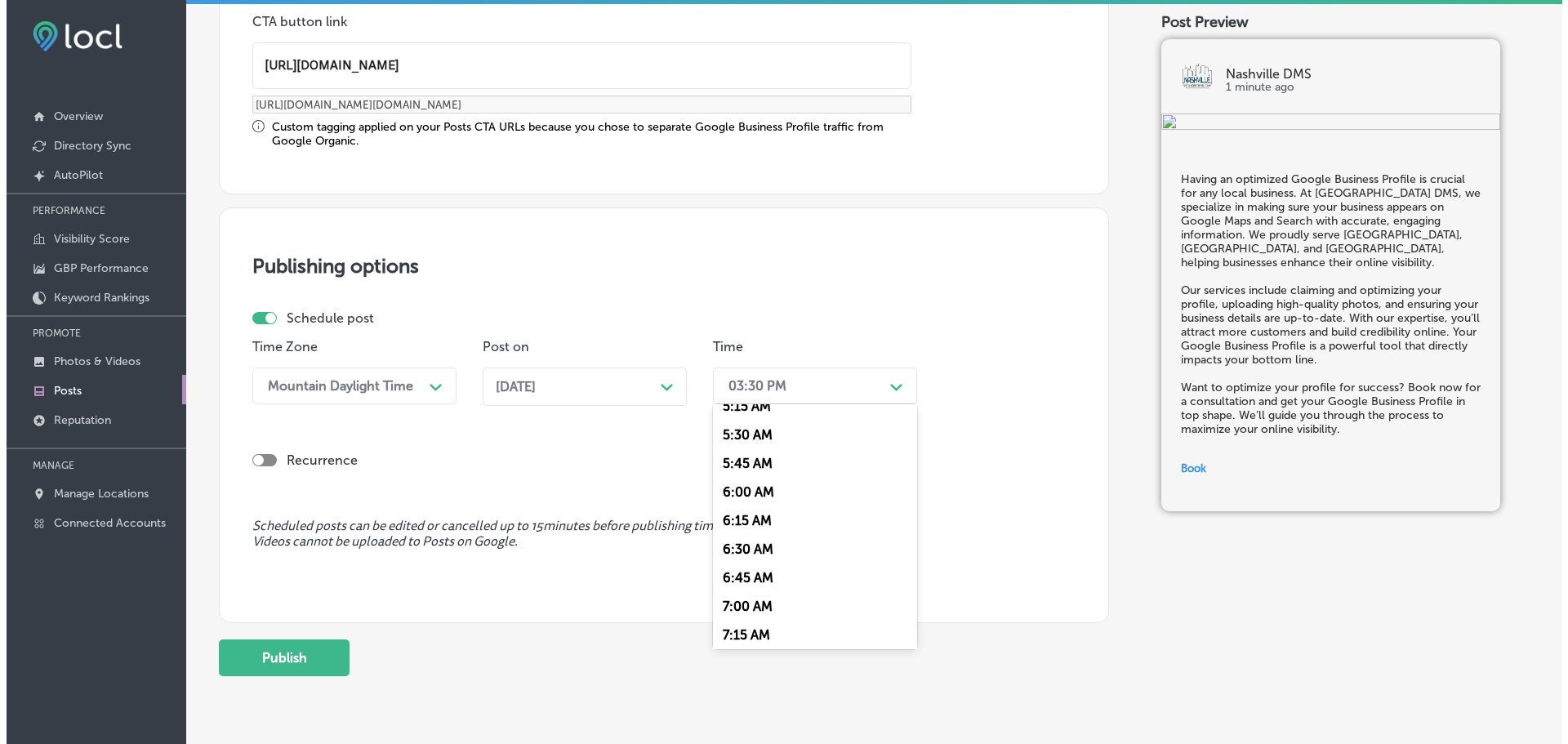
scroll to position [654, 0]
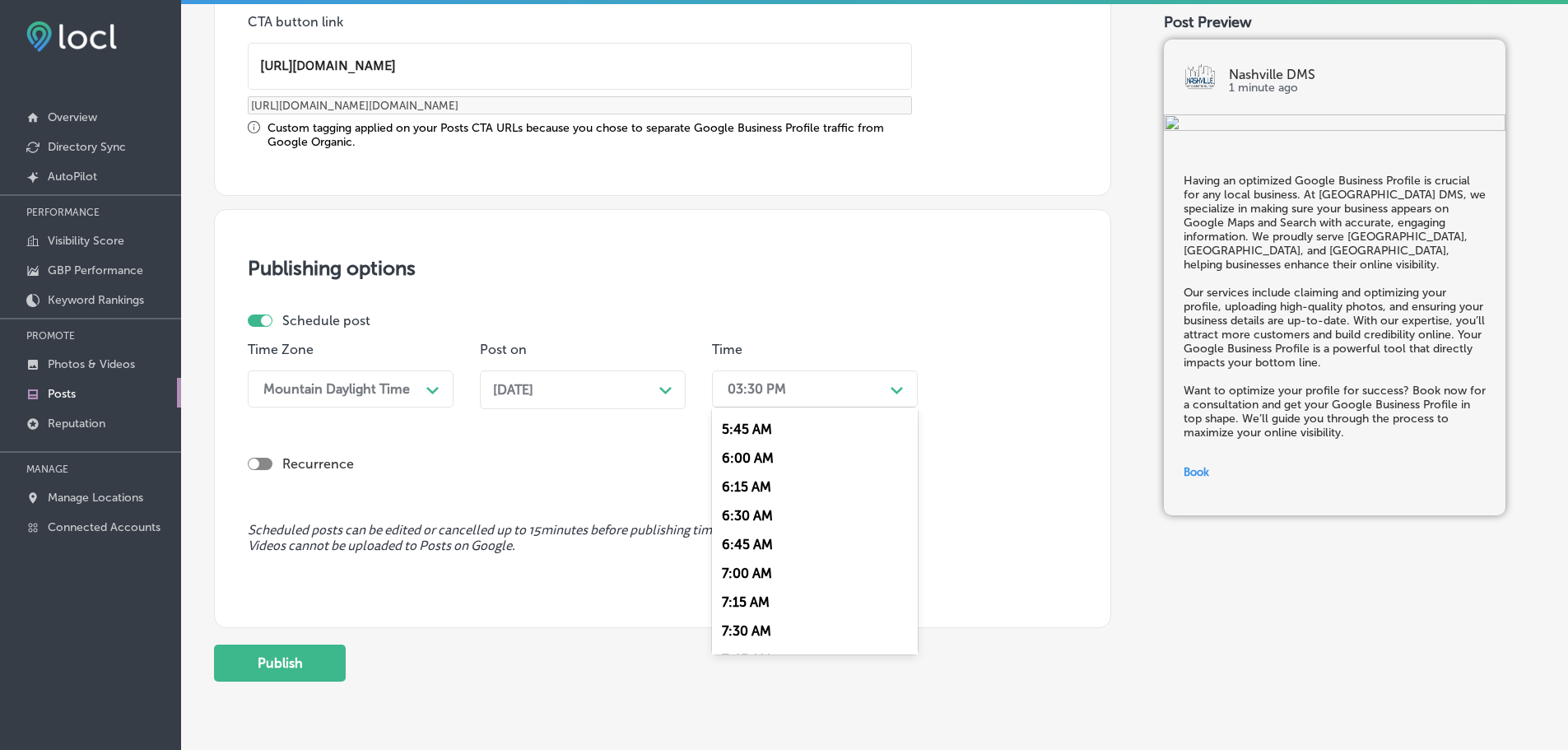
click at [754, 564] on div "7:00 AM" at bounding box center [814, 573] width 206 height 29
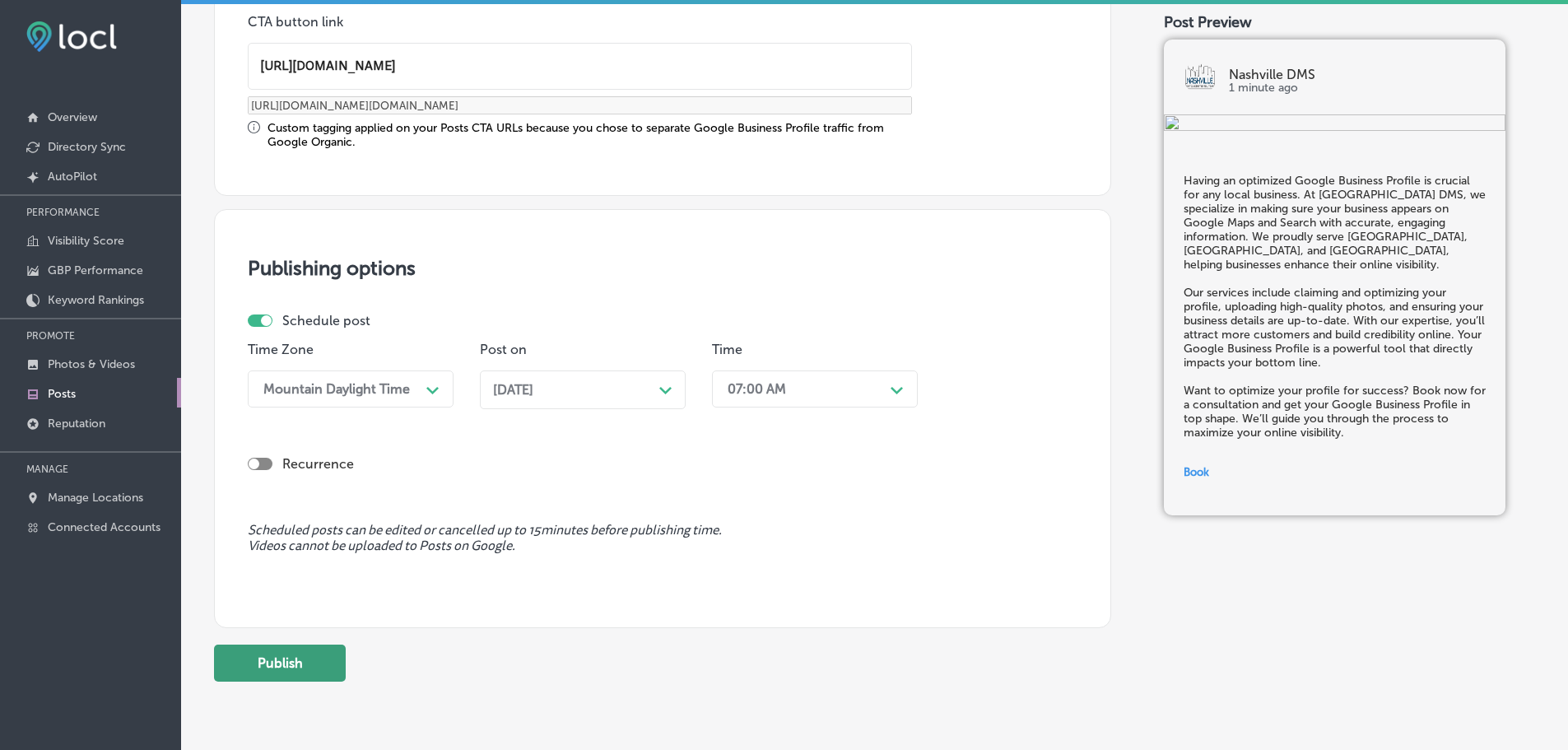
click at [299, 653] on button "Publish" at bounding box center [280, 663] width 132 height 37
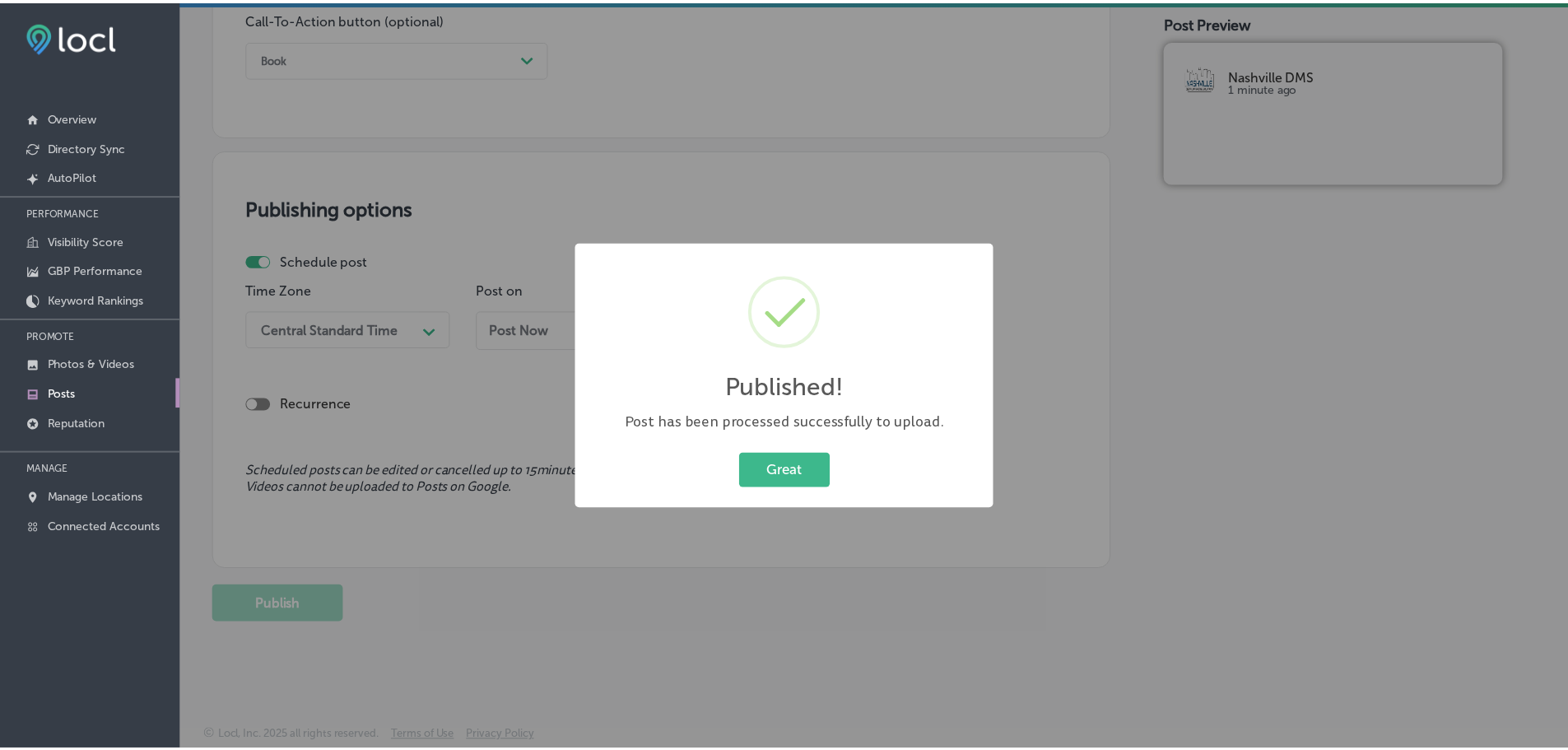
scroll to position [1226, 0]
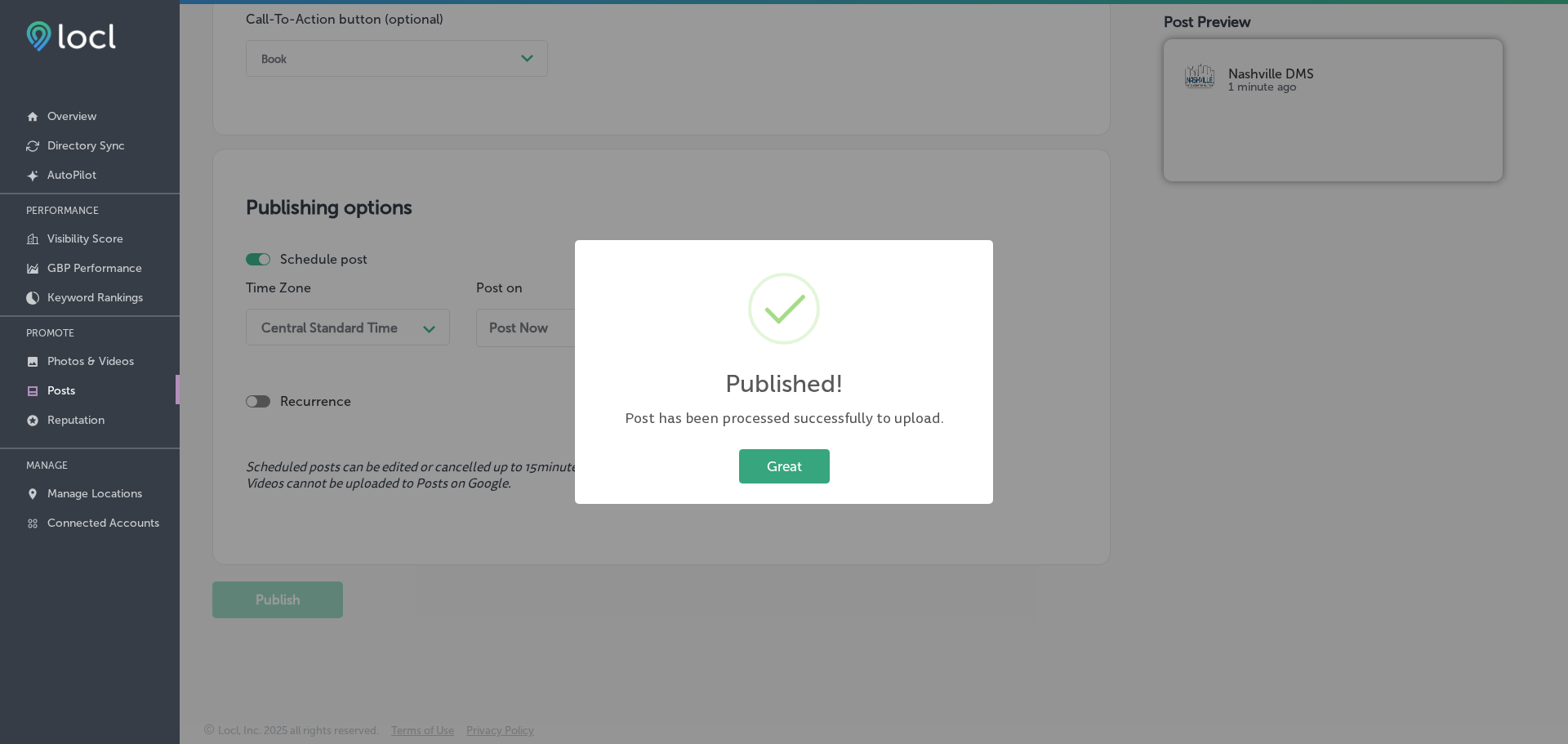
click at [796, 462] on button "Great" at bounding box center [784, 466] width 90 height 33
